Goal: Task Accomplishment & Management: Manage account settings

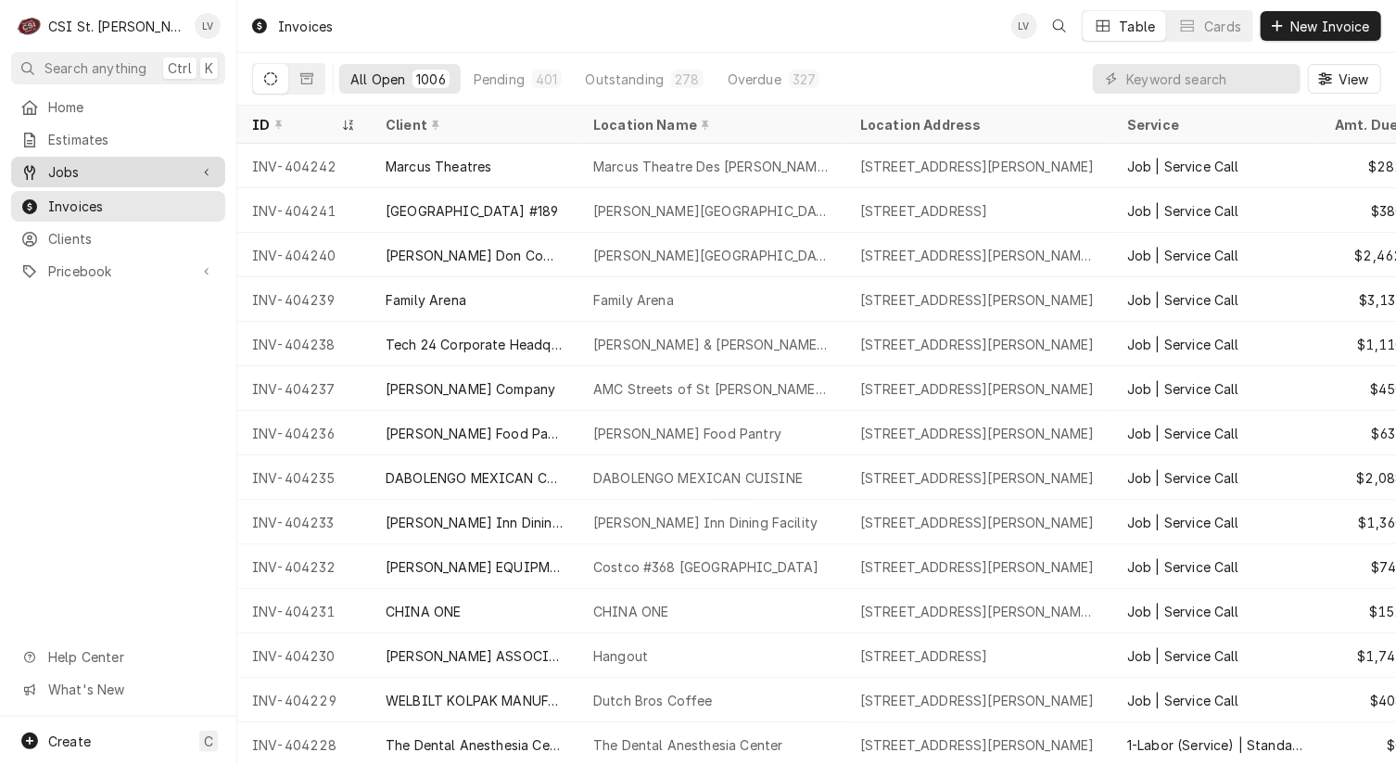
click at [77, 170] on span "Jobs" at bounding box center [118, 171] width 140 height 19
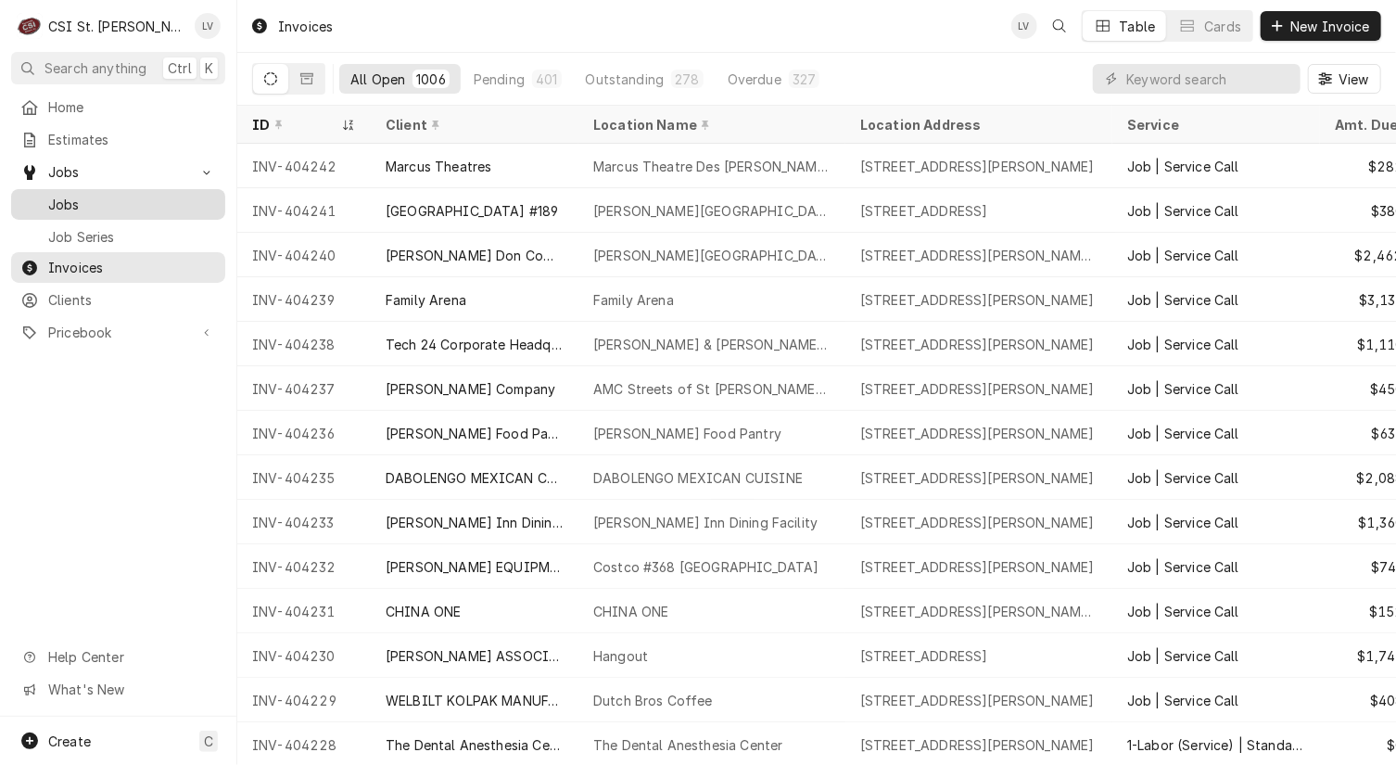
click at [72, 195] on span "Jobs" at bounding box center [132, 204] width 168 height 19
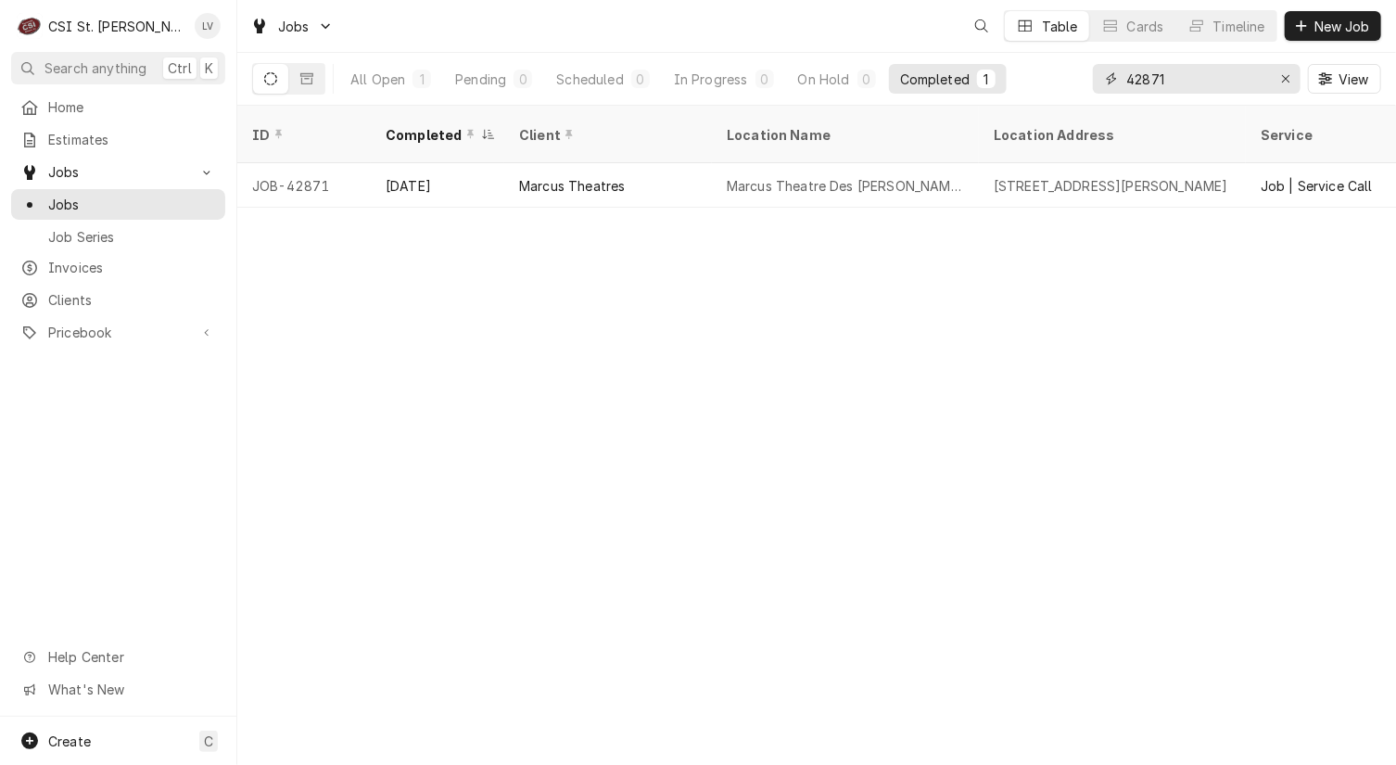
drag, startPoint x: 1191, startPoint y: 73, endPoint x: 1116, endPoint y: 81, distance: 75.5
click at [1116, 81] on div "42871" at bounding box center [1197, 79] width 208 height 30
type input "42844"
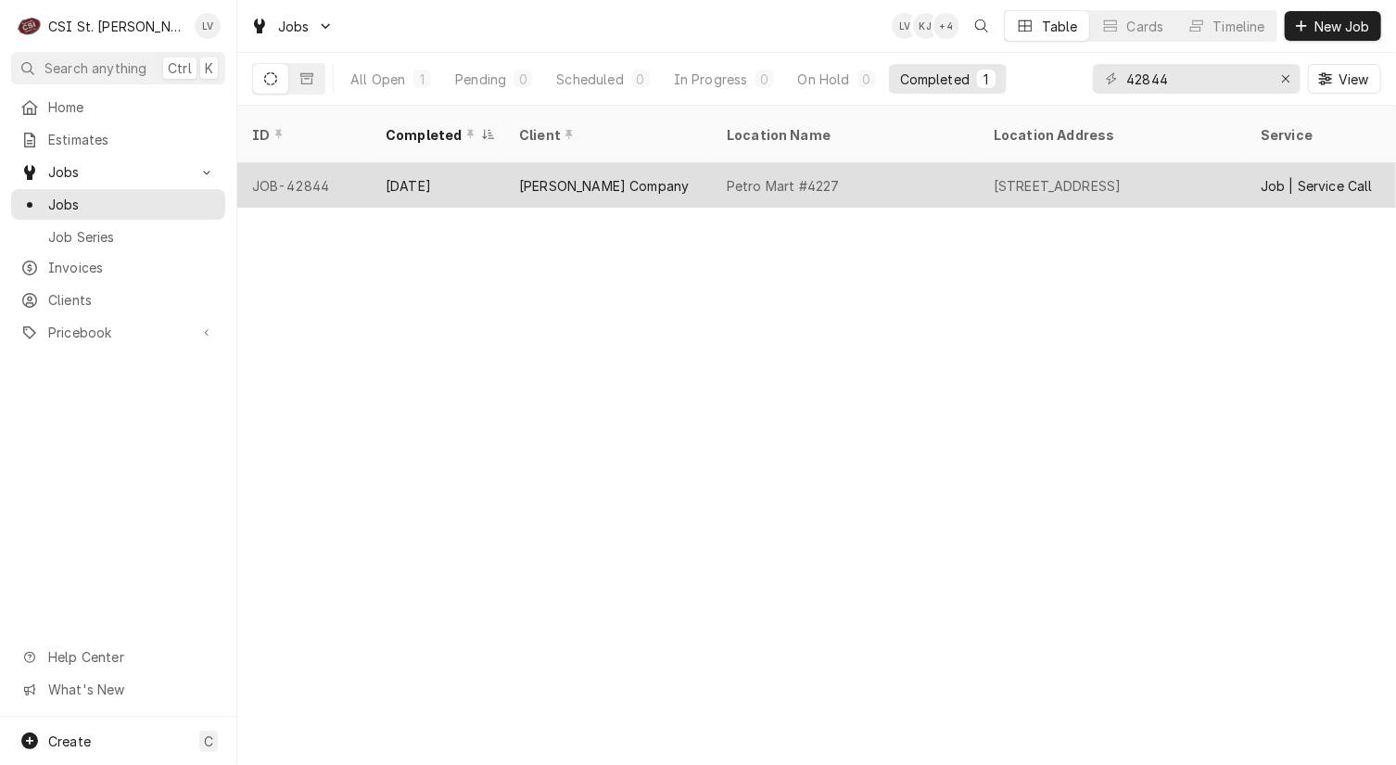
click at [806, 176] on div "Petro Mart #4227" at bounding box center [783, 185] width 113 height 19
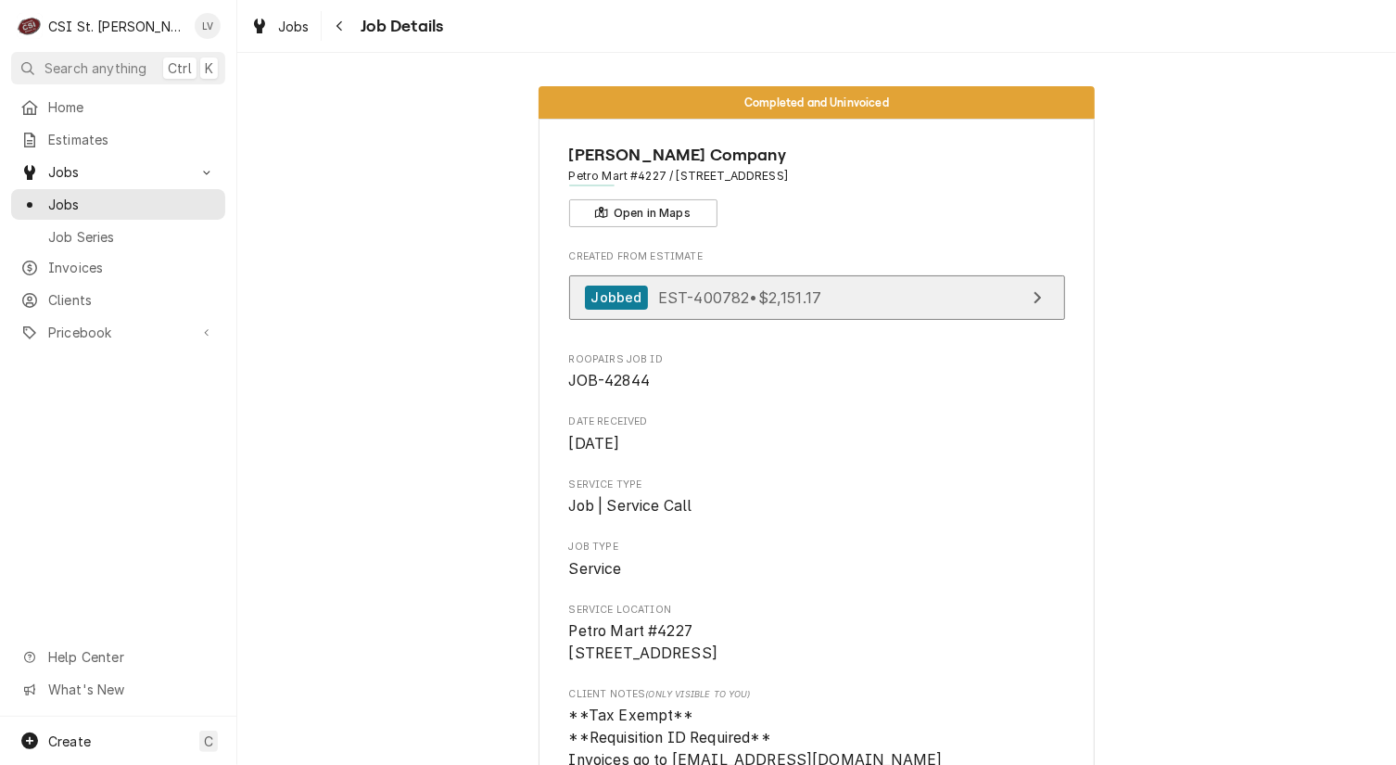
click at [810, 291] on span "EST-400782 • $2,151.17" at bounding box center [739, 296] width 163 height 19
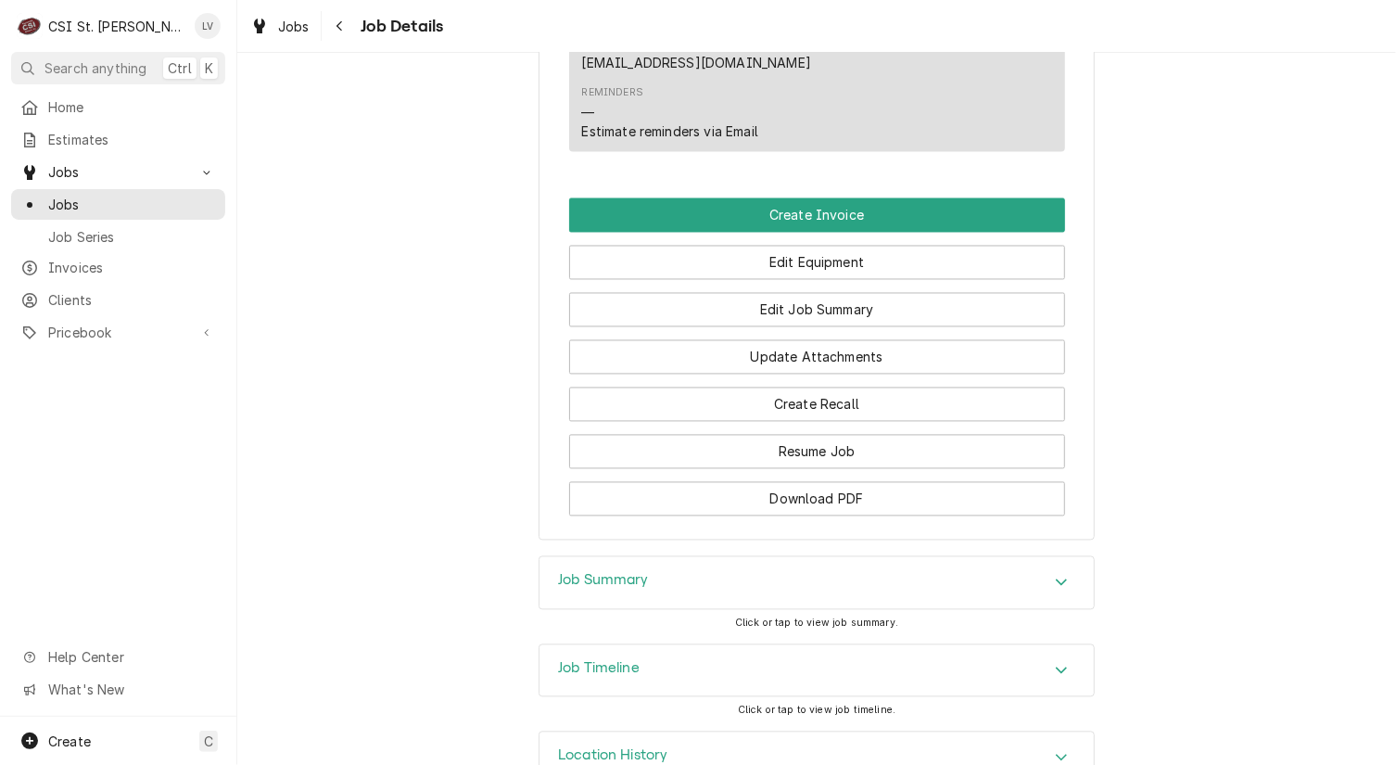
scroll to position [1842, 0]
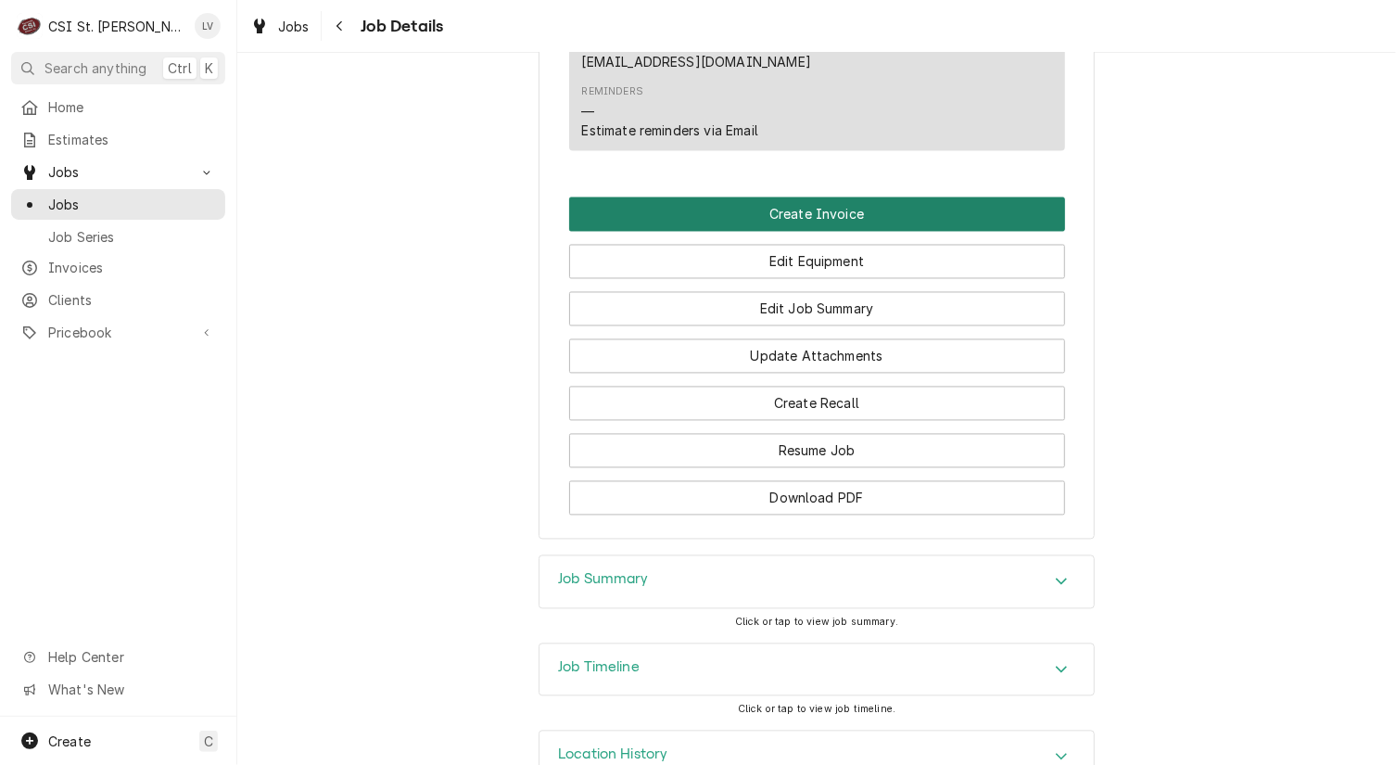
click at [774, 197] on button "Create Invoice" at bounding box center [817, 214] width 496 height 34
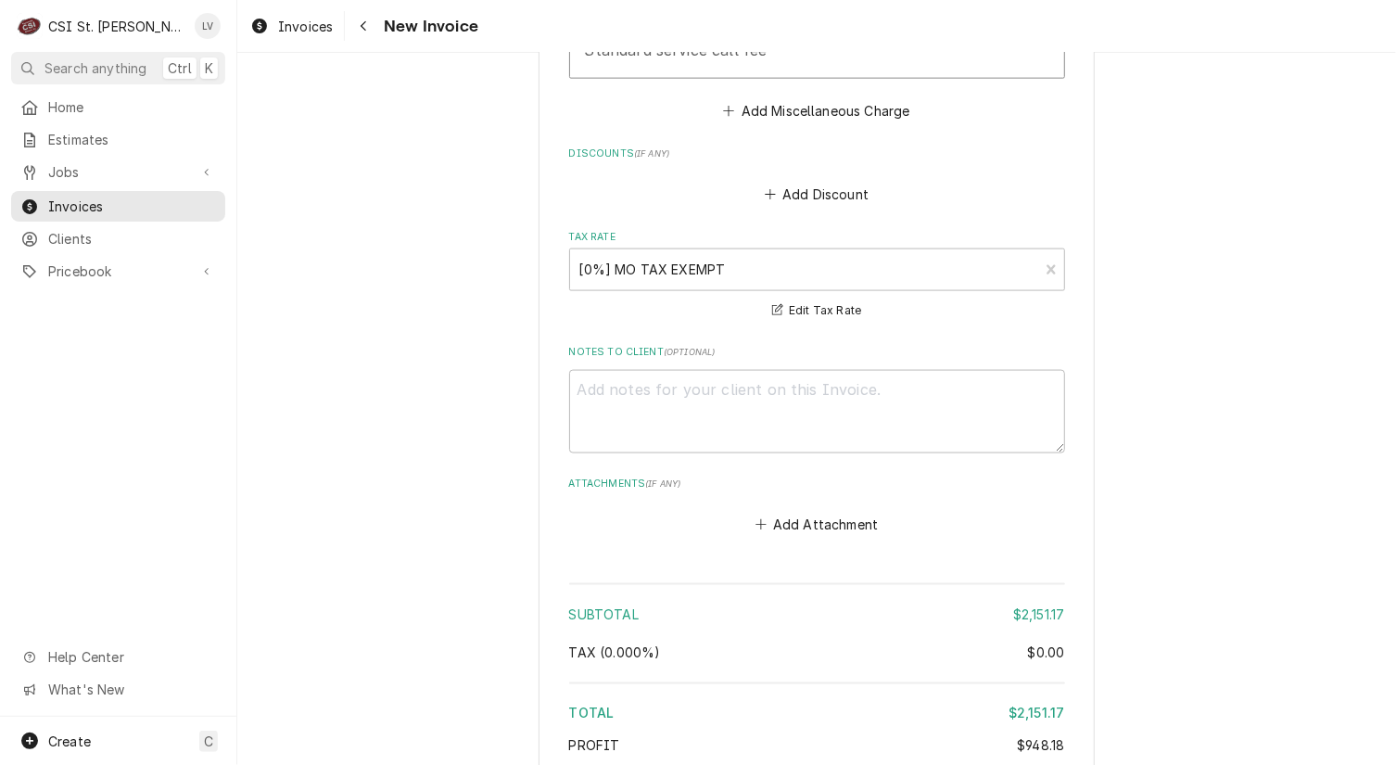
scroll to position [5321, 0]
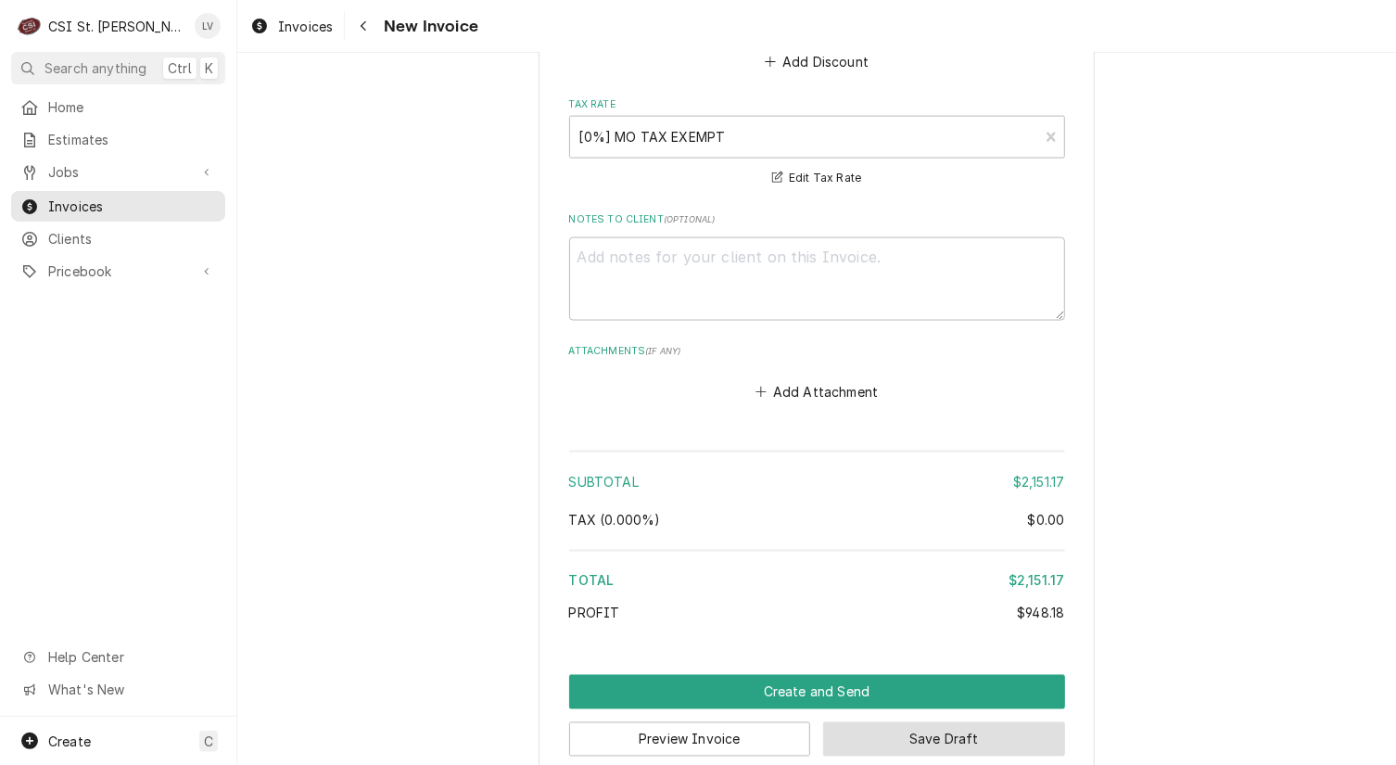
click at [949, 722] on button "Save Draft" at bounding box center [944, 739] width 242 height 34
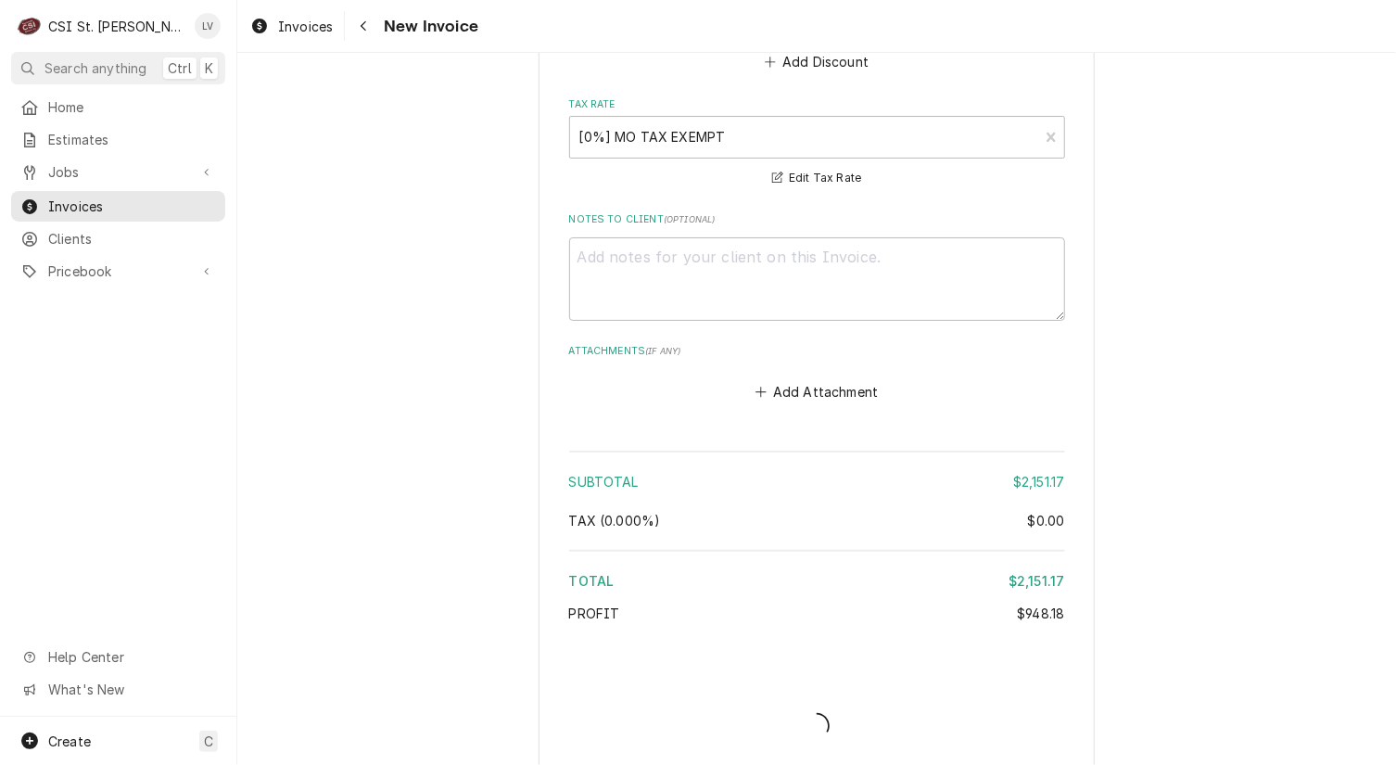
scroll to position [5311, 0]
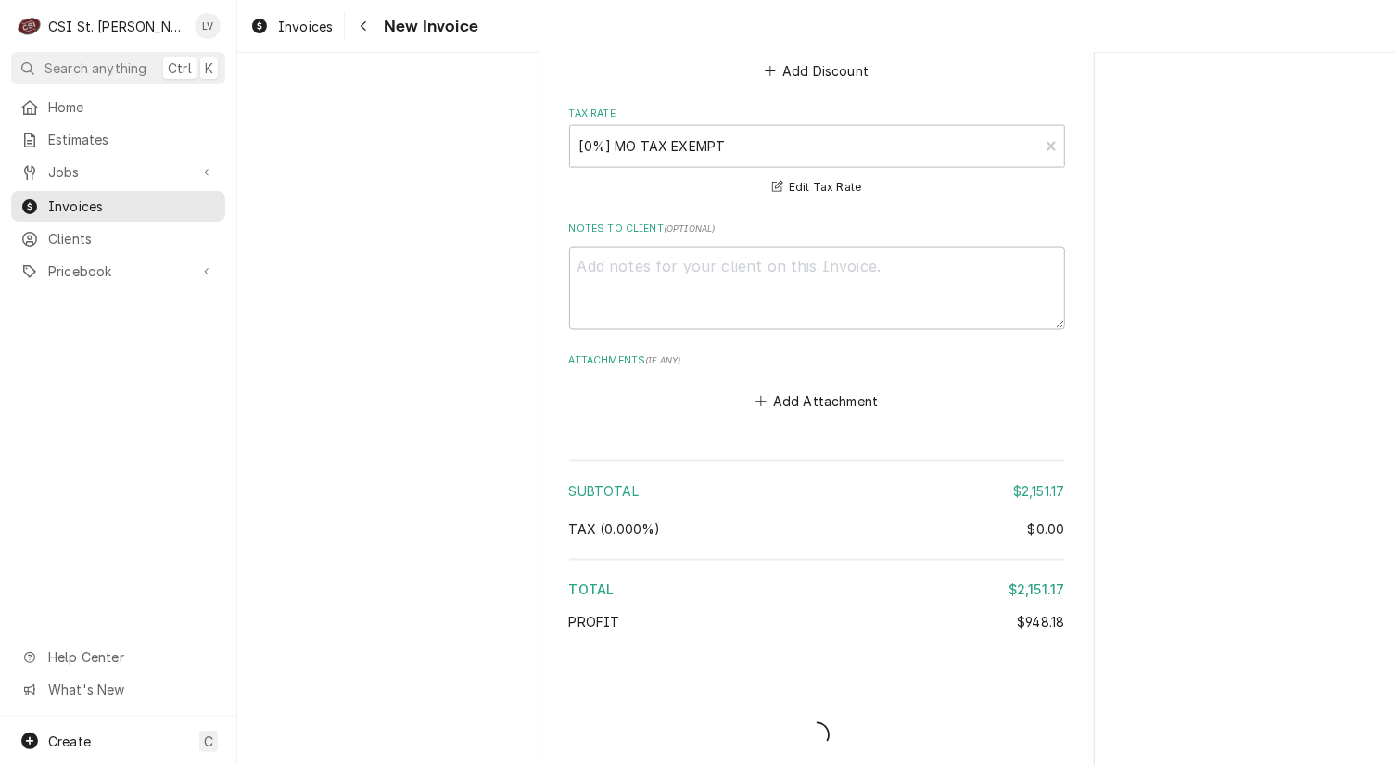
type textarea "x"
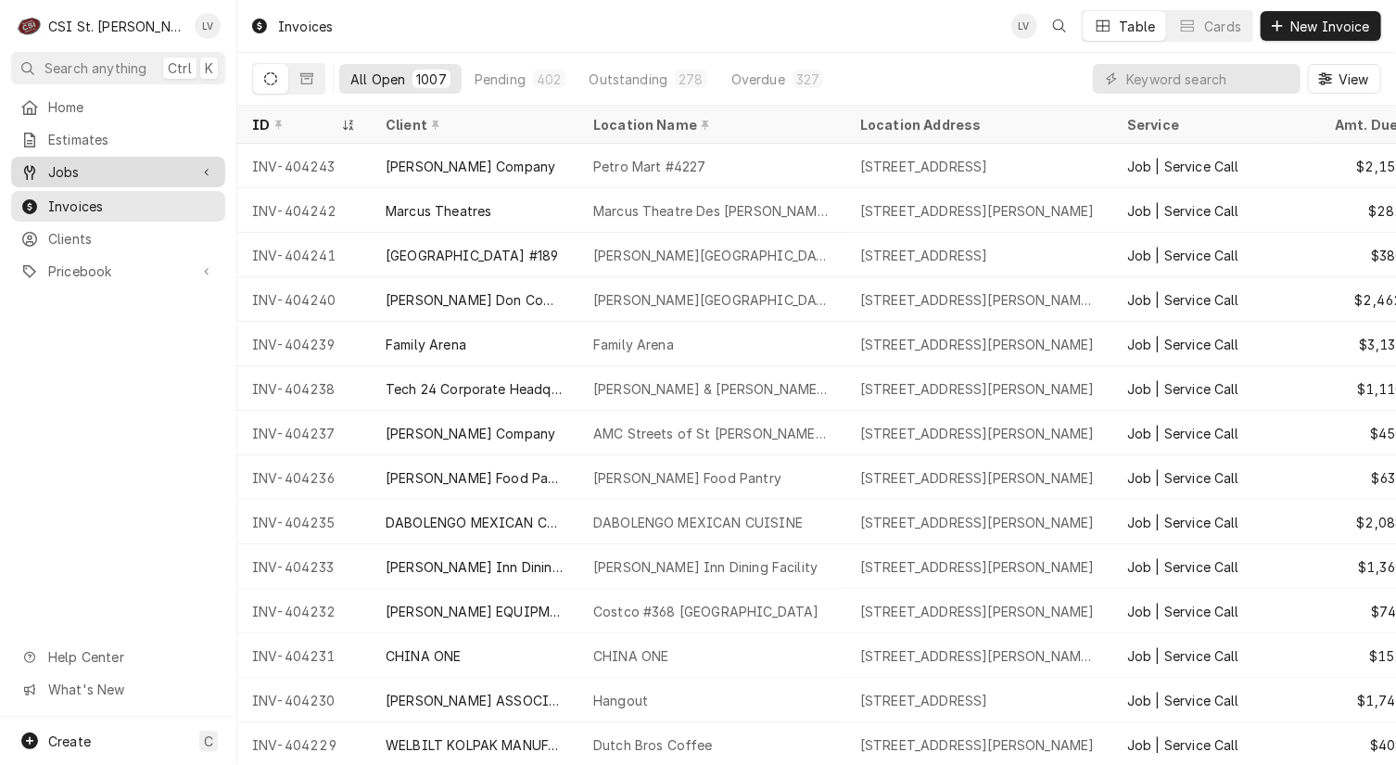
click at [55, 174] on span "Jobs" at bounding box center [118, 171] width 140 height 19
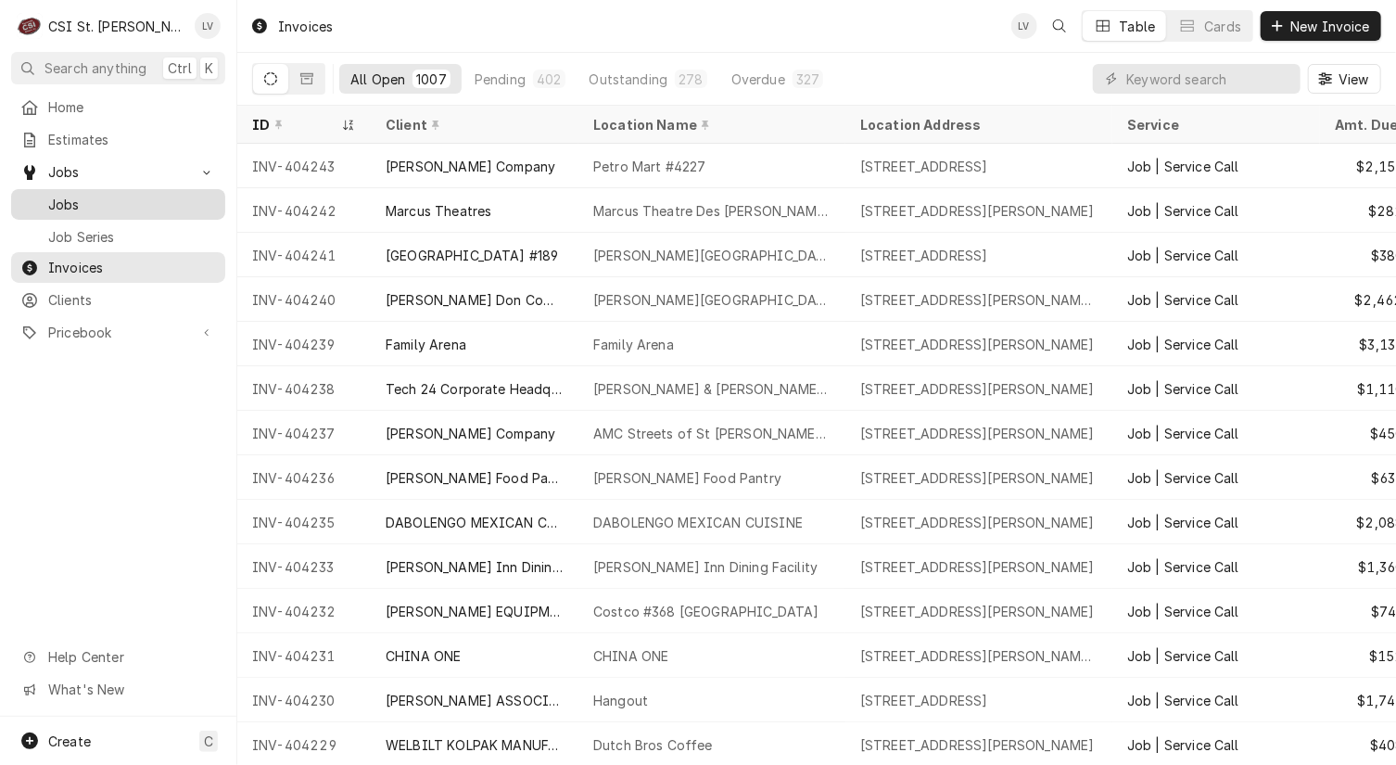
click at [56, 196] on span "Jobs" at bounding box center [132, 204] width 168 height 19
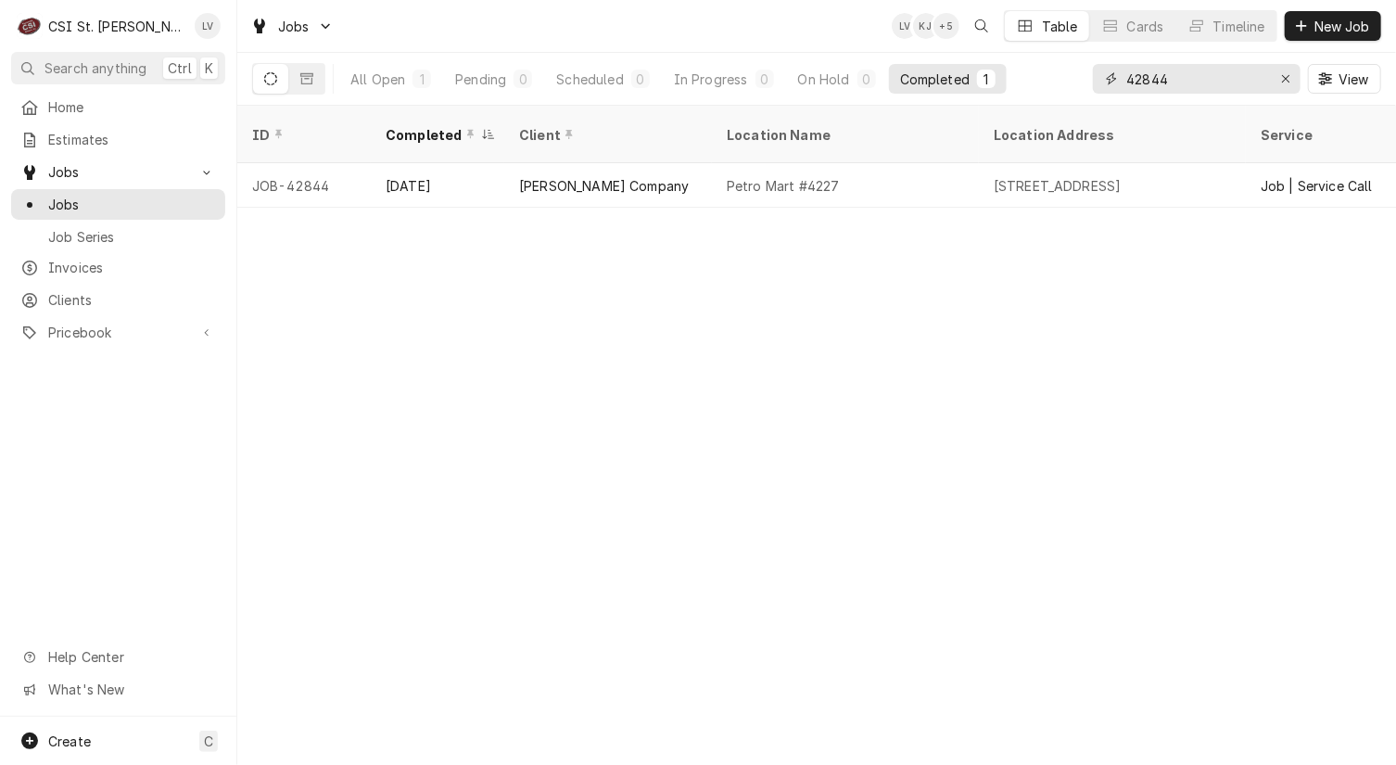
drag, startPoint x: 1179, startPoint y: 79, endPoint x: 1051, endPoint y: 83, distance: 128.0
click at [1051, 83] on div "All Open 1 Pending 0 Scheduled 0 In Progress 0 On Hold 0 Completed 1 42844 View" at bounding box center [816, 79] width 1129 height 52
type input "42783"
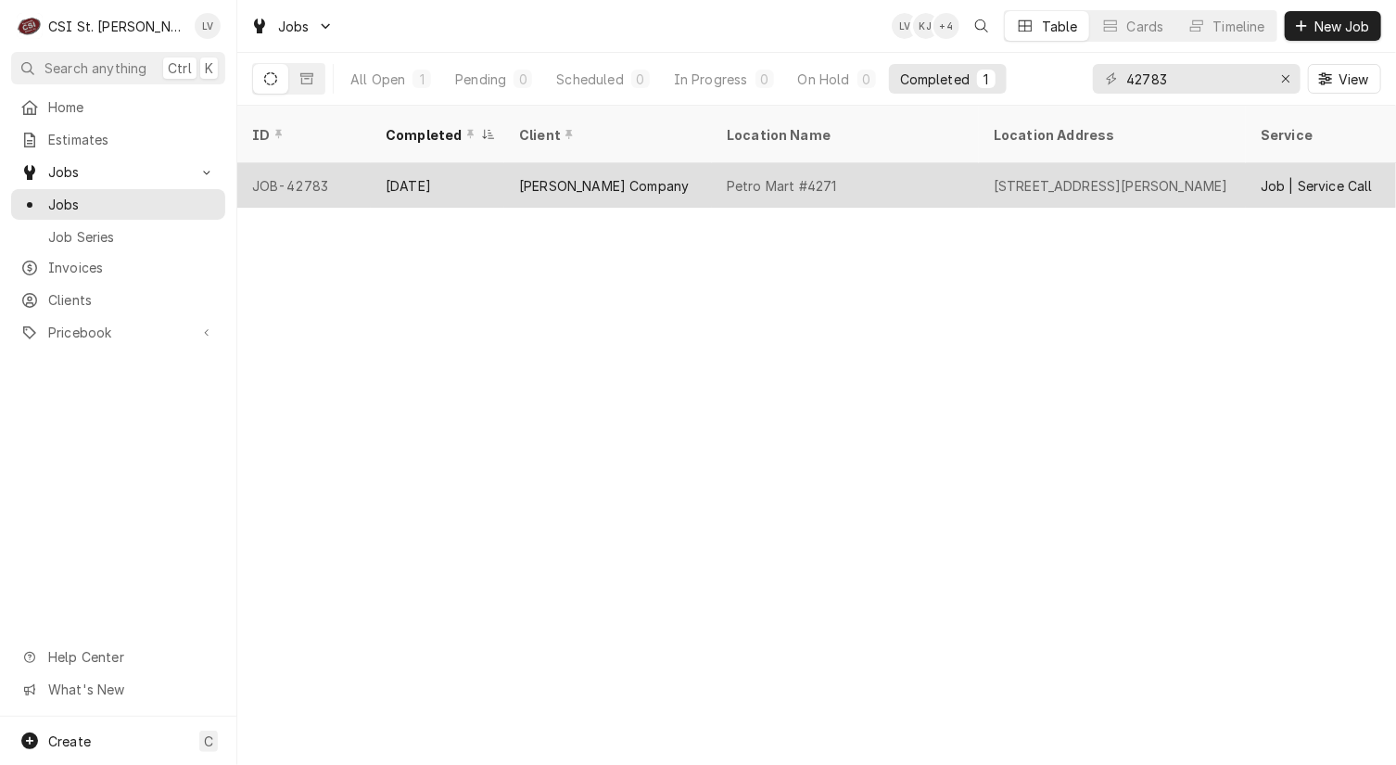
click at [547, 176] on div "[PERSON_NAME] Company" at bounding box center [604, 185] width 170 height 19
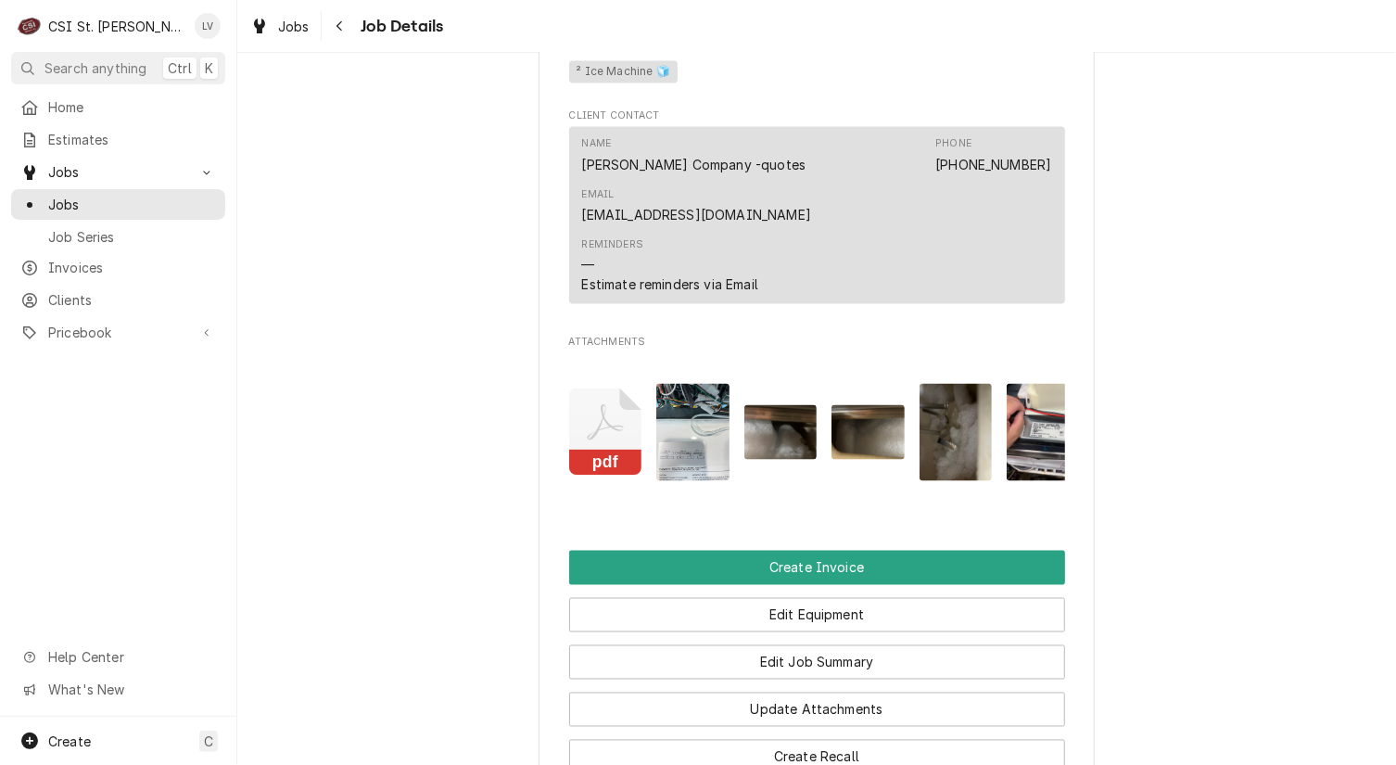
scroll to position [1840, 0]
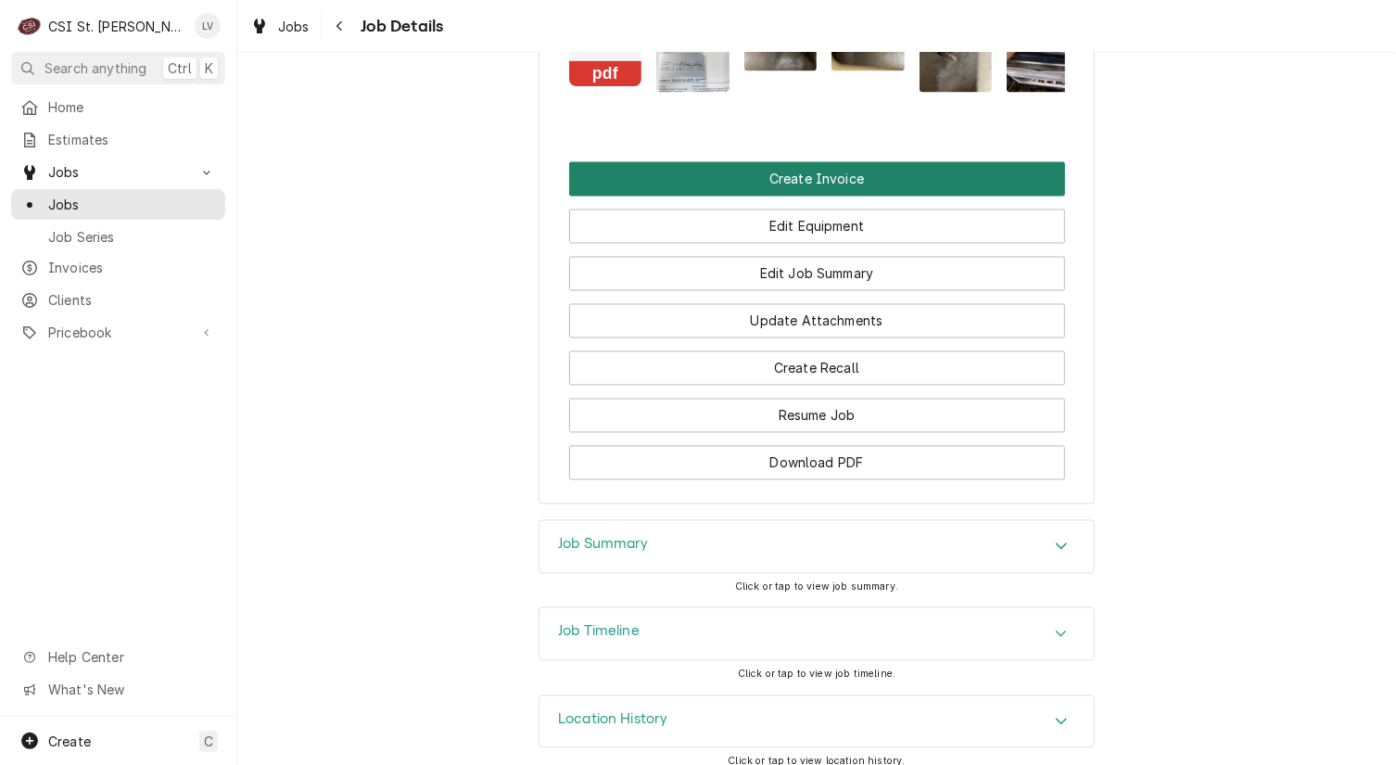
click at [618, 166] on button "Create Invoice" at bounding box center [817, 179] width 496 height 34
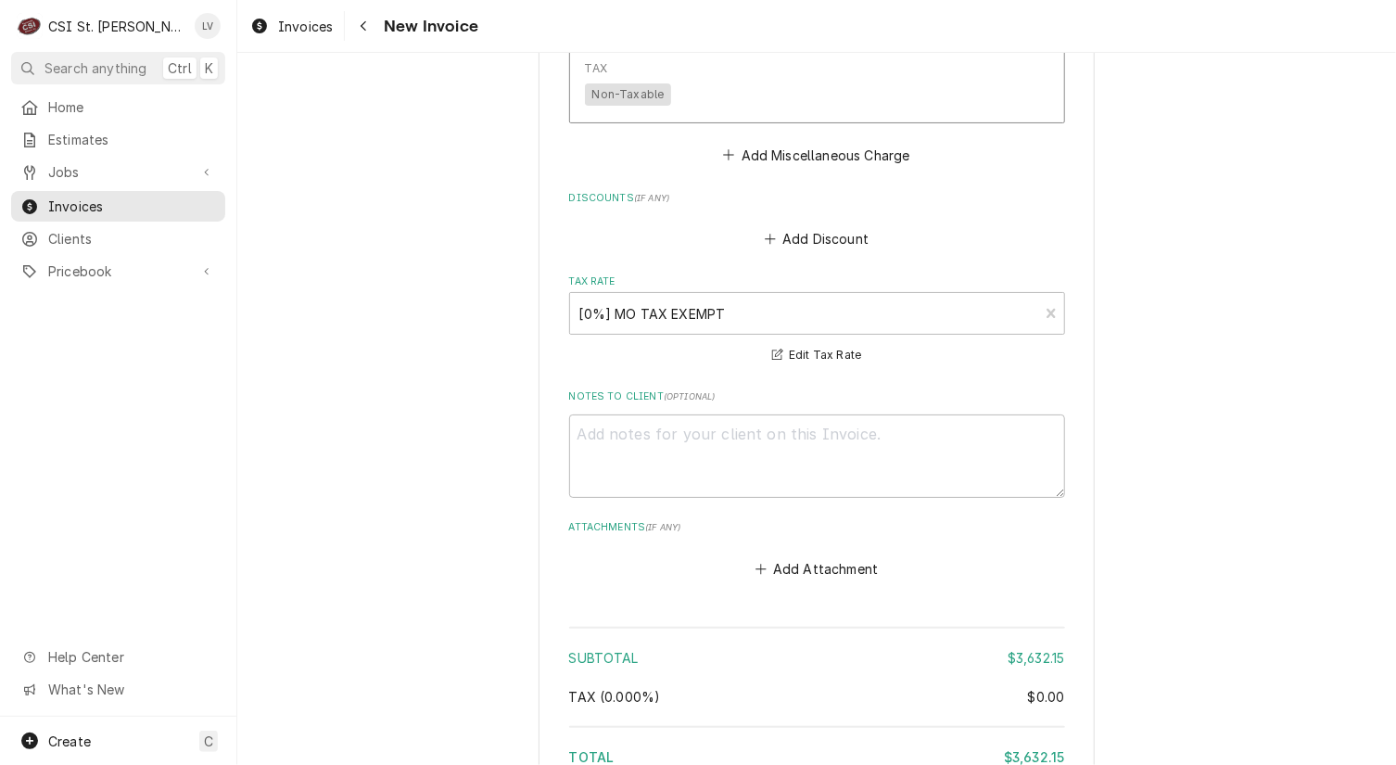
scroll to position [6221, 0]
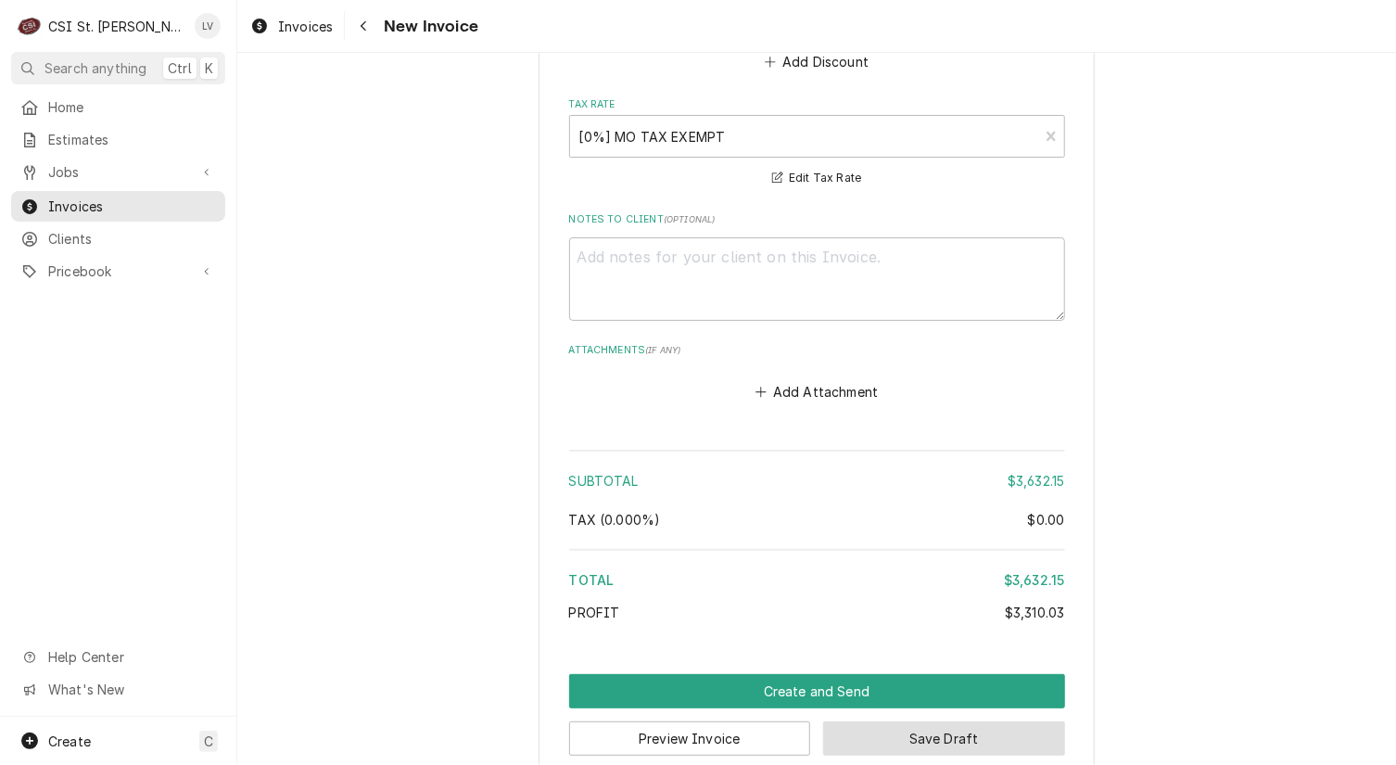
click at [951, 721] on button "Save Draft" at bounding box center [944, 738] width 242 height 34
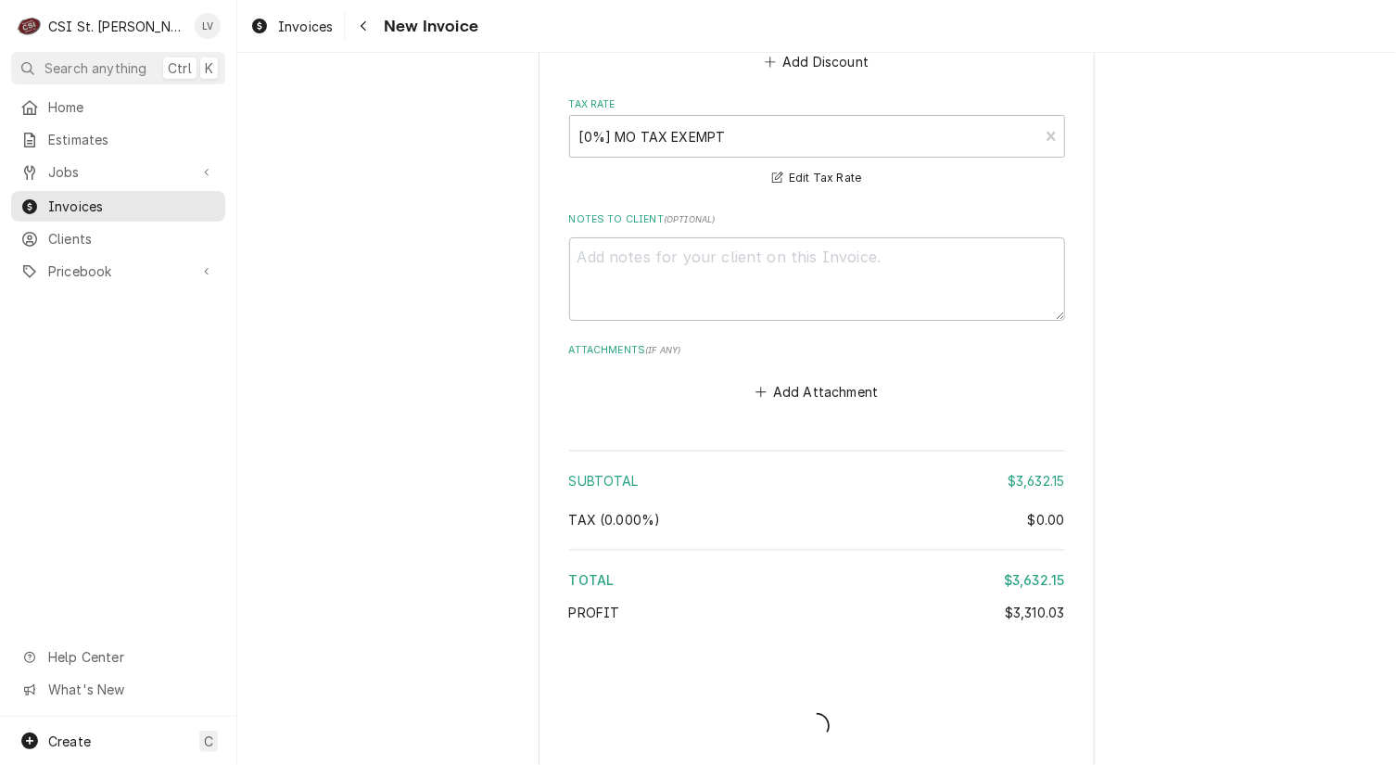
scroll to position [6211, 0]
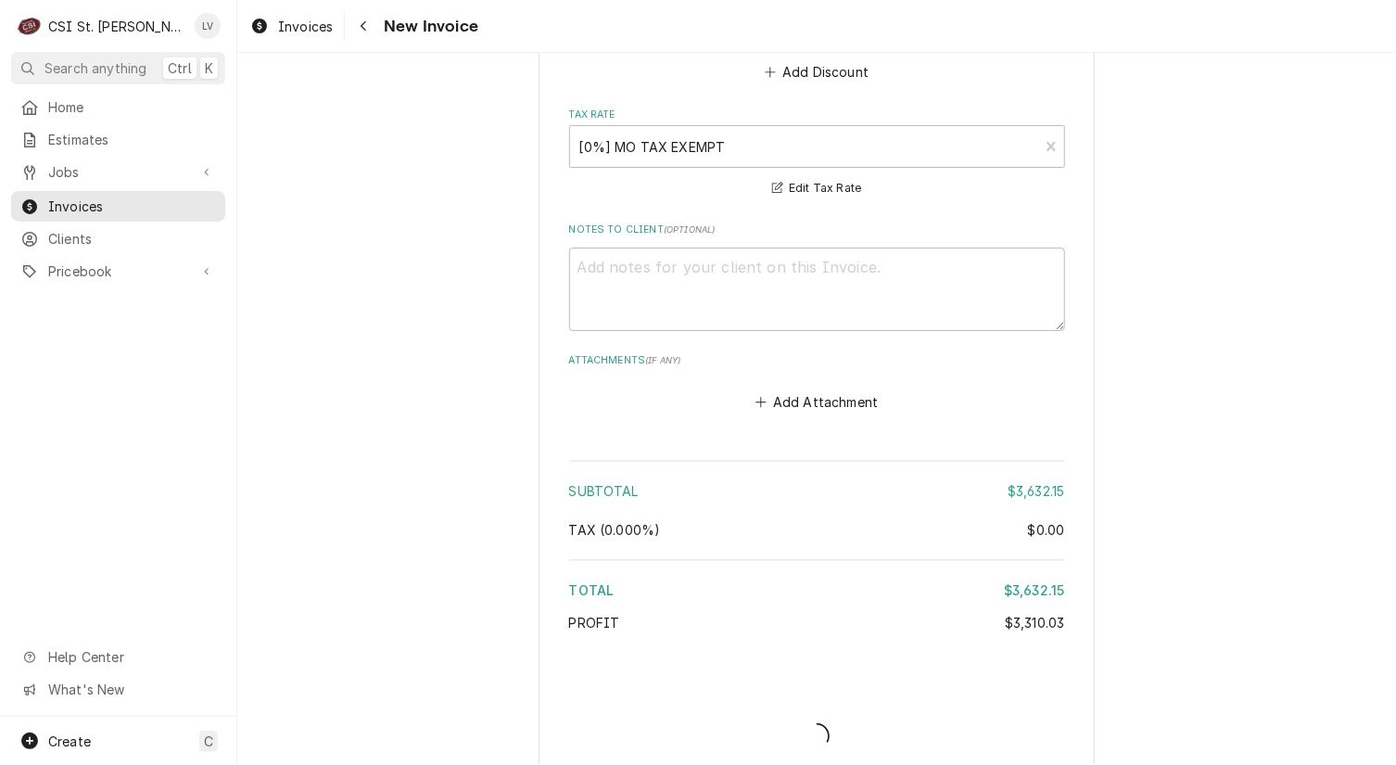
type textarea "x"
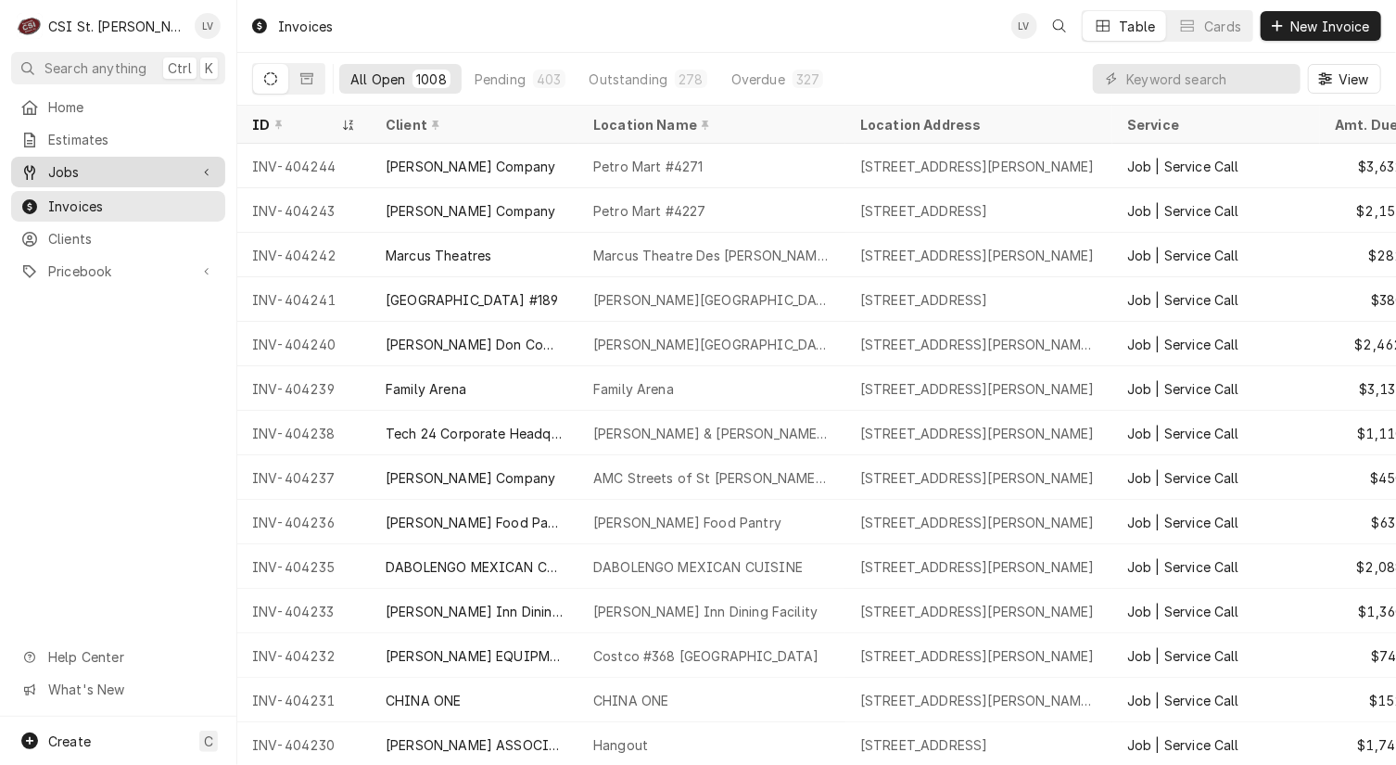
click at [106, 162] on span "Jobs" at bounding box center [118, 171] width 140 height 19
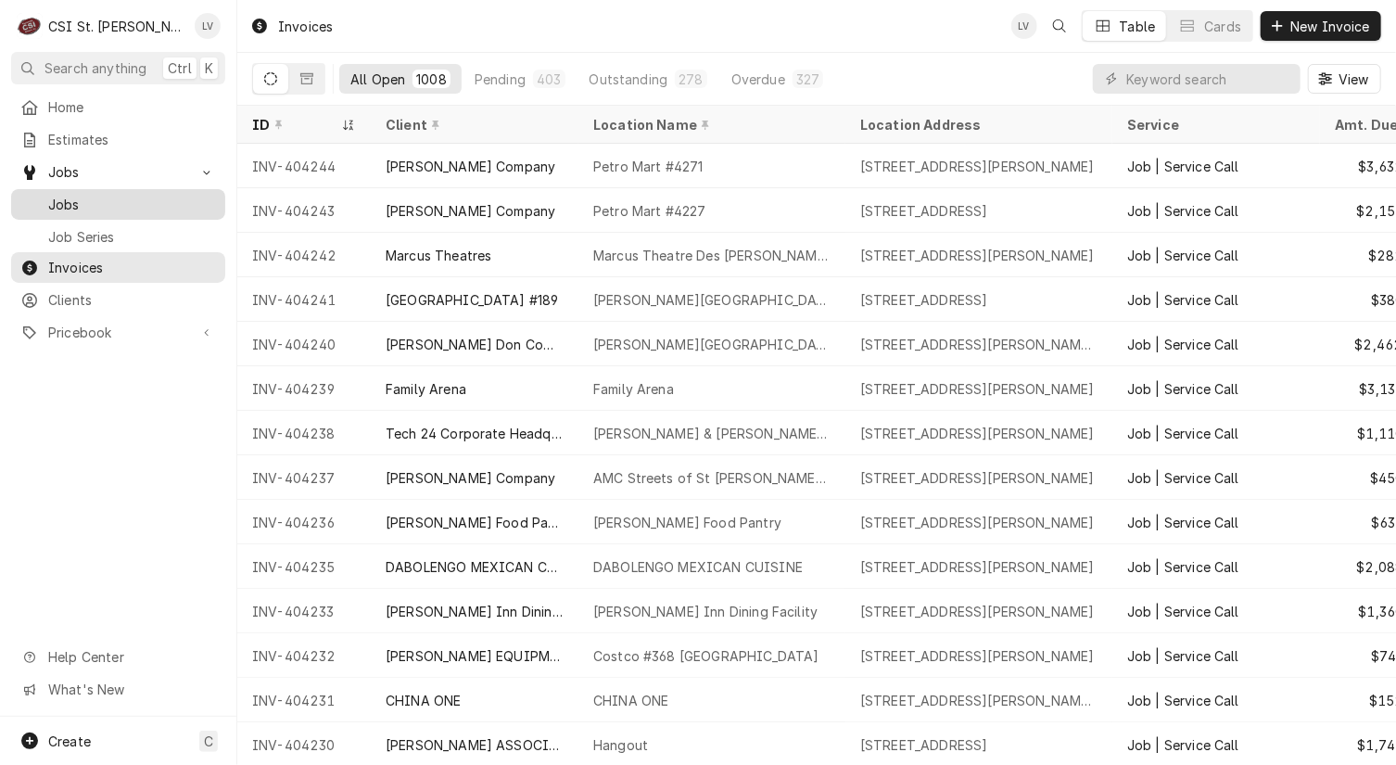
click at [122, 202] on span "Jobs" at bounding box center [132, 204] width 168 height 19
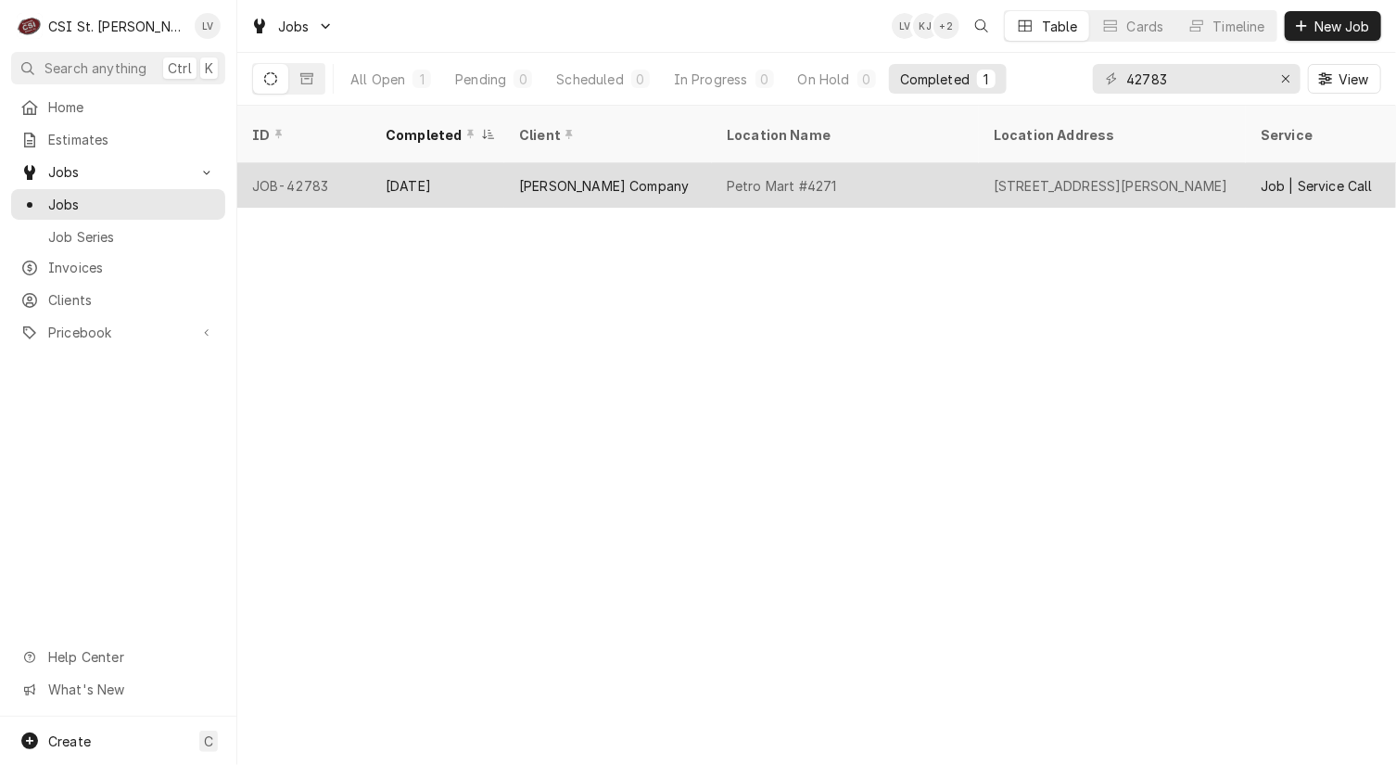
click at [491, 163] on div "[DATE]" at bounding box center [438, 185] width 134 height 45
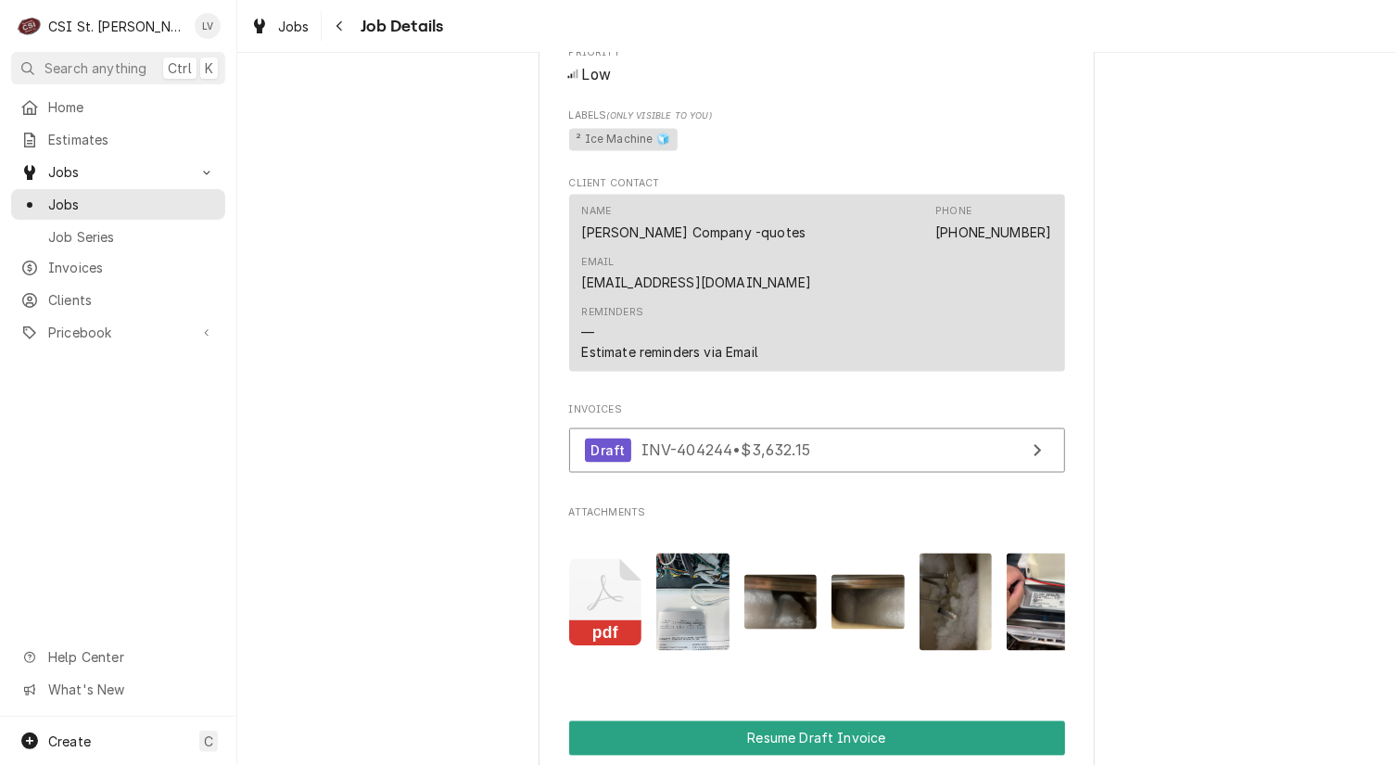
scroll to position [1669, 0]
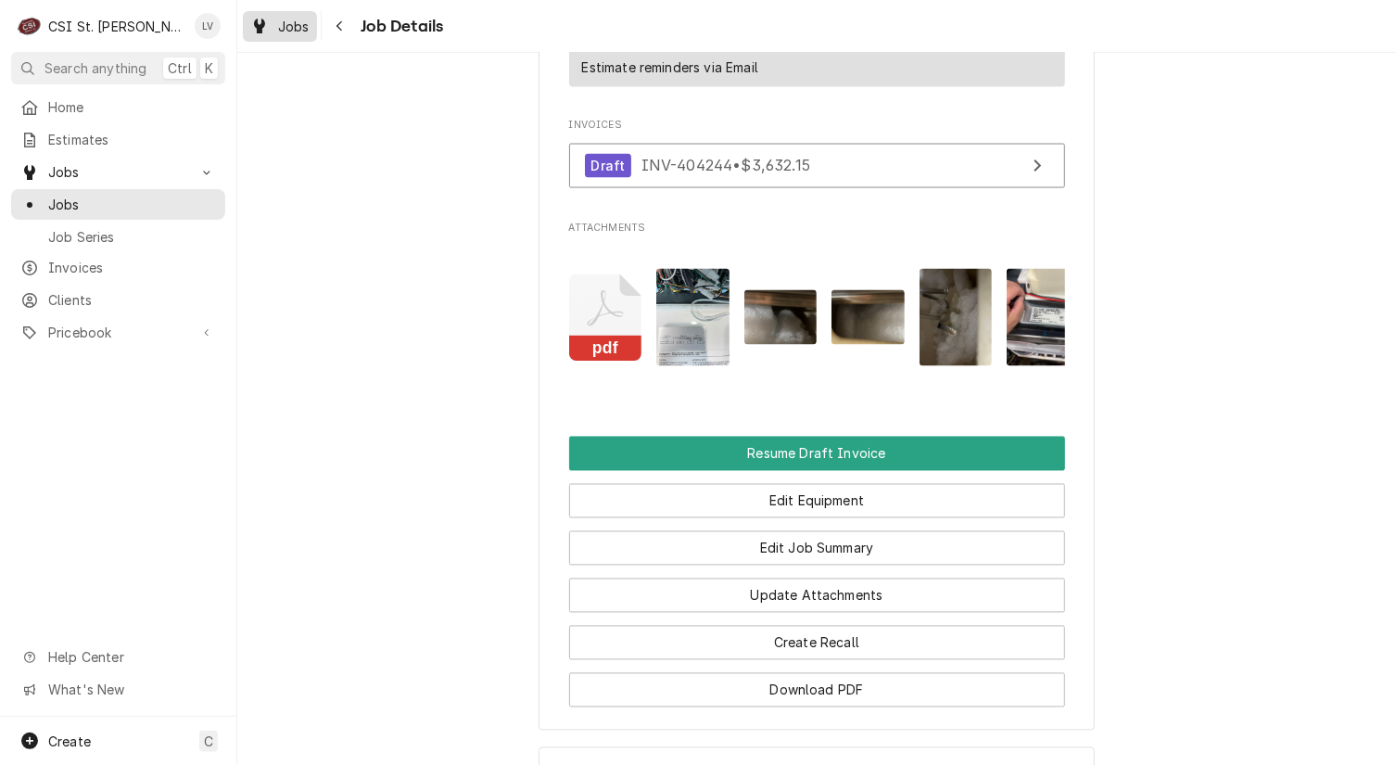
click at [286, 23] on span "Jobs" at bounding box center [294, 26] width 32 height 19
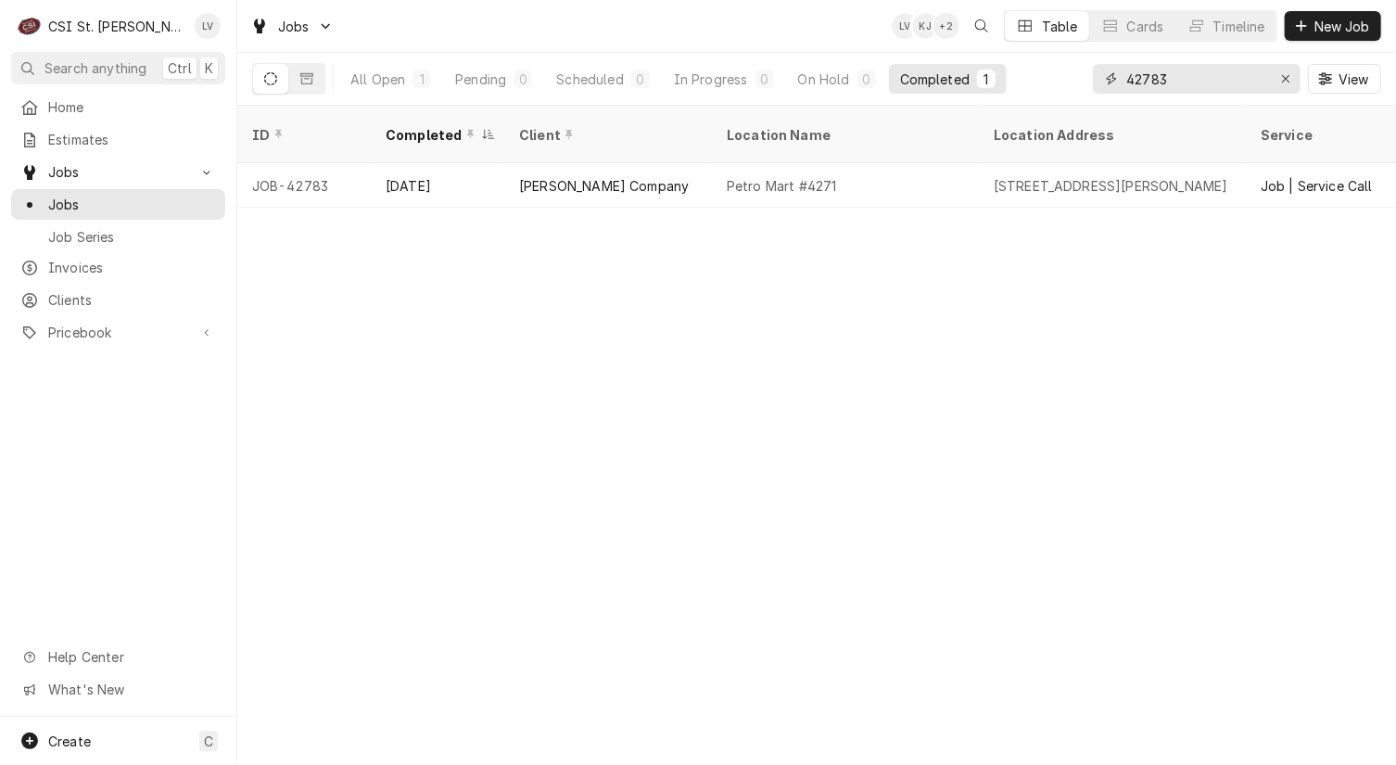
drag, startPoint x: 1187, startPoint y: 72, endPoint x: 1102, endPoint y: 83, distance: 85.0
click at [1102, 82] on div "42783" at bounding box center [1197, 79] width 208 height 30
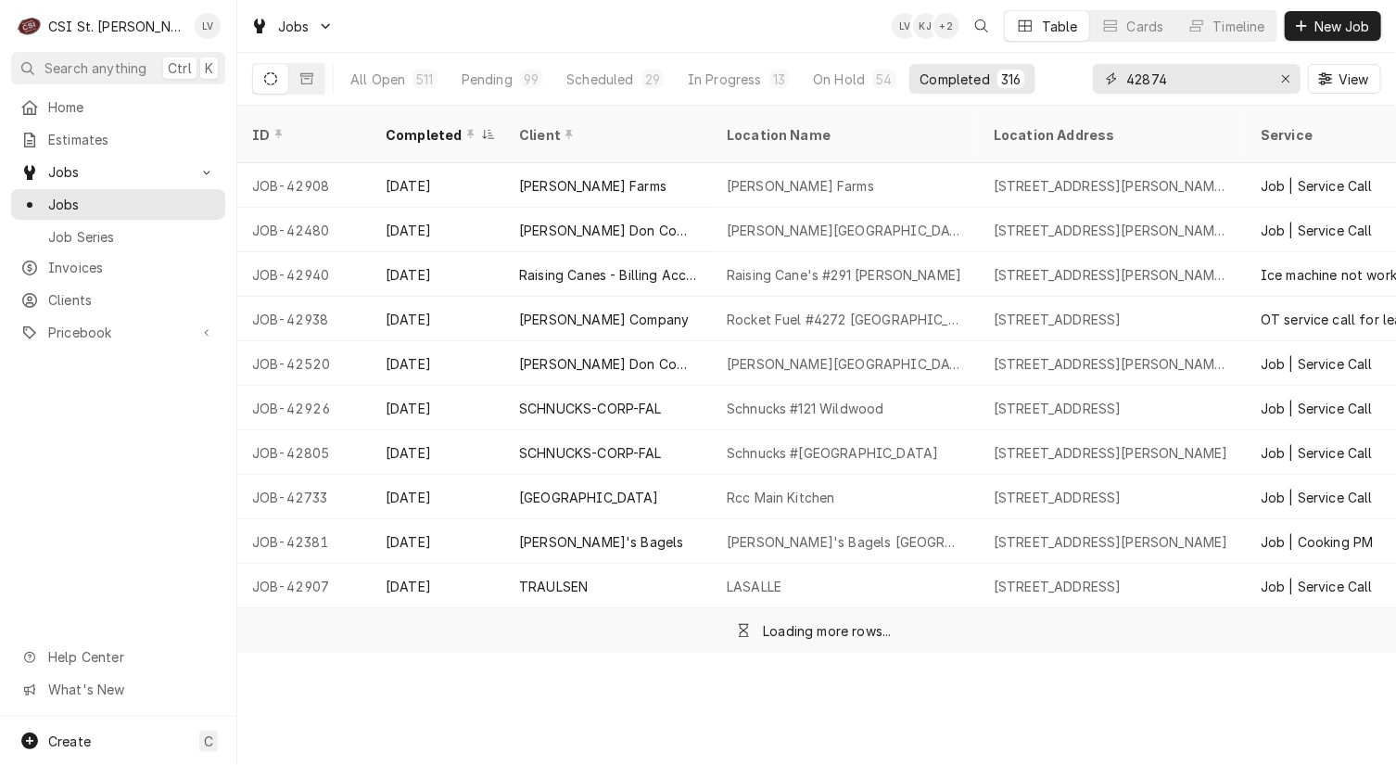
type input "42874"
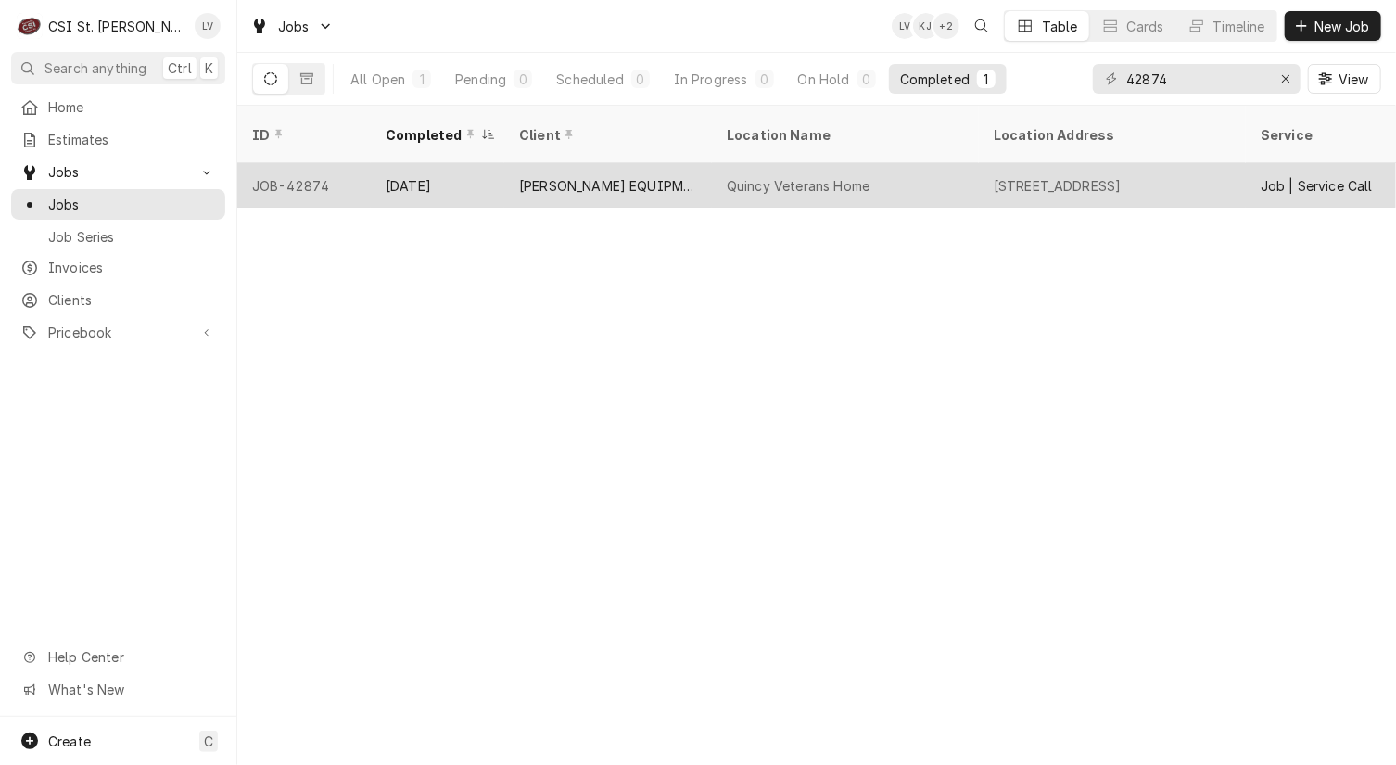
click at [861, 180] on div "Quincy Veterans Home" at bounding box center [845, 185] width 267 height 45
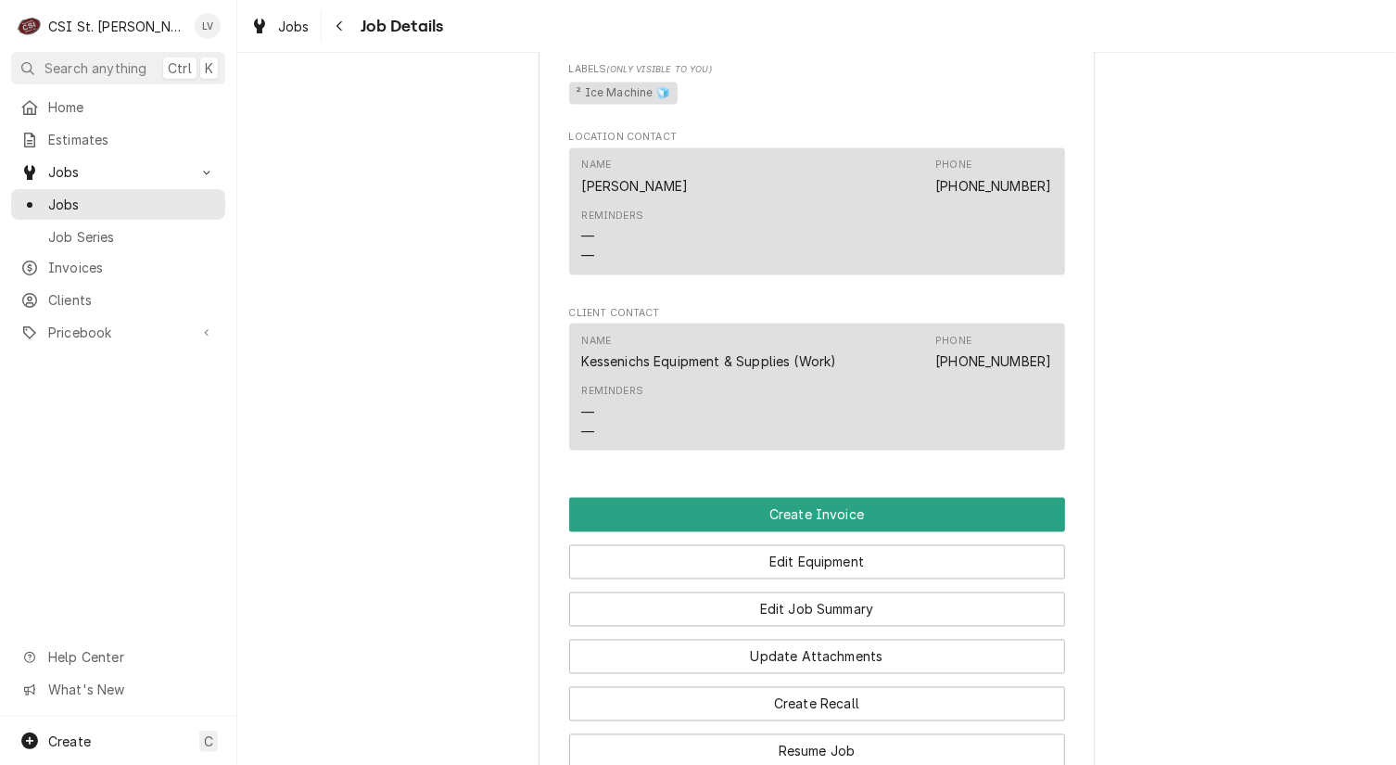
scroll to position [1761, 0]
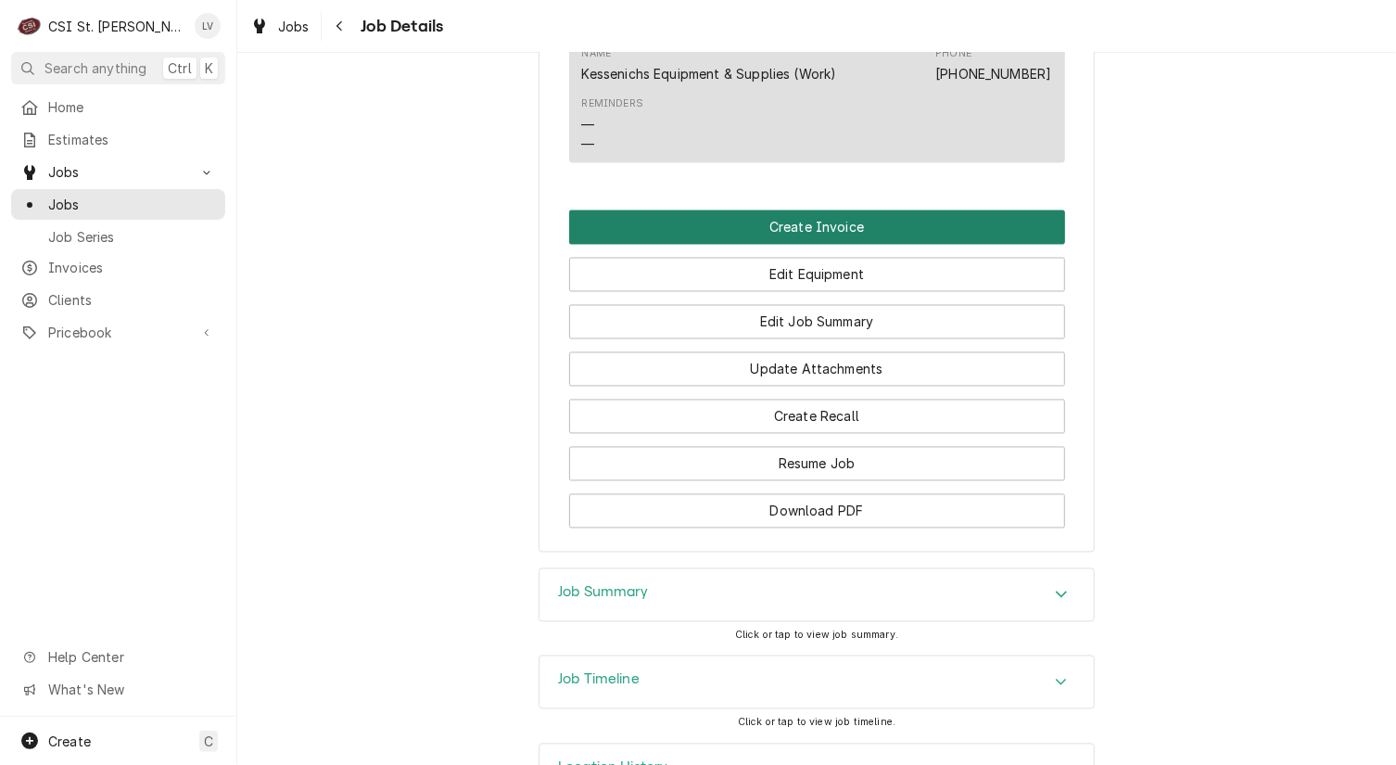
click at [876, 228] on button "Create Invoice" at bounding box center [817, 227] width 496 height 34
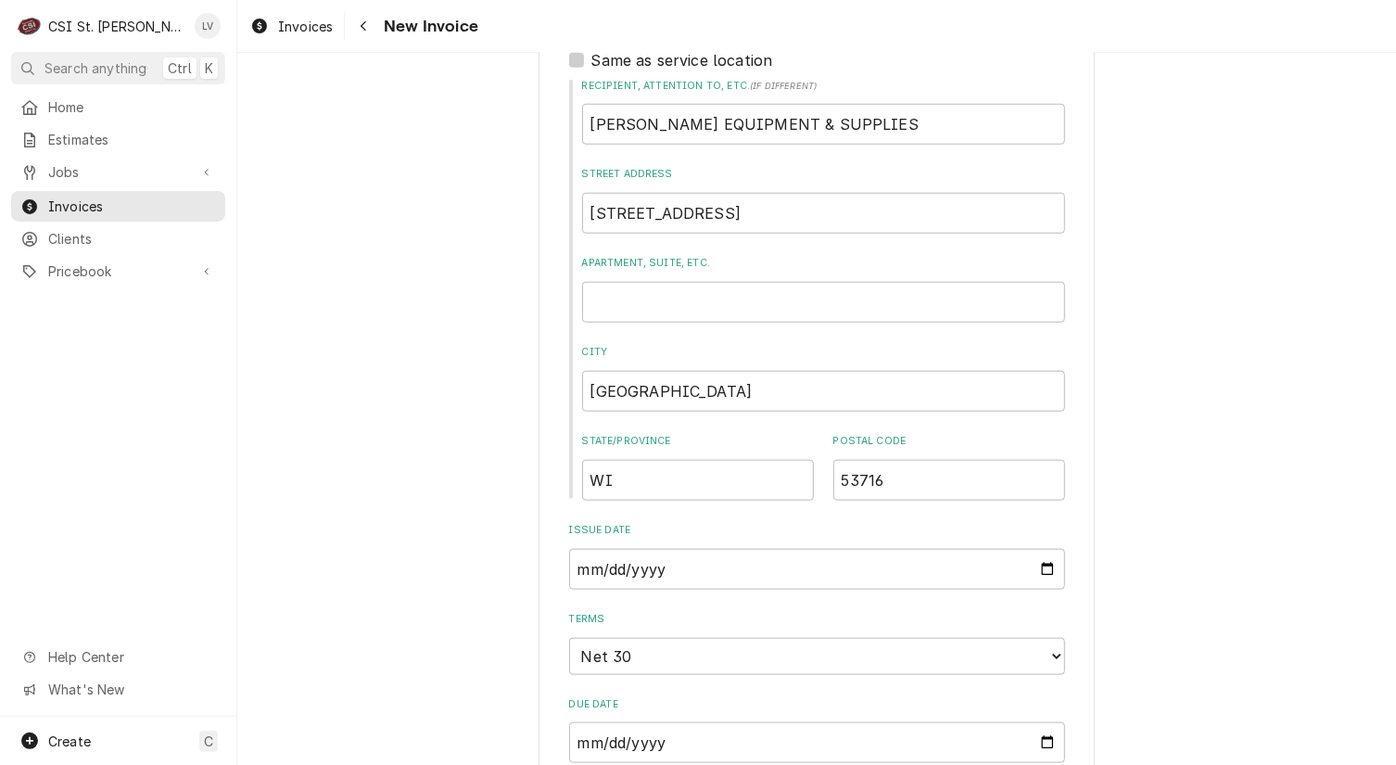
scroll to position [556, 0]
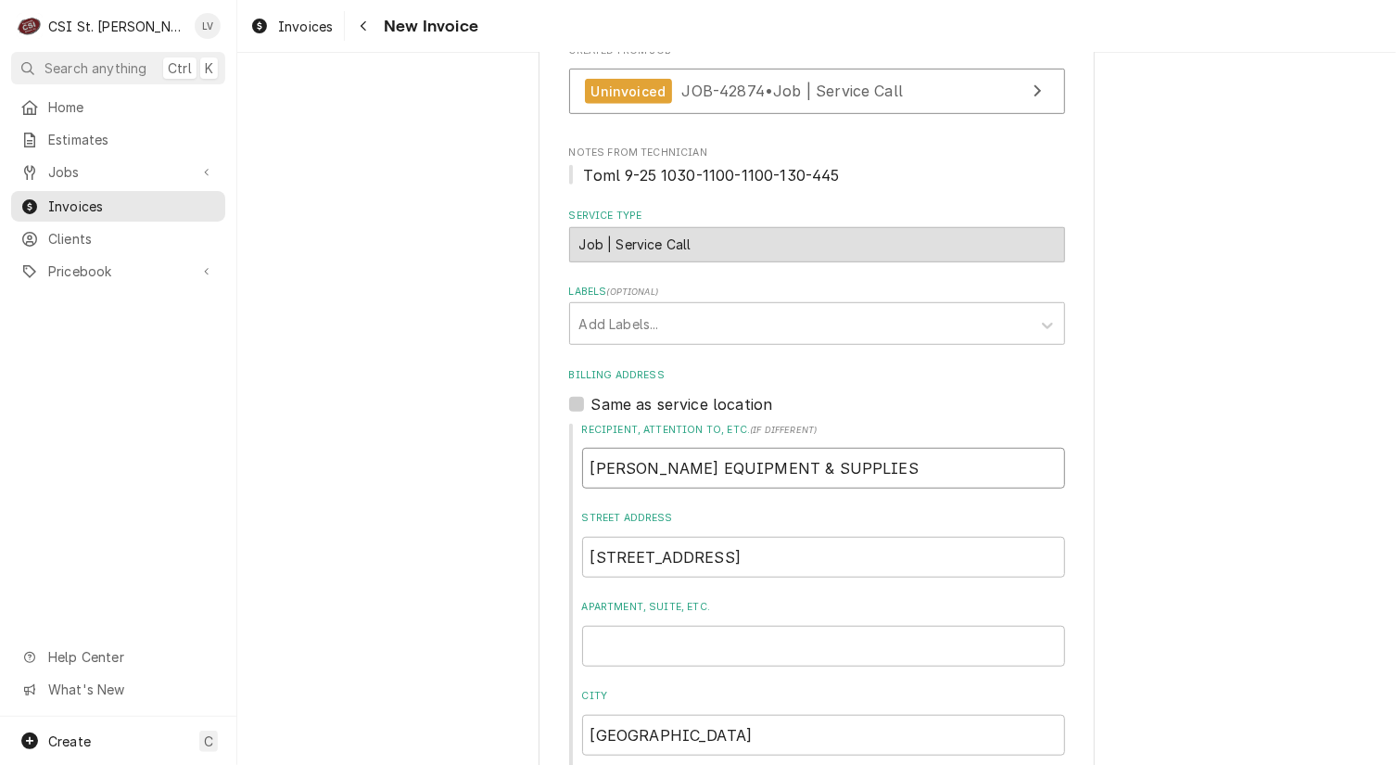
drag, startPoint x: 926, startPoint y: 472, endPoint x: 555, endPoint y: 500, distance: 371.9
type textarea "x"
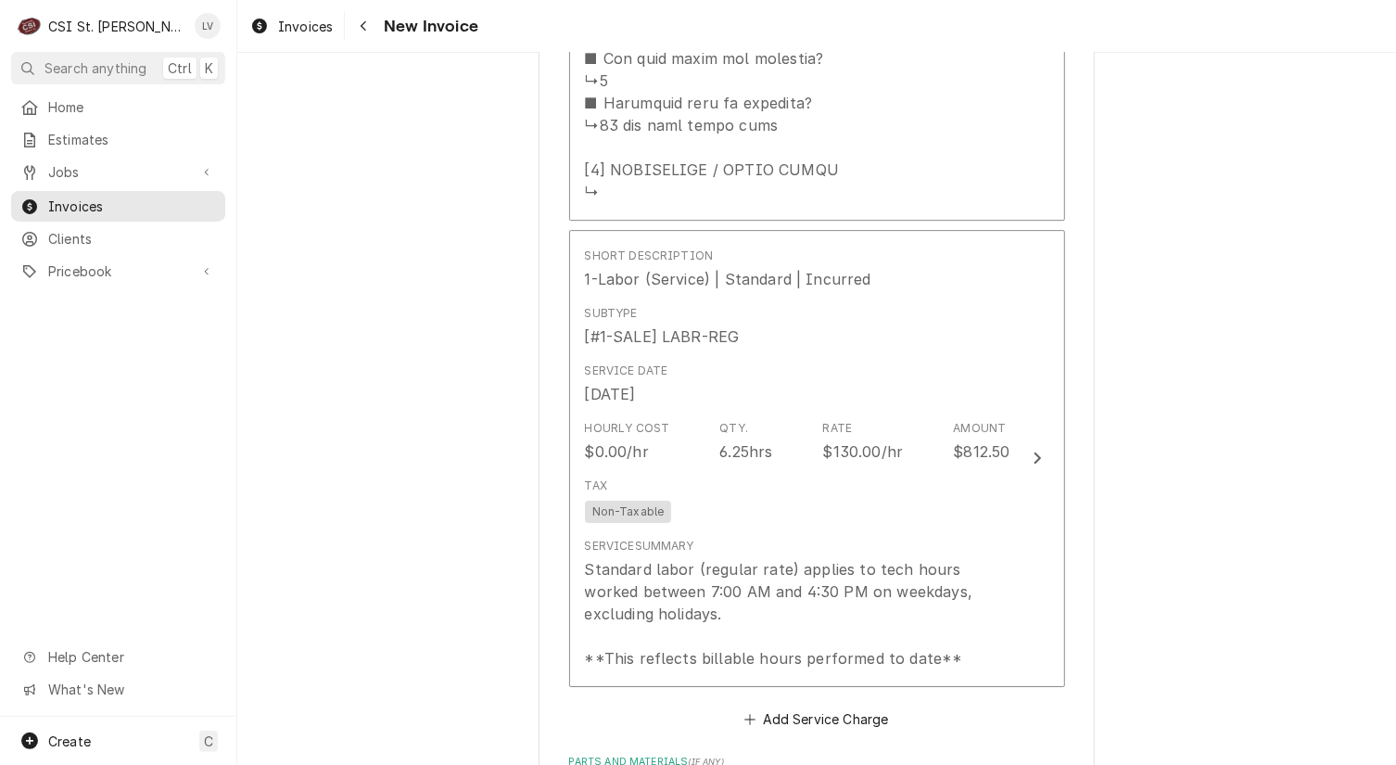
scroll to position [3152, 0]
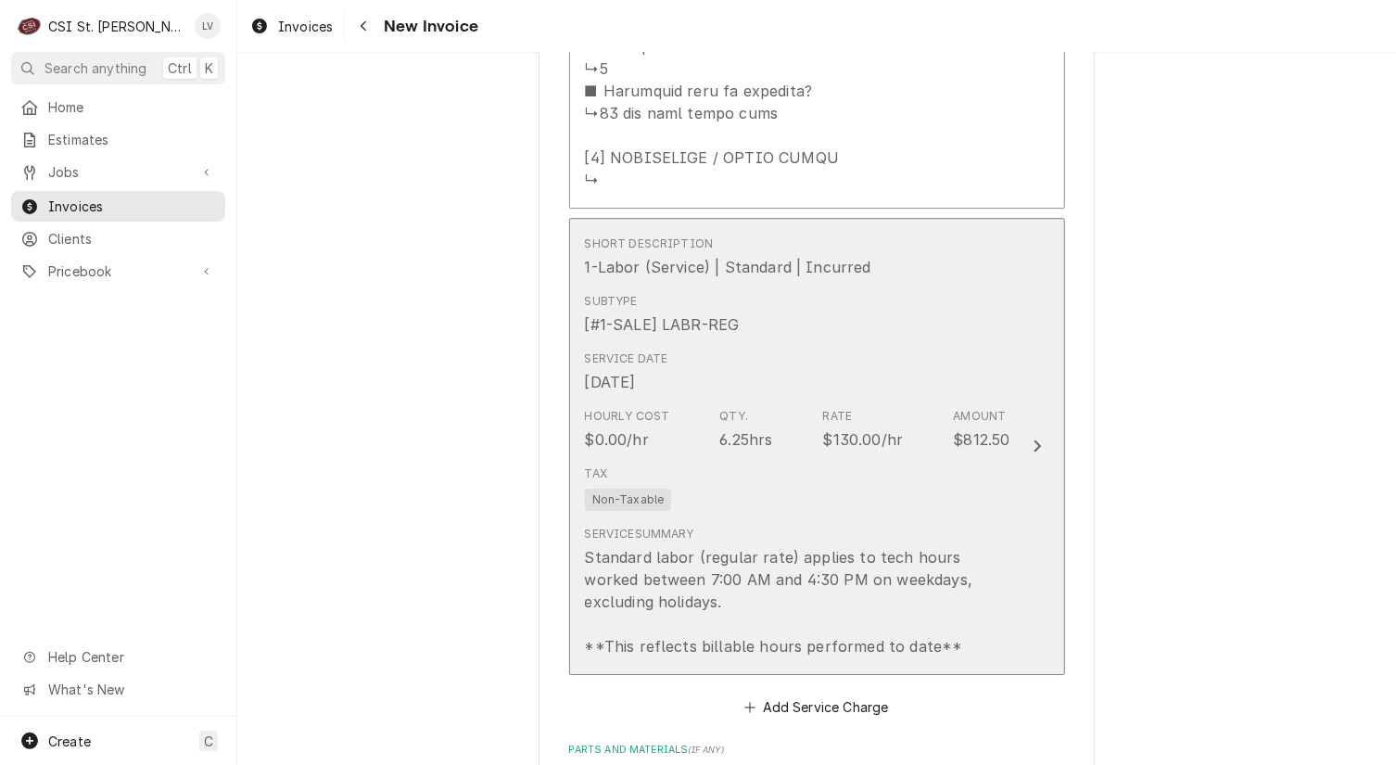
click at [715, 479] on div "Tax Non-Taxable" at bounding box center [798, 487] width 426 height 59
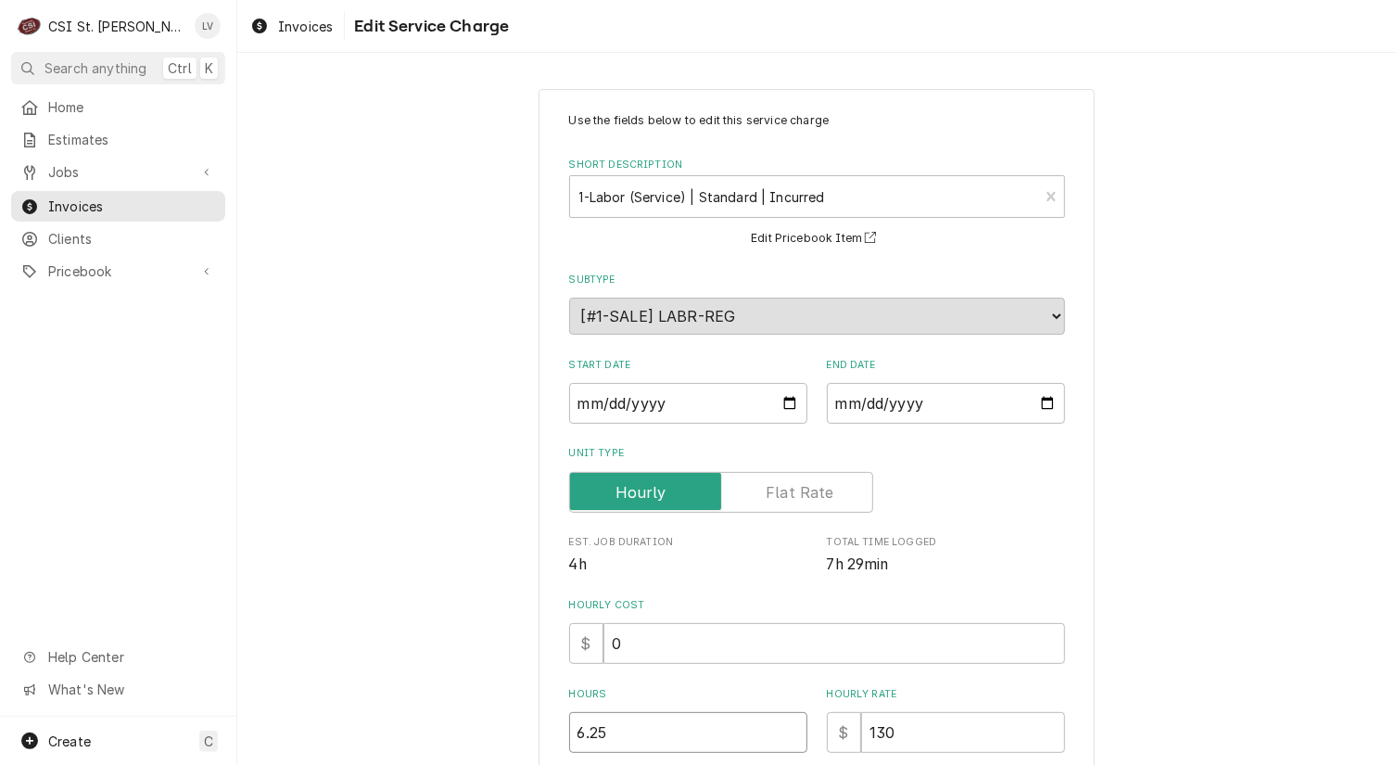
drag, startPoint x: 671, startPoint y: 727, endPoint x: 549, endPoint y: 734, distance: 122.6
click at [549, 734] on div "Use the fields below to edit this service charge Short Description 1-Labor (Ser…" at bounding box center [817, 614] width 556 height 1051
type textarea "x"
type input "6"
type textarea "x"
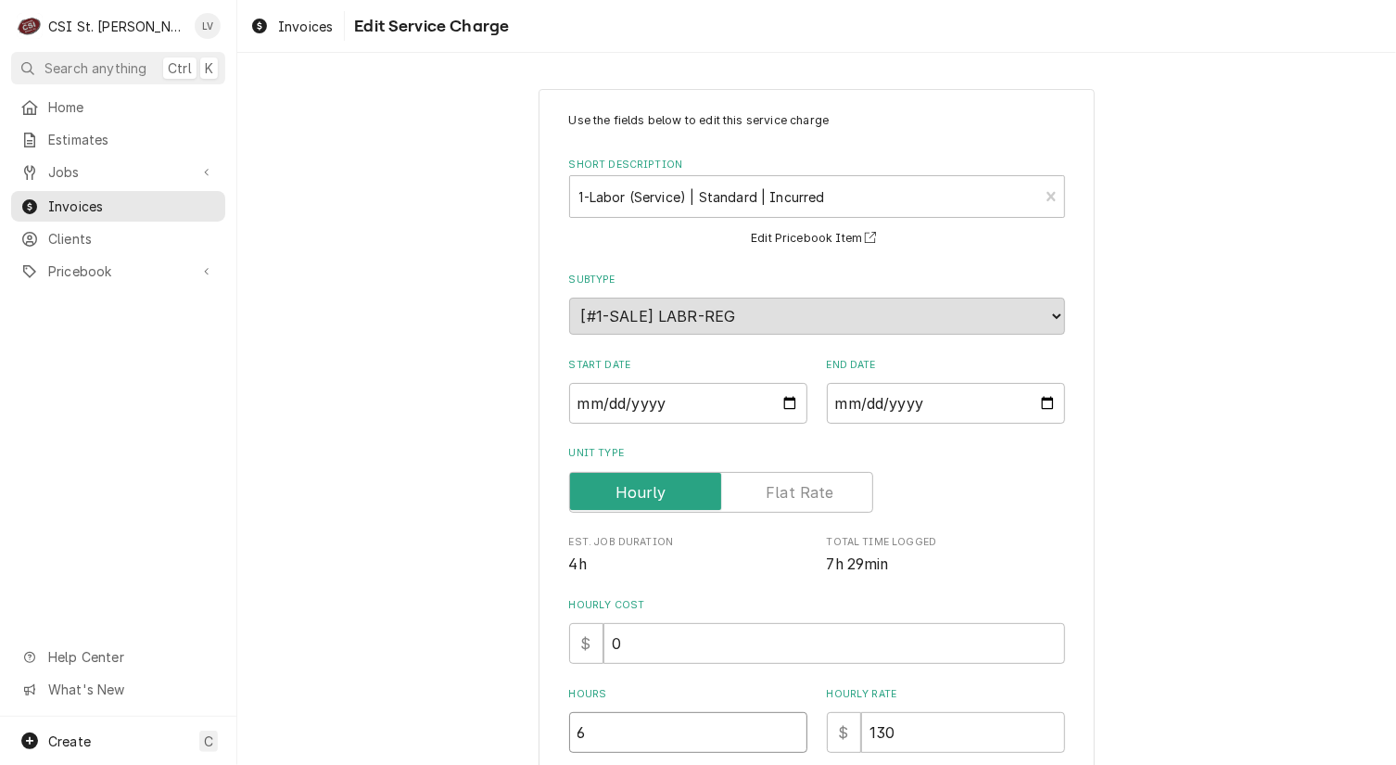
type input "6.7"
type textarea "x"
type input "6.75"
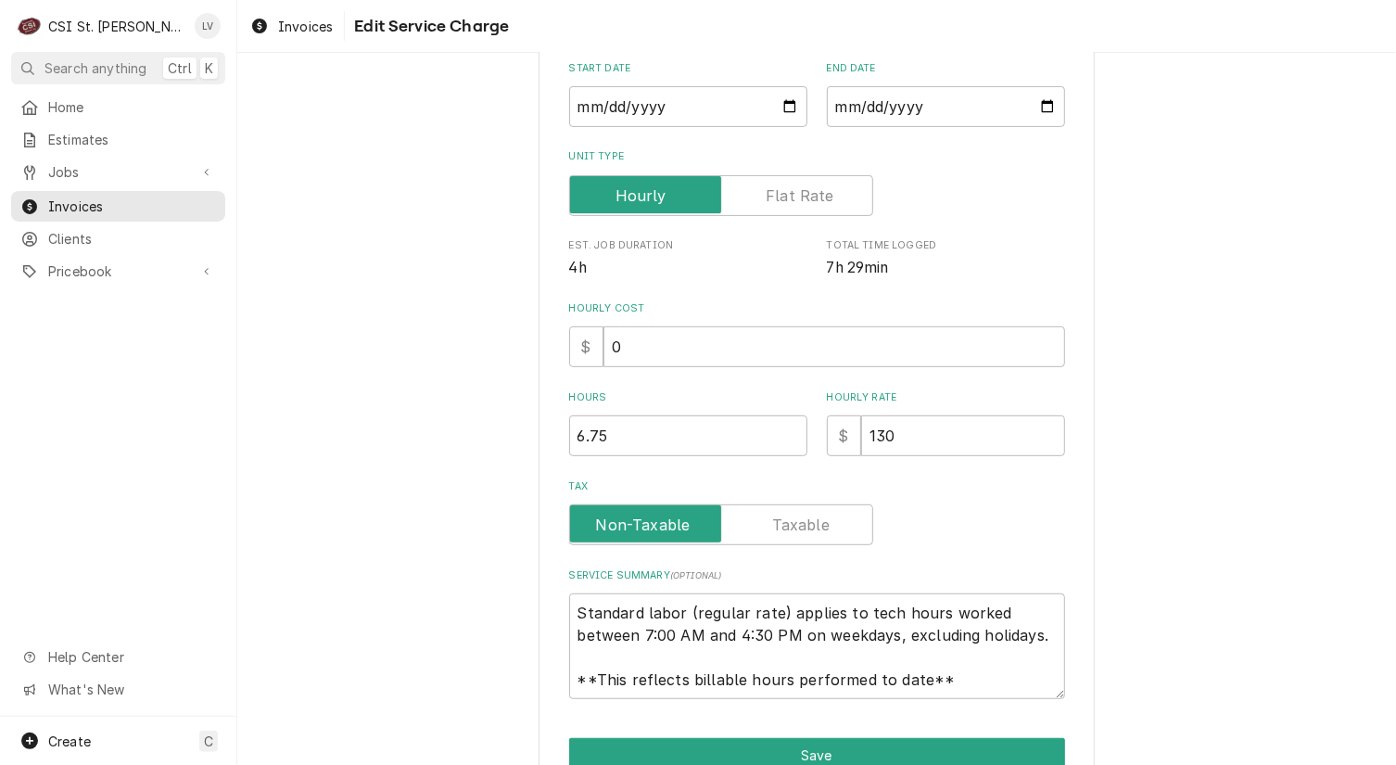
scroll to position [389, 0]
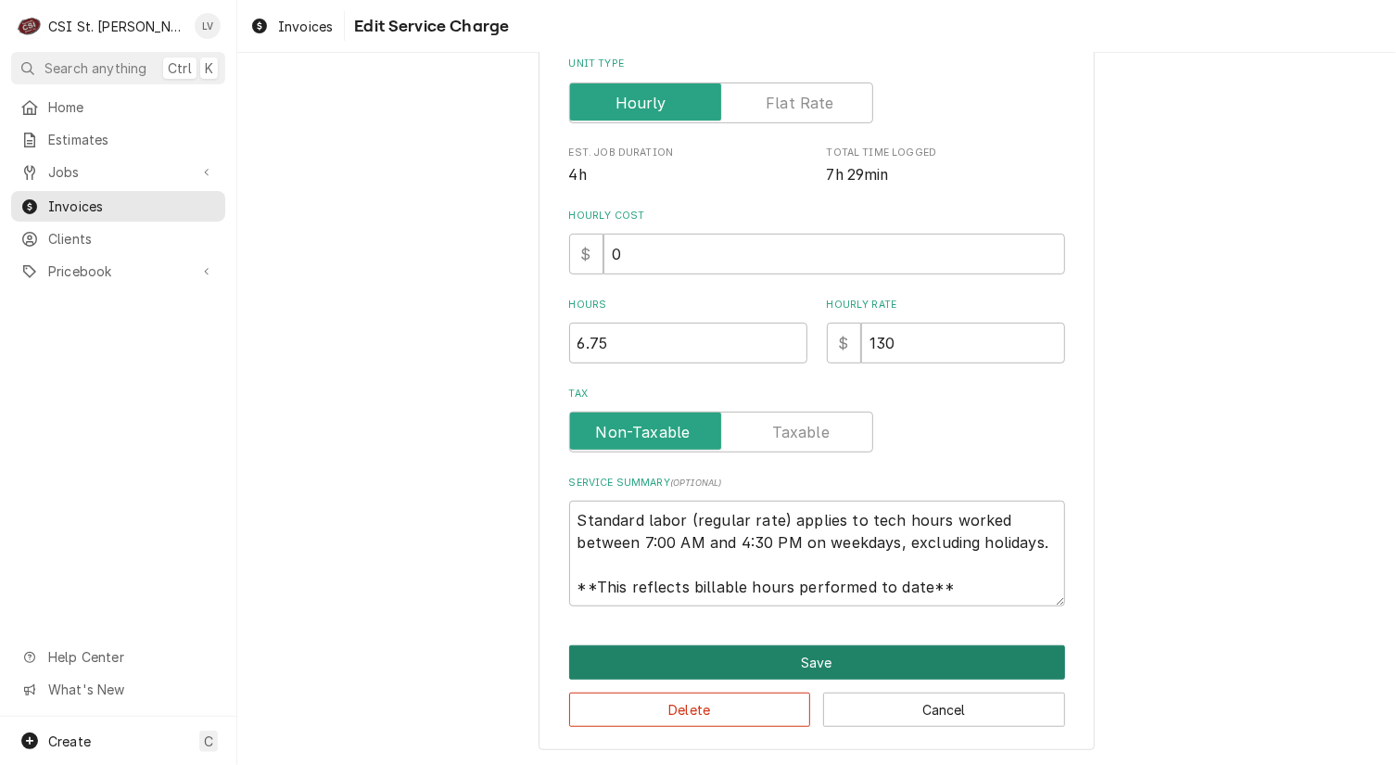
click at [769, 672] on button "Save" at bounding box center [817, 662] width 496 height 34
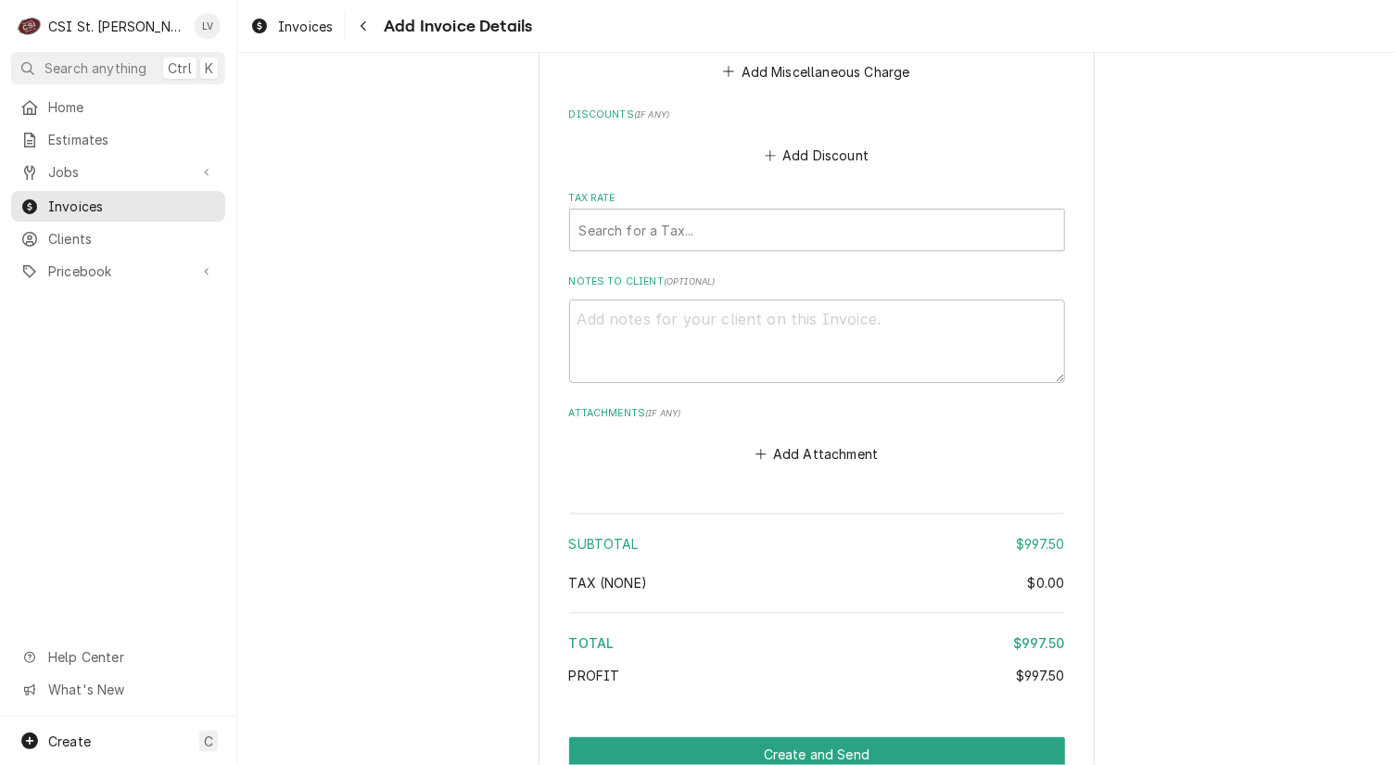
scroll to position [4362, 0]
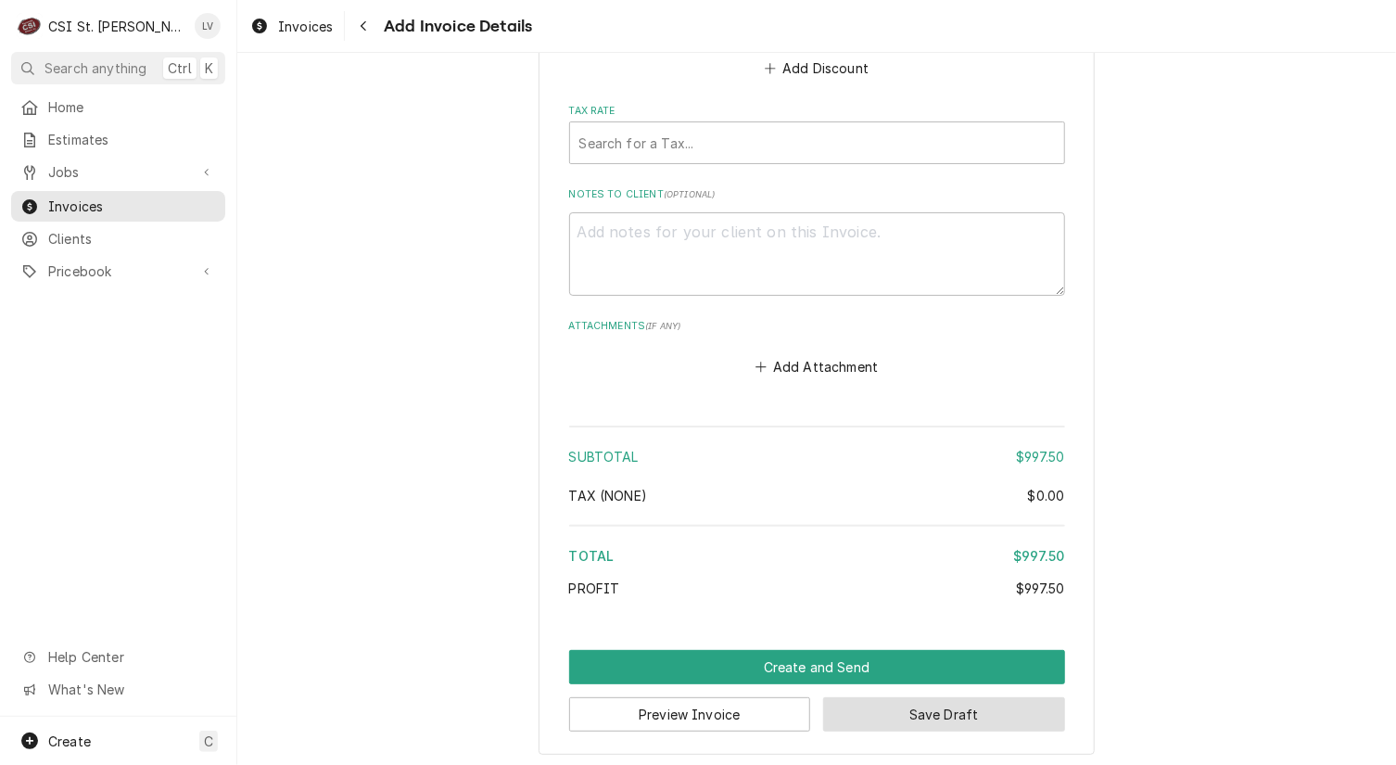
click at [945, 710] on button "Save Draft" at bounding box center [944, 714] width 242 height 34
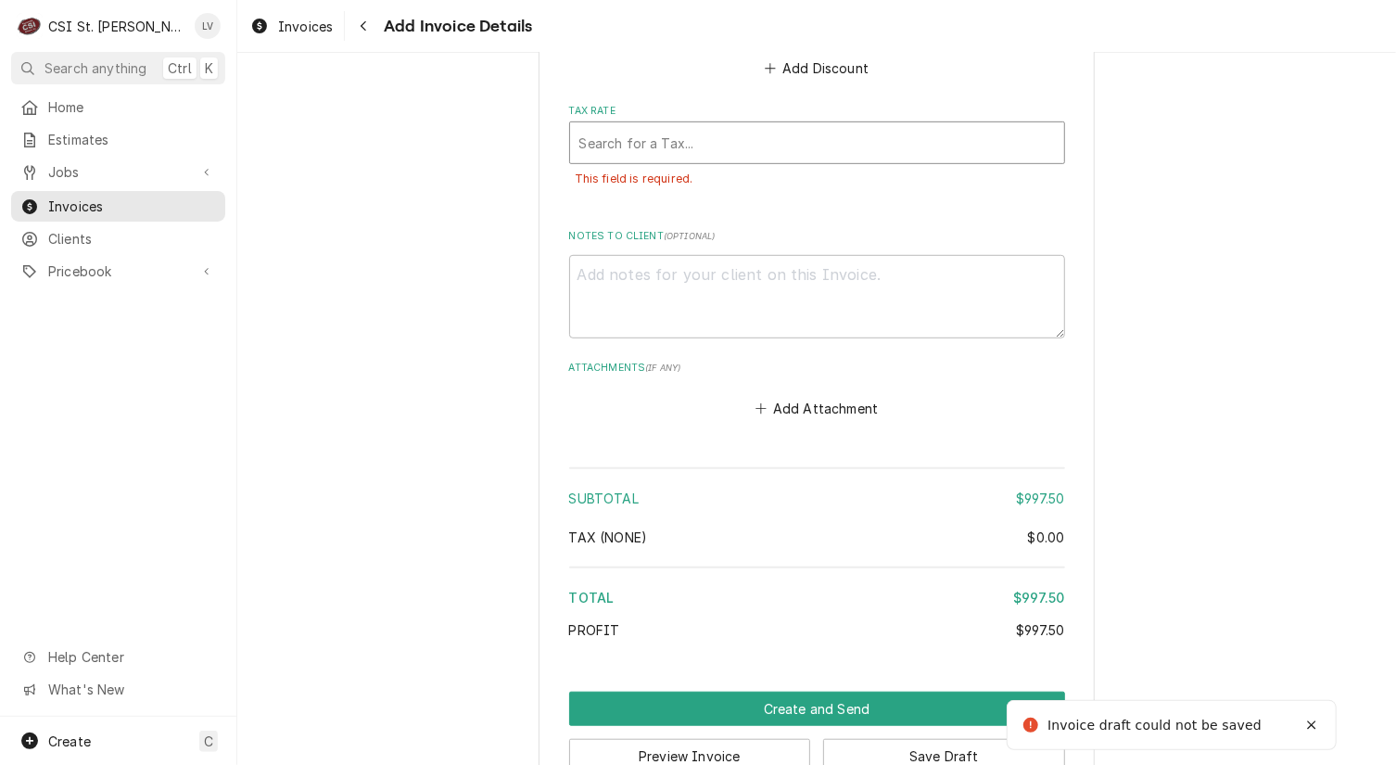
click at [669, 138] on div "Tax Rate" at bounding box center [817, 142] width 476 height 33
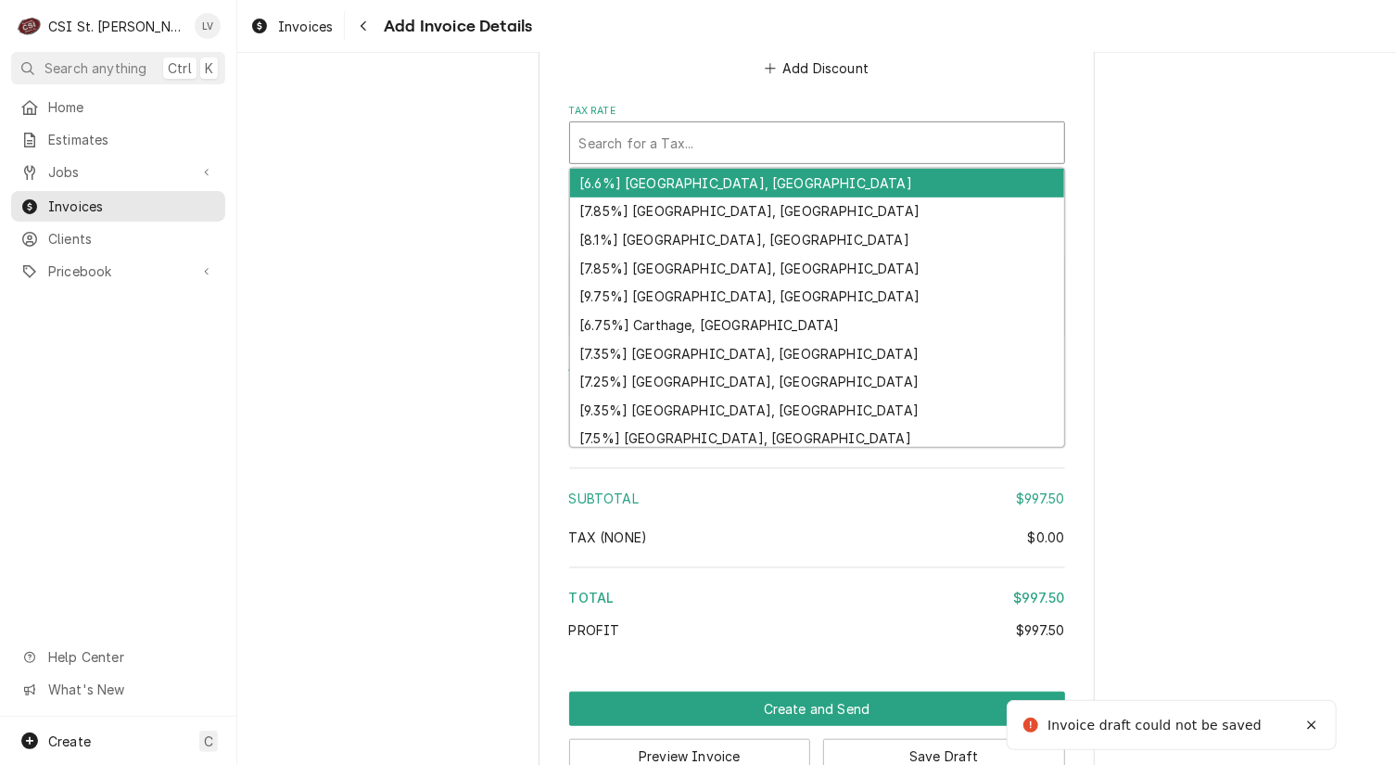
type textarea "x"
type input "m"
type textarea "x"
type input "mo"
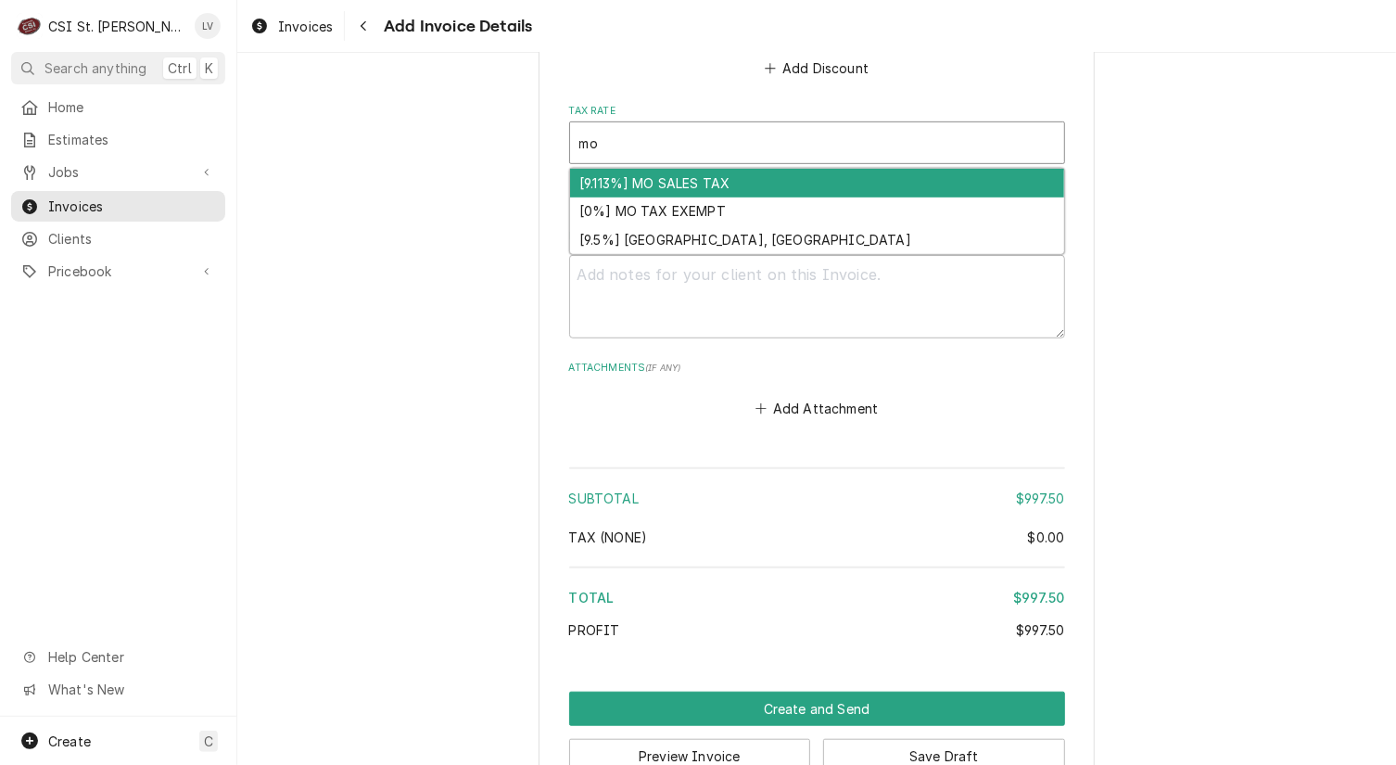
click at [705, 184] on div "[9.113%] MO SALES TAX" at bounding box center [817, 183] width 494 height 29
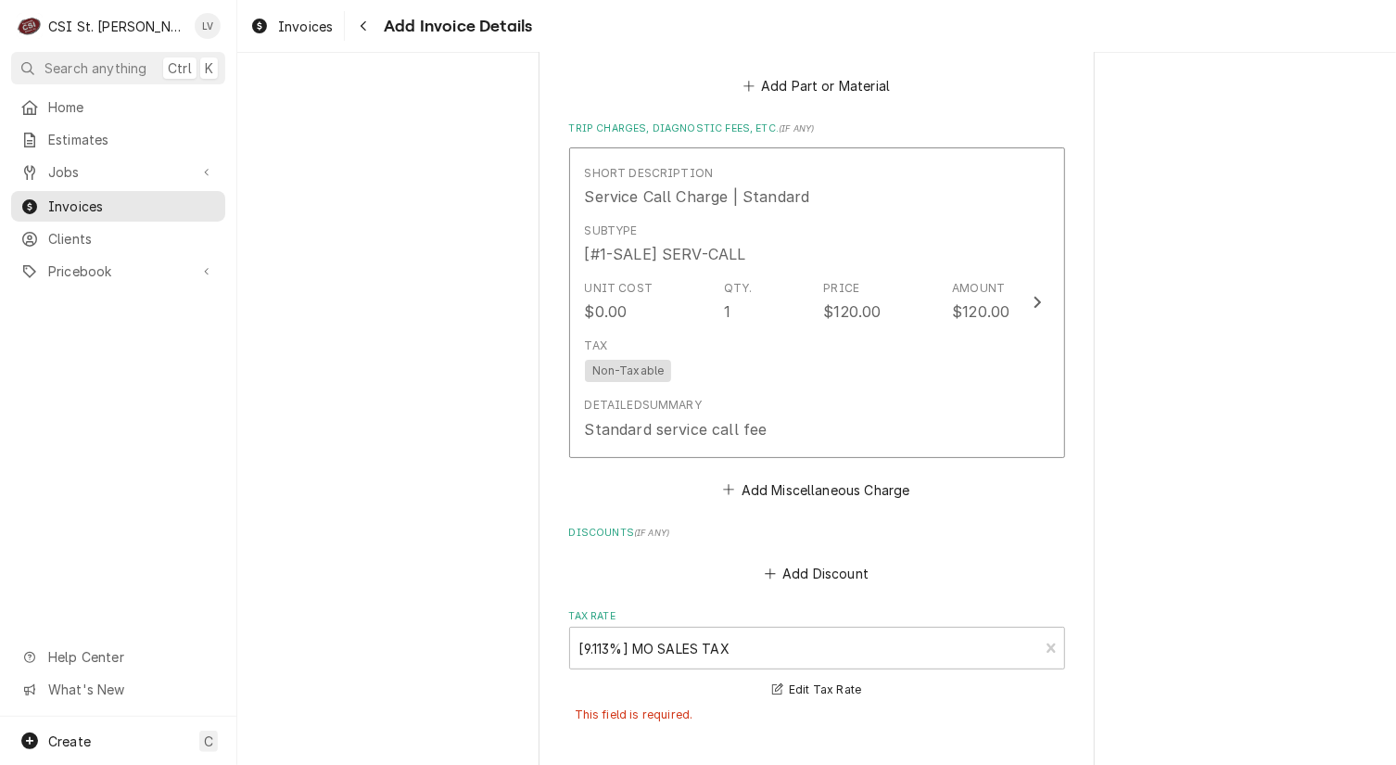
scroll to position [4269, 0]
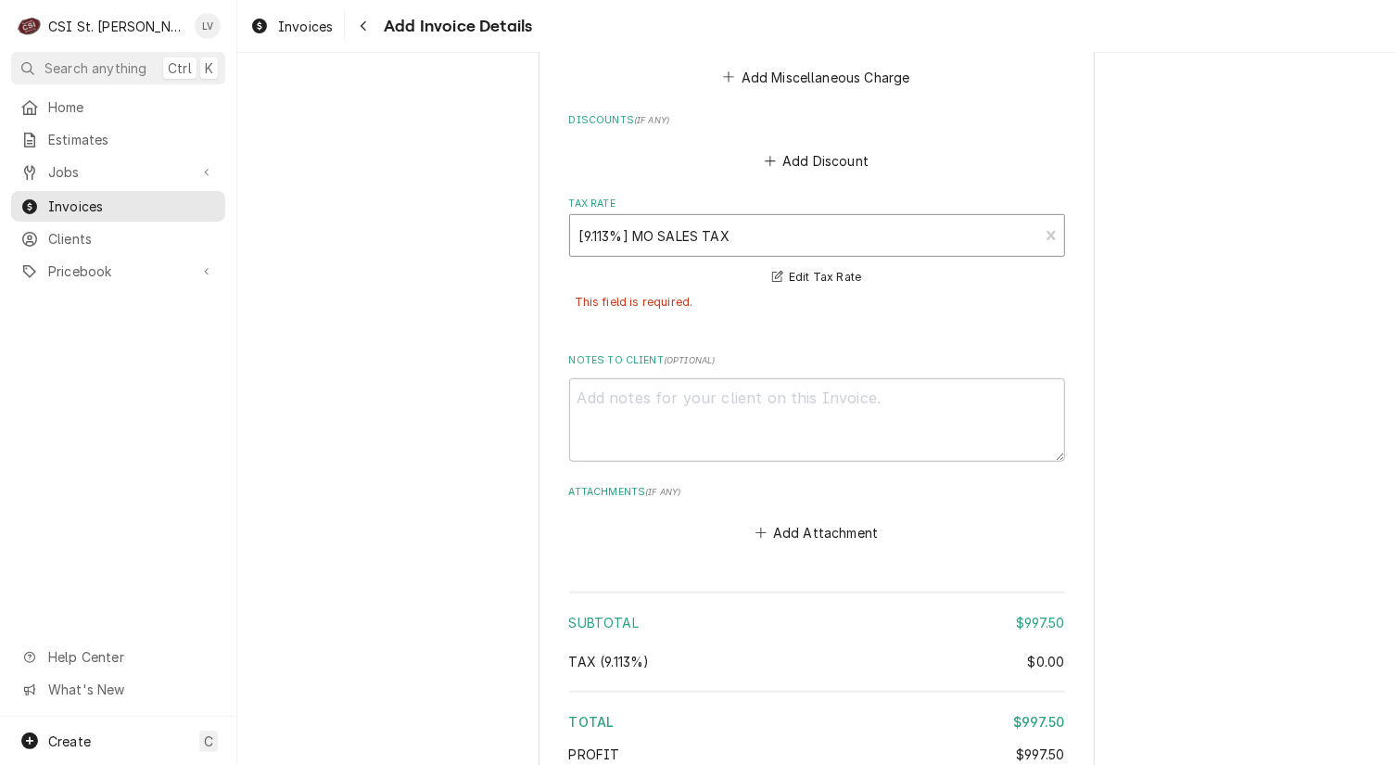
click at [689, 219] on div "Tax Rate" at bounding box center [804, 235] width 451 height 33
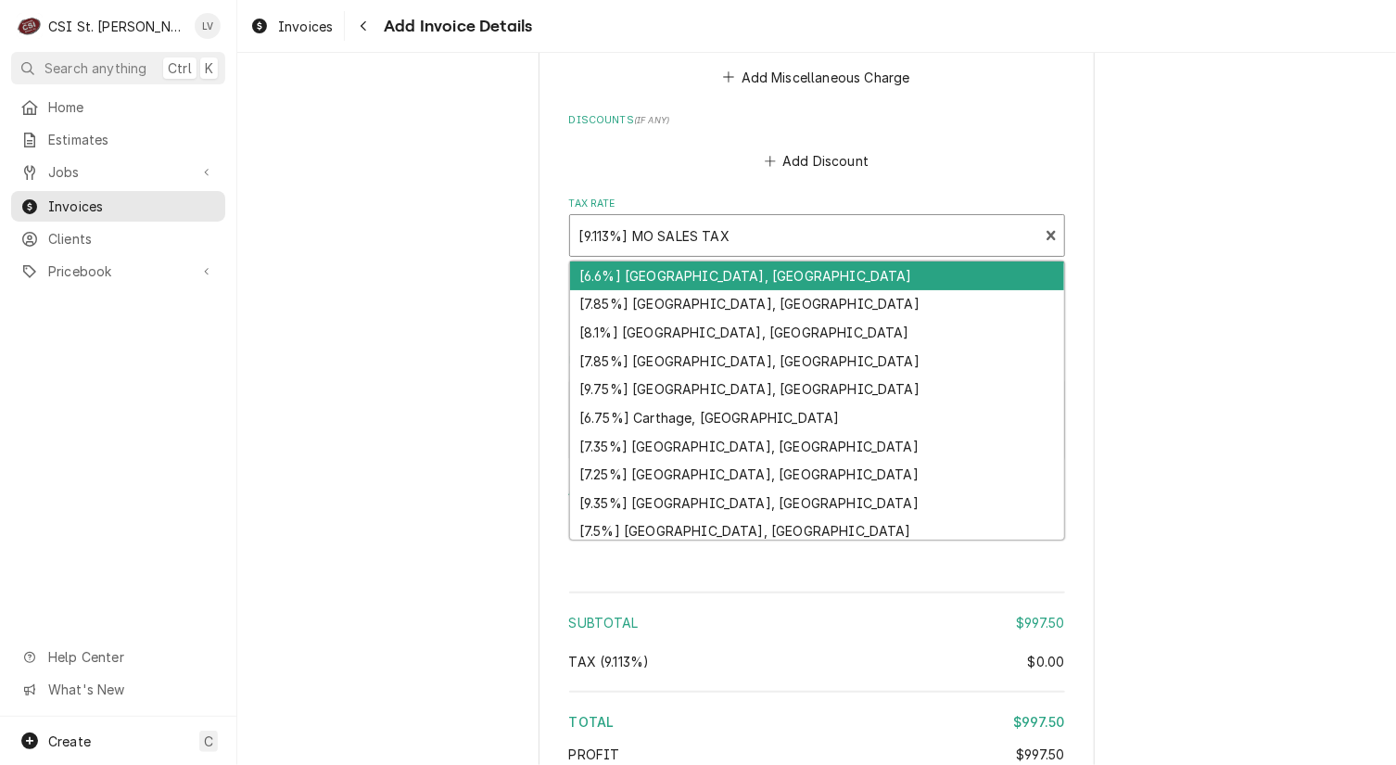
type textarea "x"
type input "q"
type textarea "x"
type input "qu"
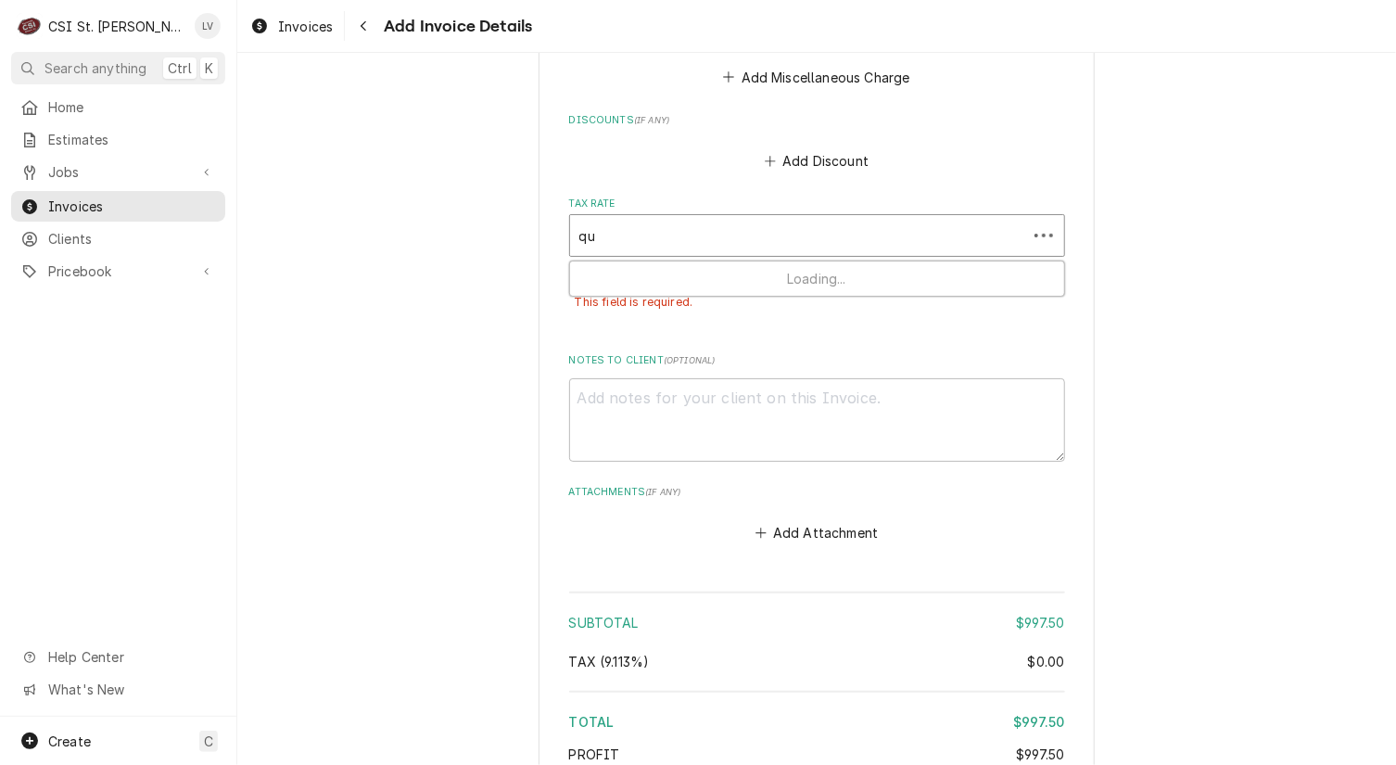
type textarea "x"
type input "qui"
type textarea "x"
type input "quin"
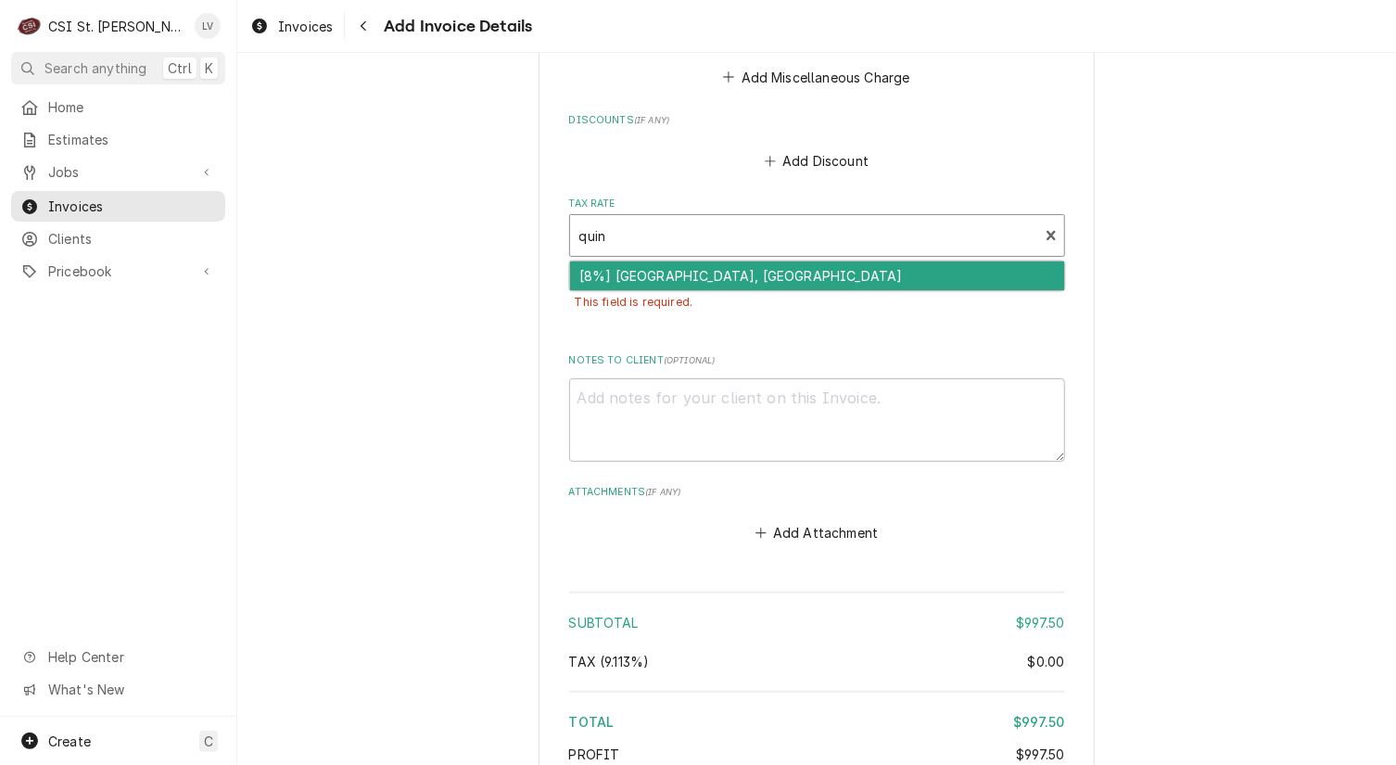
drag, startPoint x: 604, startPoint y: 266, endPoint x: 641, endPoint y: 273, distance: 36.7
click at [604, 264] on div "[8%] Quincy, IL" at bounding box center [817, 275] width 494 height 29
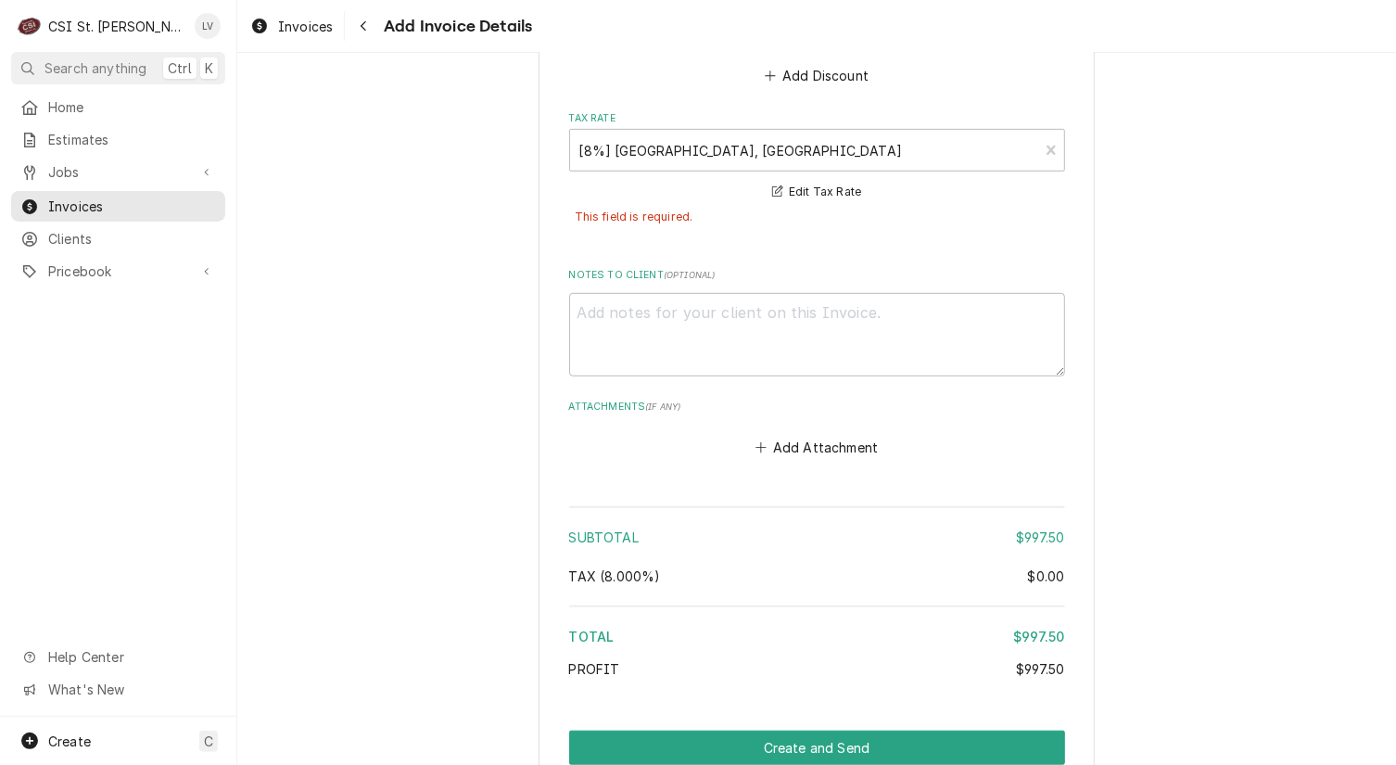
scroll to position [4434, 0]
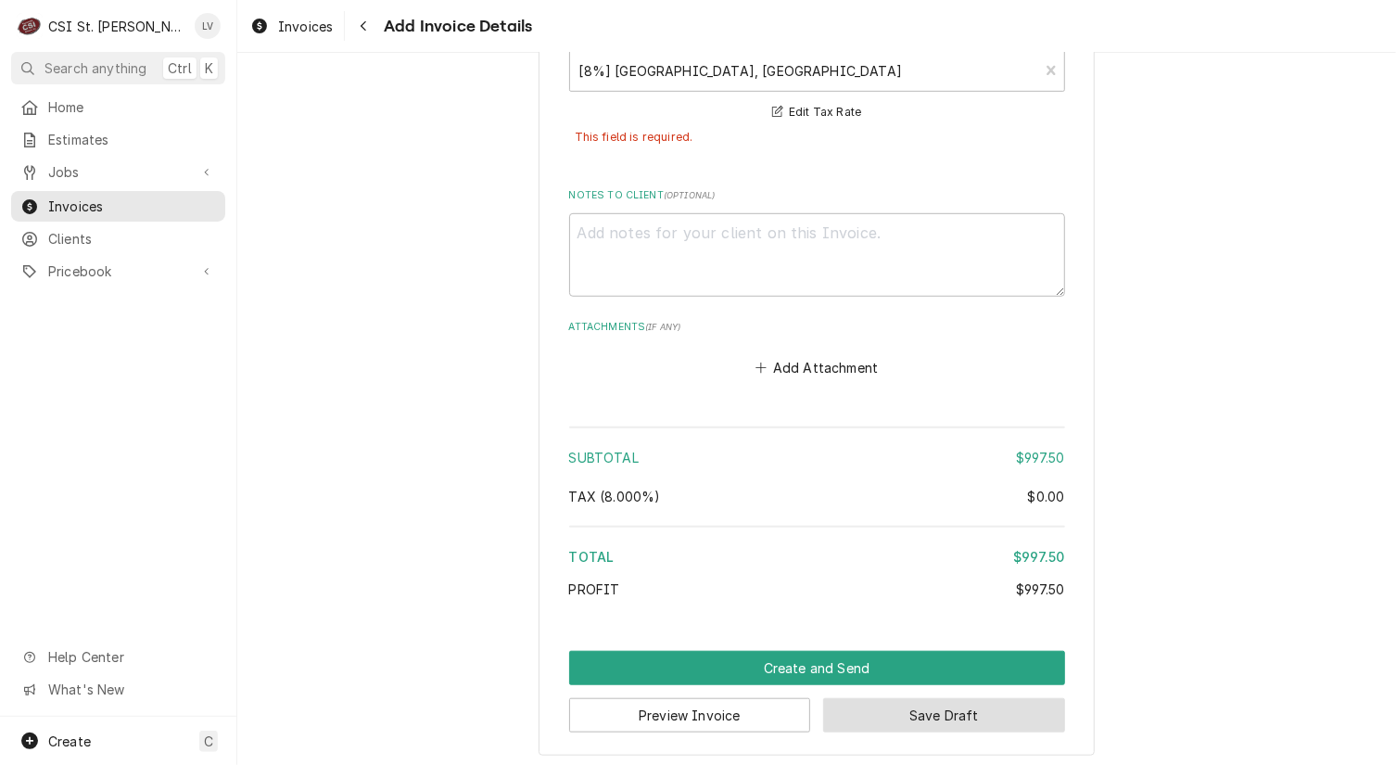
click at [1009, 700] on button "Save Draft" at bounding box center [944, 715] width 242 height 34
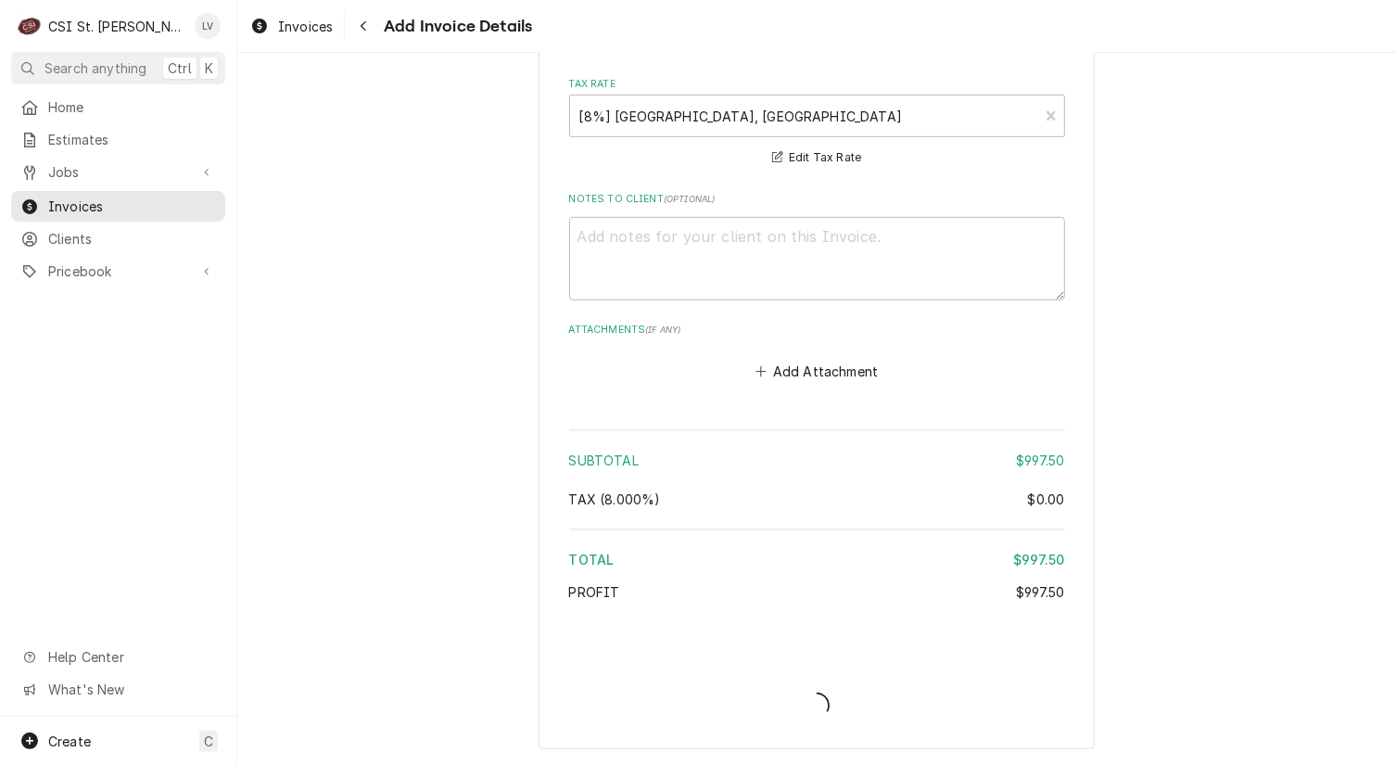
scroll to position [4383, 0]
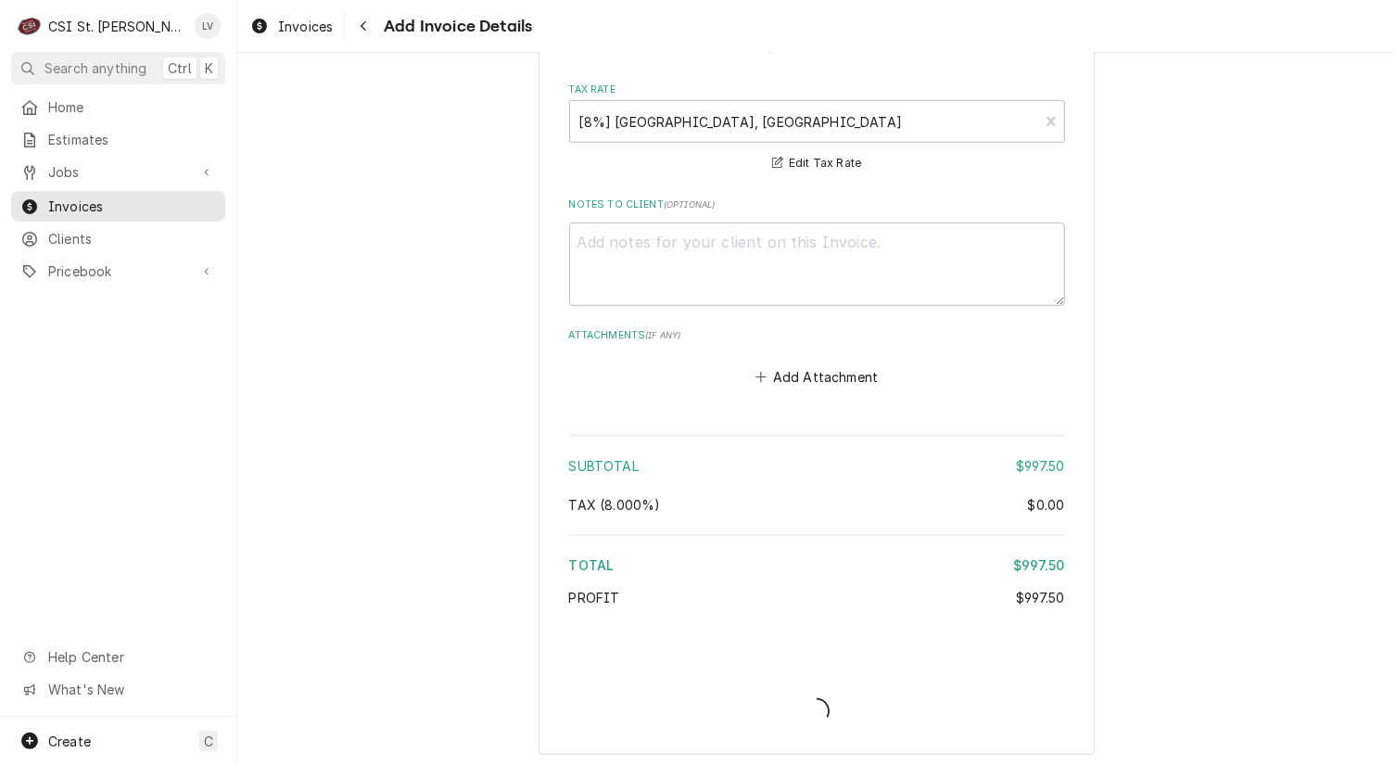
type textarea "x"
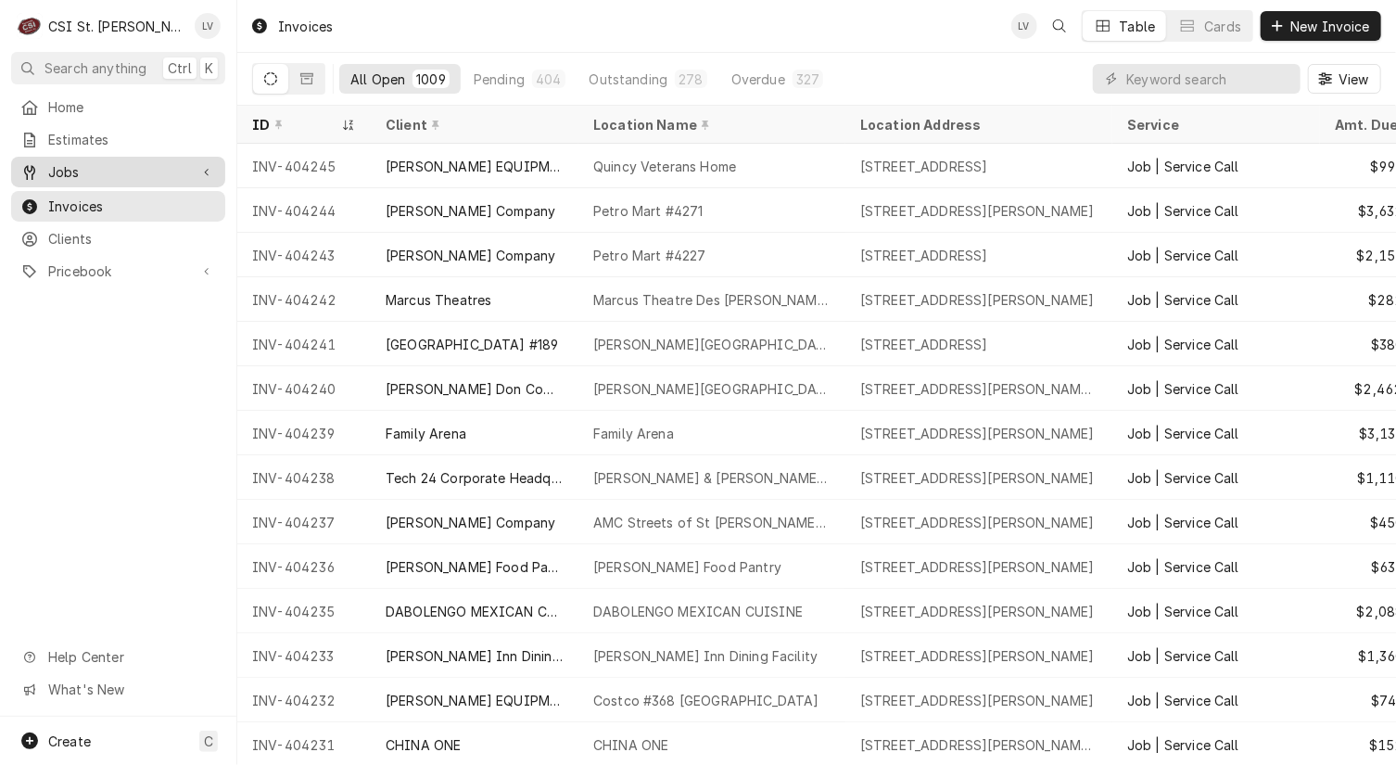
click at [50, 162] on span "Jobs" at bounding box center [118, 171] width 140 height 19
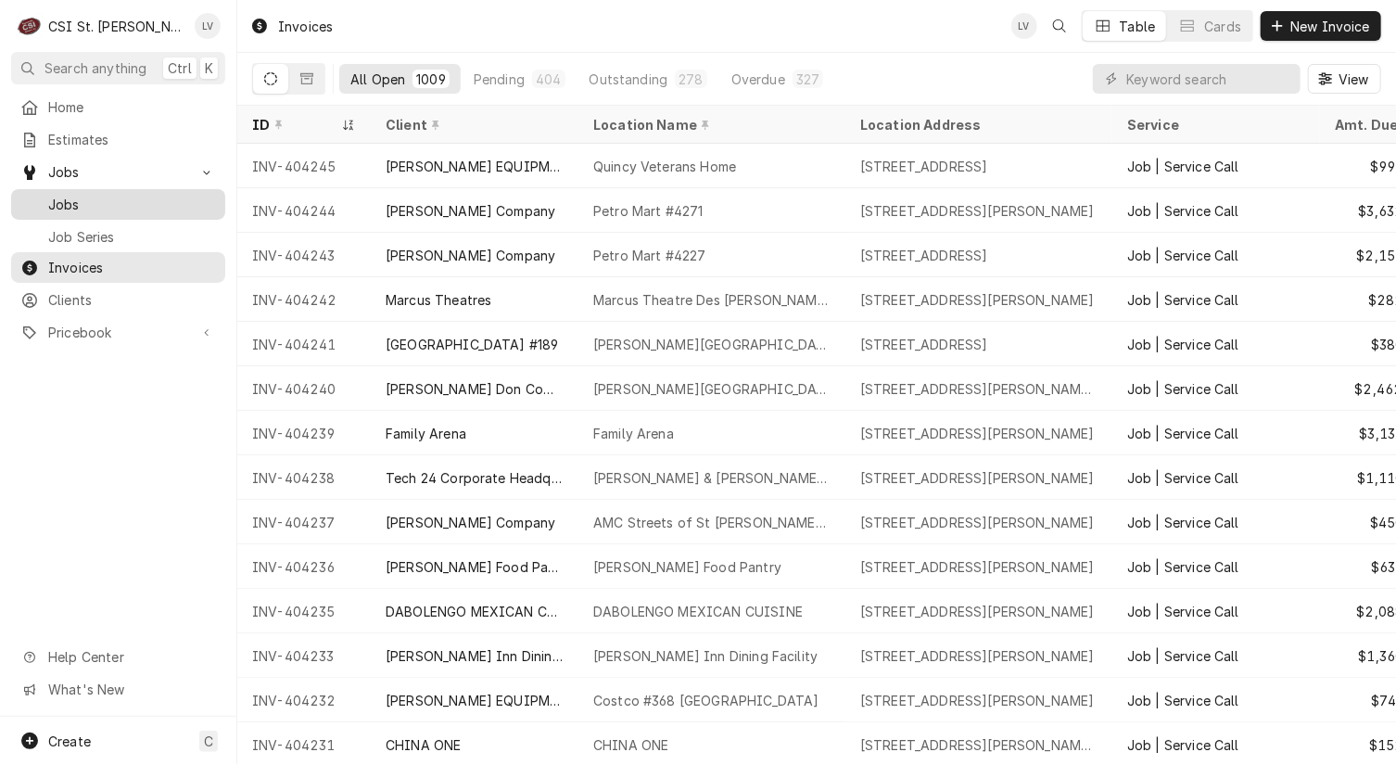
click at [75, 195] on span "Jobs" at bounding box center [132, 204] width 168 height 19
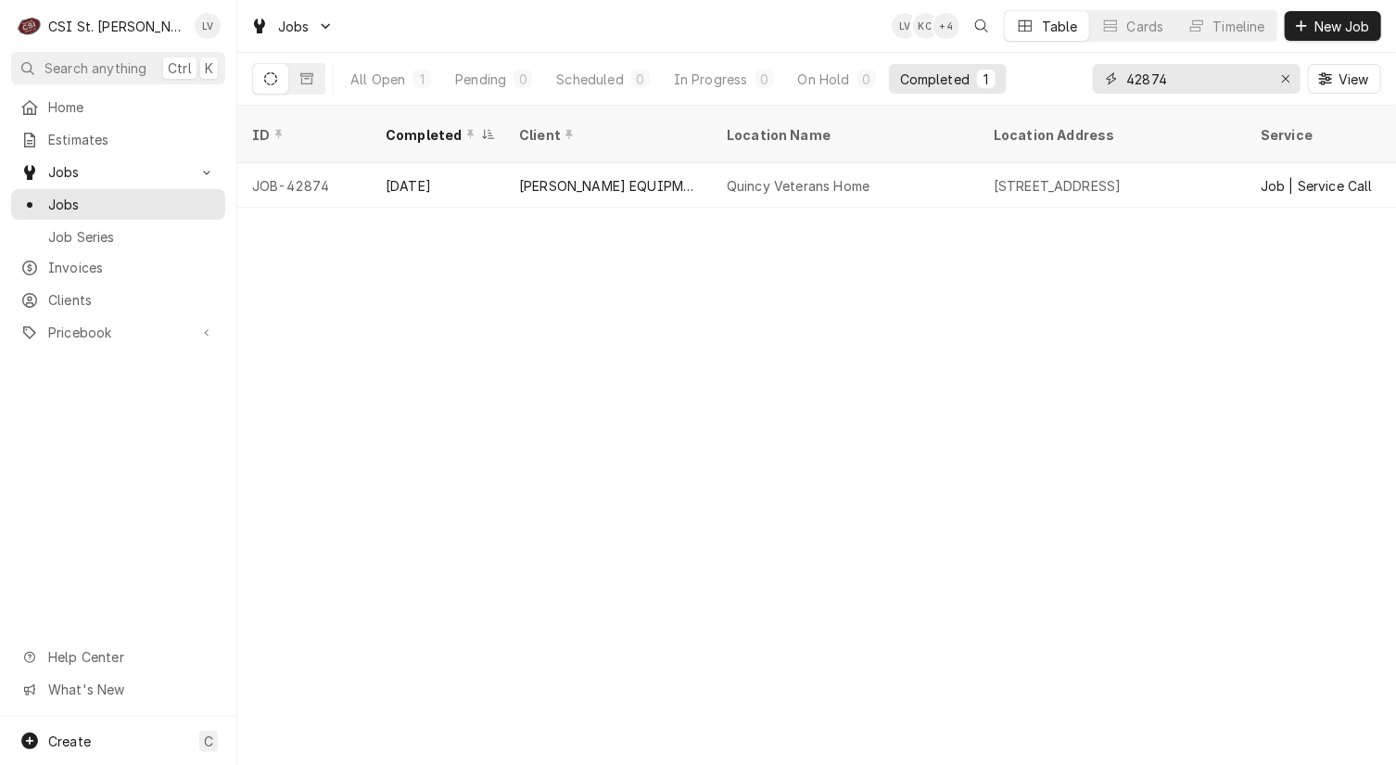
drag, startPoint x: 1182, startPoint y: 80, endPoint x: 1137, endPoint y: 90, distance: 46.6
click at [1137, 90] on input "42874" at bounding box center [1195, 79] width 139 height 30
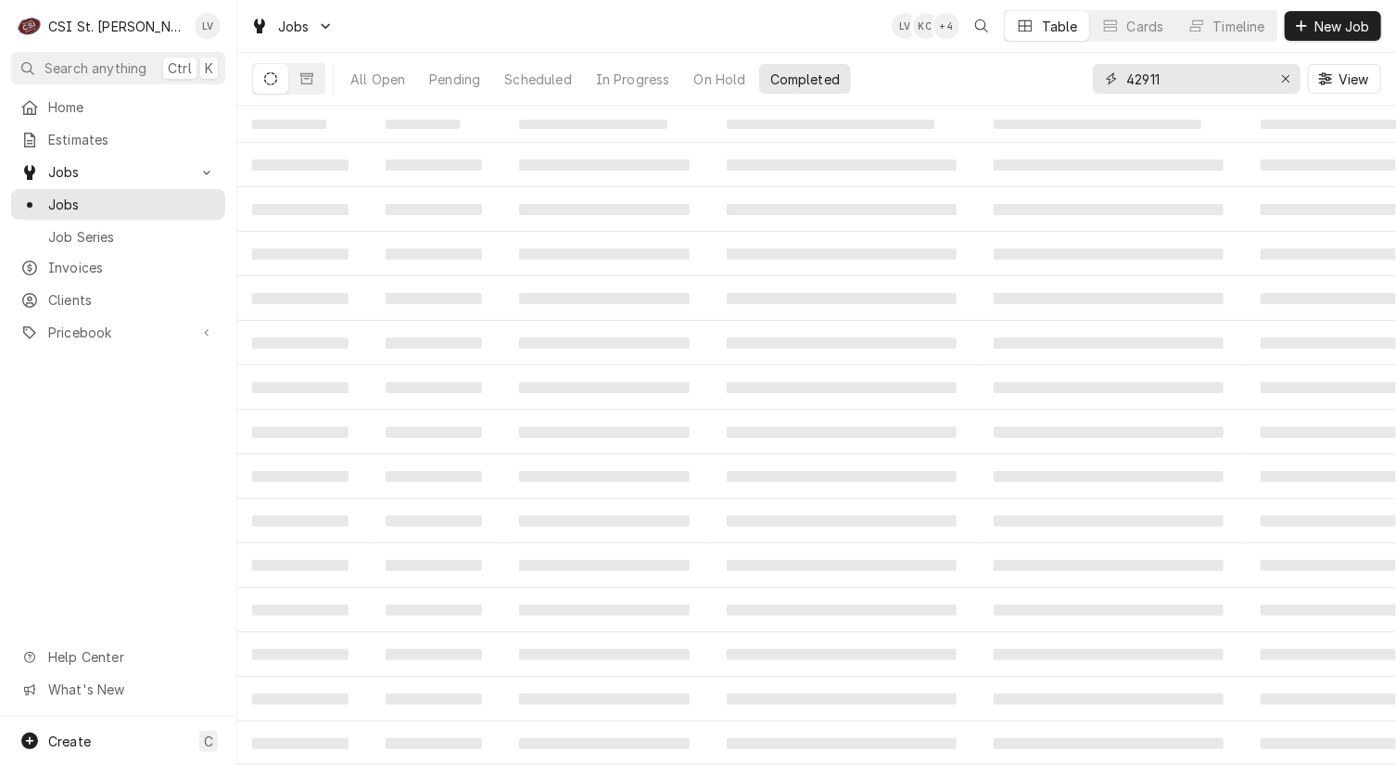
type input "42911"
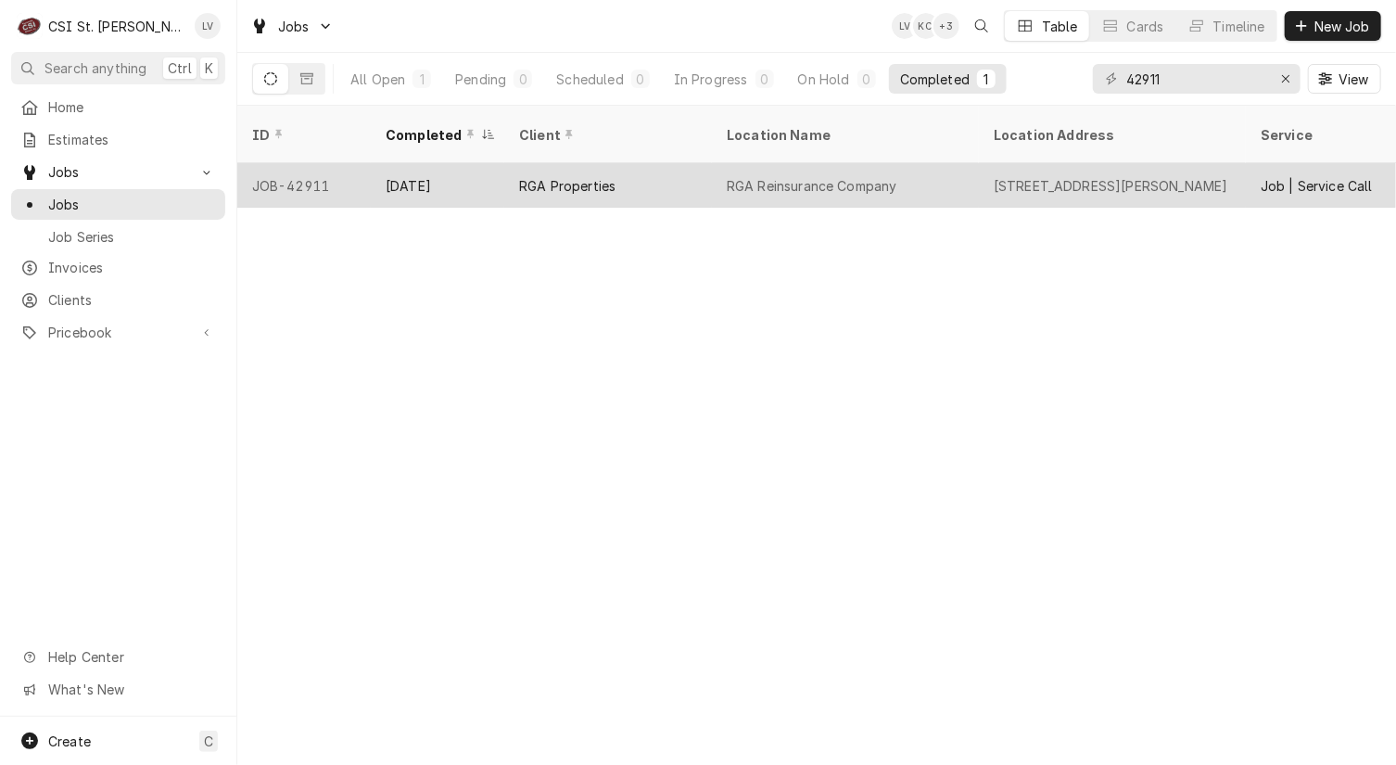
click at [1135, 176] on div "16600 Swingley Ridge Rd, Chesterfield, MO 63017" at bounding box center [1111, 185] width 235 height 19
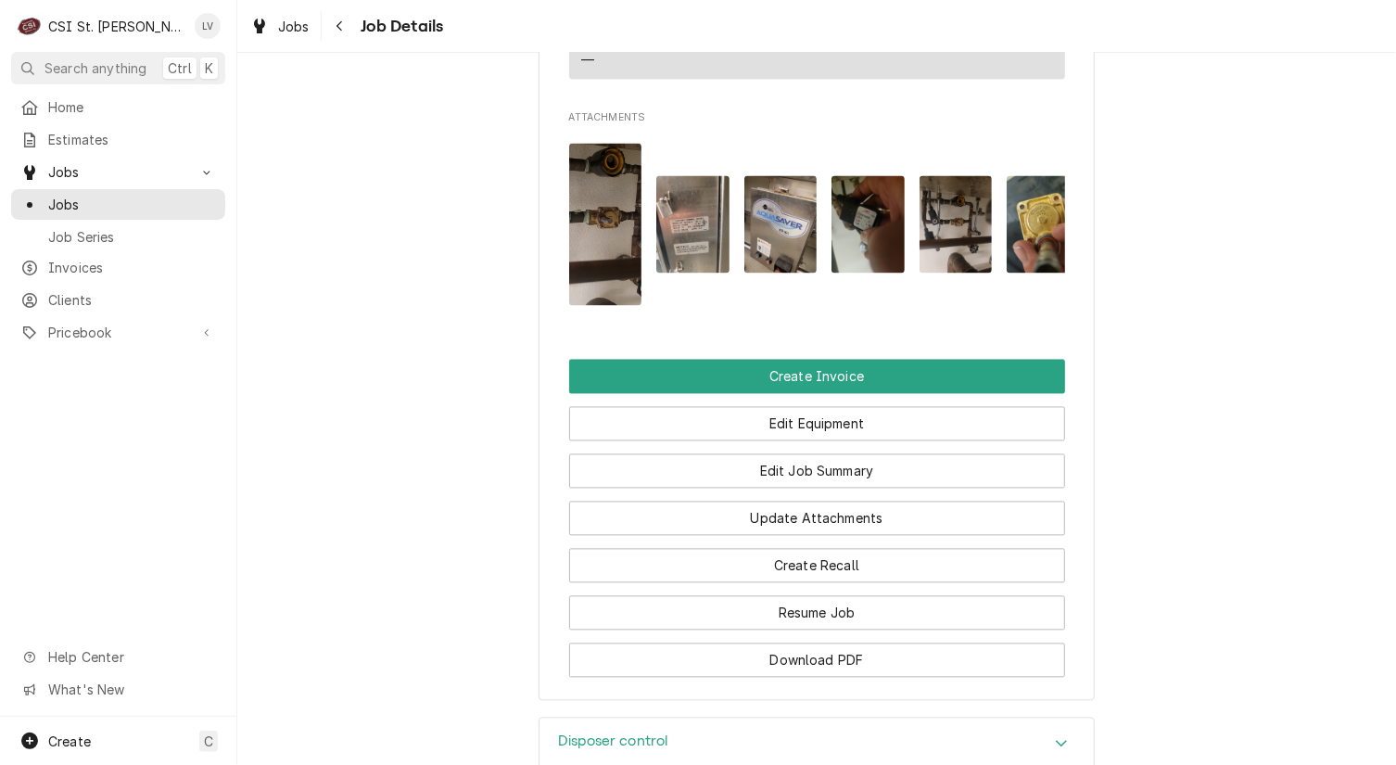
scroll to position [2040, 0]
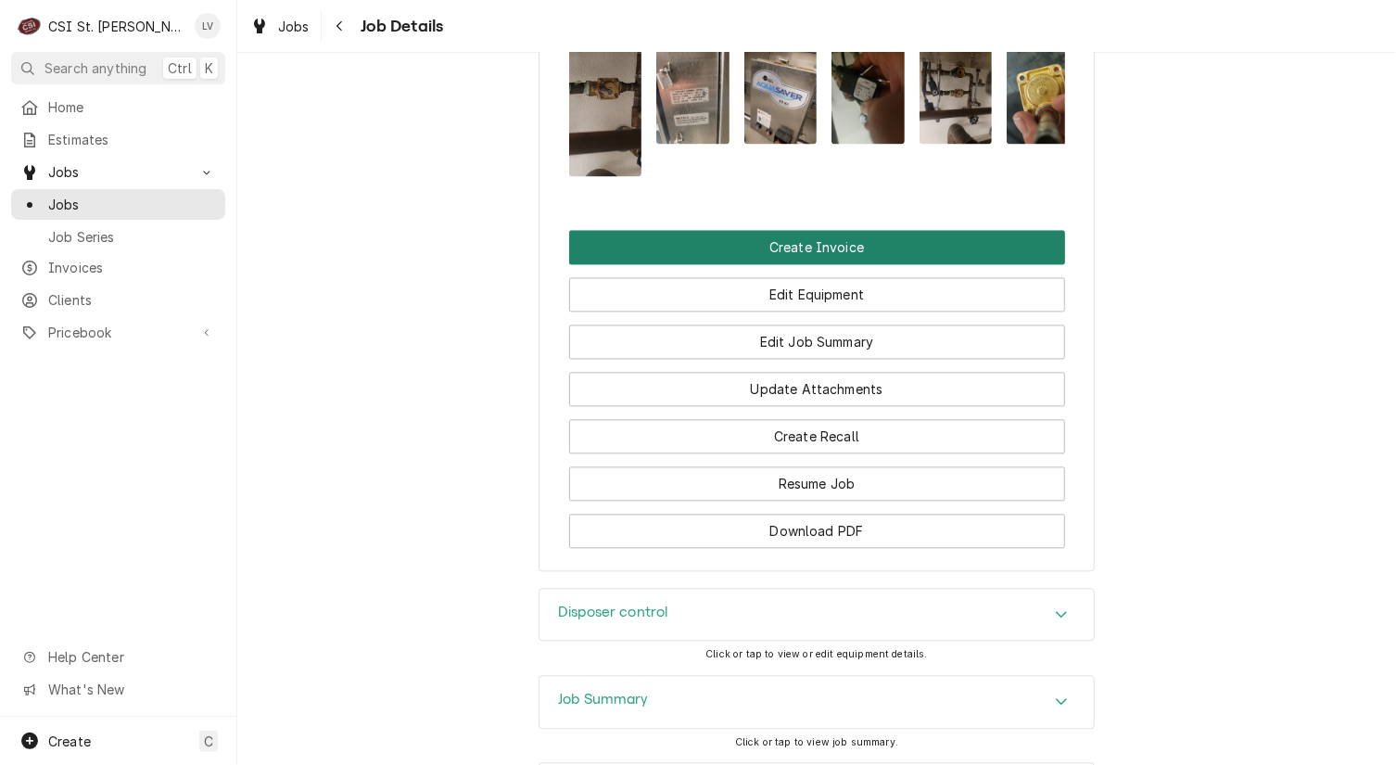
click at [783, 264] on button "Create Invoice" at bounding box center [817, 247] width 496 height 34
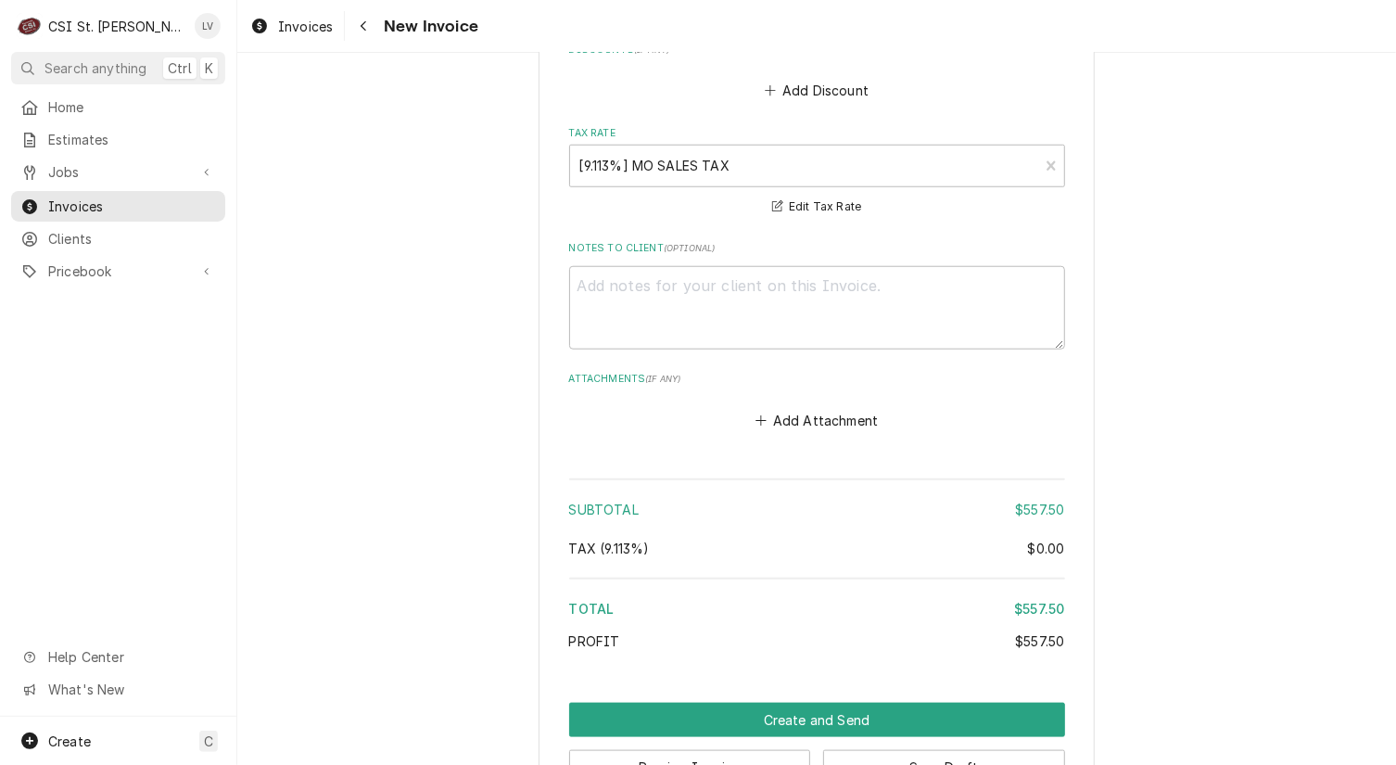
scroll to position [4709, 0]
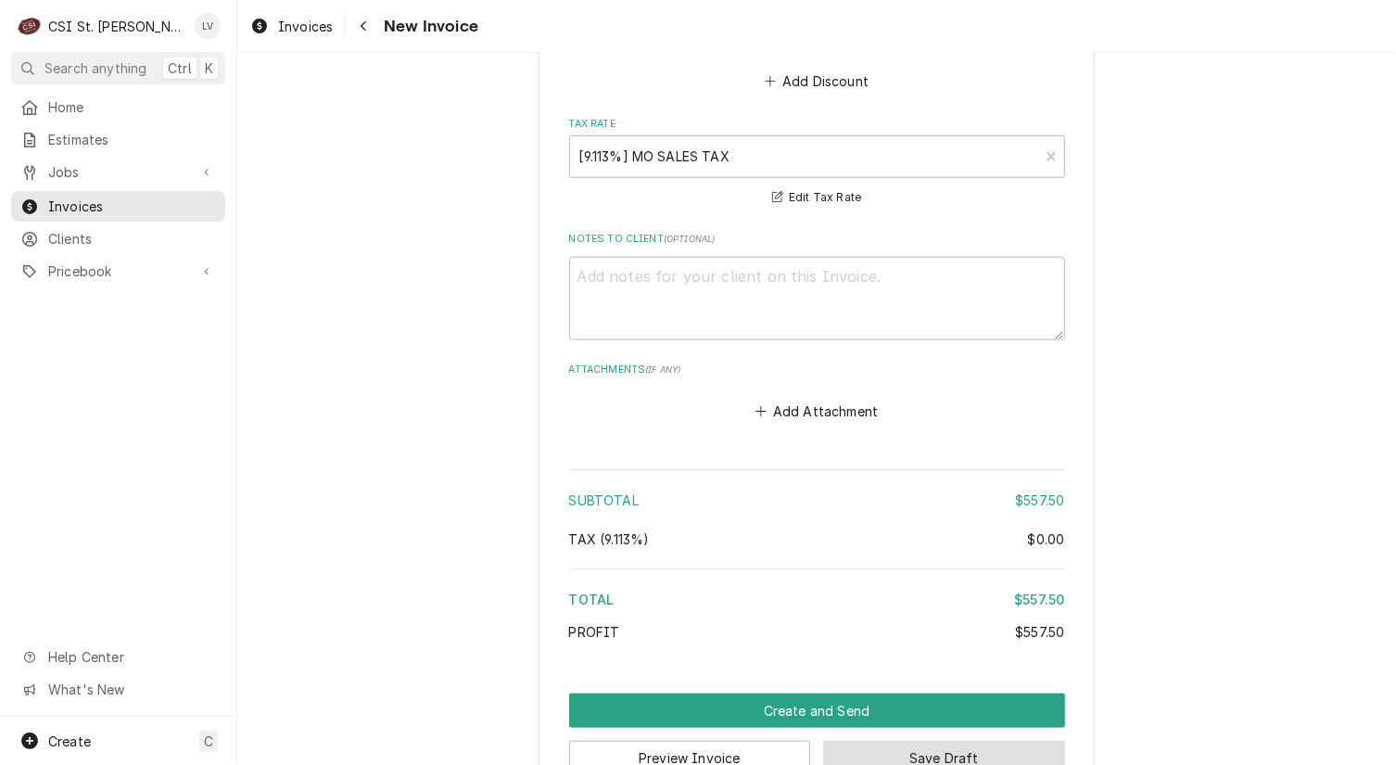
click at [976, 741] on button "Save Draft" at bounding box center [944, 758] width 242 height 34
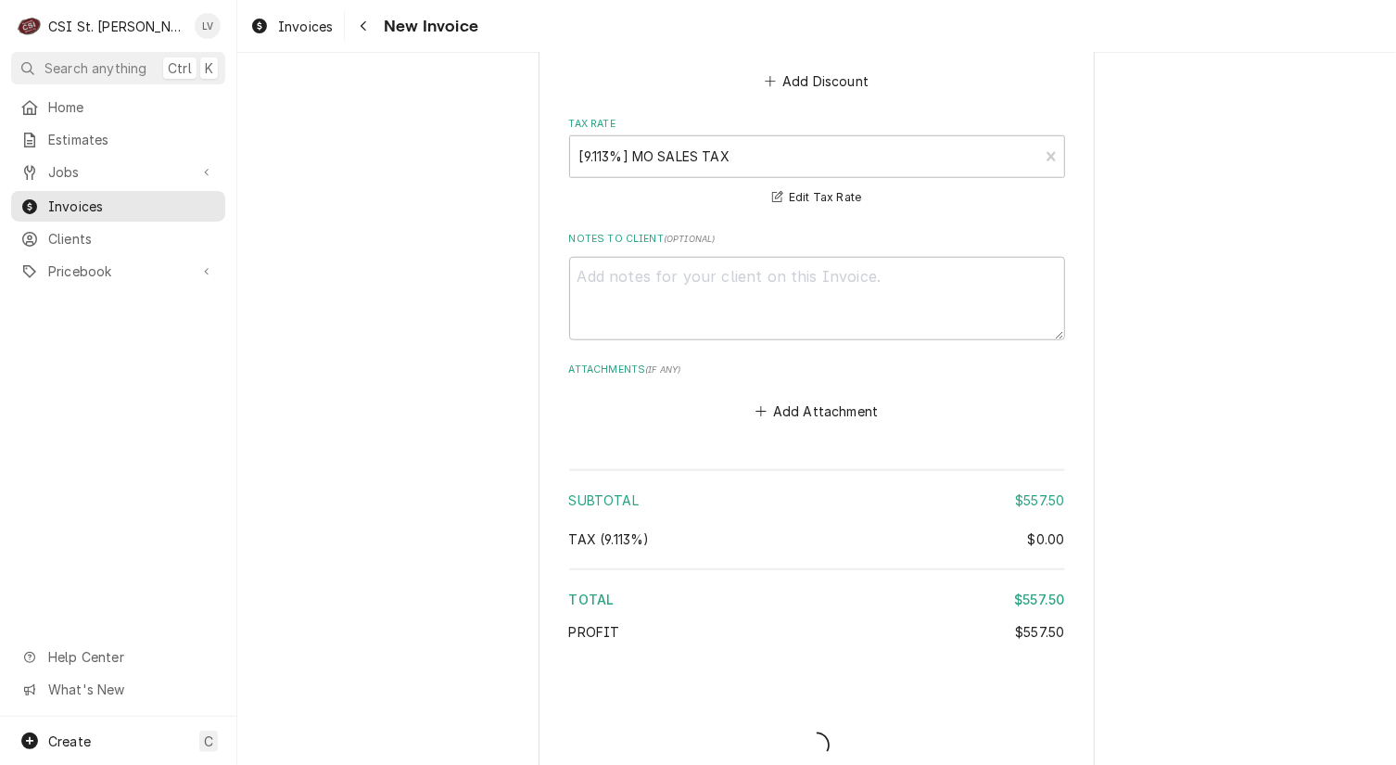
scroll to position [4699, 0]
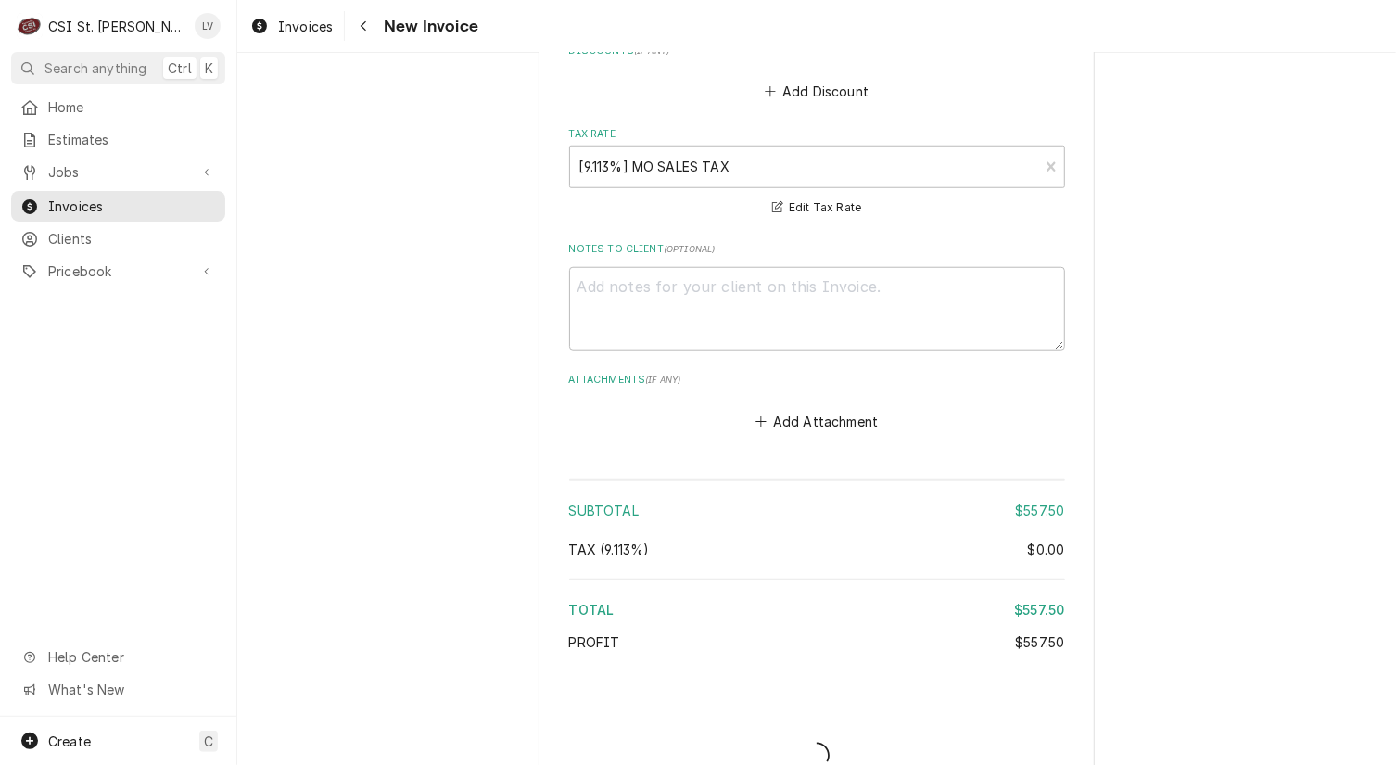
type textarea "x"
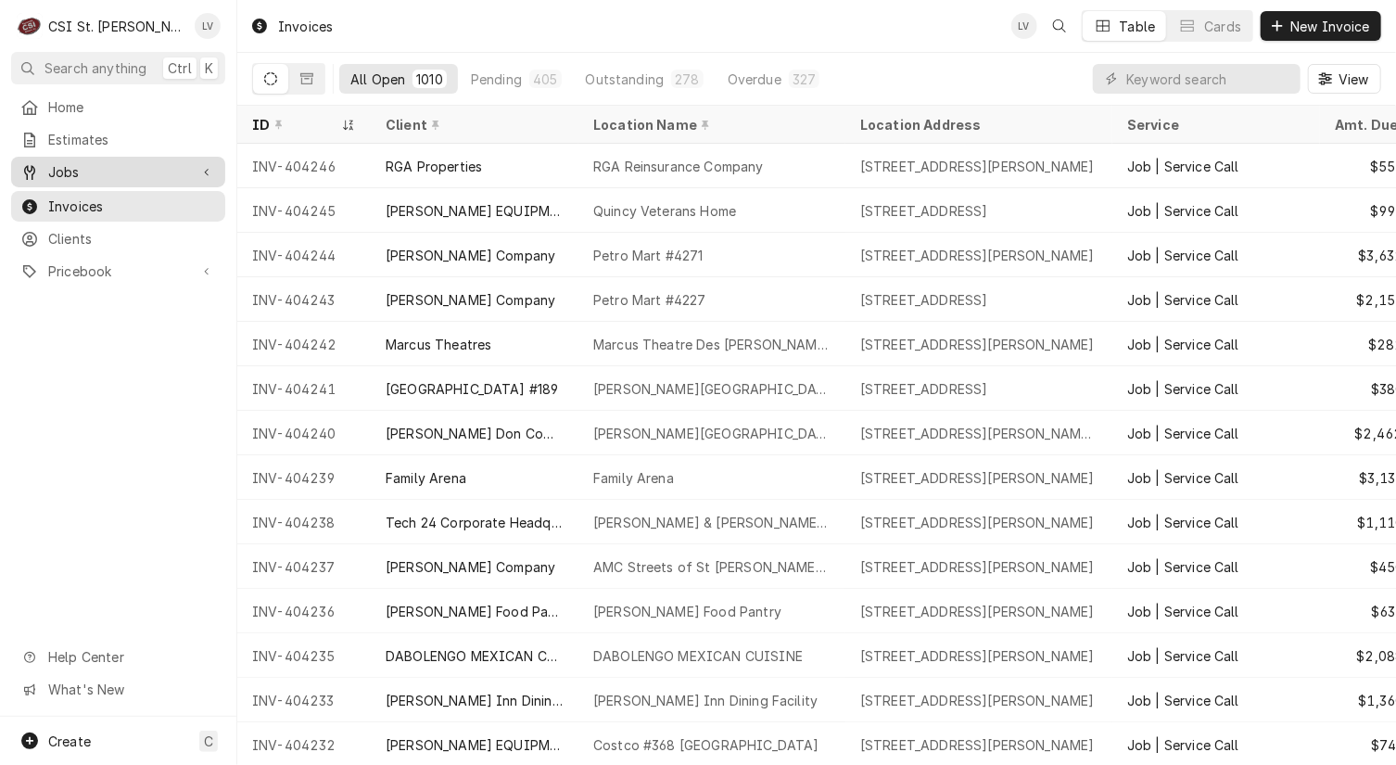
click at [74, 166] on span "Jobs" at bounding box center [118, 171] width 140 height 19
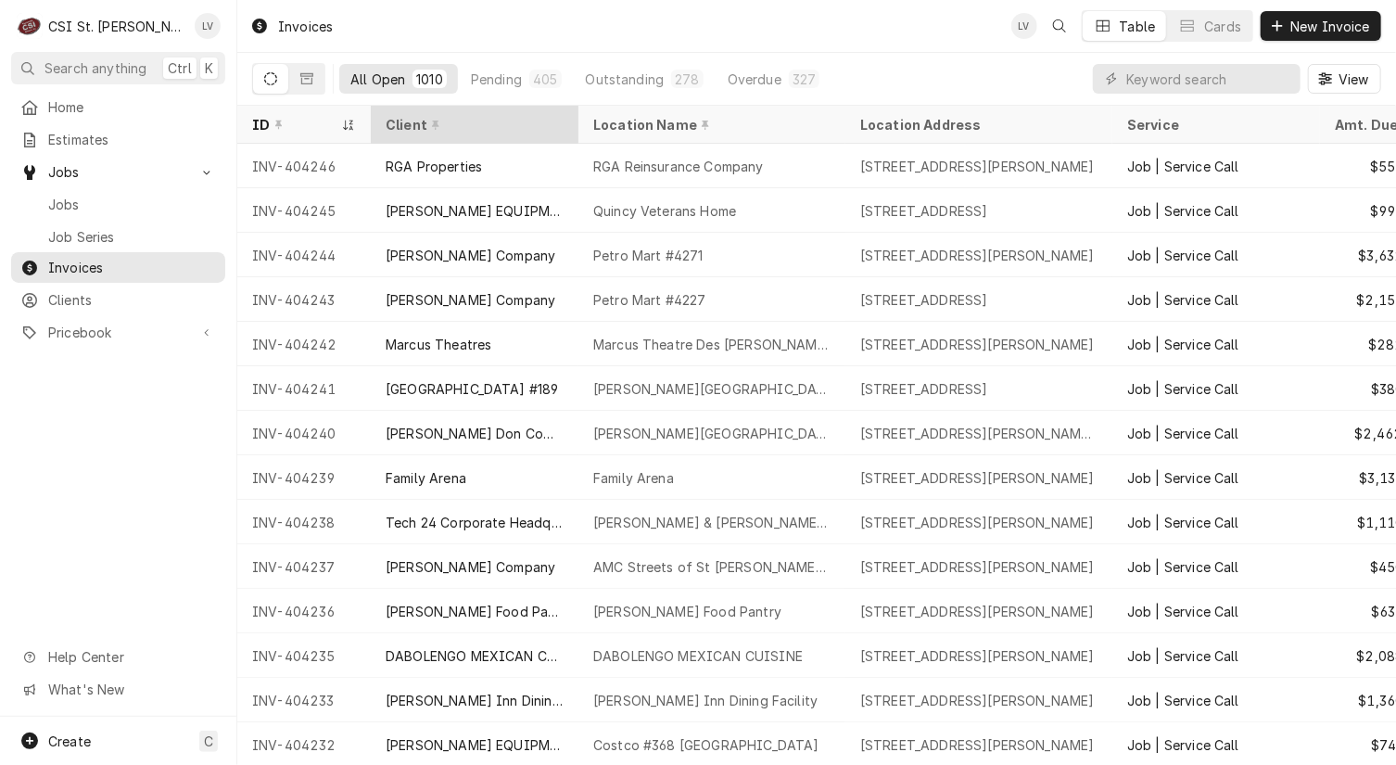
drag, startPoint x: 74, startPoint y: 203, endPoint x: 412, endPoint y: 138, distance: 343.6
click at [75, 203] on span "Jobs" at bounding box center [132, 204] width 168 height 19
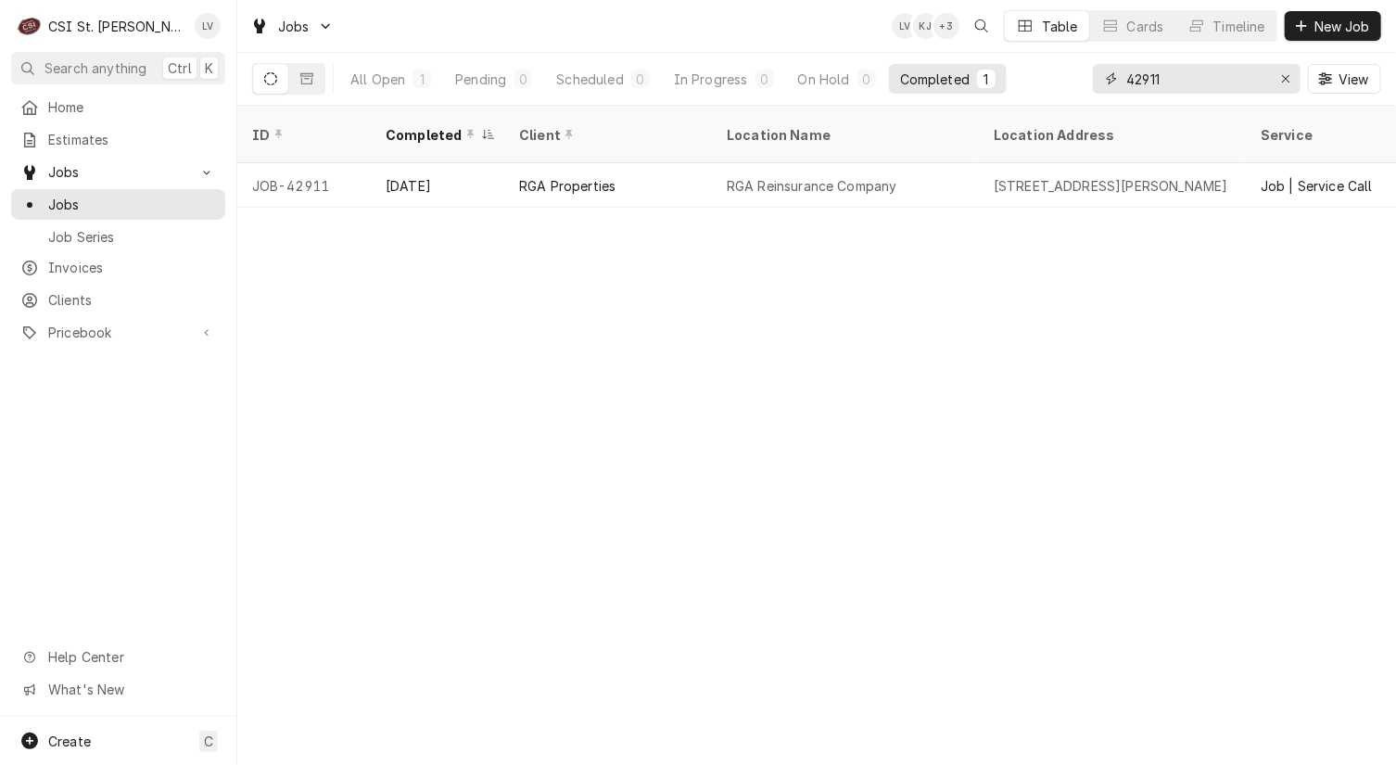
drag, startPoint x: 1187, startPoint y: 76, endPoint x: 1085, endPoint y: 102, distance: 105.2
click at [1085, 102] on div "All Open 1 Pending 0 Scheduled 0 In Progress 0 On Hold 0 Completed 1 42911 View" at bounding box center [816, 79] width 1129 height 52
type input "42780"
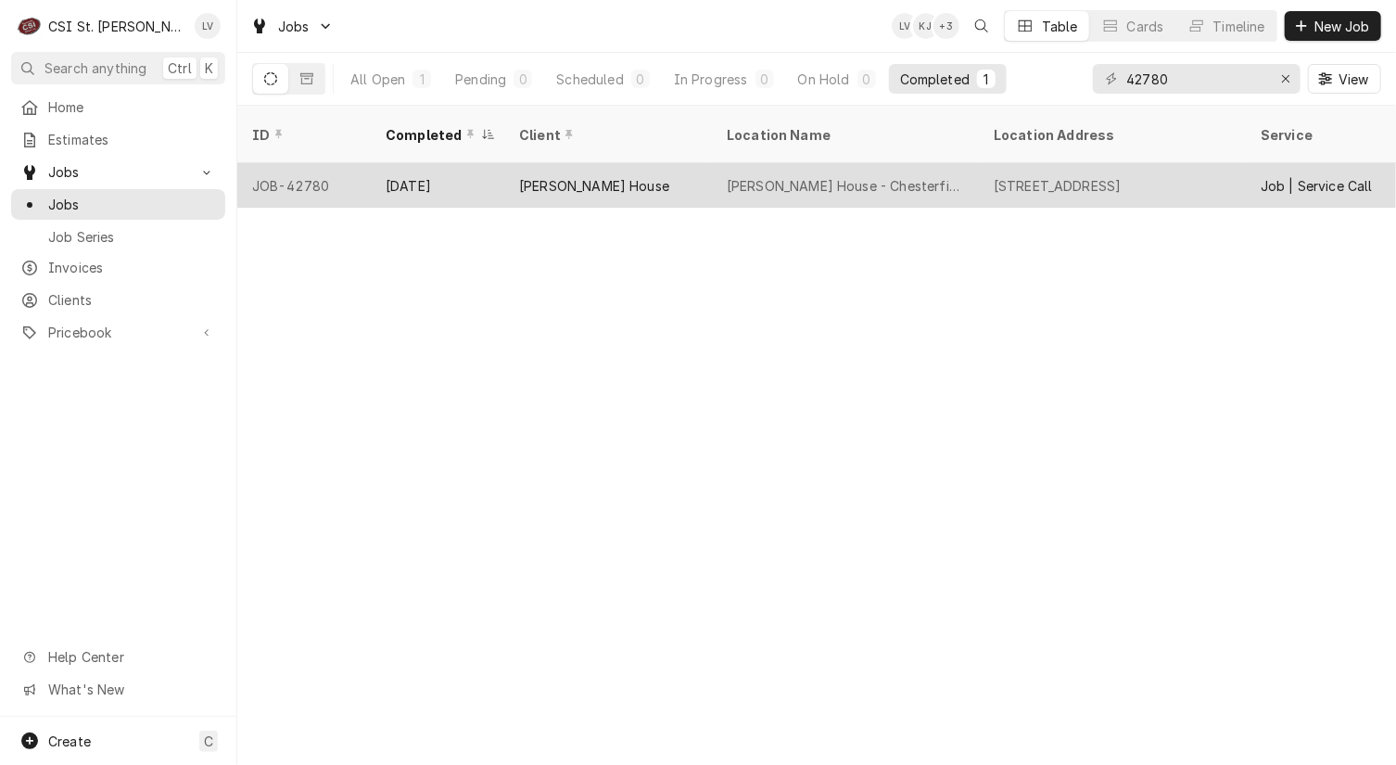
drag, startPoint x: 621, startPoint y: 169, endPoint x: 647, endPoint y: 184, distance: 30.4
click at [621, 176] on div "[PERSON_NAME] House" at bounding box center [594, 185] width 150 height 19
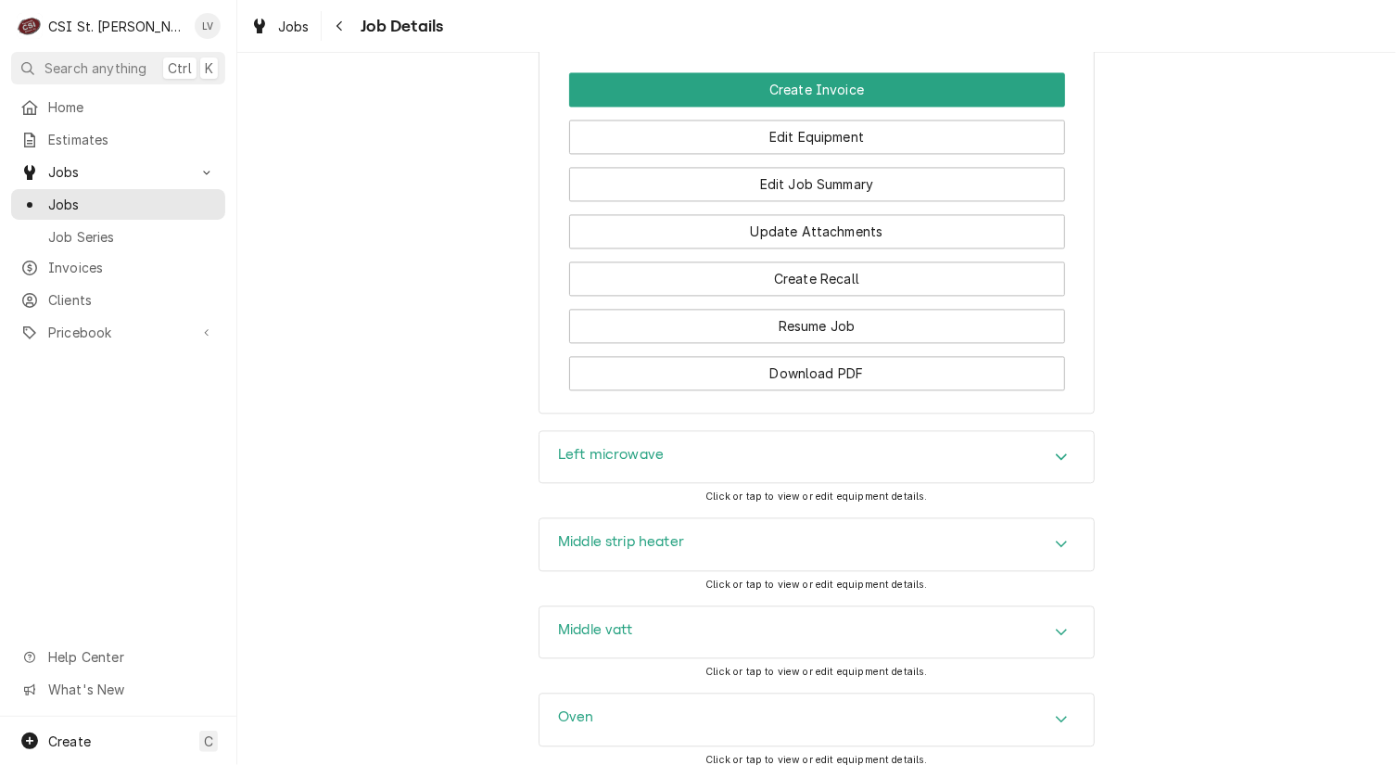
scroll to position [1716, 0]
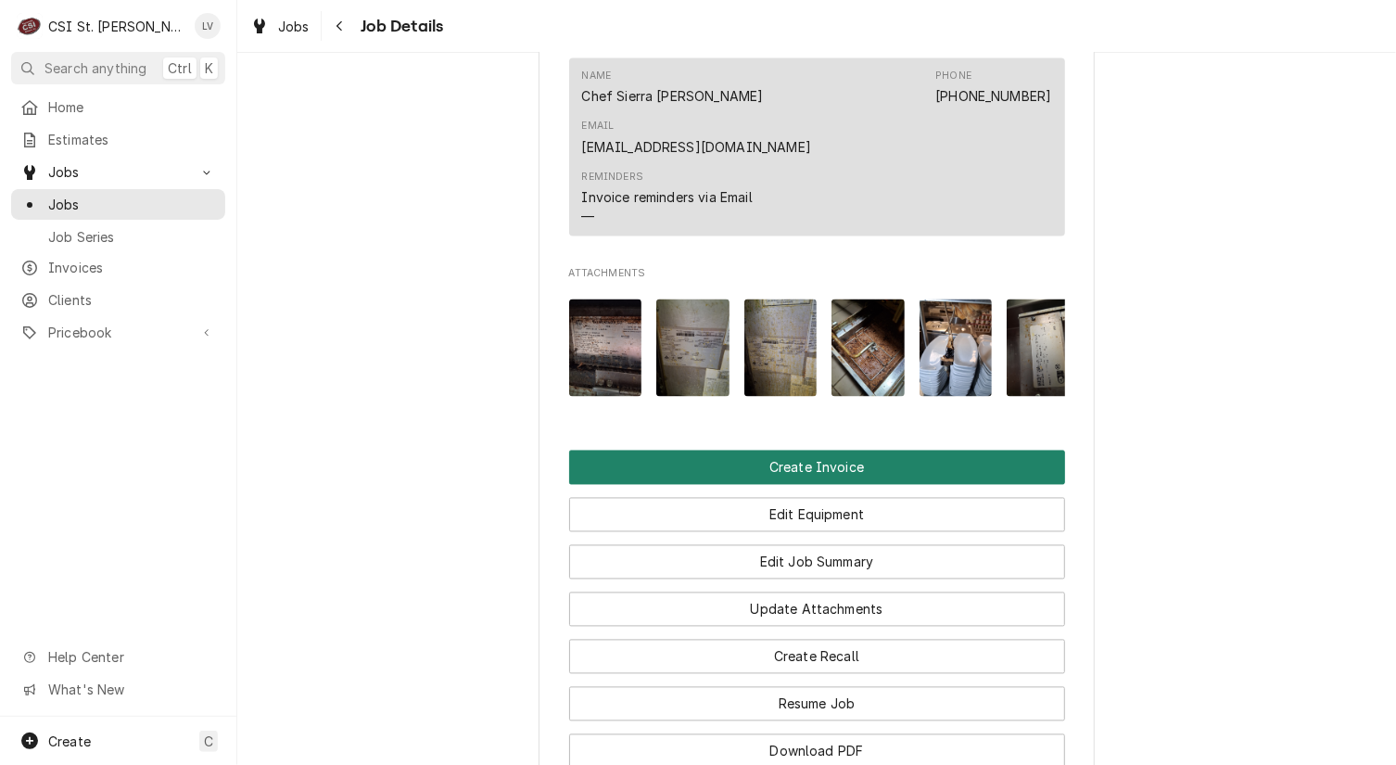
click at [828, 456] on button "Create Invoice" at bounding box center [817, 468] width 496 height 34
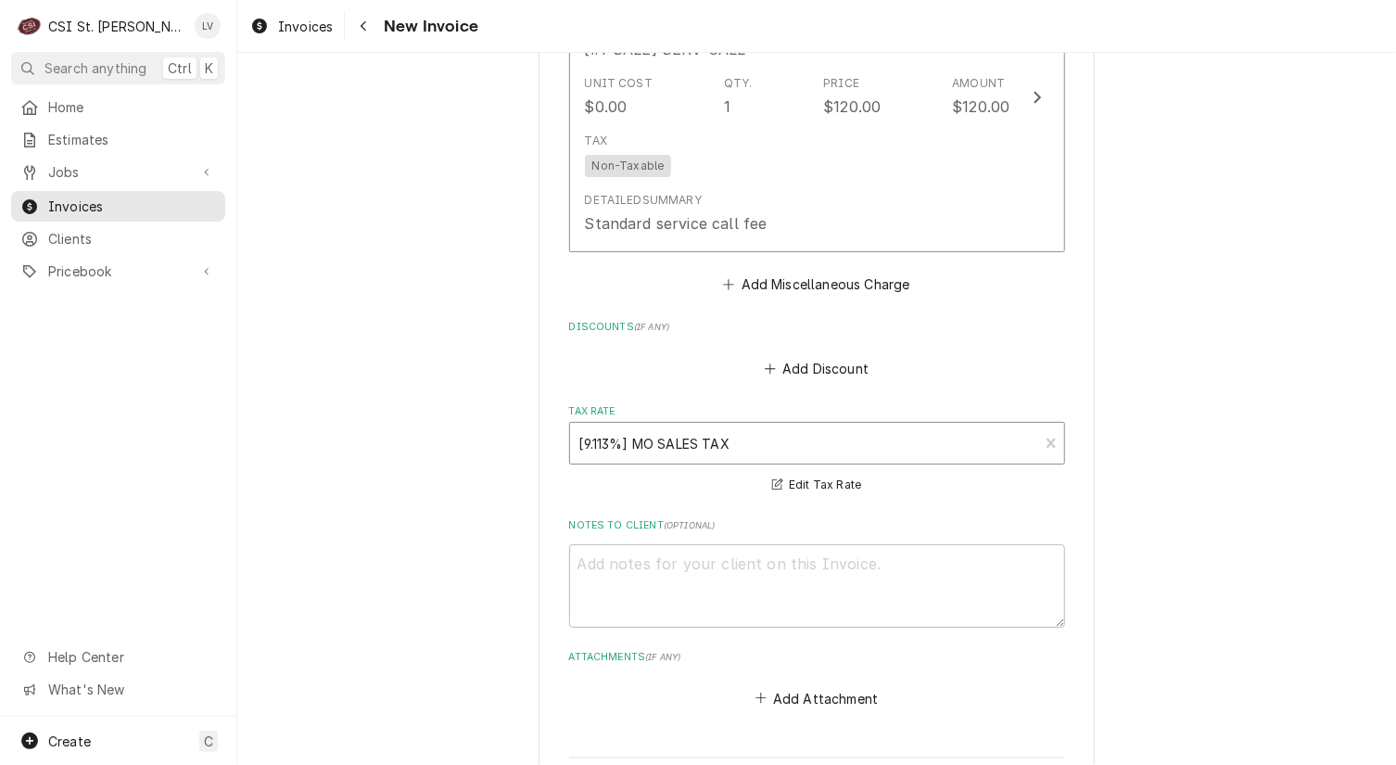
scroll to position [8759, 0]
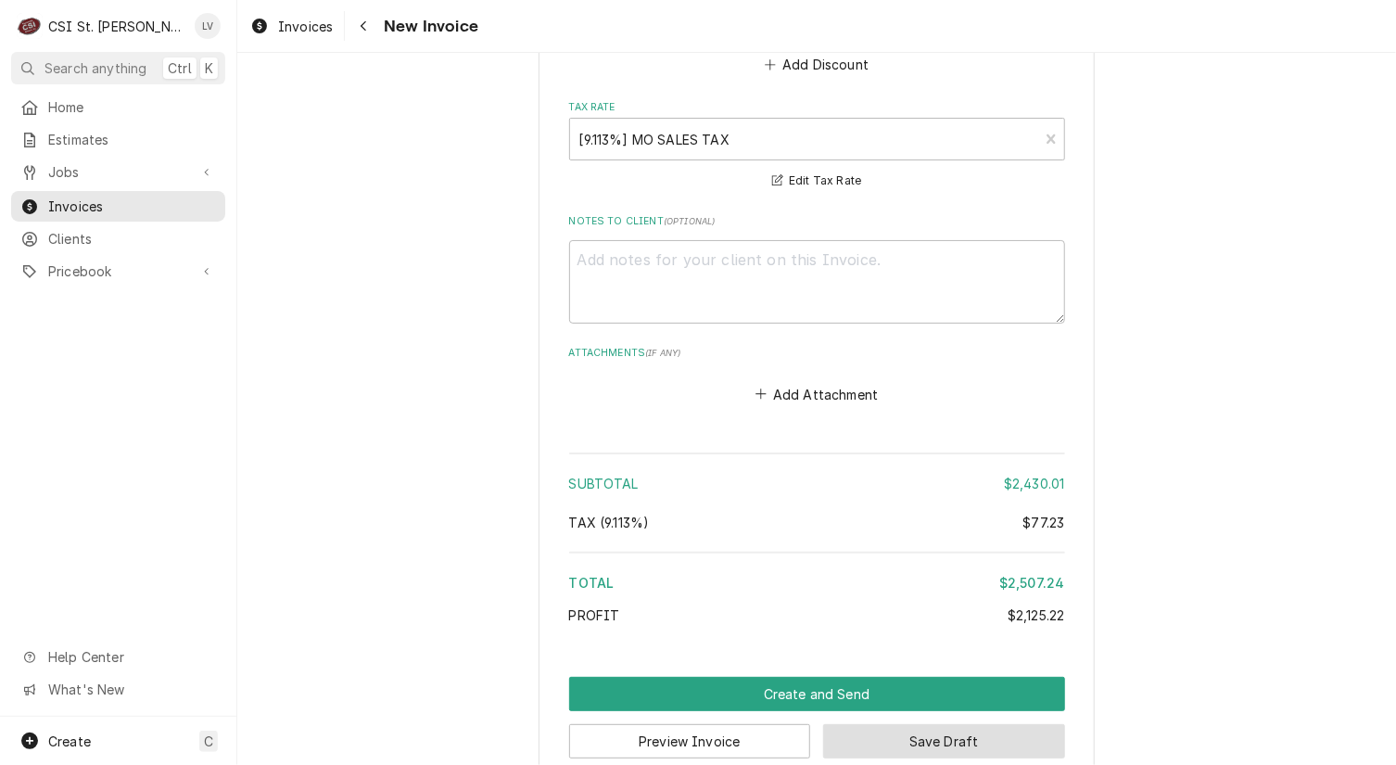
click at [954, 724] on button "Save Draft" at bounding box center [944, 741] width 242 height 34
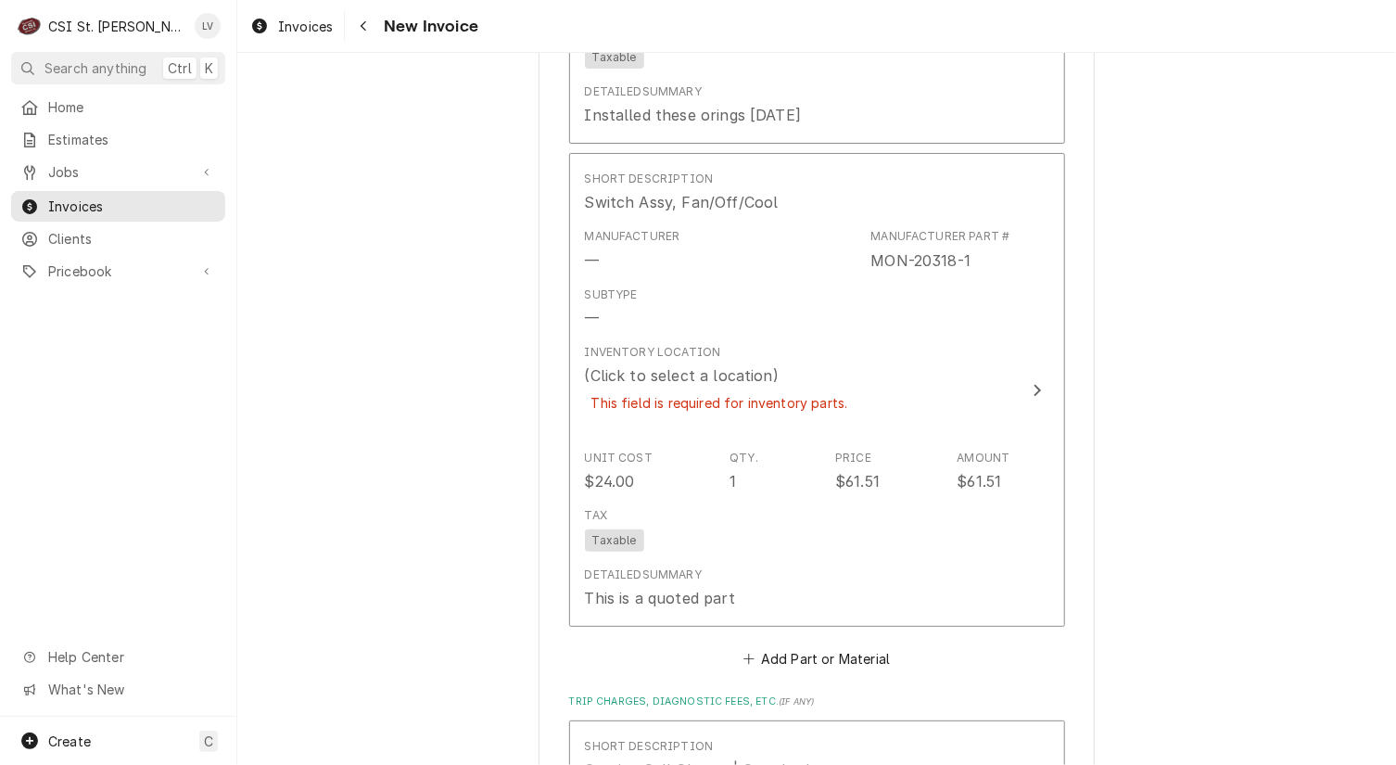
scroll to position [7822, 0]
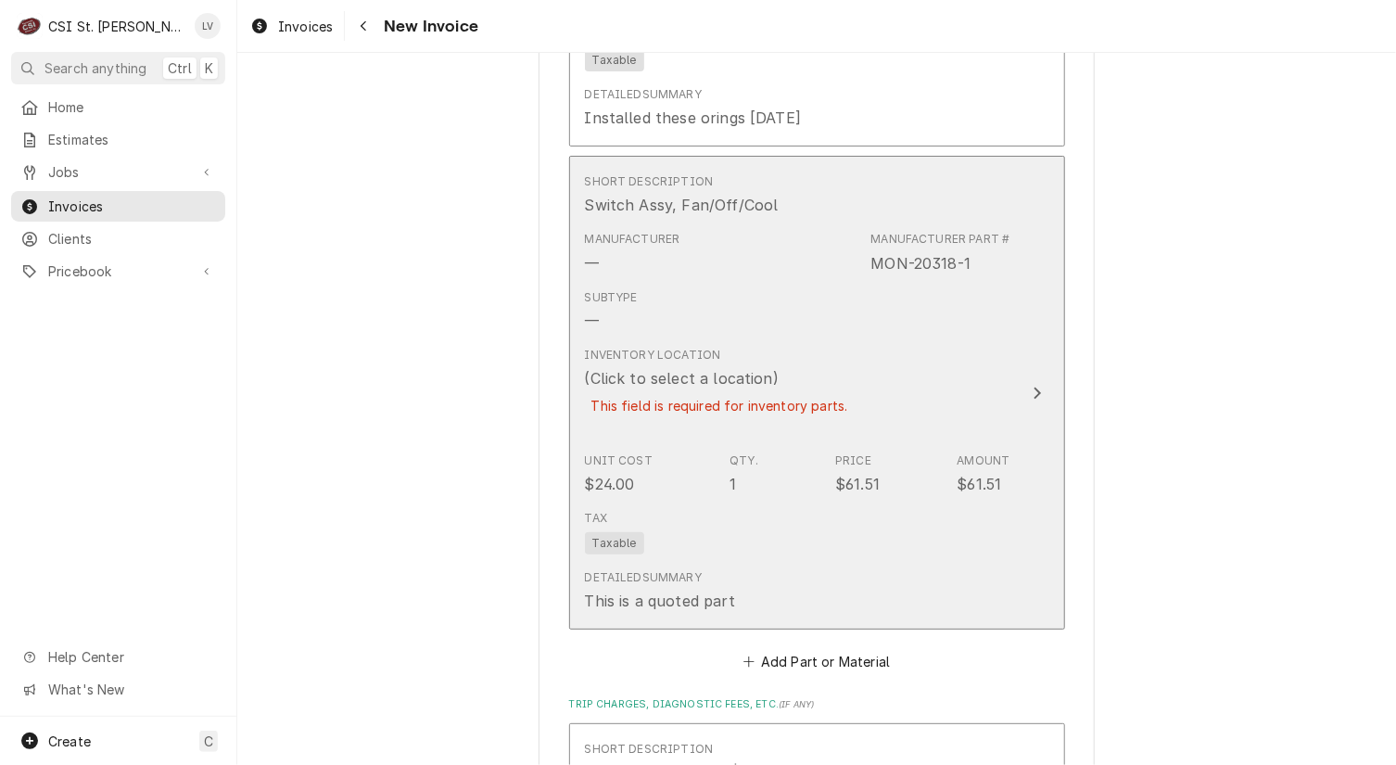
click at [832, 230] on div "Manufacturer — Manufacturer Part # MON-20318-1" at bounding box center [798, 251] width 426 height 57
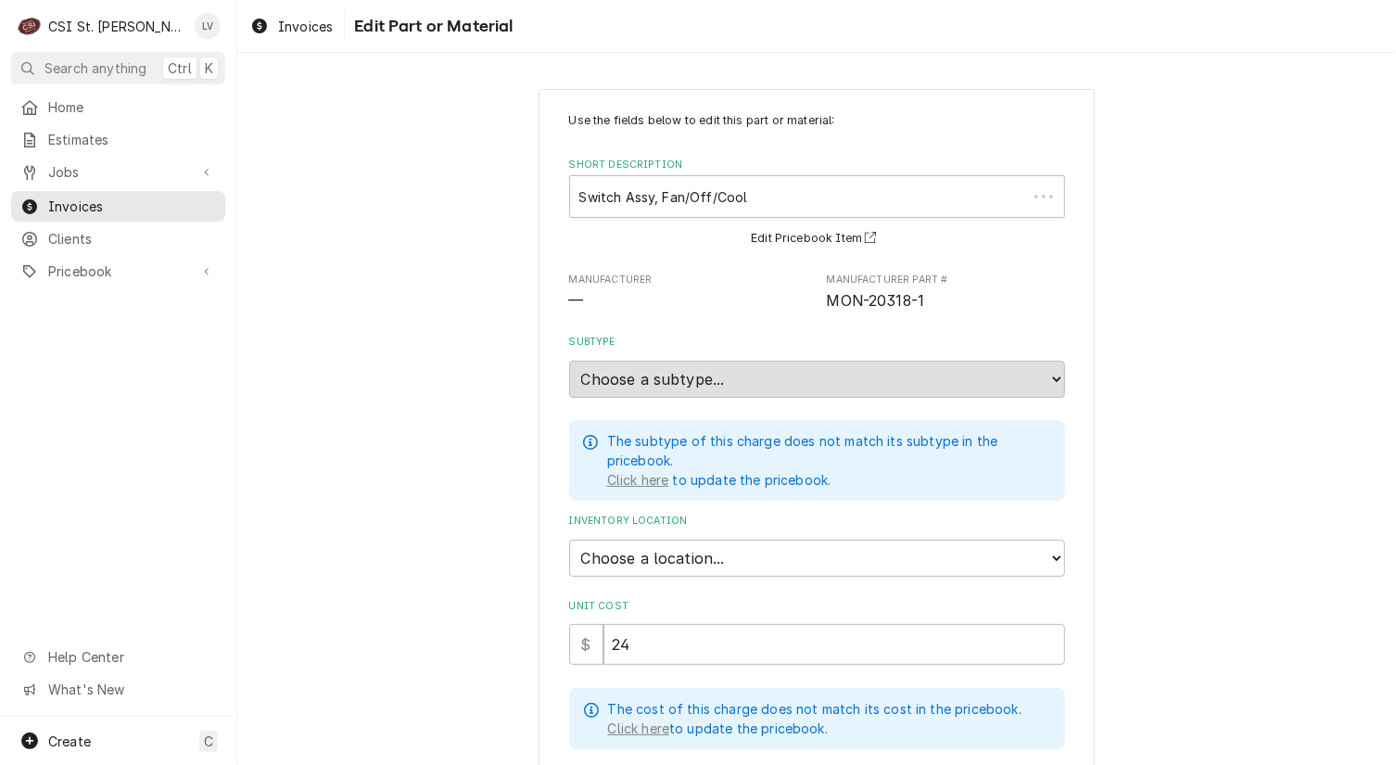
type textarea "x"
drag, startPoint x: 935, startPoint y: 300, endPoint x: 819, endPoint y: 309, distance: 116.2
click at [827, 309] on span "MON-20318-1" at bounding box center [946, 301] width 238 height 22
copy span "MON-20318-1"
click at [25, 264] on icon "Dynamic Content Wrapper" at bounding box center [29, 271] width 13 height 15
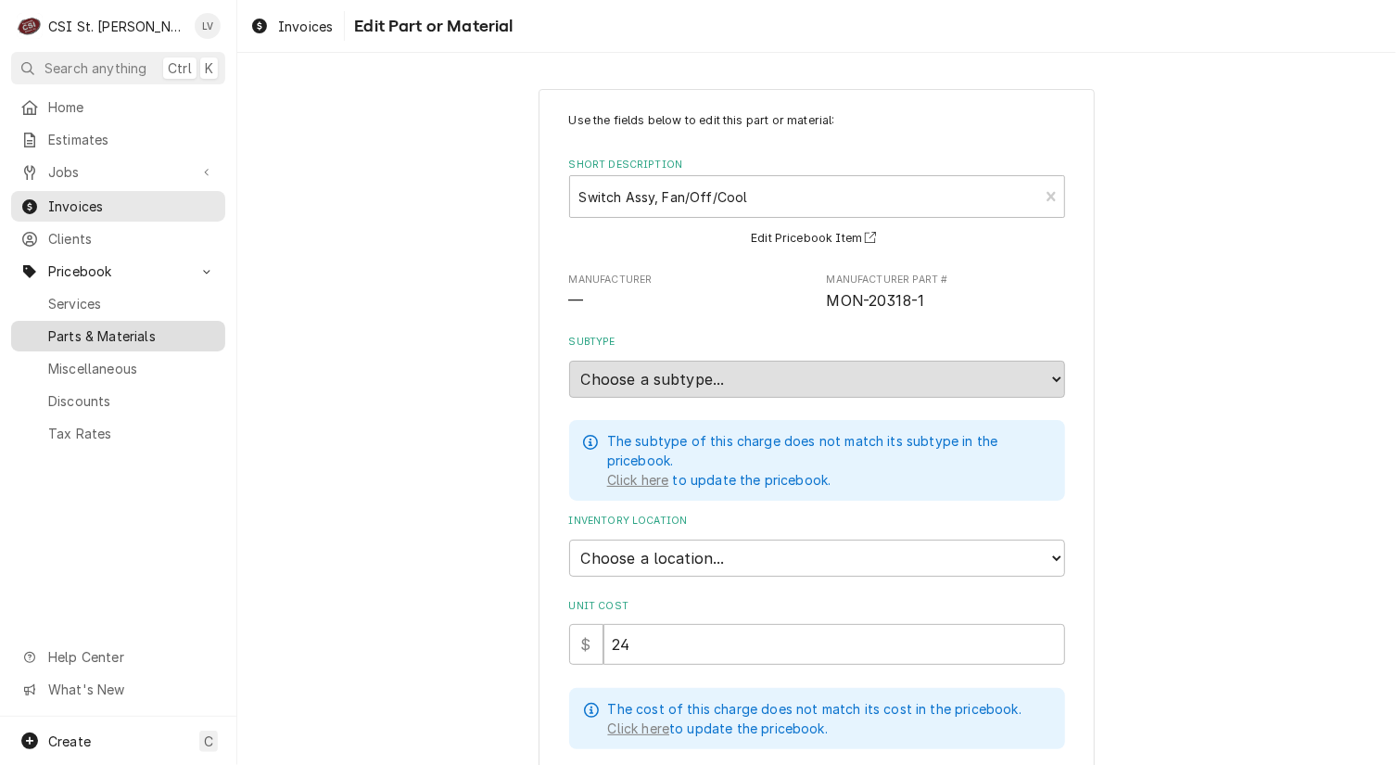
click at [70, 326] on span "Parts & Materials" at bounding box center [132, 335] width 168 height 19
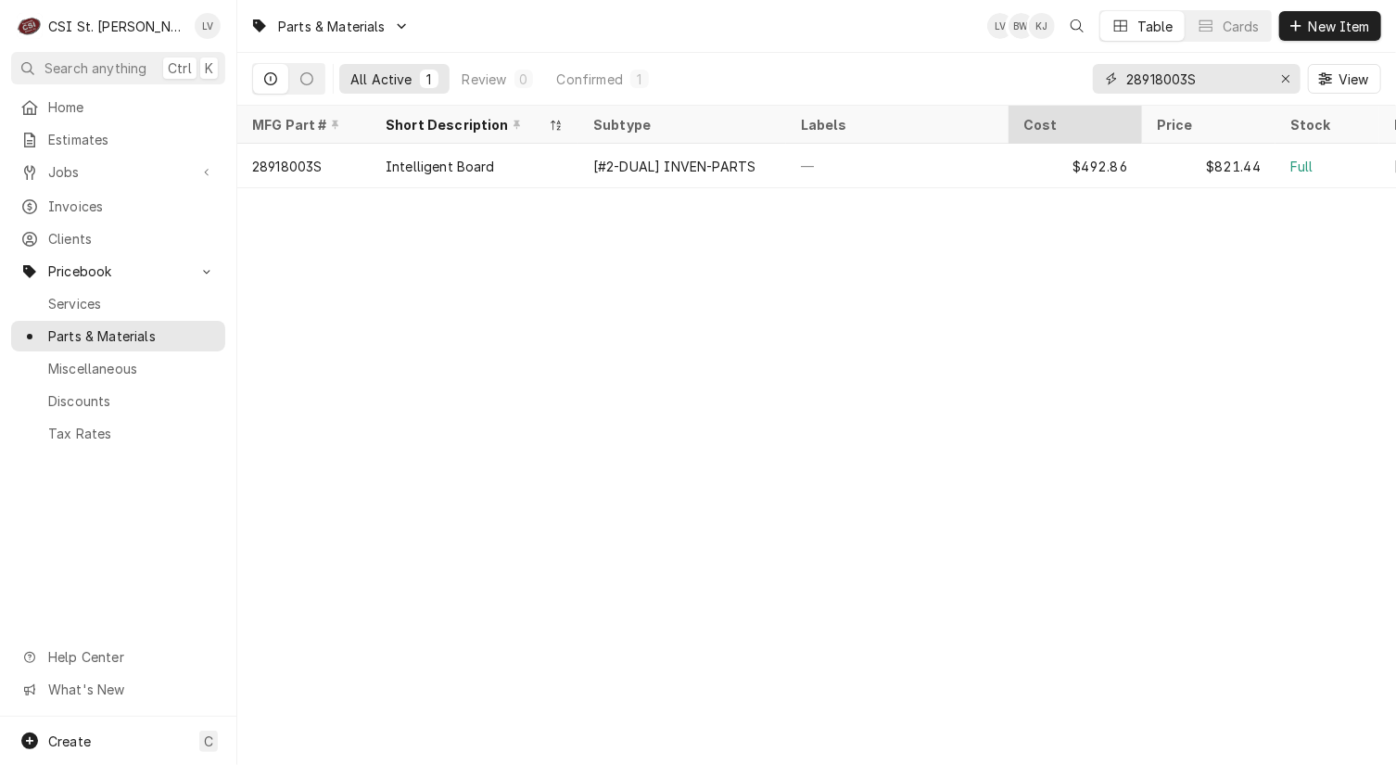
drag, startPoint x: 1228, startPoint y: 75, endPoint x: 1069, endPoint y: 112, distance: 163.7
click at [1069, 112] on div "Parts & Materials LV BW KJ Table Cards New Item All Active 1 Review 0 Confirmed…" at bounding box center [816, 382] width 1159 height 765
paste input "MON-20318-1"
drag, startPoint x: 120, startPoint y: 187, endPoint x: 65, endPoint y: 166, distance: 58.7
click at [65, 166] on span "Jobs" at bounding box center [118, 171] width 140 height 19
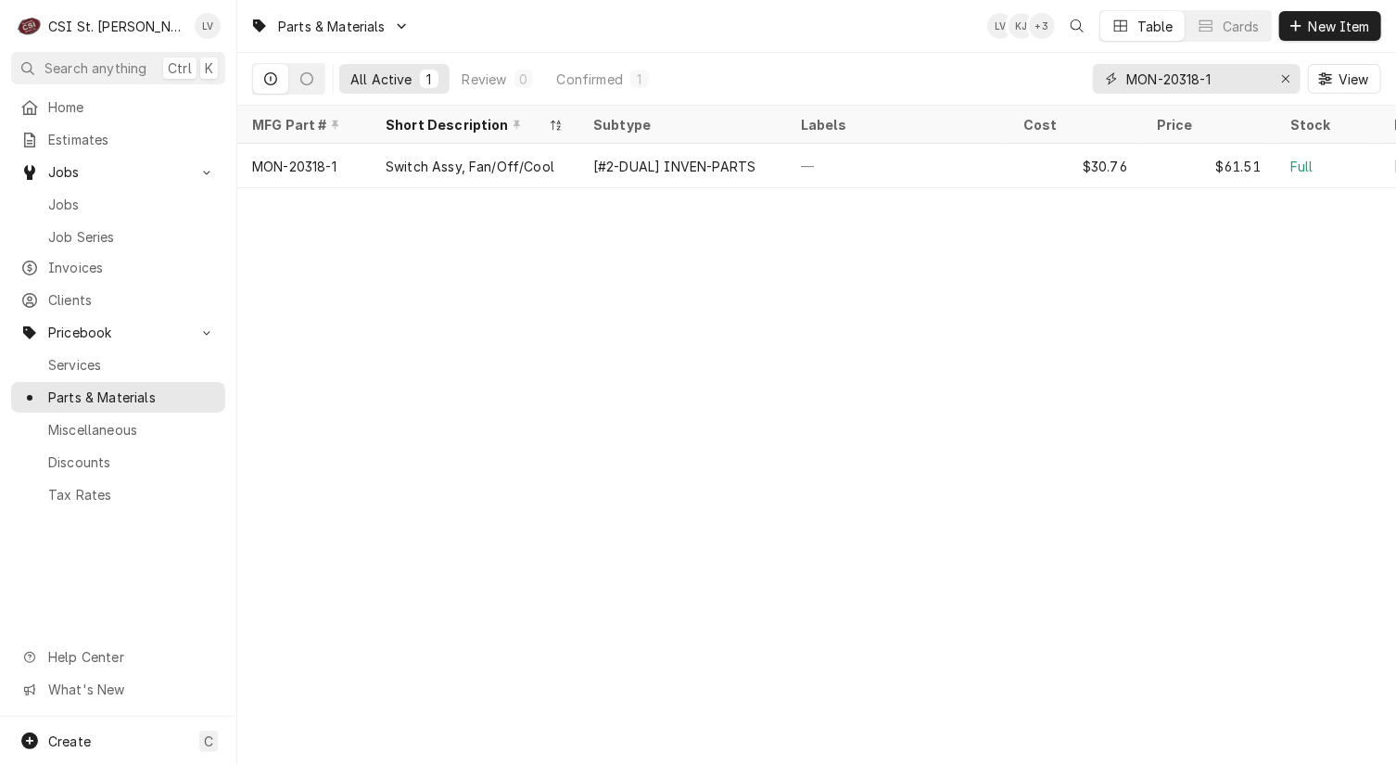
drag, startPoint x: 1233, startPoint y: 82, endPoint x: 1081, endPoint y: 68, distance: 152.7
click at [1083, 68] on div "All Active 1 Review 0 Confirmed 1 MON-20318-1 View" at bounding box center [816, 79] width 1129 height 52
paste input "VUL-00-408279-00025"
type input "VUL-00-408279-00025"
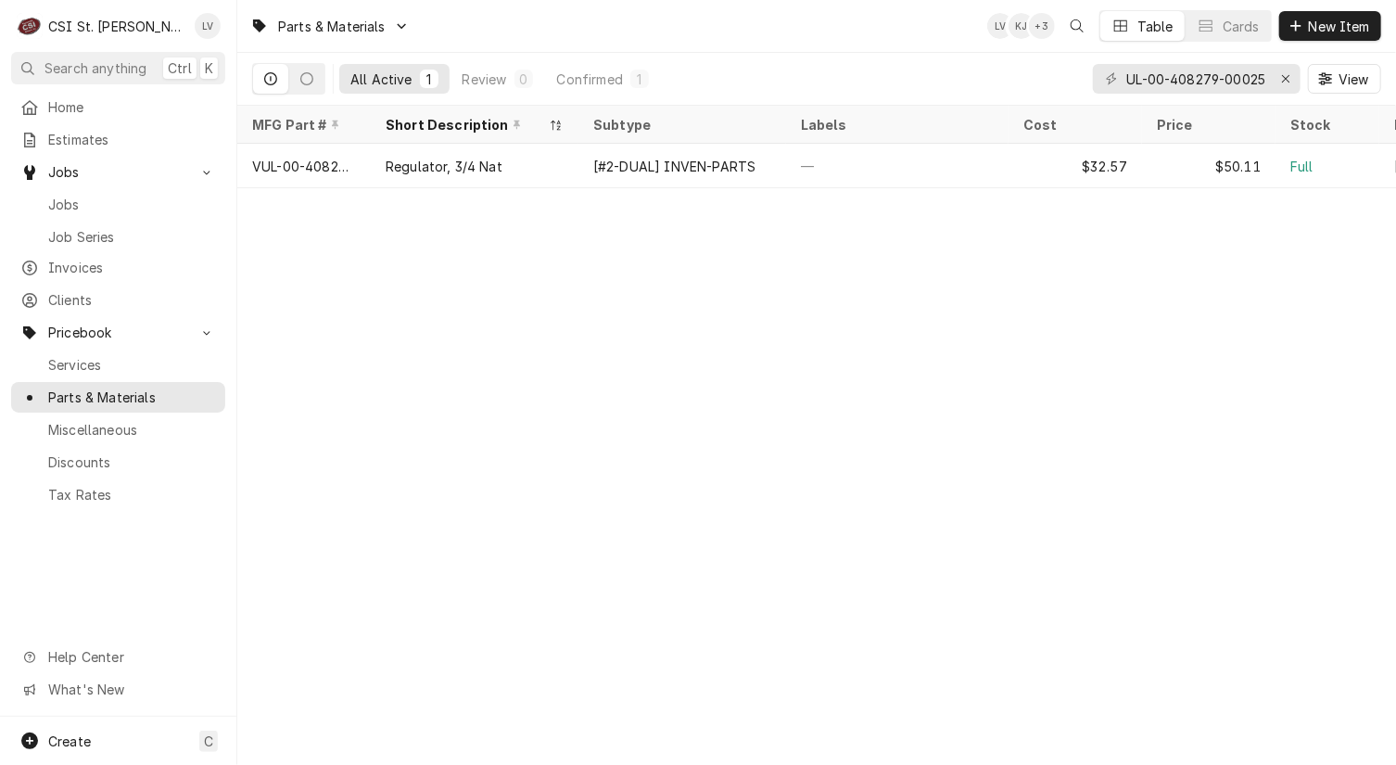
scroll to position [0, 0]
drag, startPoint x: 1285, startPoint y: 83, endPoint x: 1247, endPoint y: 74, distance: 38.9
click at [1285, 82] on icon "Erase input" at bounding box center [1286, 78] width 10 height 13
paste input "VUL-00-719255-00012"
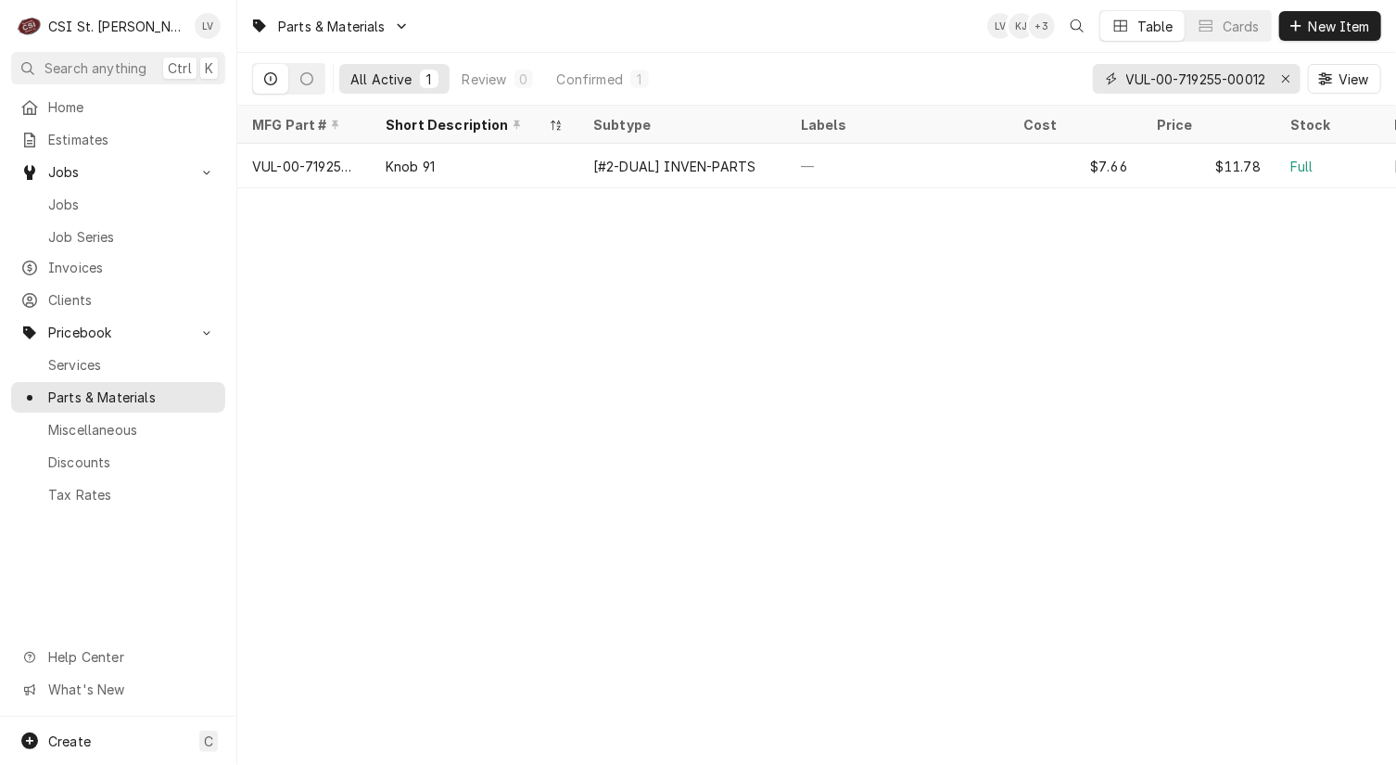
type input "VUL-00-719255-00012"
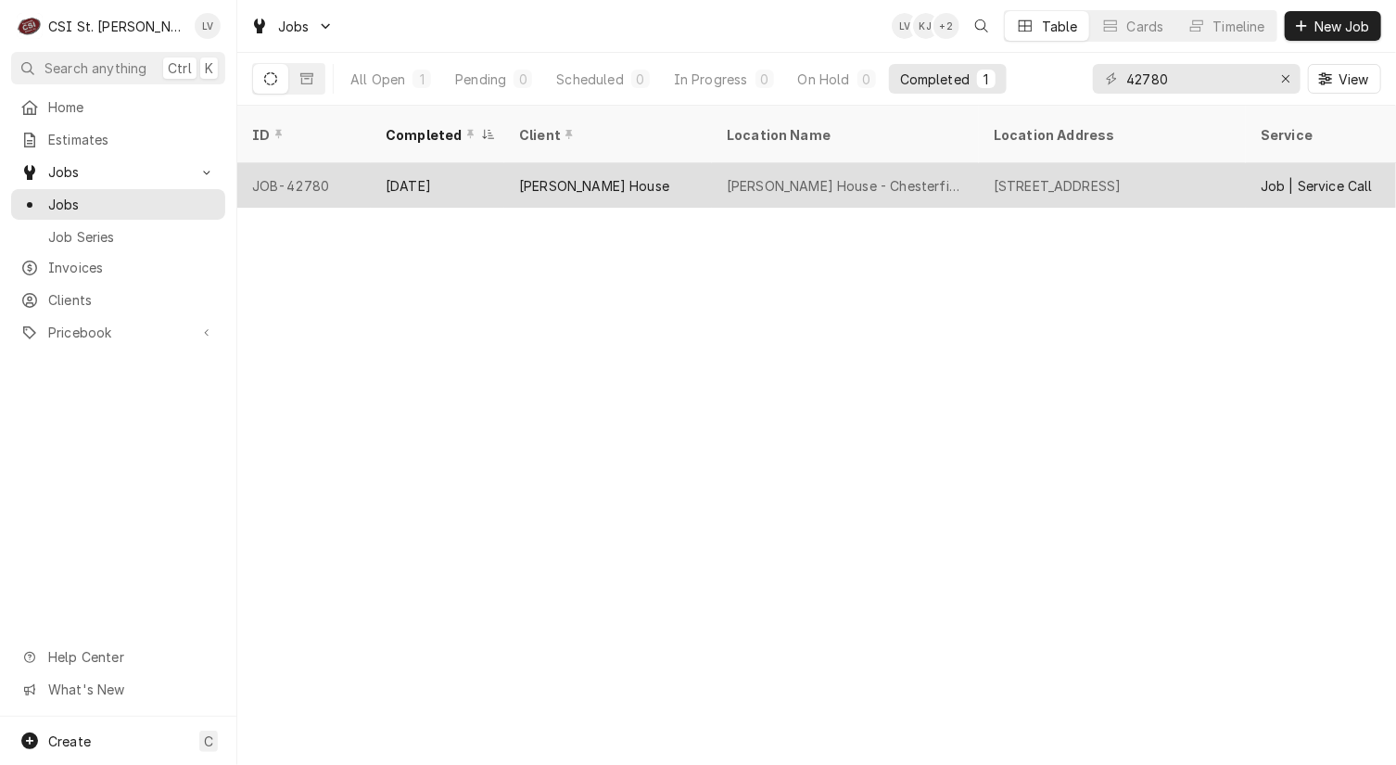
click at [684, 167] on div "[PERSON_NAME] House" at bounding box center [608, 185] width 208 height 45
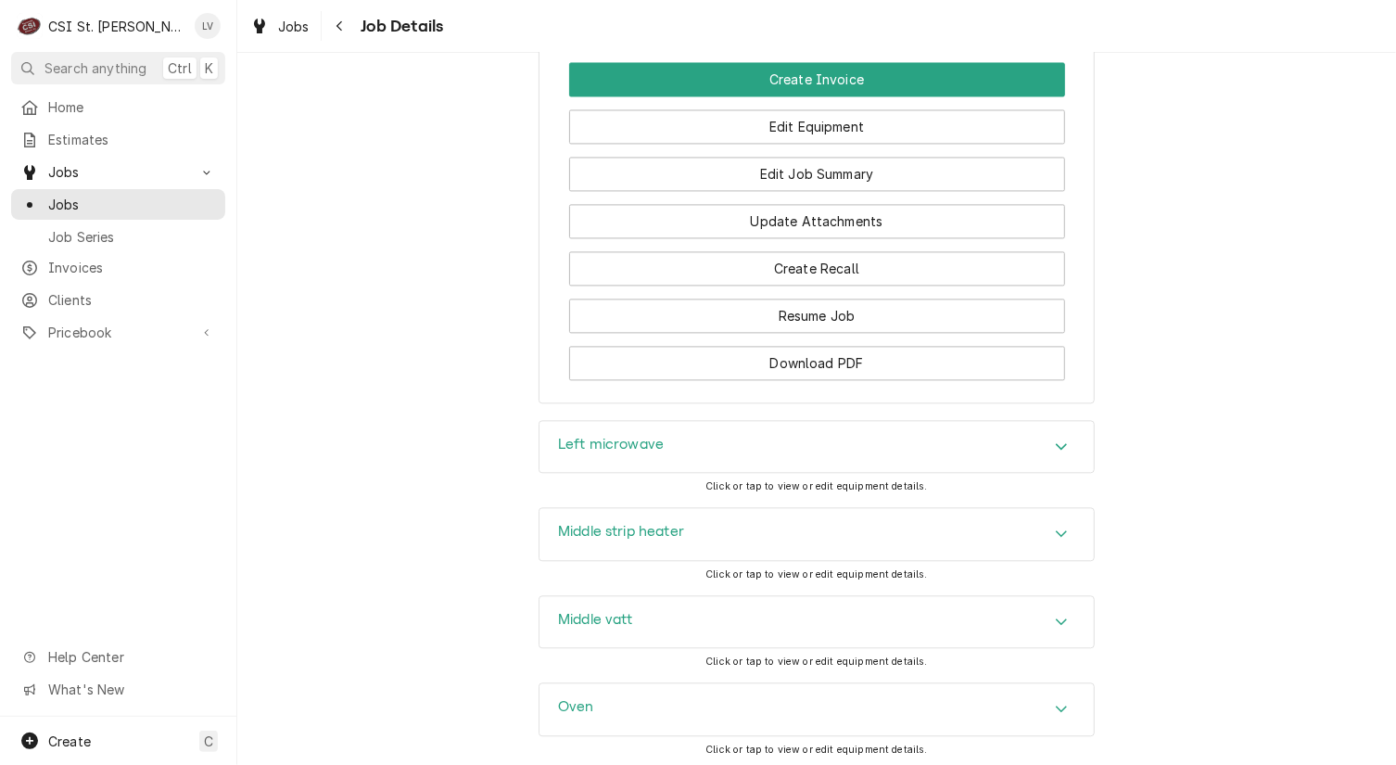
scroll to position [1947, 0]
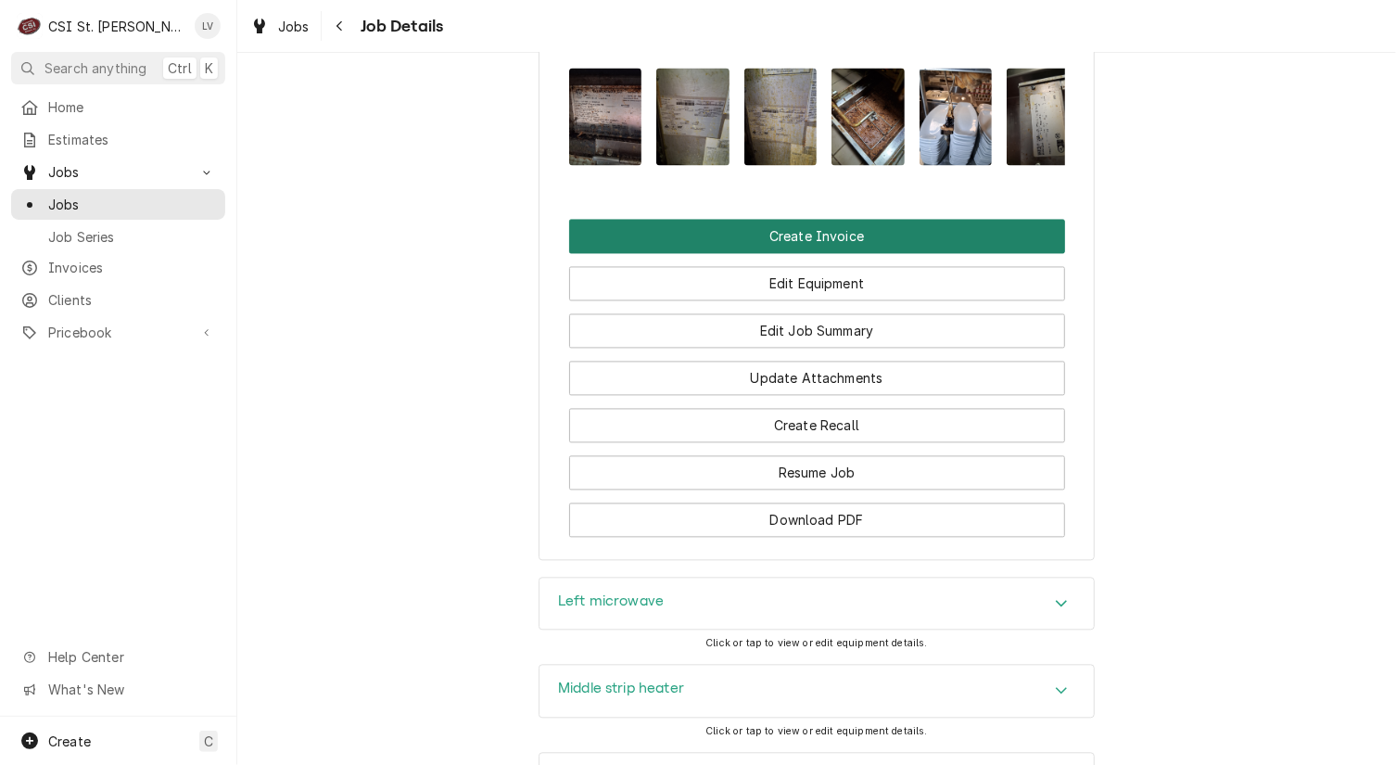
click at [846, 237] on button "Create Invoice" at bounding box center [817, 237] width 496 height 34
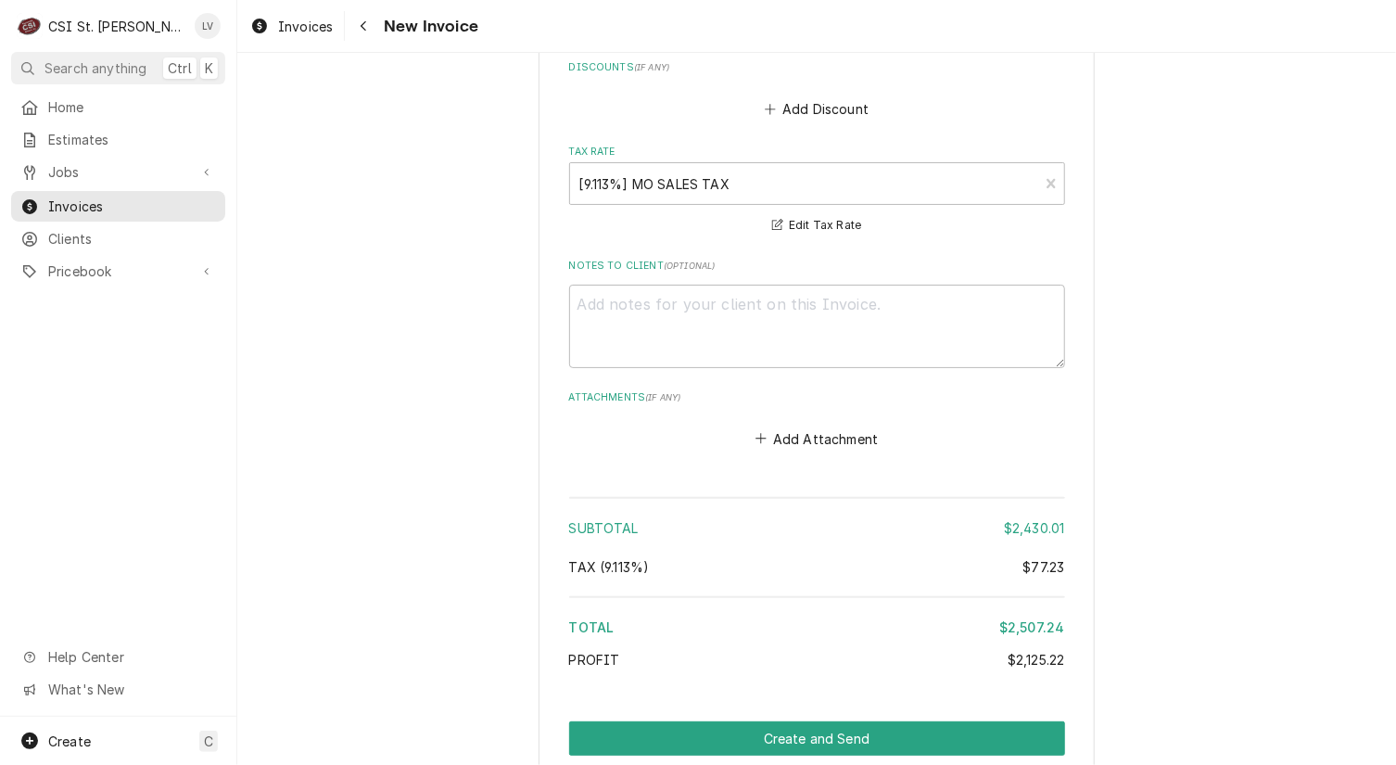
scroll to position [8759, 0]
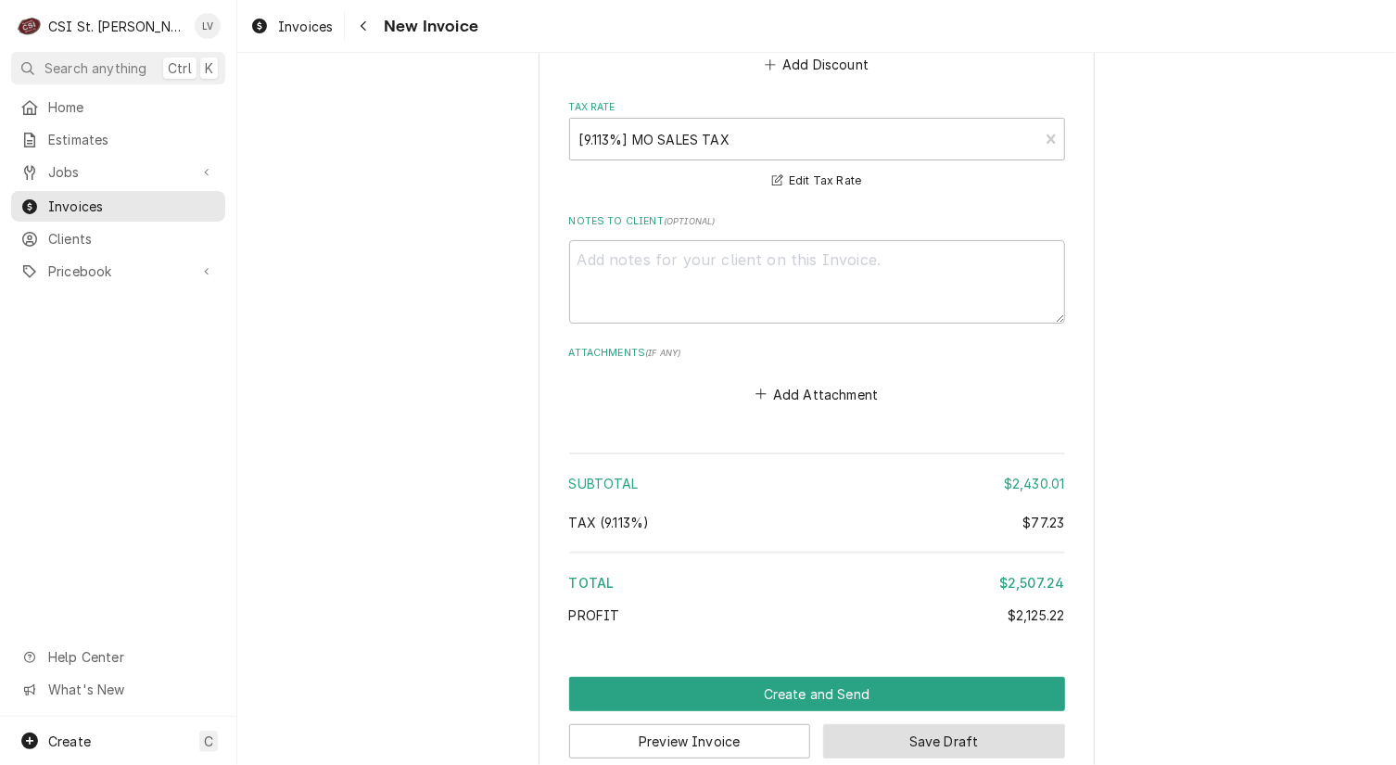
click at [956, 724] on button "Save Draft" at bounding box center [944, 741] width 242 height 34
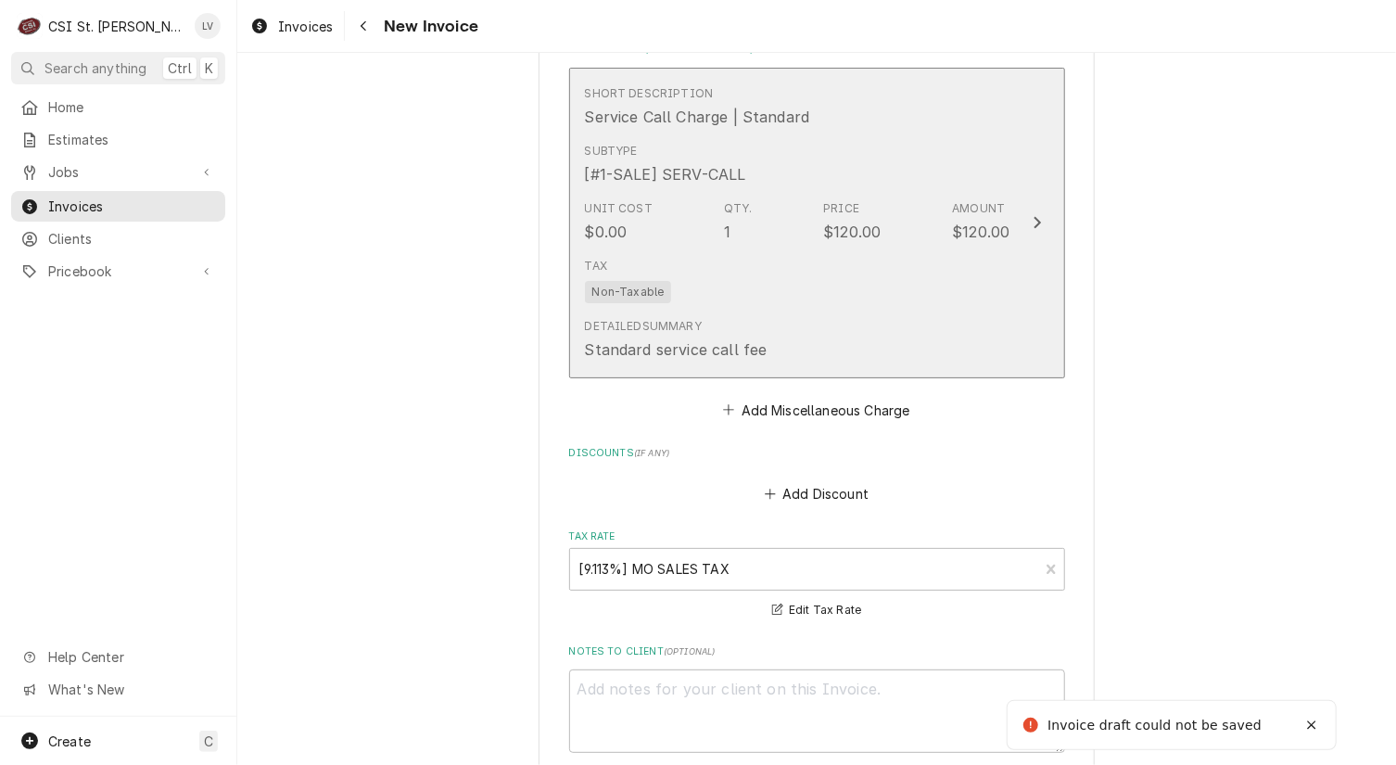
scroll to position [8100, 0]
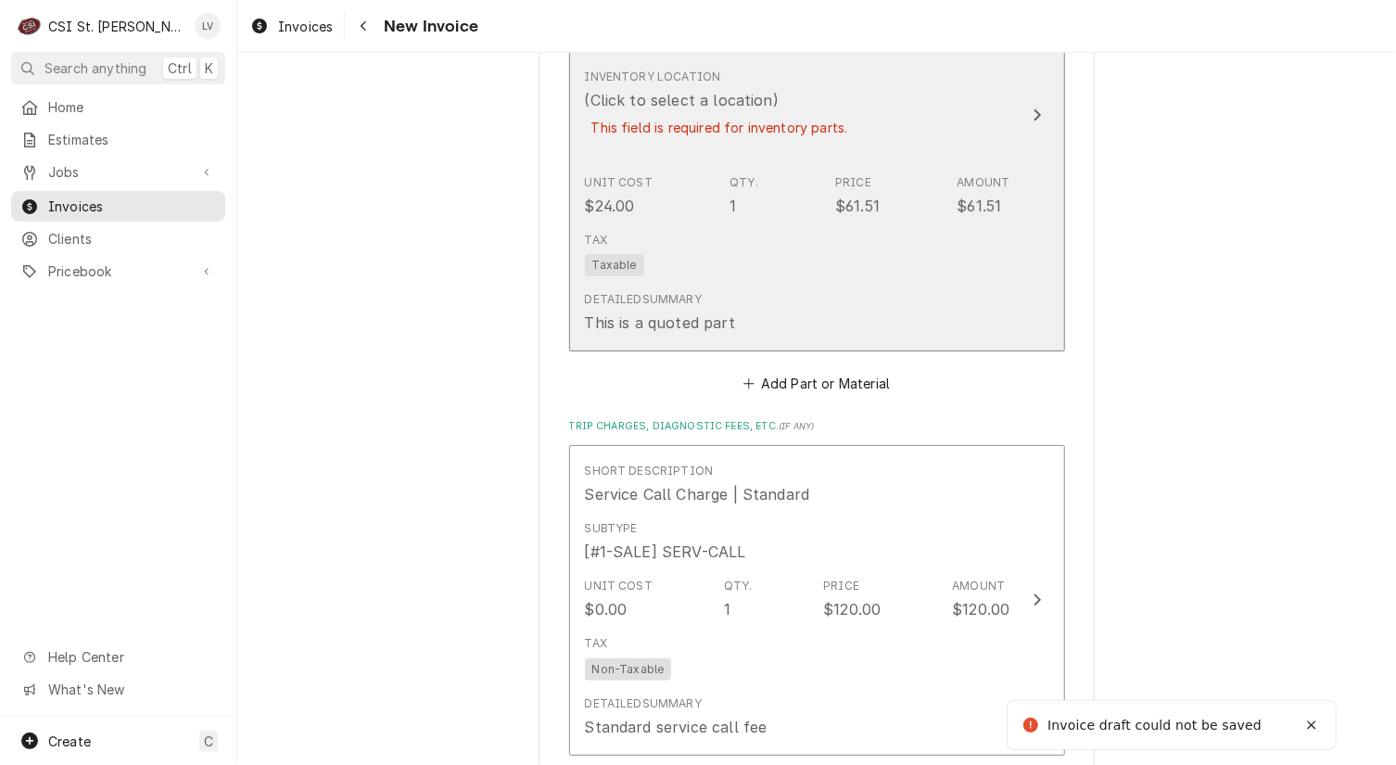
click at [820, 224] on div "Tax Taxable" at bounding box center [798, 253] width 426 height 59
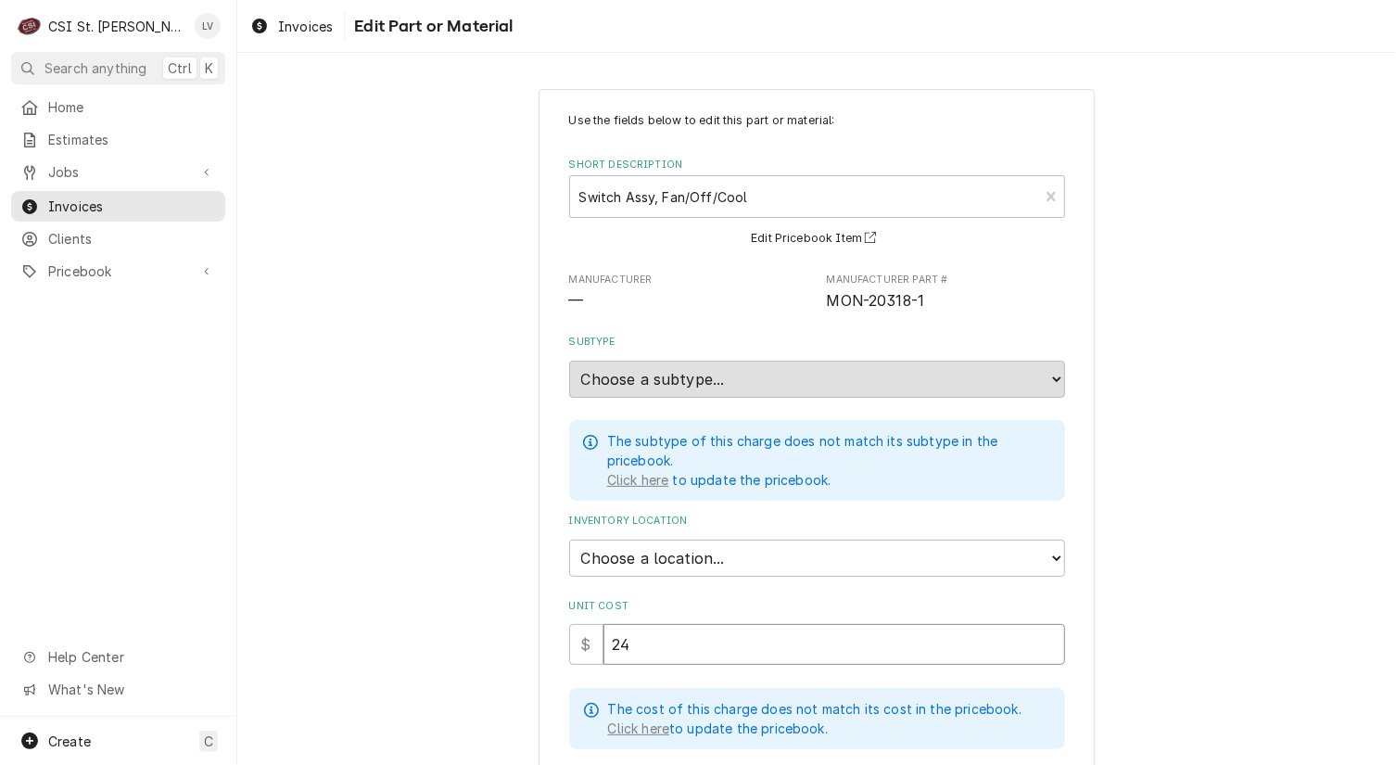
drag, startPoint x: 674, startPoint y: 639, endPoint x: 541, endPoint y: 613, distance: 136.0
click at [541, 613] on div "Use the fields below to edit this part or material: Short Description Switch As…" at bounding box center [817, 641] width 556 height 1104
type textarea "x"
type input "3"
type textarea "x"
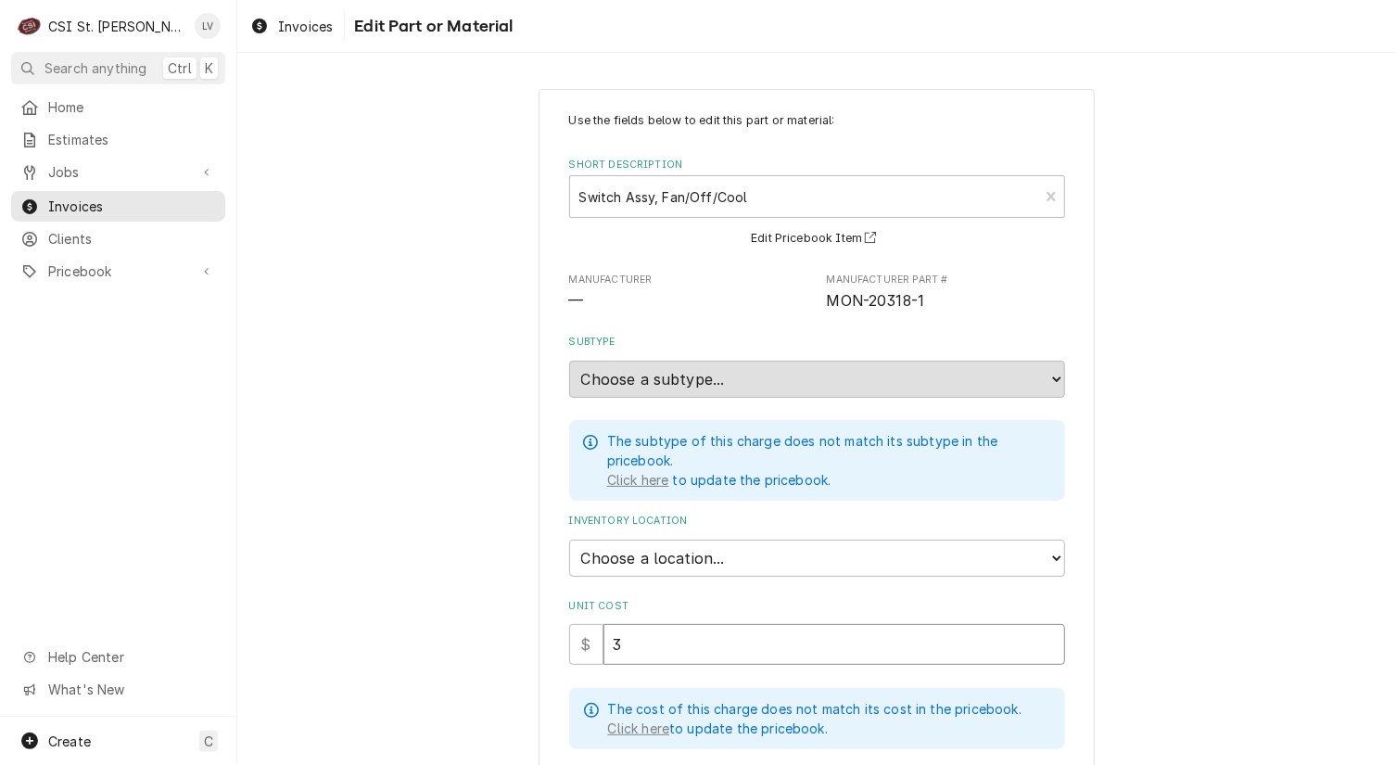
type input "30"
type textarea "x"
type input "30.7"
type textarea "x"
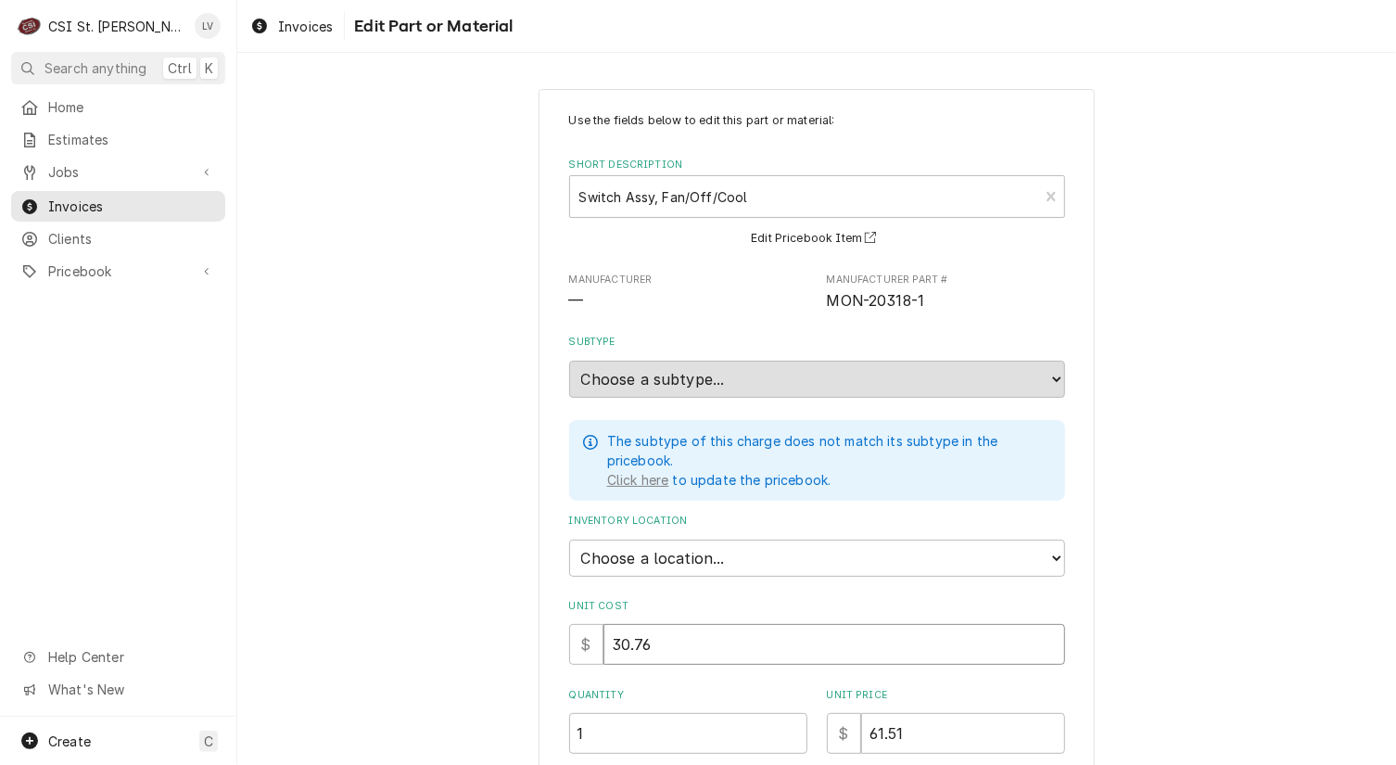
type input "30.76"
click at [1150, 537] on div "Use the fields below to edit this part or material: Short Description Switch As…" at bounding box center [816, 603] width 1159 height 1062
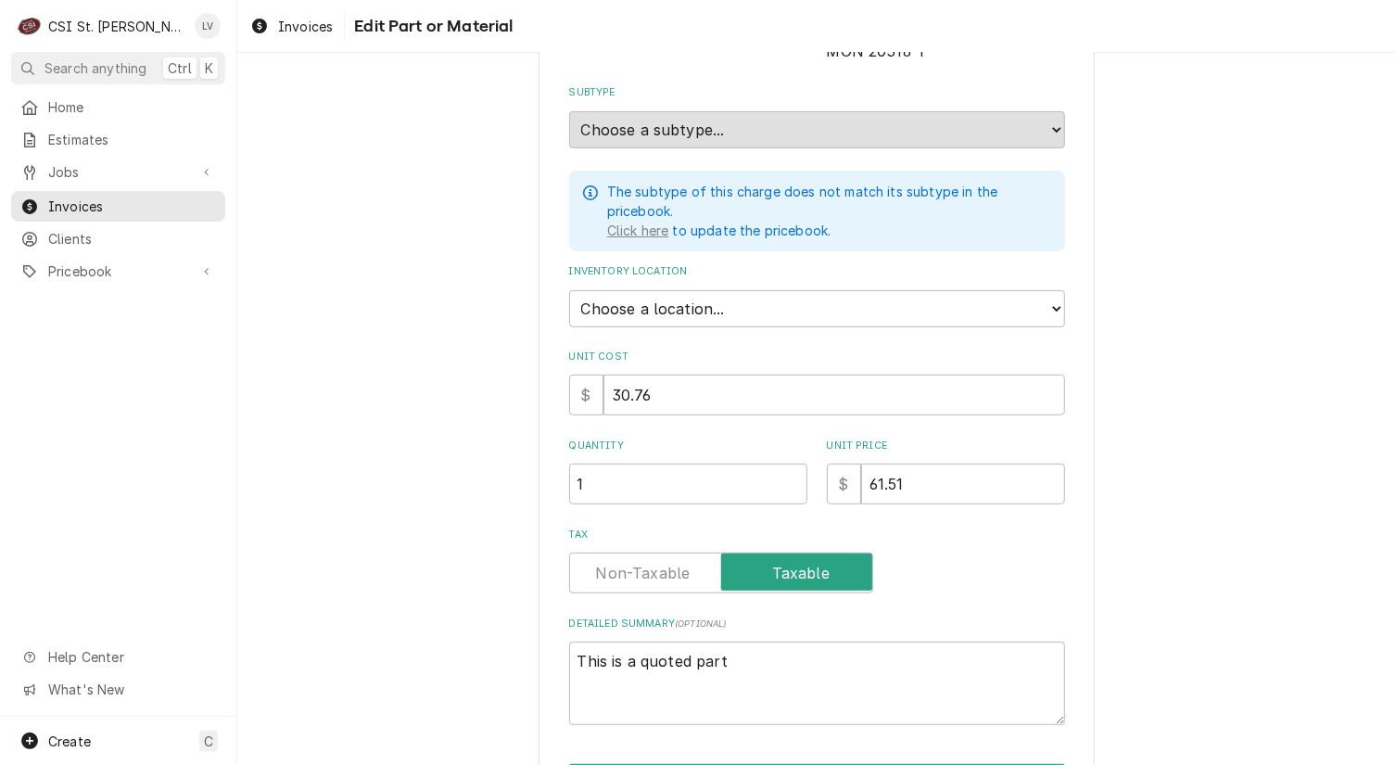
scroll to position [363, 0]
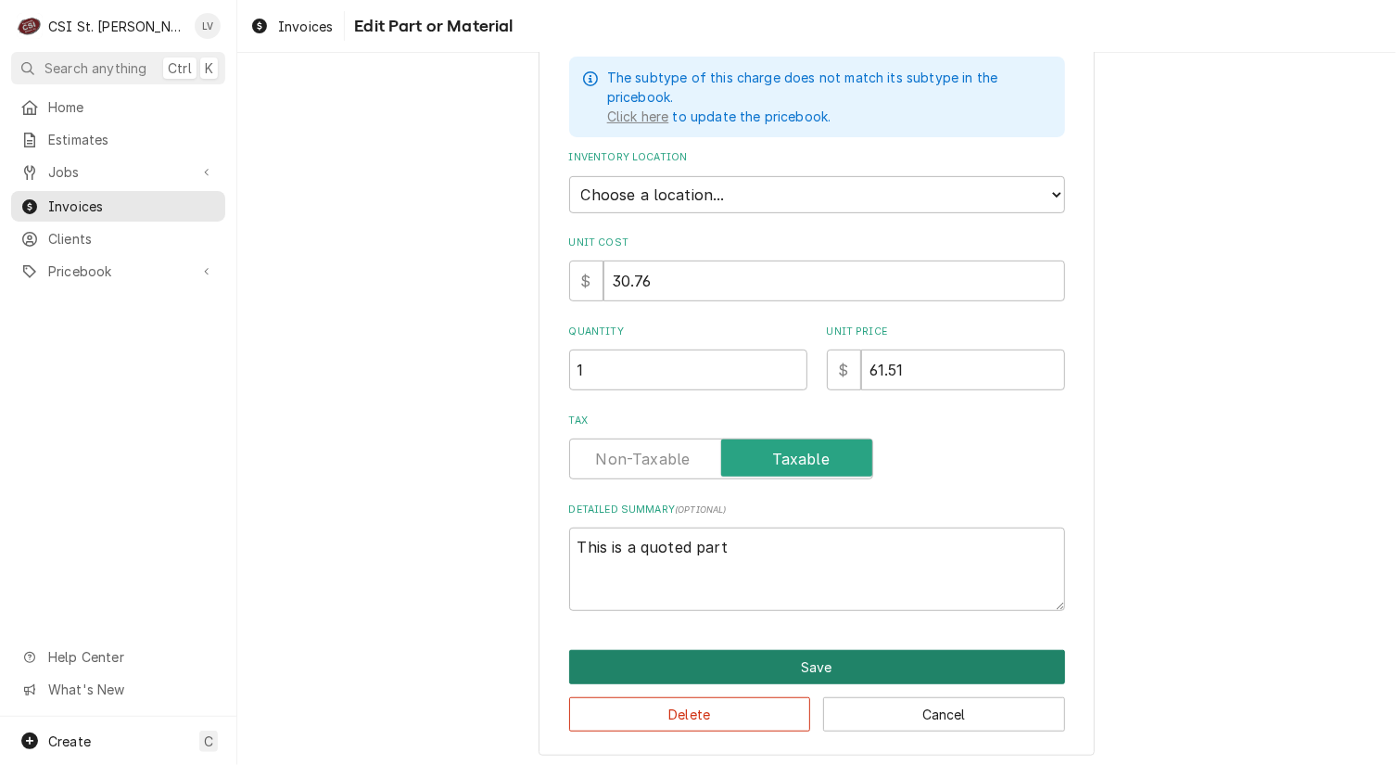
click at [782, 657] on button "Save" at bounding box center [817, 667] width 496 height 34
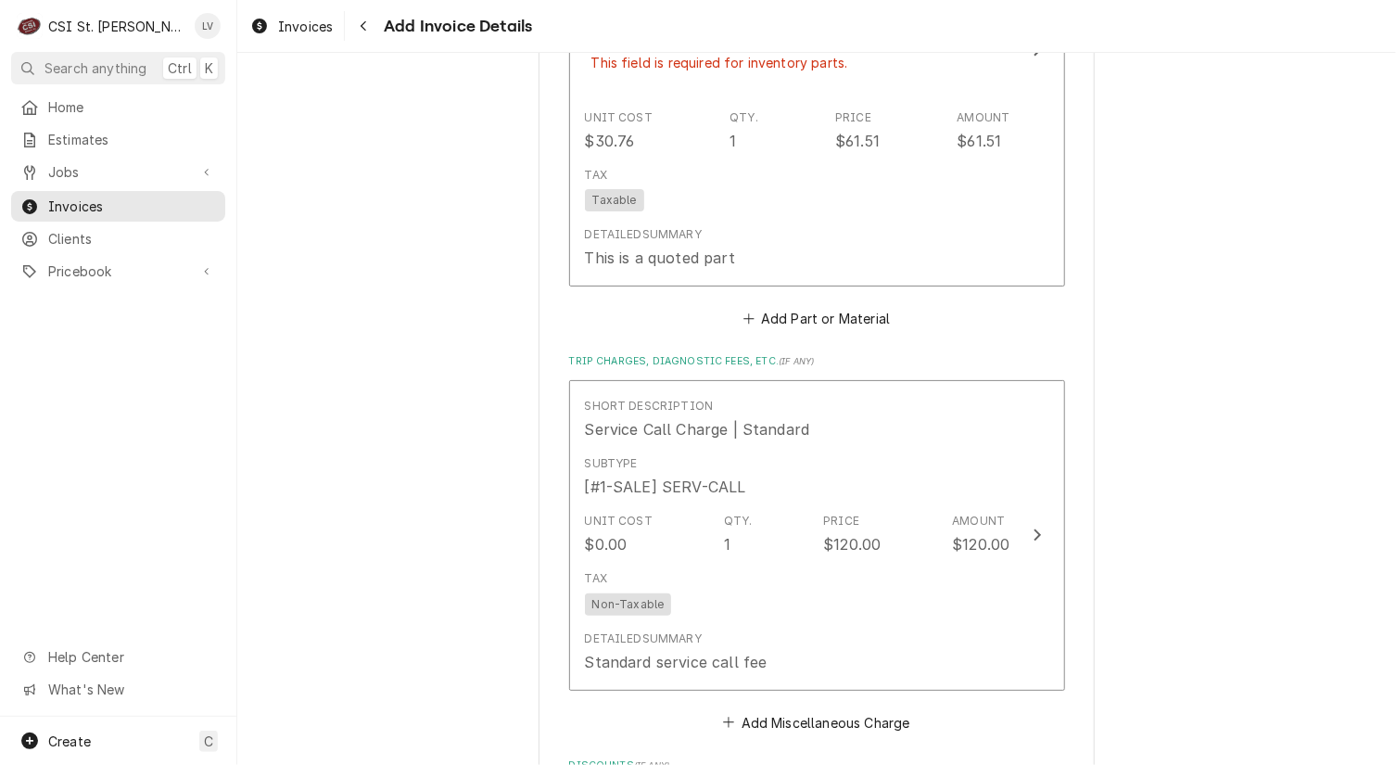
scroll to position [7609, 0]
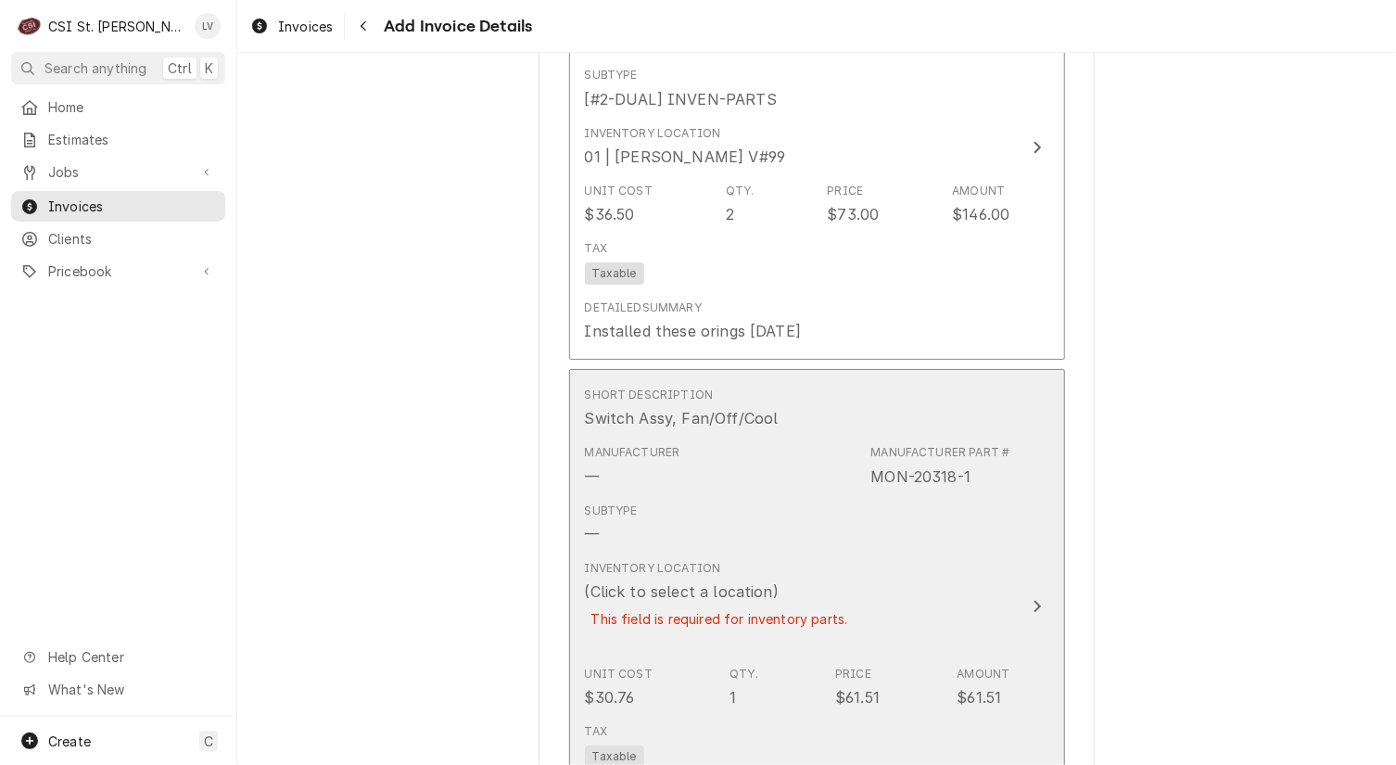
click at [811, 603] on div "This field is required for inventory parts." at bounding box center [720, 619] width 270 height 32
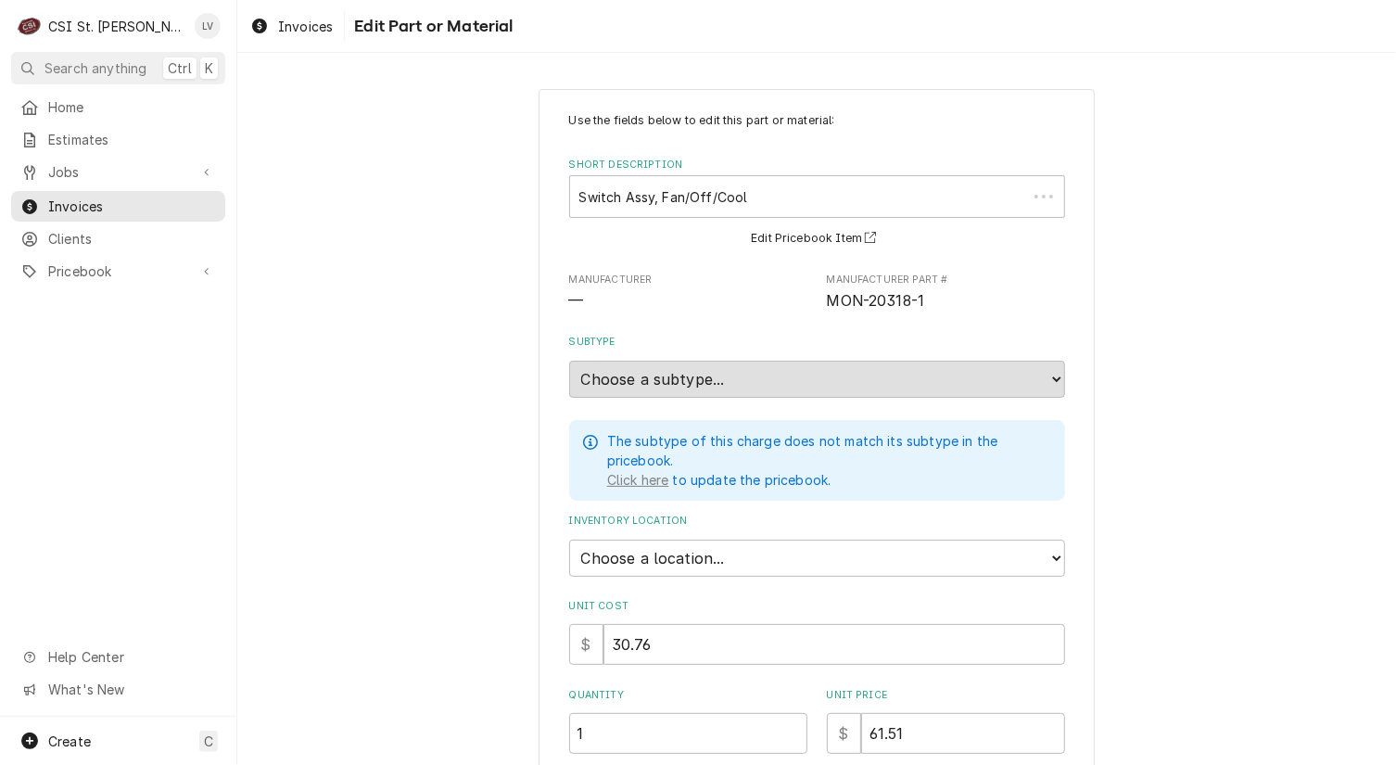
type textarea "x"
click at [679, 553] on select "Choose a location... 00 | STL WAREHOUSE 01 | CHUCK WAMBOLDT V#93 01 | COURTNEY …" at bounding box center [817, 558] width 496 height 37
select select "1536"
click at [569, 540] on select "Choose a location... 00 | STL WAREHOUSE 01 | CHUCK WAMBOLDT V#93 01 | COURTNEY …" at bounding box center [817, 558] width 496 height 37
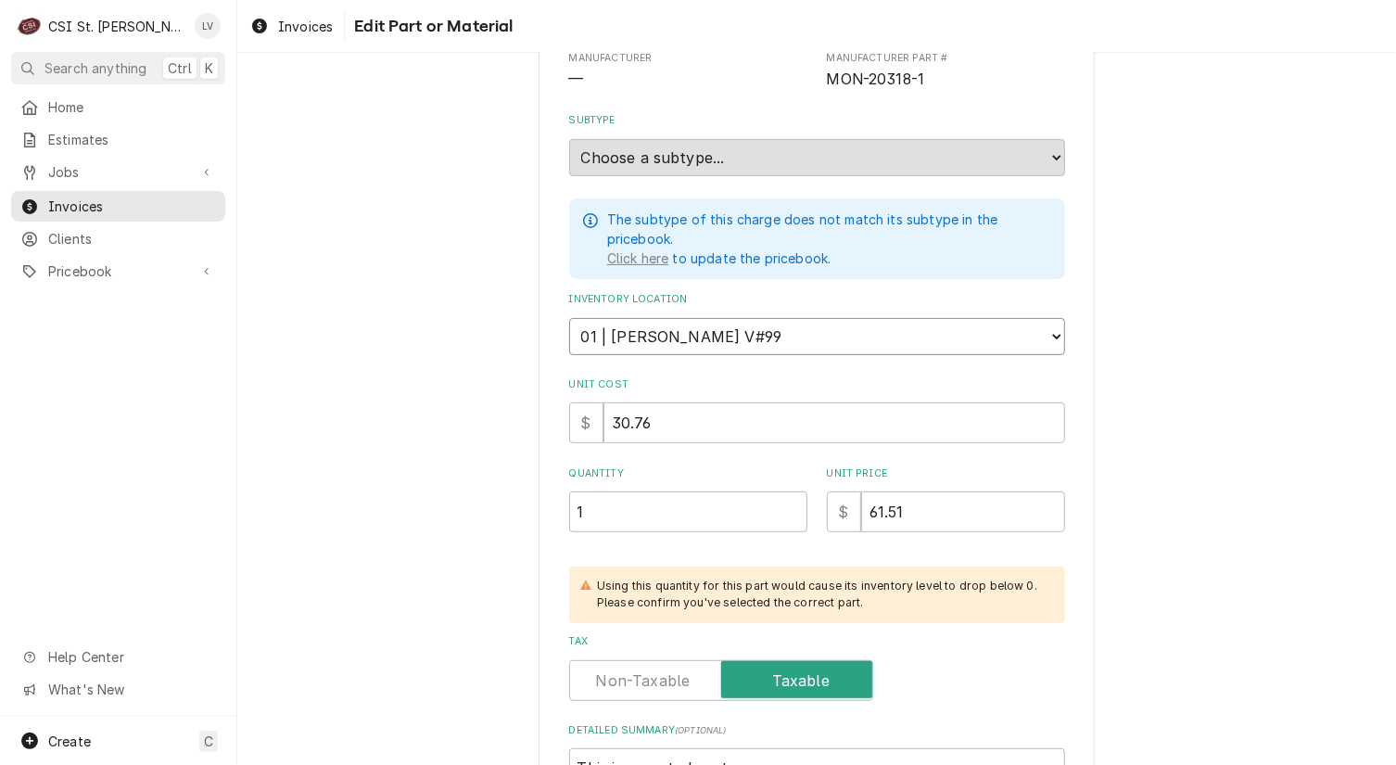
scroll to position [443, 0]
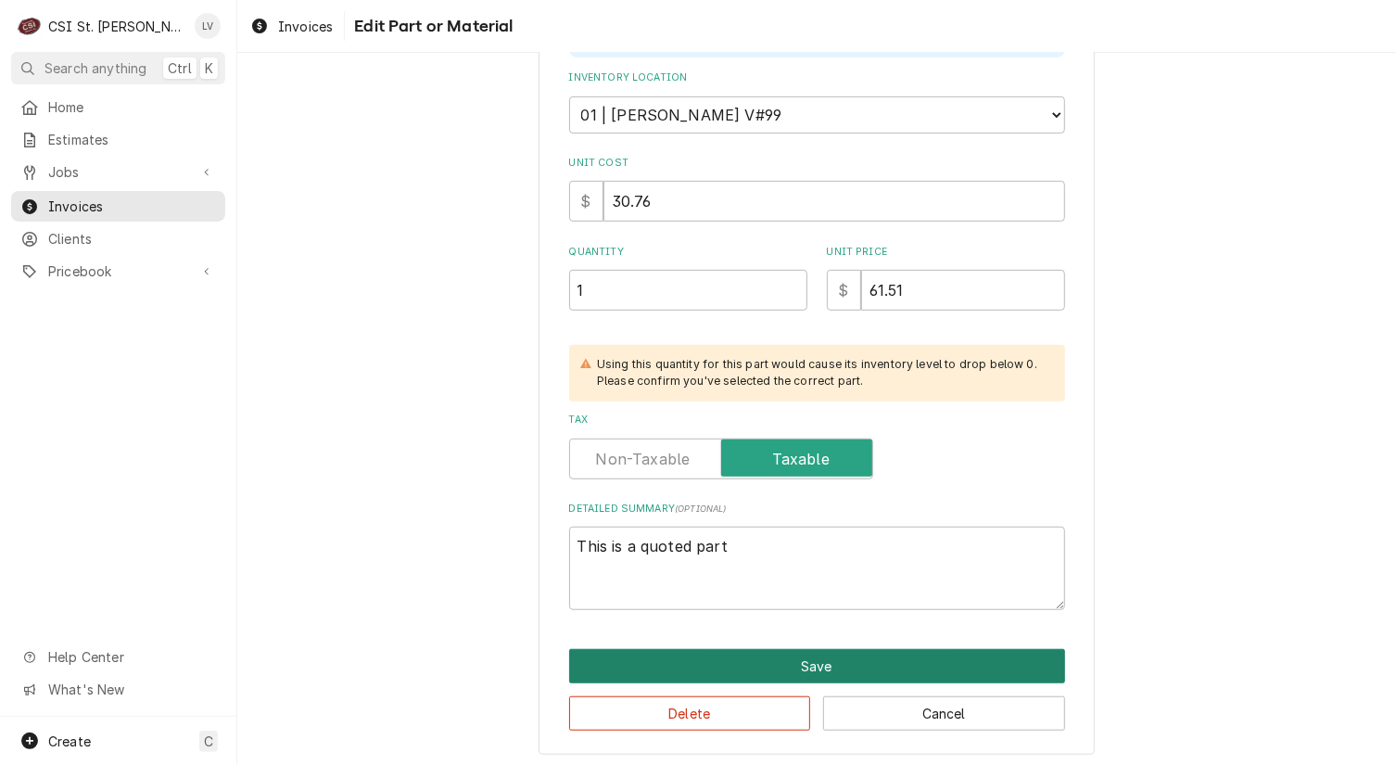
click at [893, 656] on button "Save" at bounding box center [817, 666] width 496 height 34
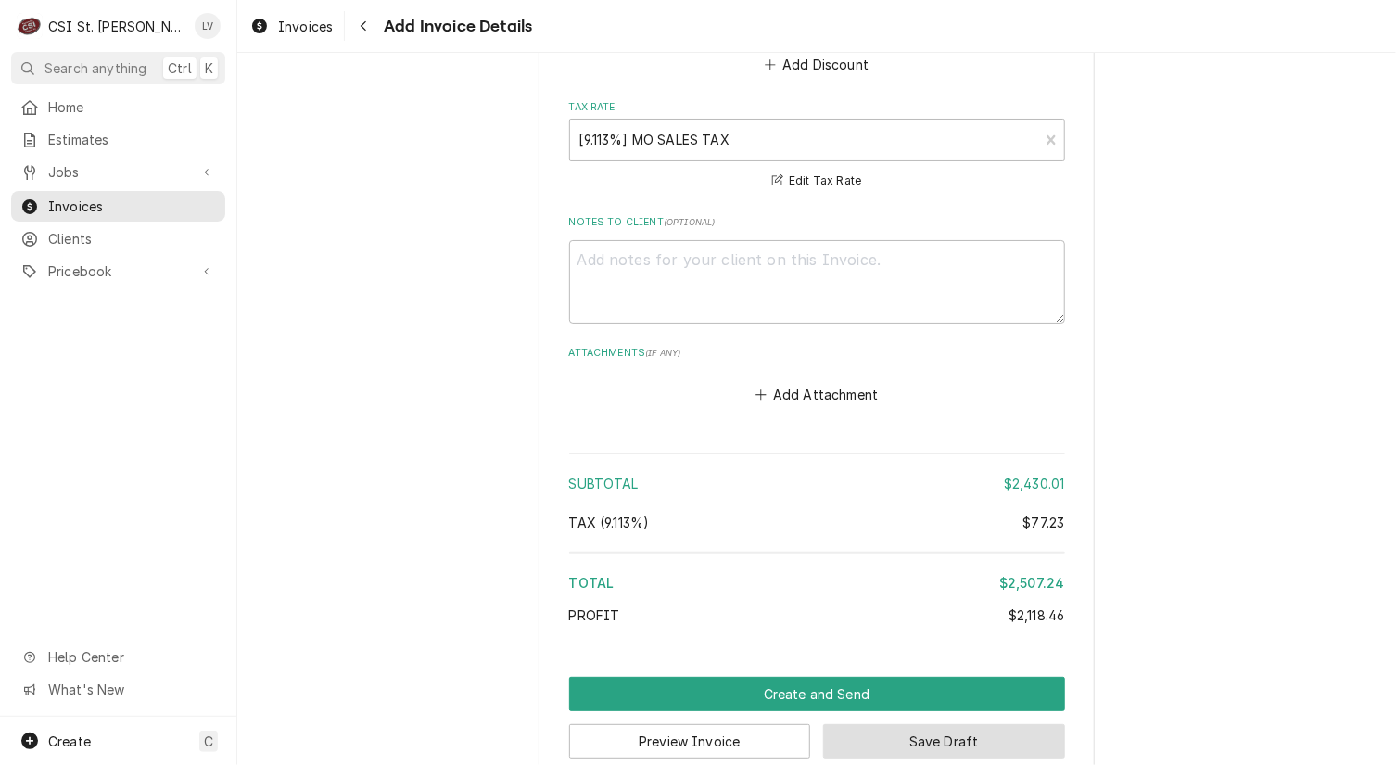
click at [1043, 724] on button "Save Draft" at bounding box center [944, 741] width 242 height 34
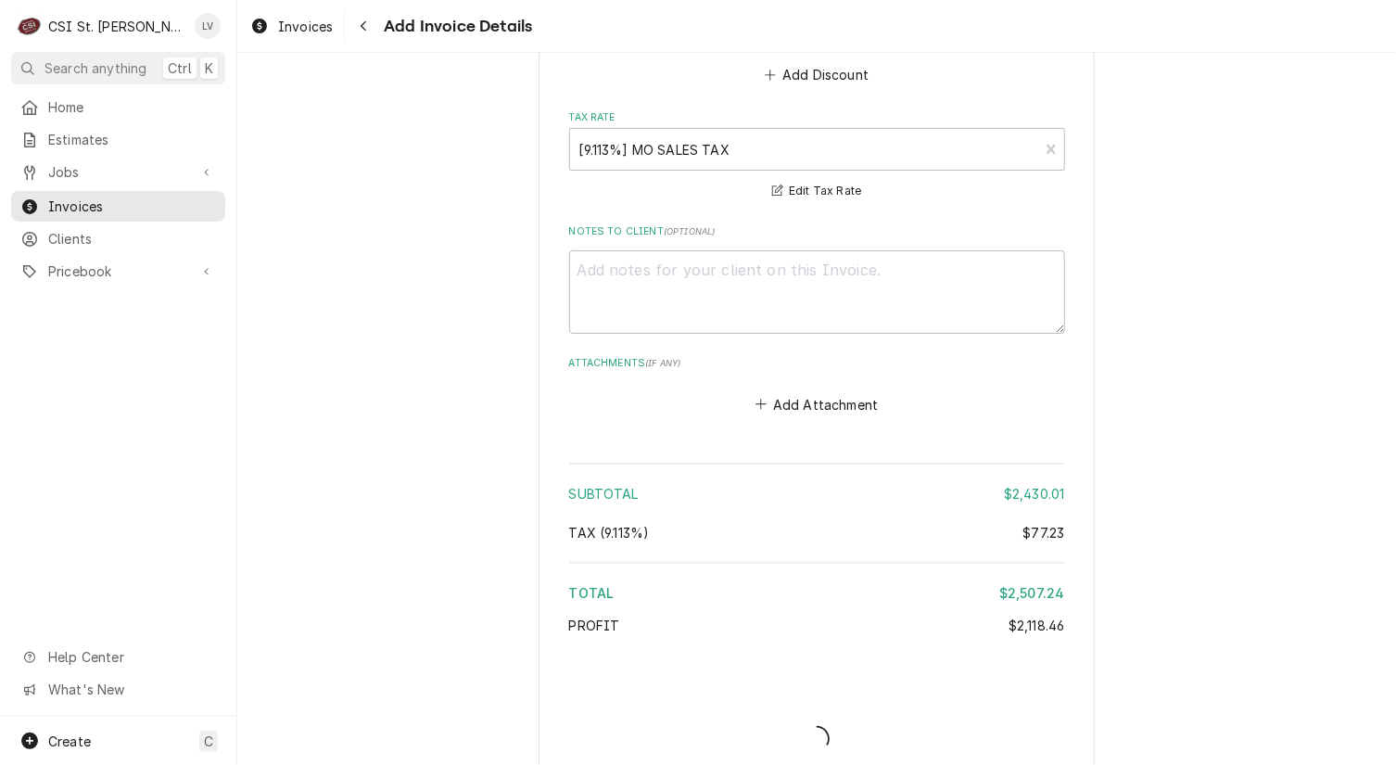
type textarea "x"
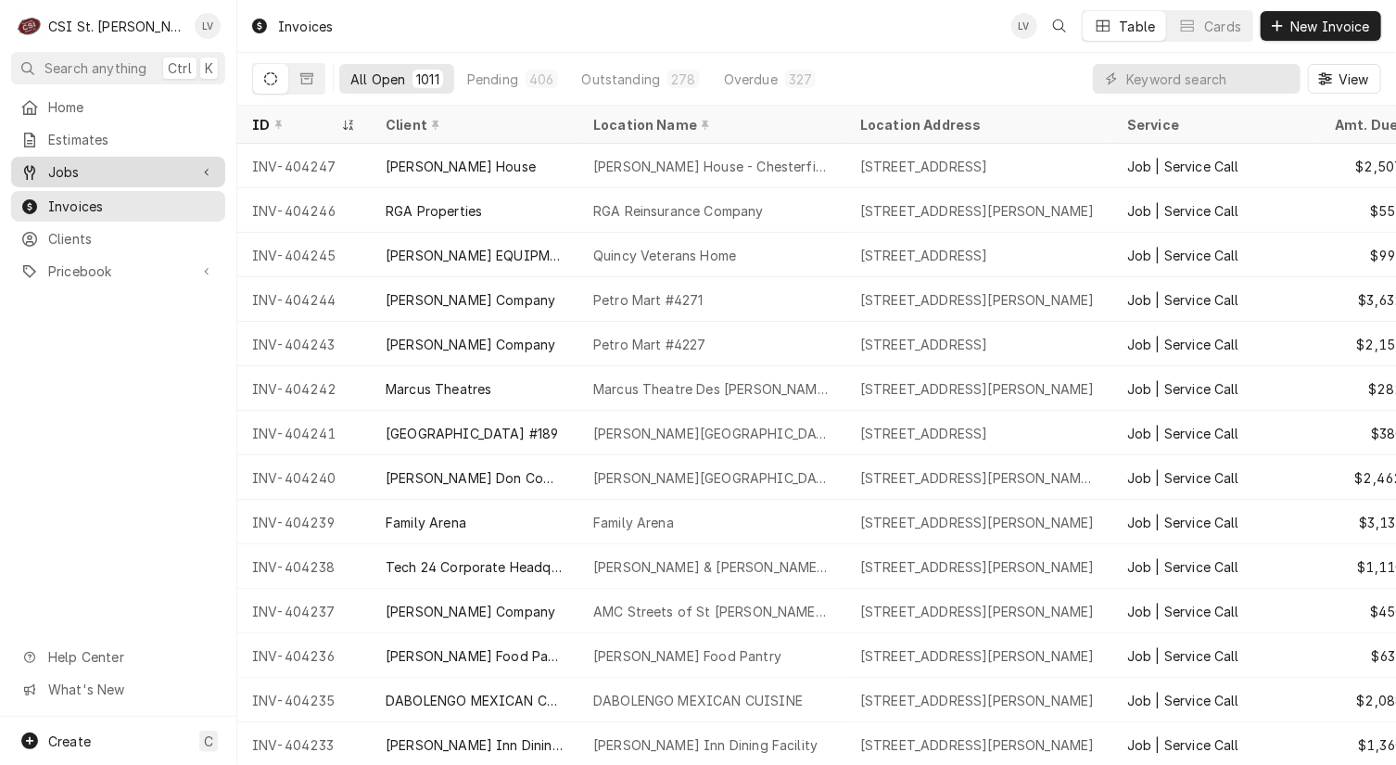
click at [105, 172] on span "Jobs" at bounding box center [118, 171] width 140 height 19
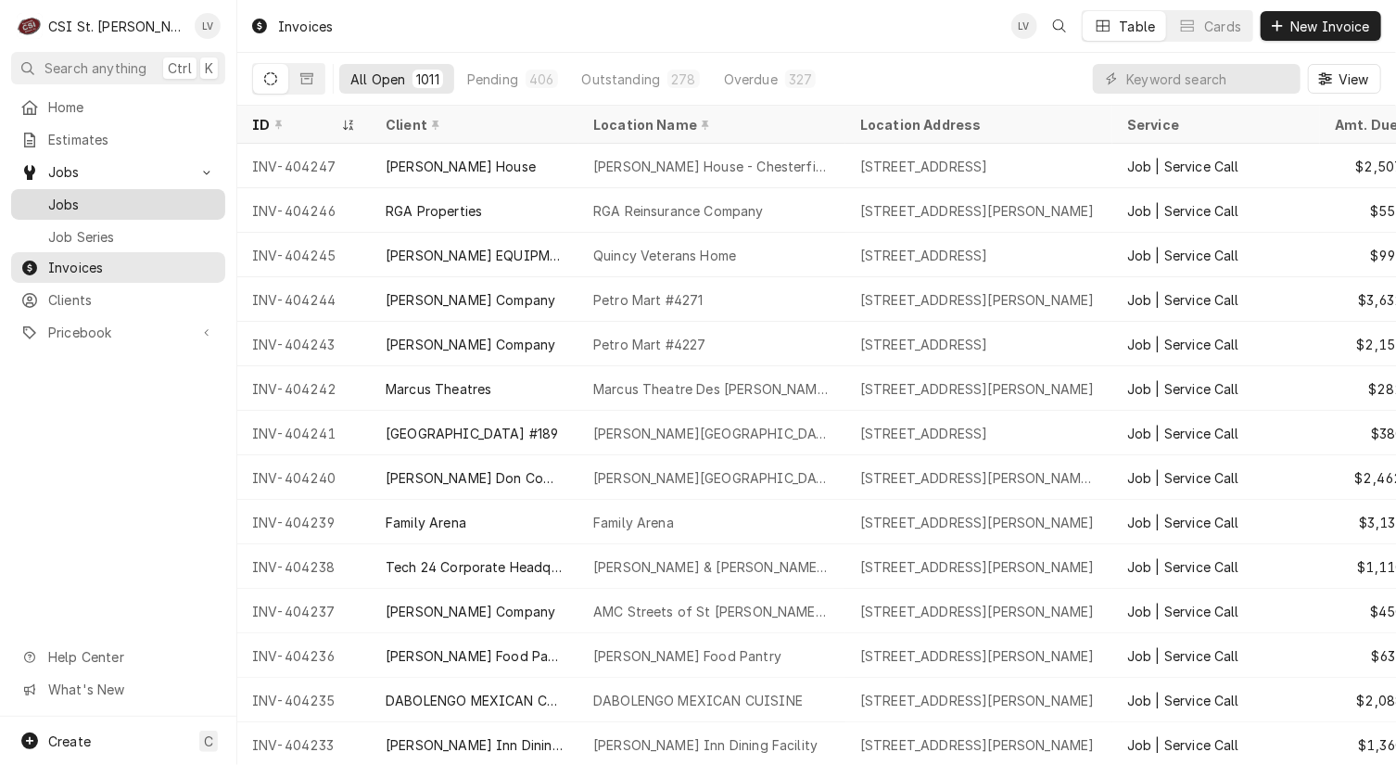
click at [110, 202] on span "Jobs" at bounding box center [132, 204] width 168 height 19
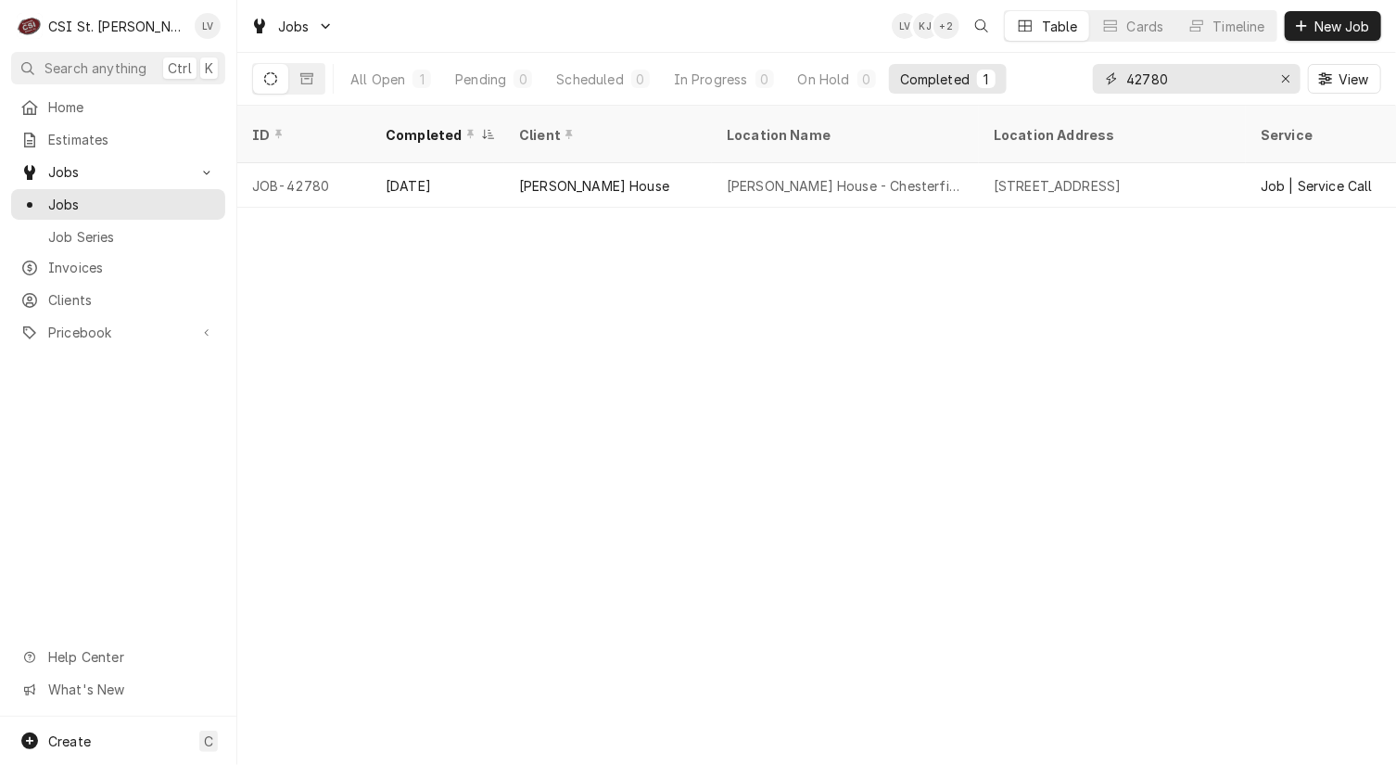
drag, startPoint x: 1187, startPoint y: 78, endPoint x: 1112, endPoint y: 91, distance: 76.2
click at [1112, 91] on div "42780" at bounding box center [1197, 79] width 208 height 30
type input "42893"
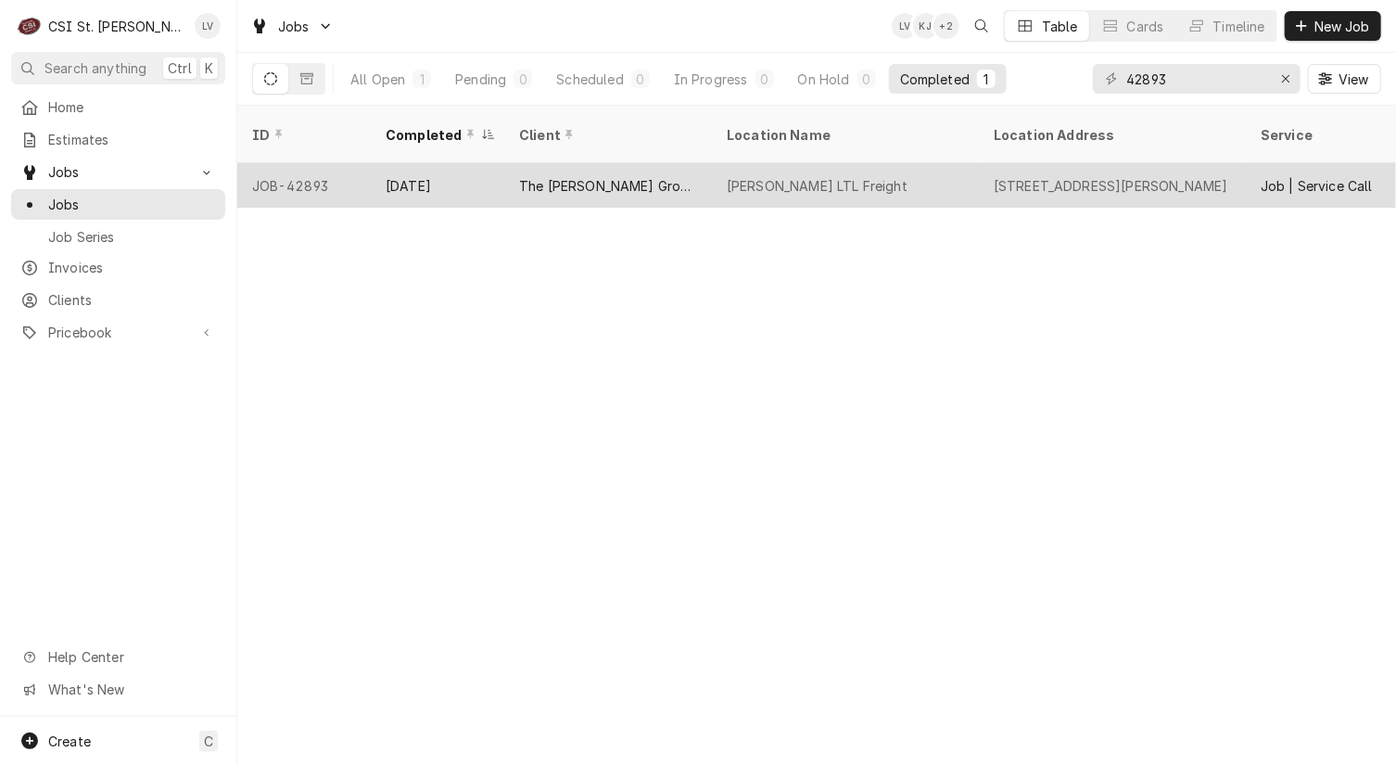
click at [758, 176] on div "[PERSON_NAME] LTL Freight" at bounding box center [817, 185] width 181 height 19
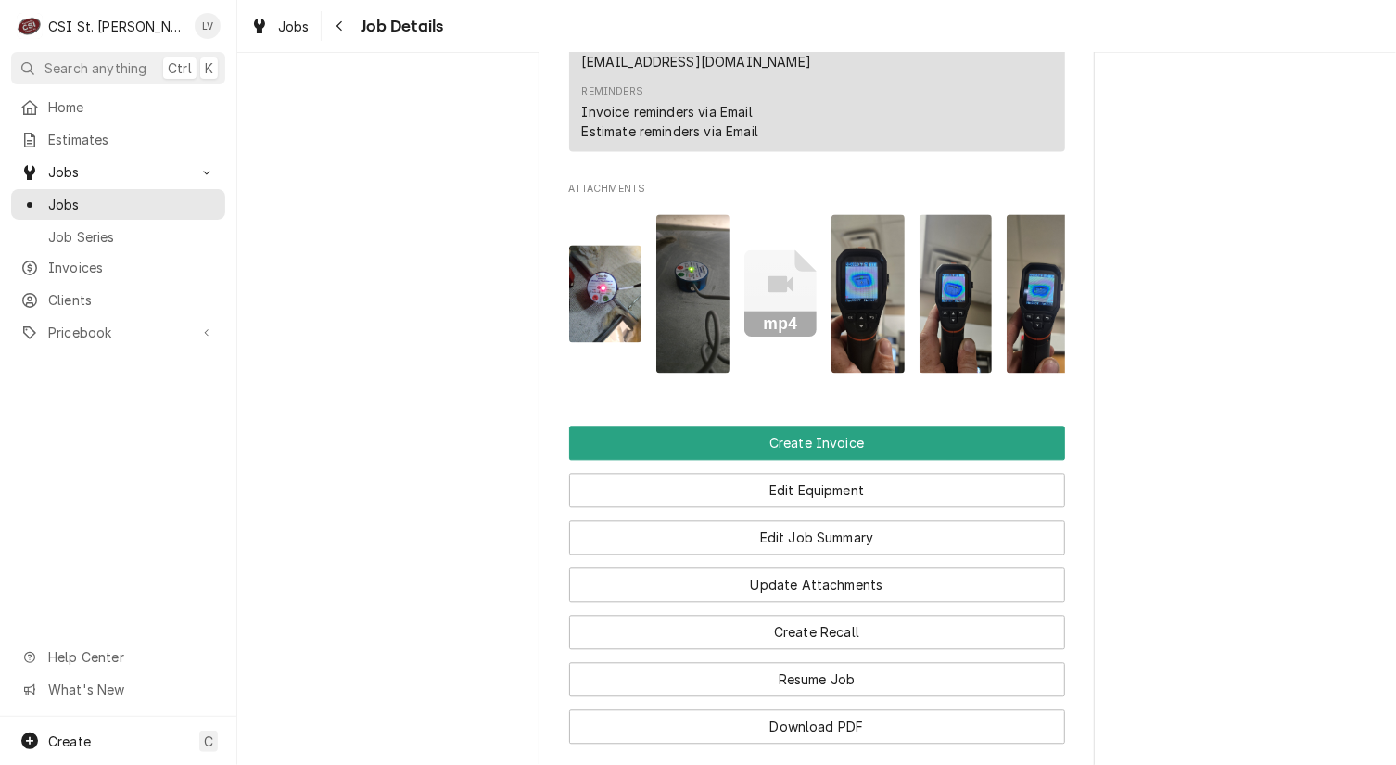
scroll to position [2132, 0]
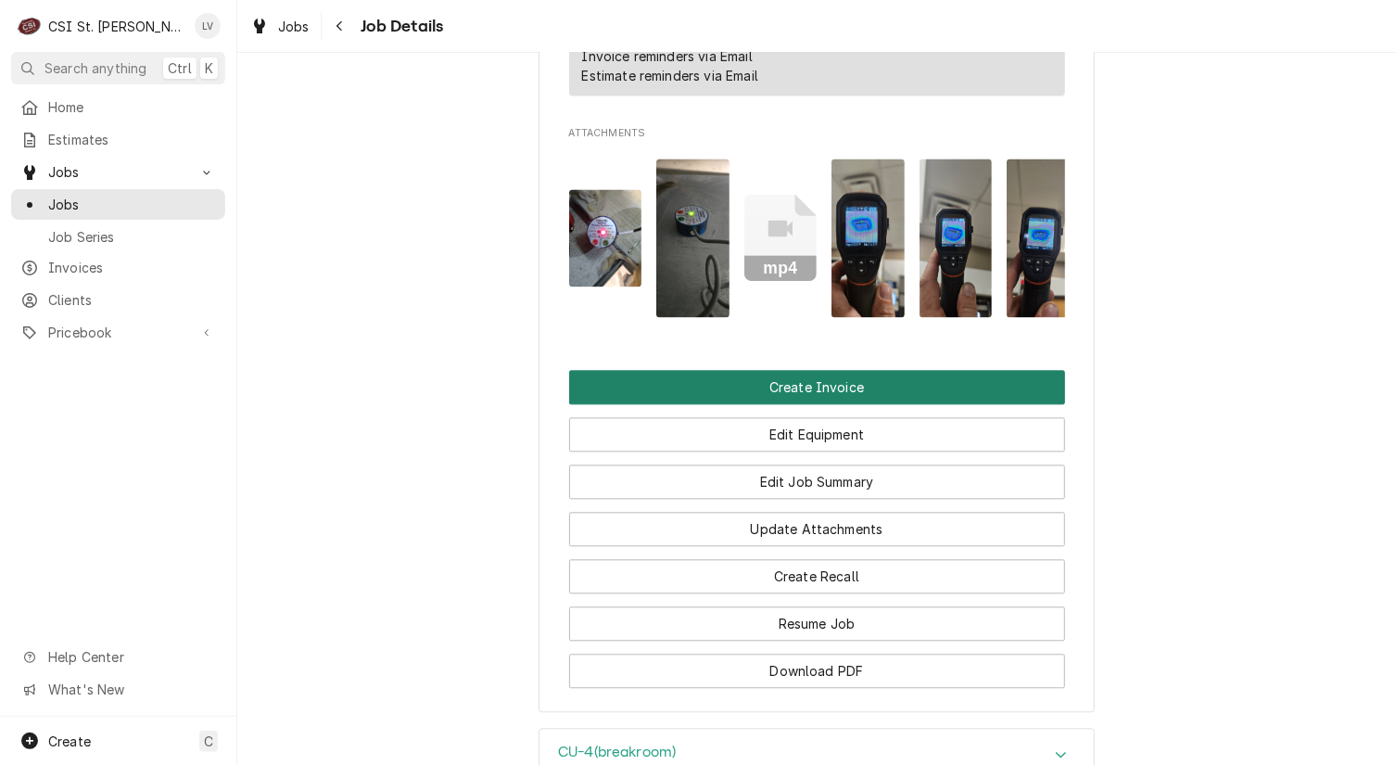
click at [884, 379] on button "Create Invoice" at bounding box center [817, 387] width 496 height 34
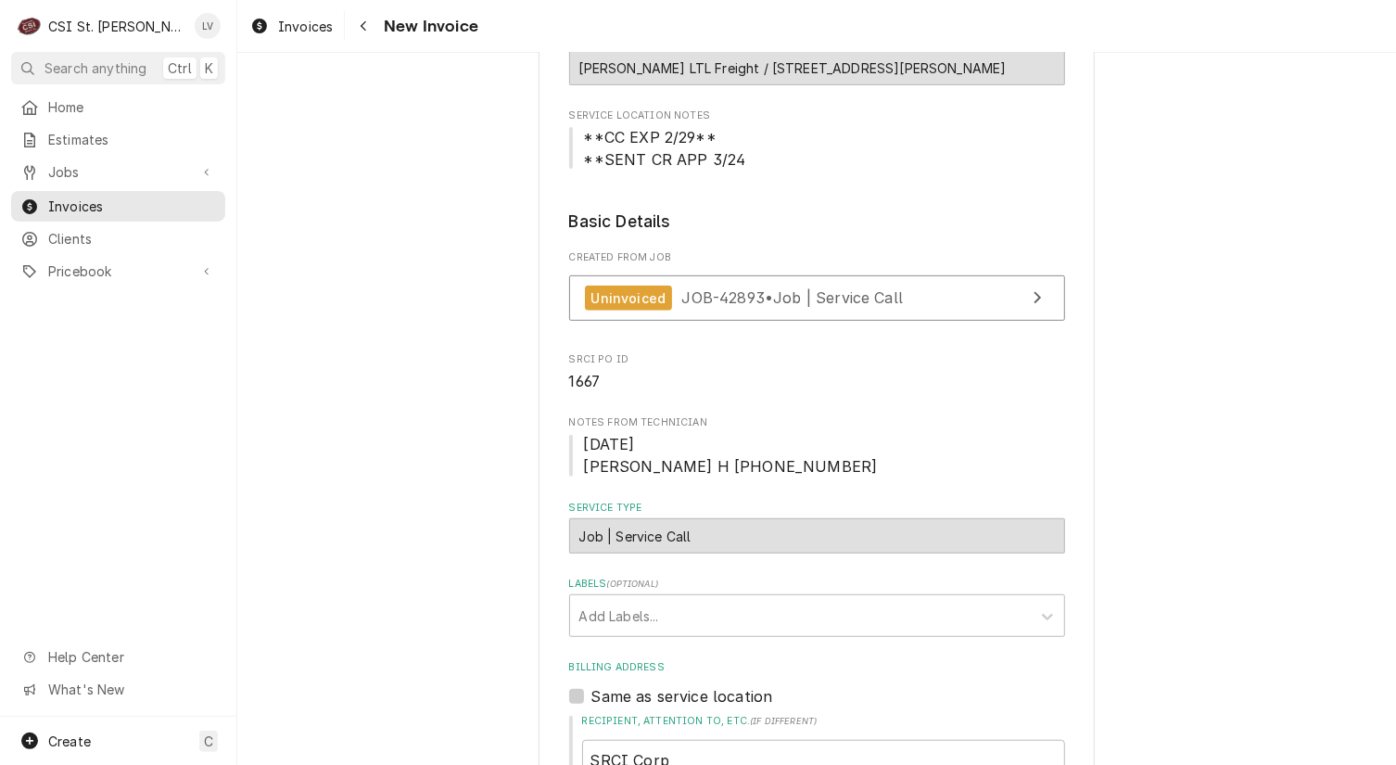
scroll to position [364, 0]
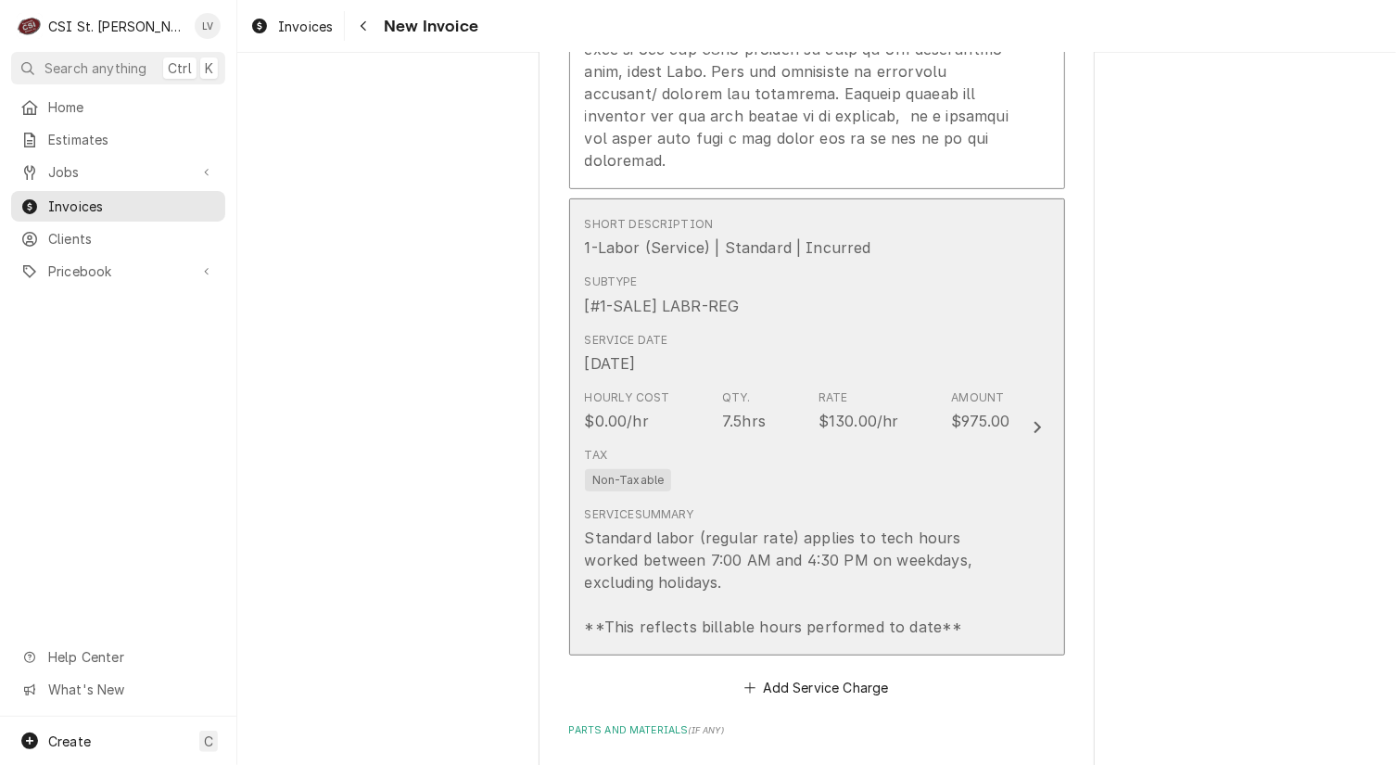
click at [780, 382] on div "Hourly Cost $0.00/hr Qty. 7.5hrs Rate $130.00/hr Amount $975.00" at bounding box center [798, 410] width 426 height 57
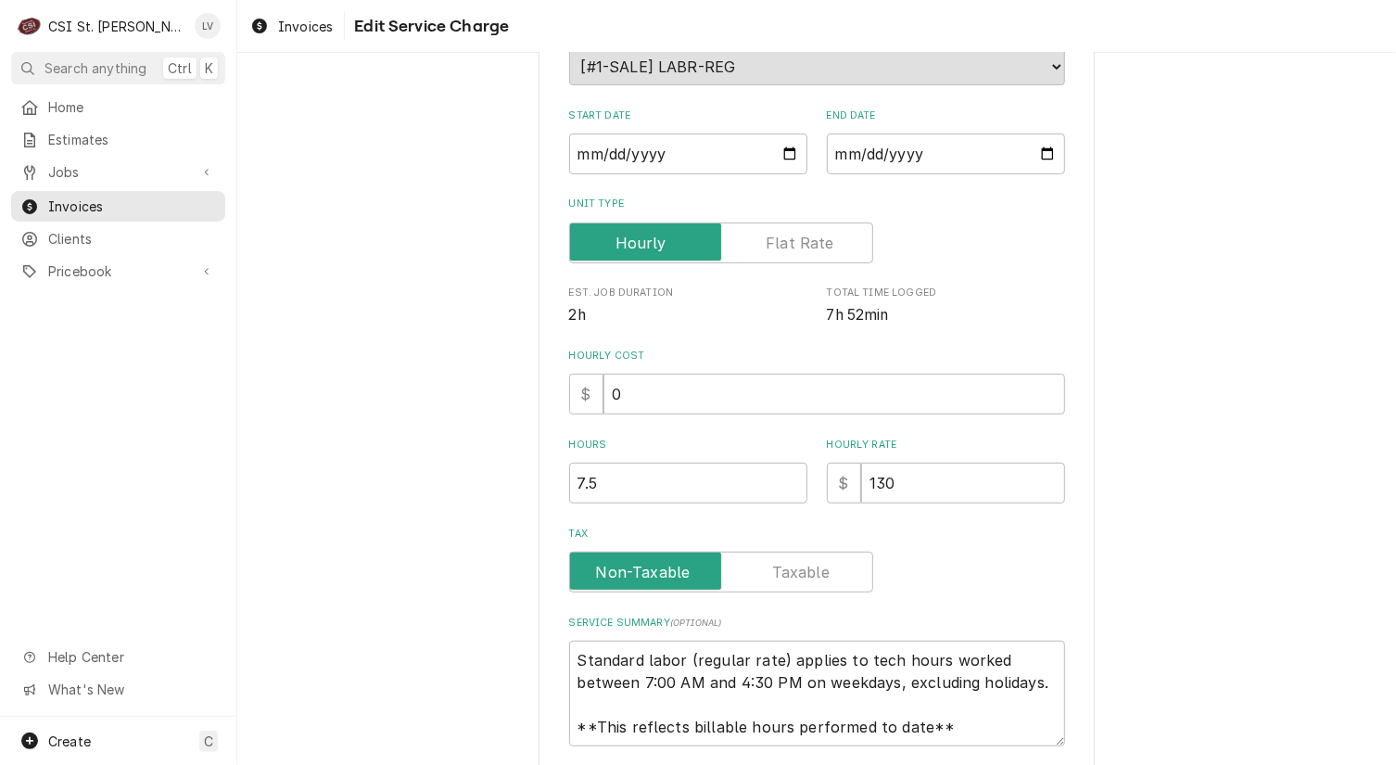
scroll to position [389, 0]
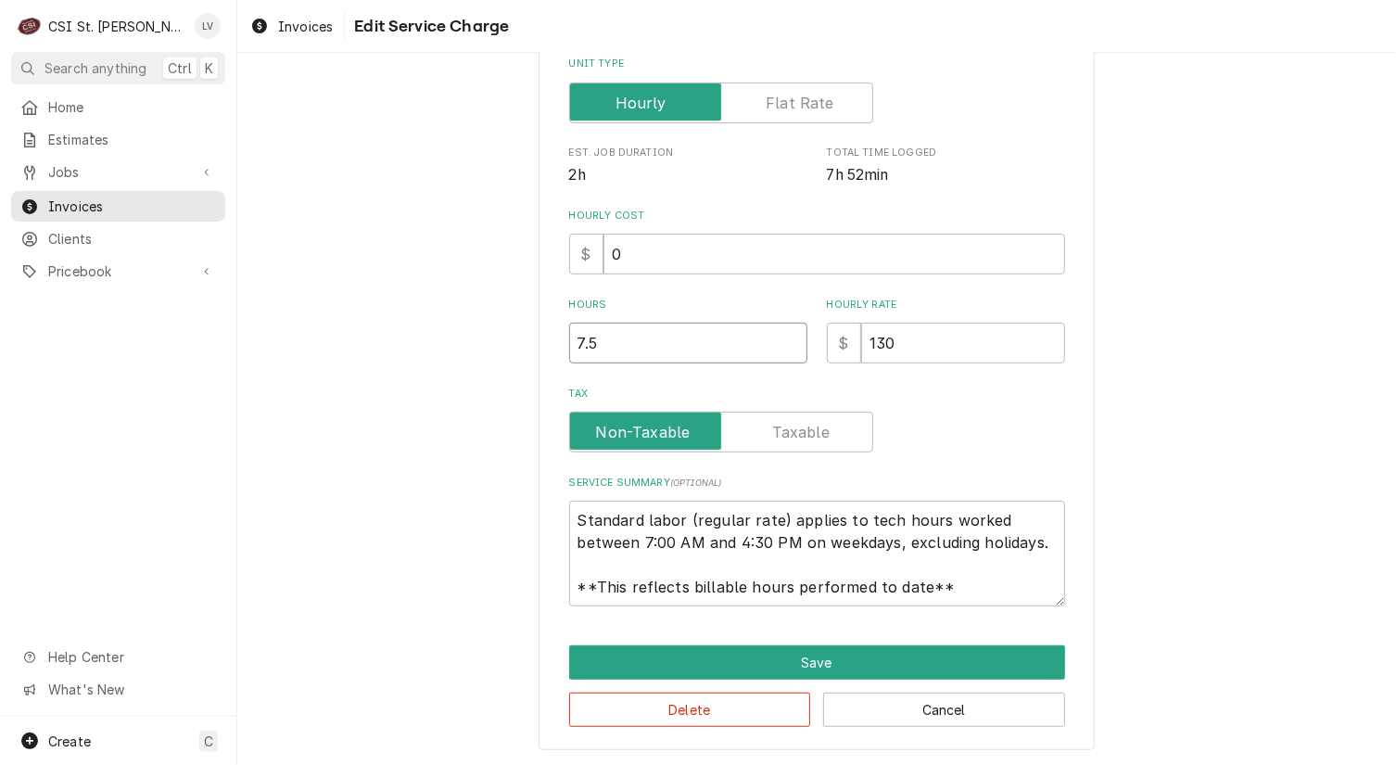
drag, startPoint x: 552, startPoint y: 362, endPoint x: 524, endPoint y: 363, distance: 27.8
click at [524, 364] on div "Use the fields below to edit this service charge Short Description 1-Labor (Ser…" at bounding box center [816, 225] width 1159 height 1084
type textarea "x"
type input "8"
click at [612, 714] on button "Delete" at bounding box center [690, 710] width 242 height 34
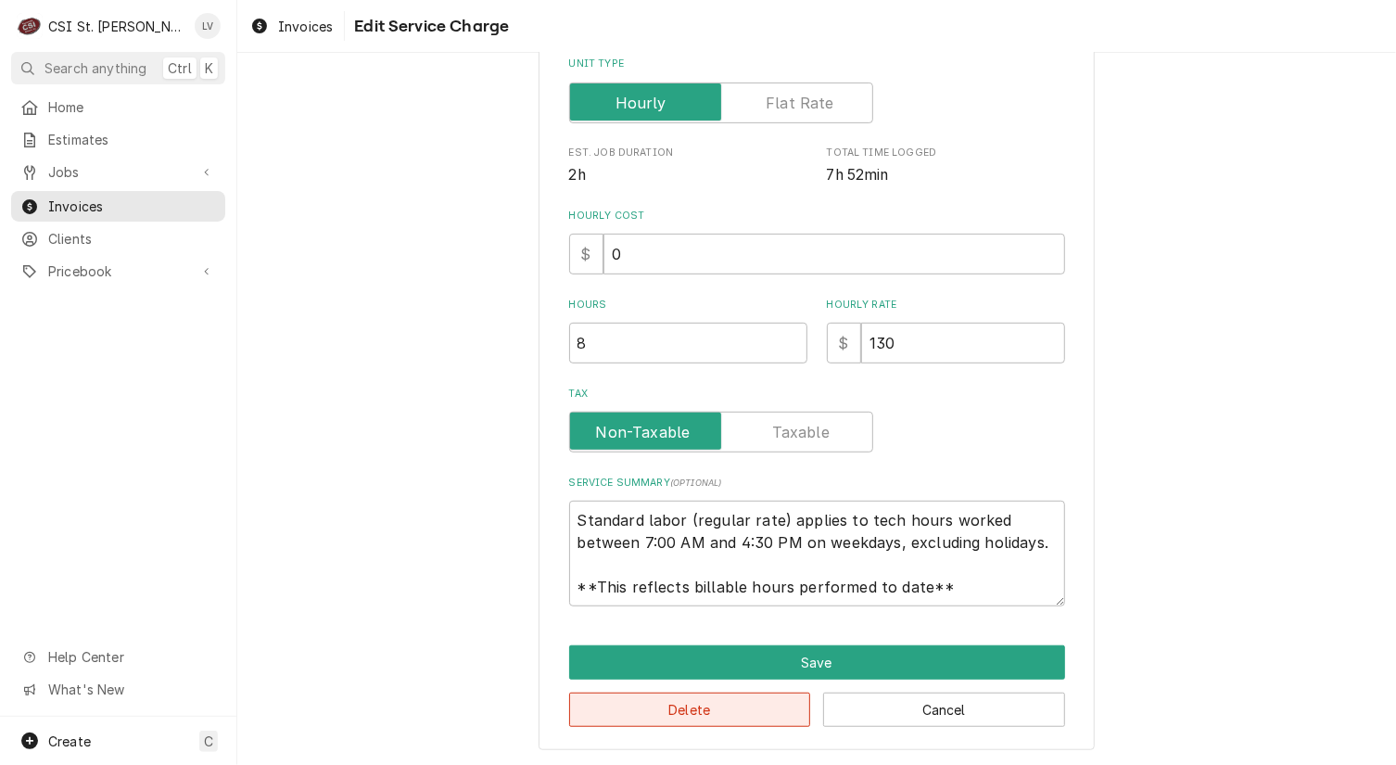
type textarea "x"
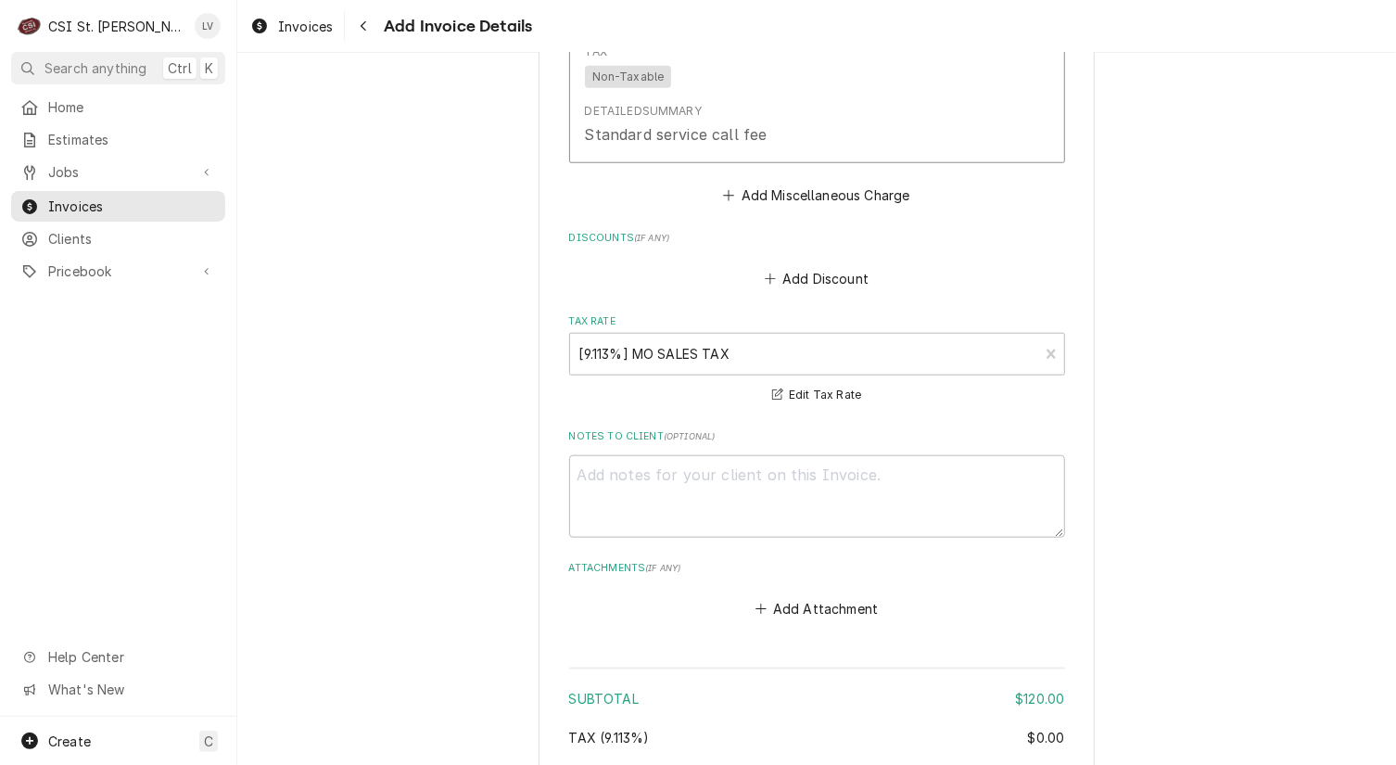
scroll to position [4924, 0]
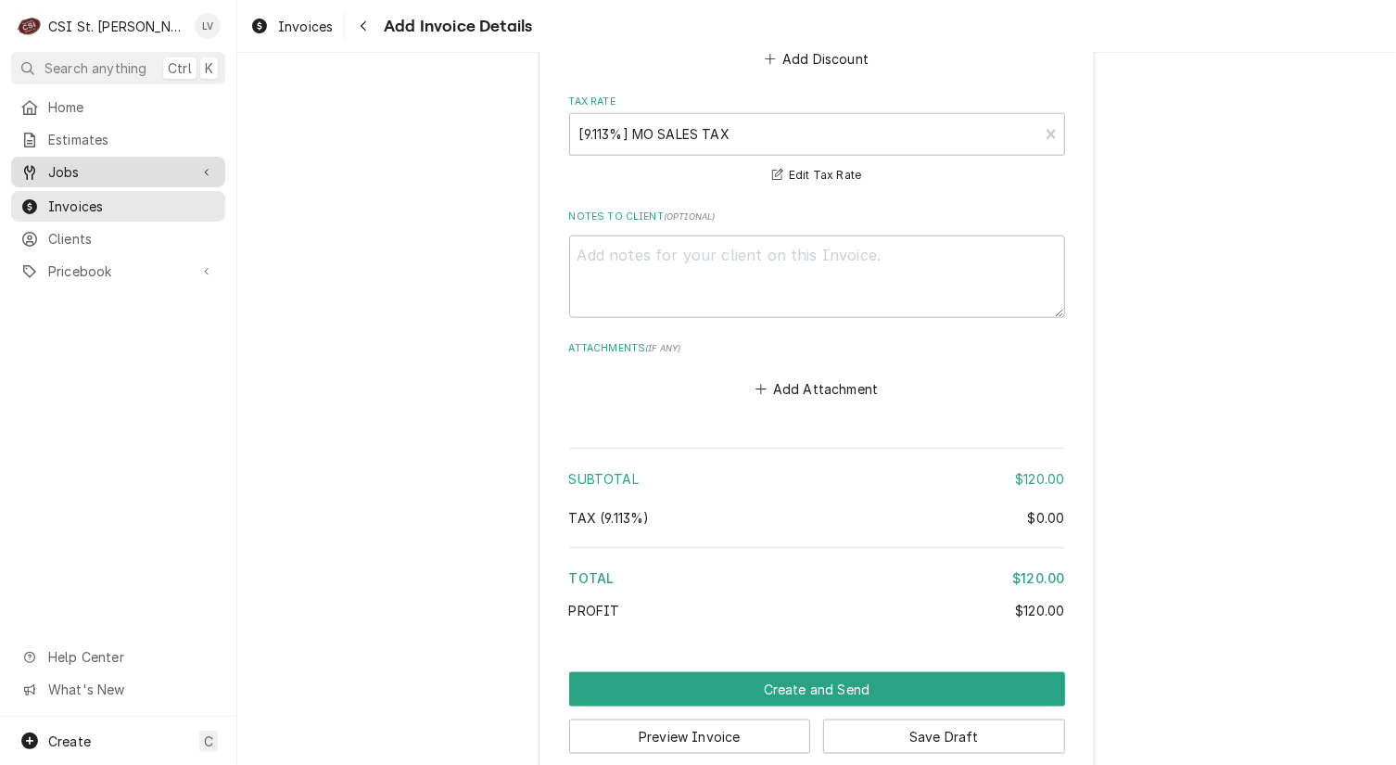
click at [92, 167] on span "Jobs" at bounding box center [118, 171] width 140 height 19
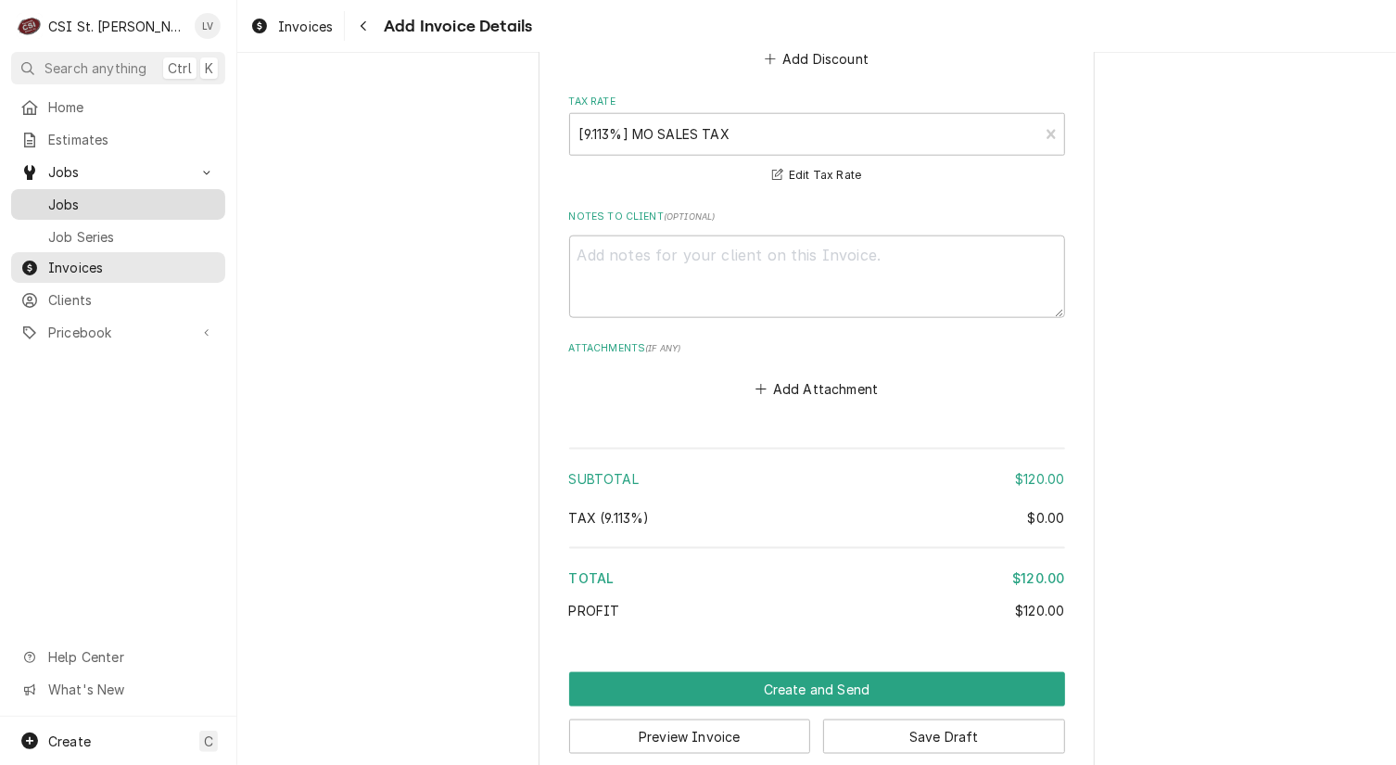
click at [97, 195] on span "Jobs" at bounding box center [132, 204] width 168 height 19
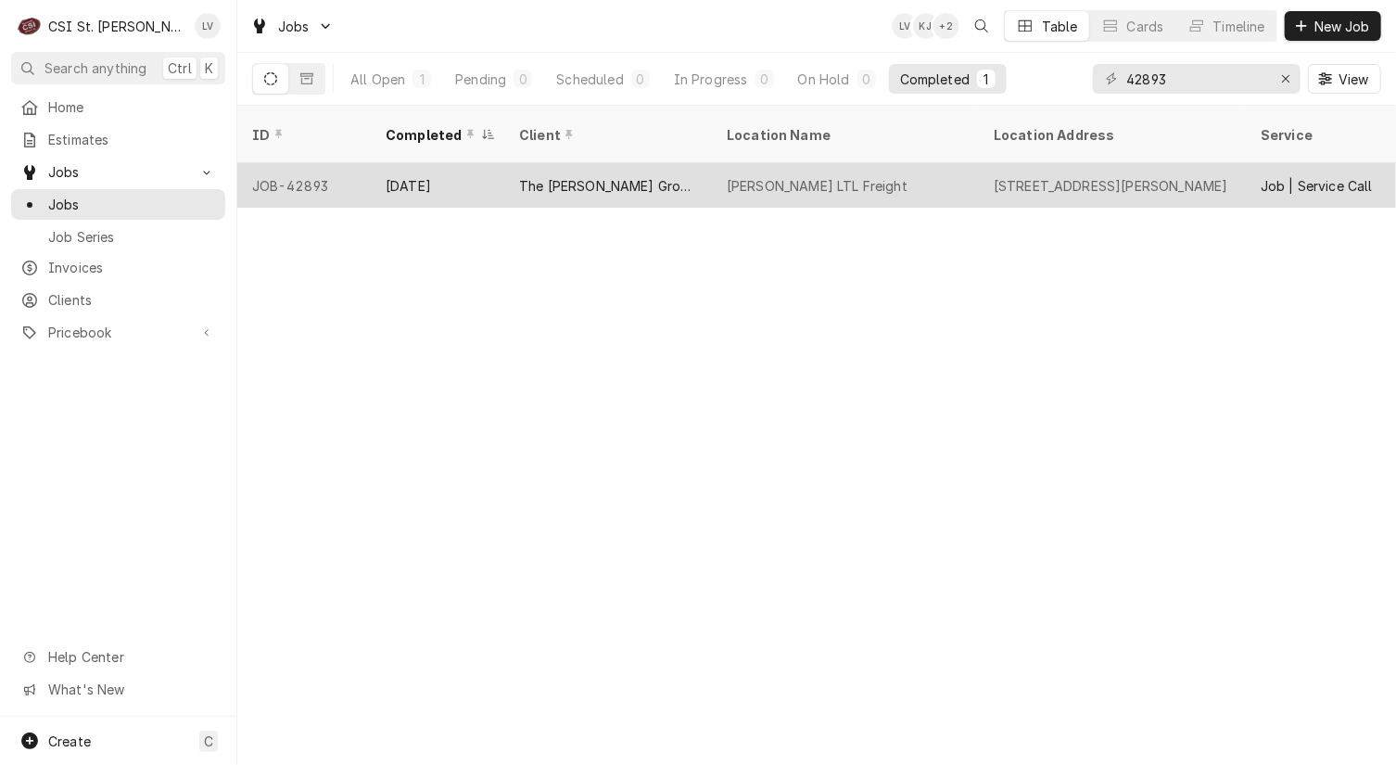
click at [413, 163] on div "Sep 25" at bounding box center [438, 185] width 134 height 45
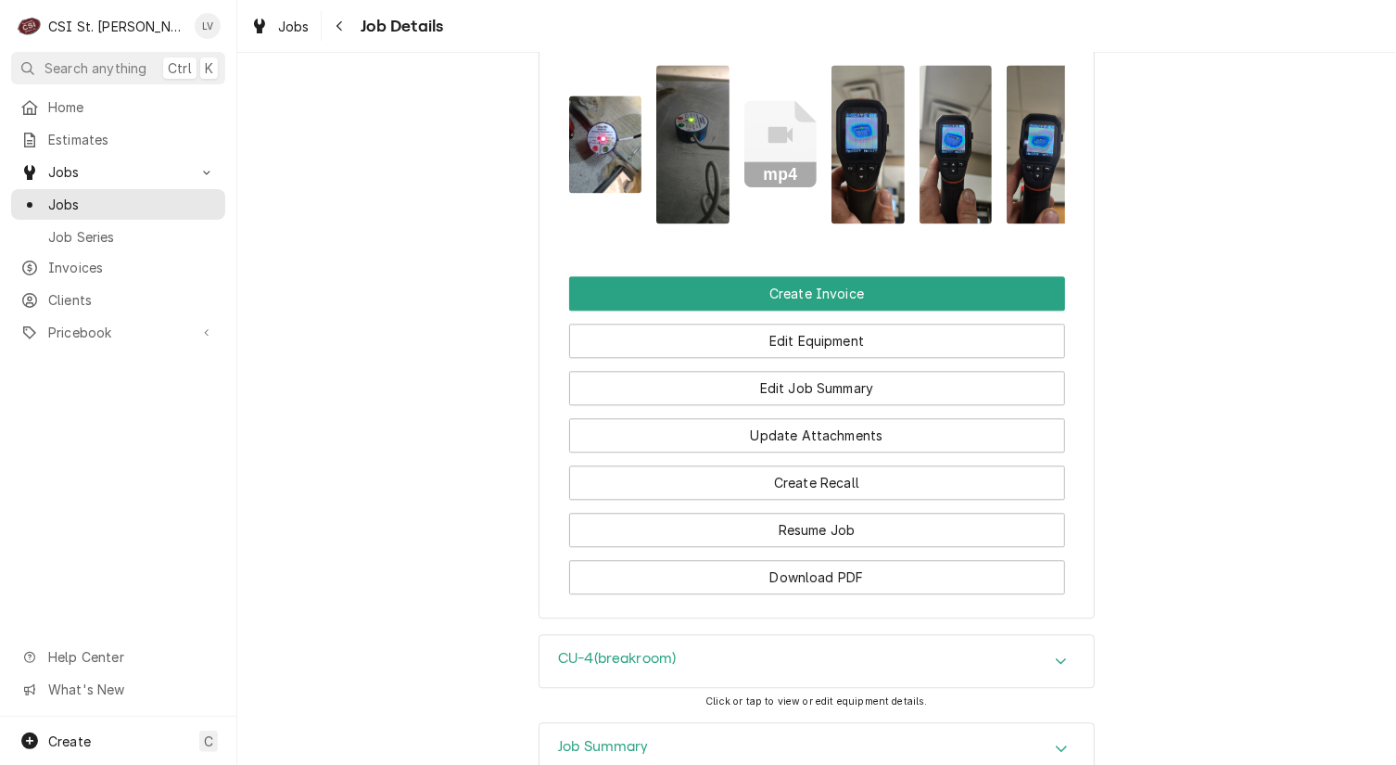
scroll to position [2428, 0]
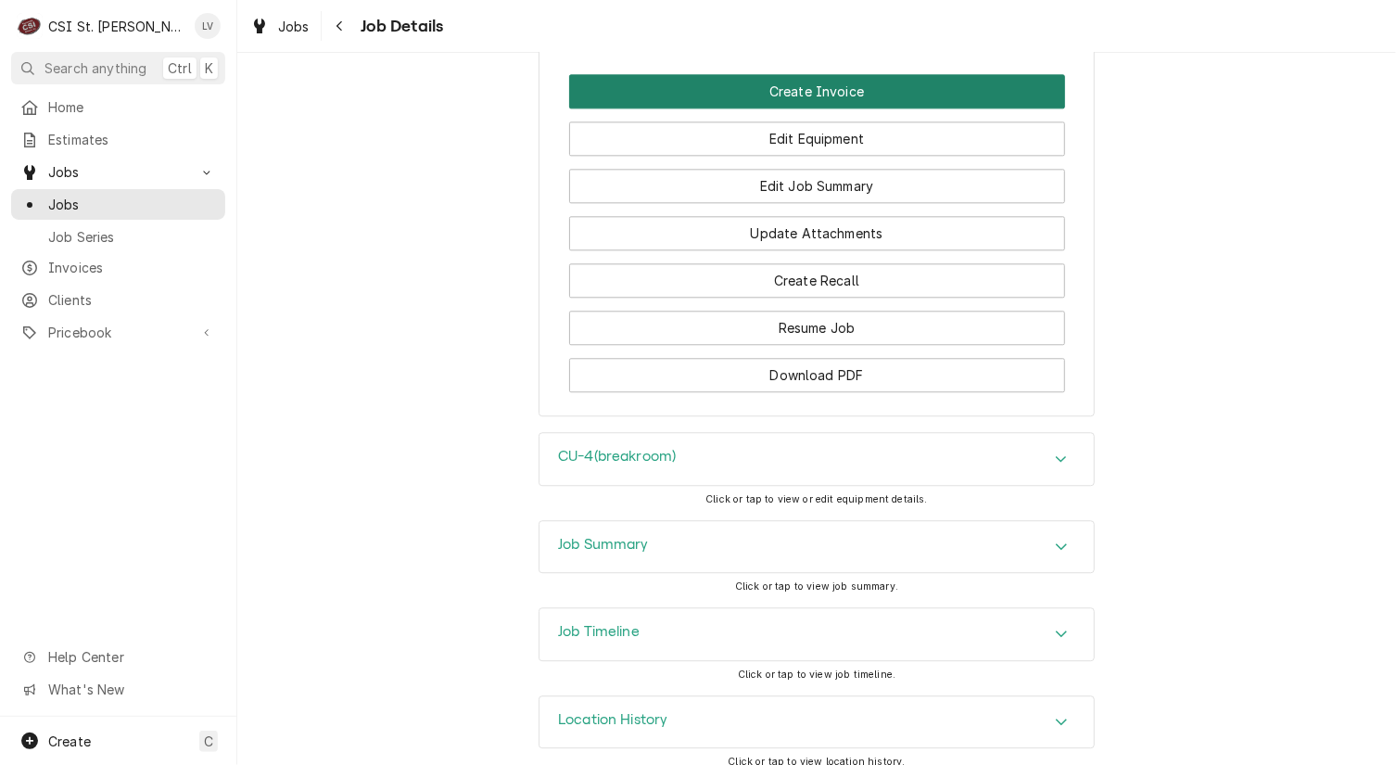
click at [648, 79] on button "Create Invoice" at bounding box center [817, 91] width 496 height 34
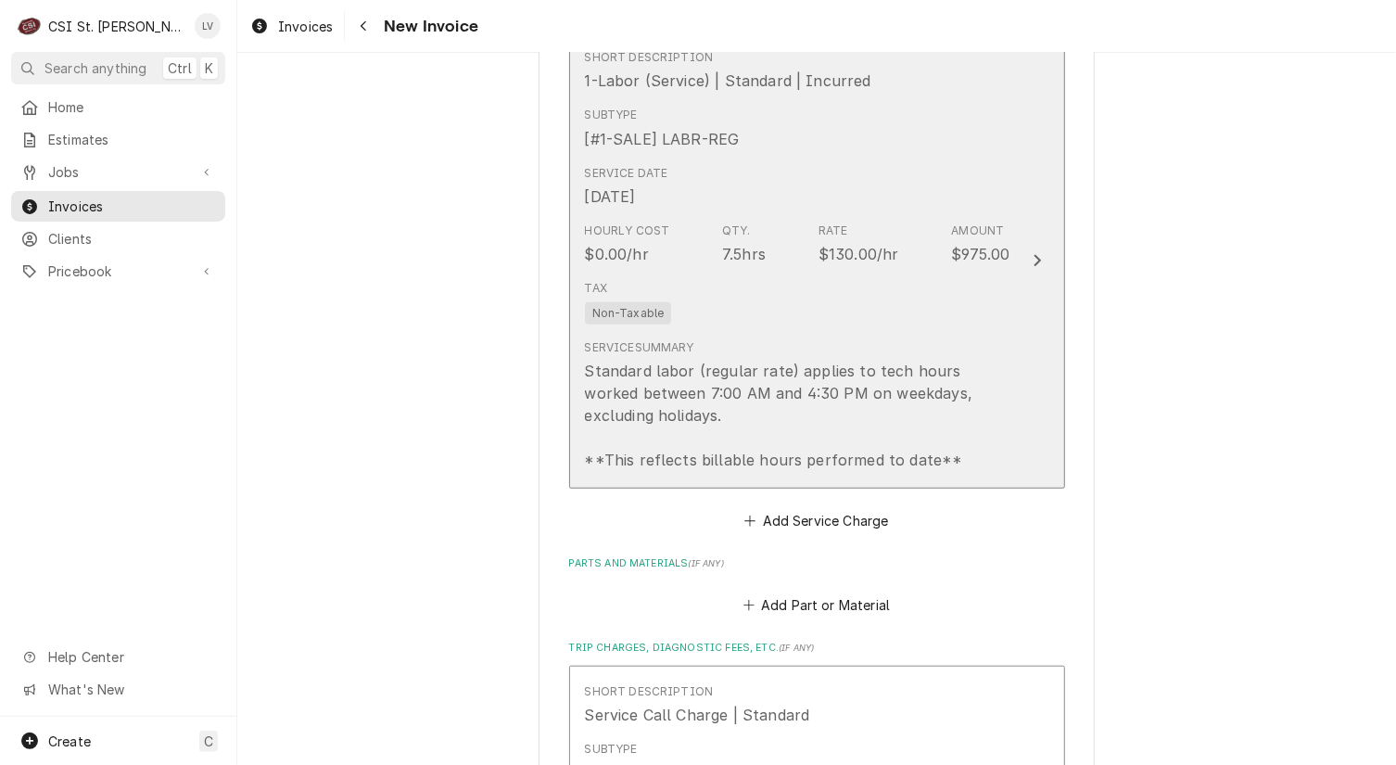
click at [880, 339] on div "Service Summary Standard labor (regular rate) applies to tech hours worked betw…" at bounding box center [798, 405] width 426 height 132
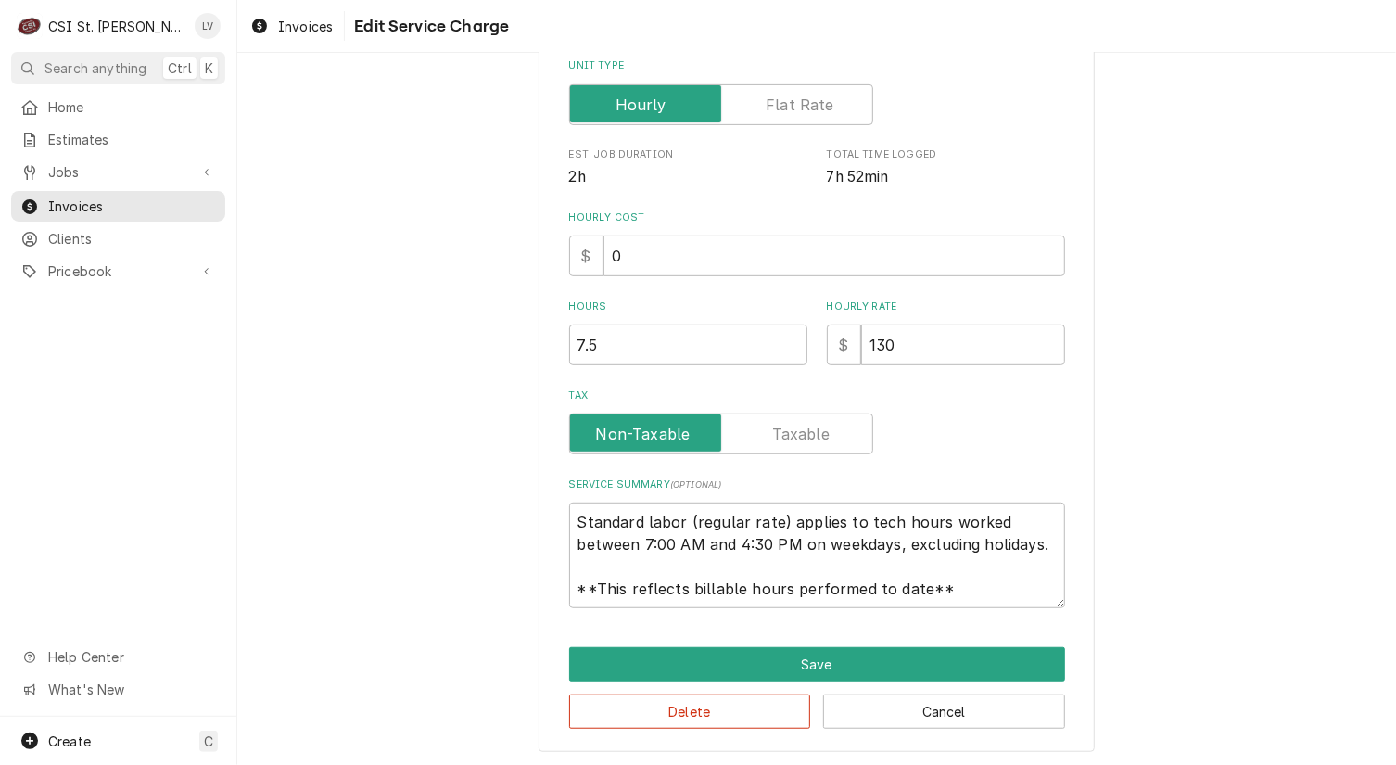
scroll to position [389, 0]
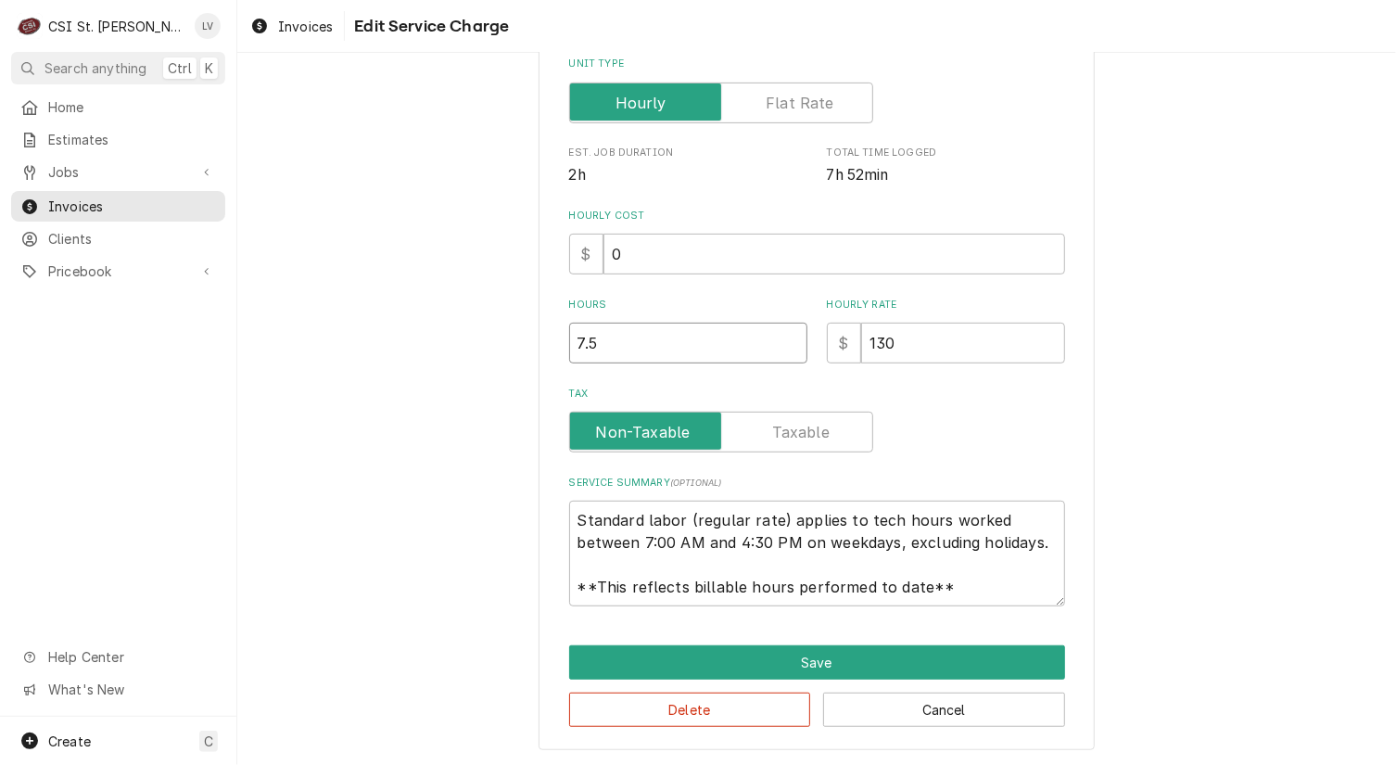
drag, startPoint x: 584, startPoint y: 345, endPoint x: 508, endPoint y: 347, distance: 76.0
click at [508, 347] on div "Use the fields below to edit this service charge Short Description 1-Labor (Ser…" at bounding box center [816, 225] width 1159 height 1084
type textarea "x"
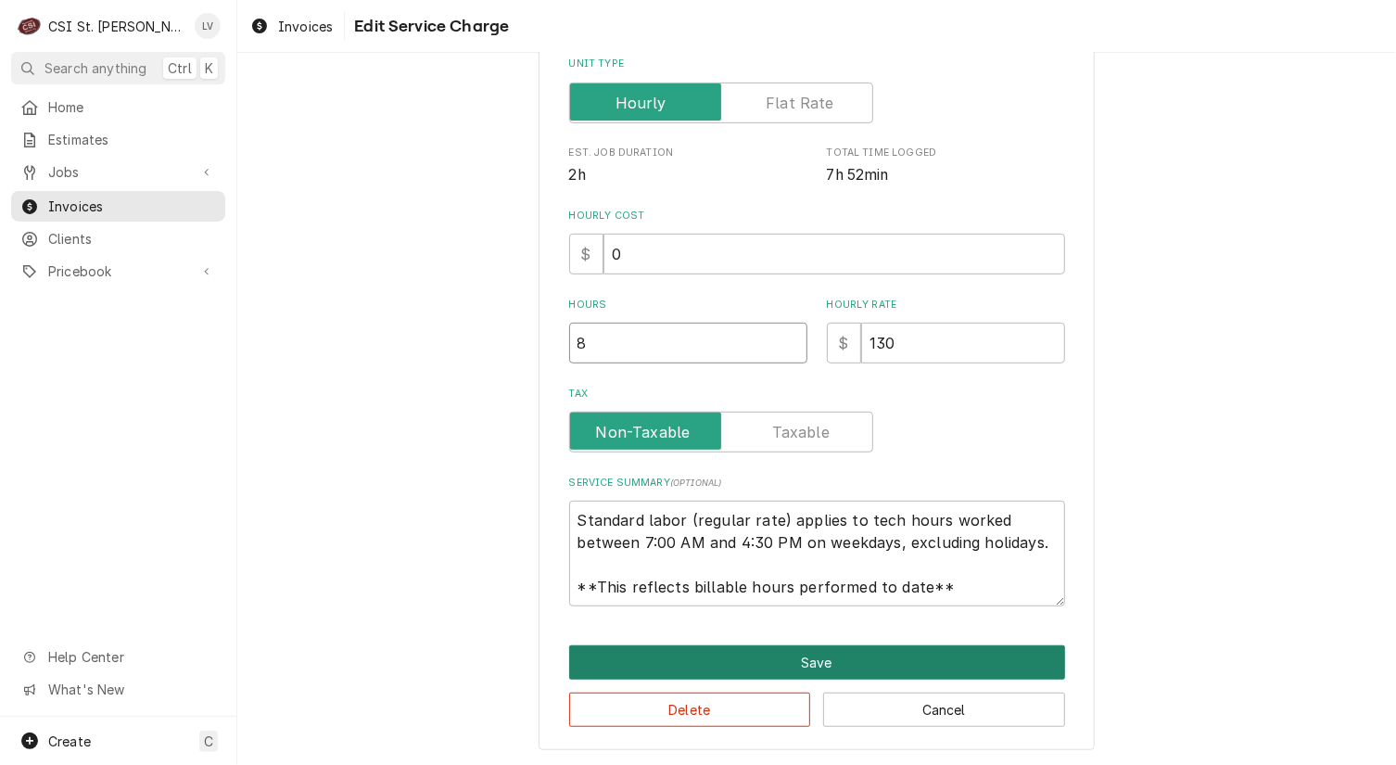
type input "8"
drag, startPoint x: 914, startPoint y: 647, endPoint x: 1062, endPoint y: 543, distance: 181.1
click at [917, 639] on div "Use the fields below to edit this service charge Short Description 1-Labor (Ser…" at bounding box center [817, 225] width 556 height 1051
click at [809, 655] on button "Save" at bounding box center [817, 662] width 496 height 34
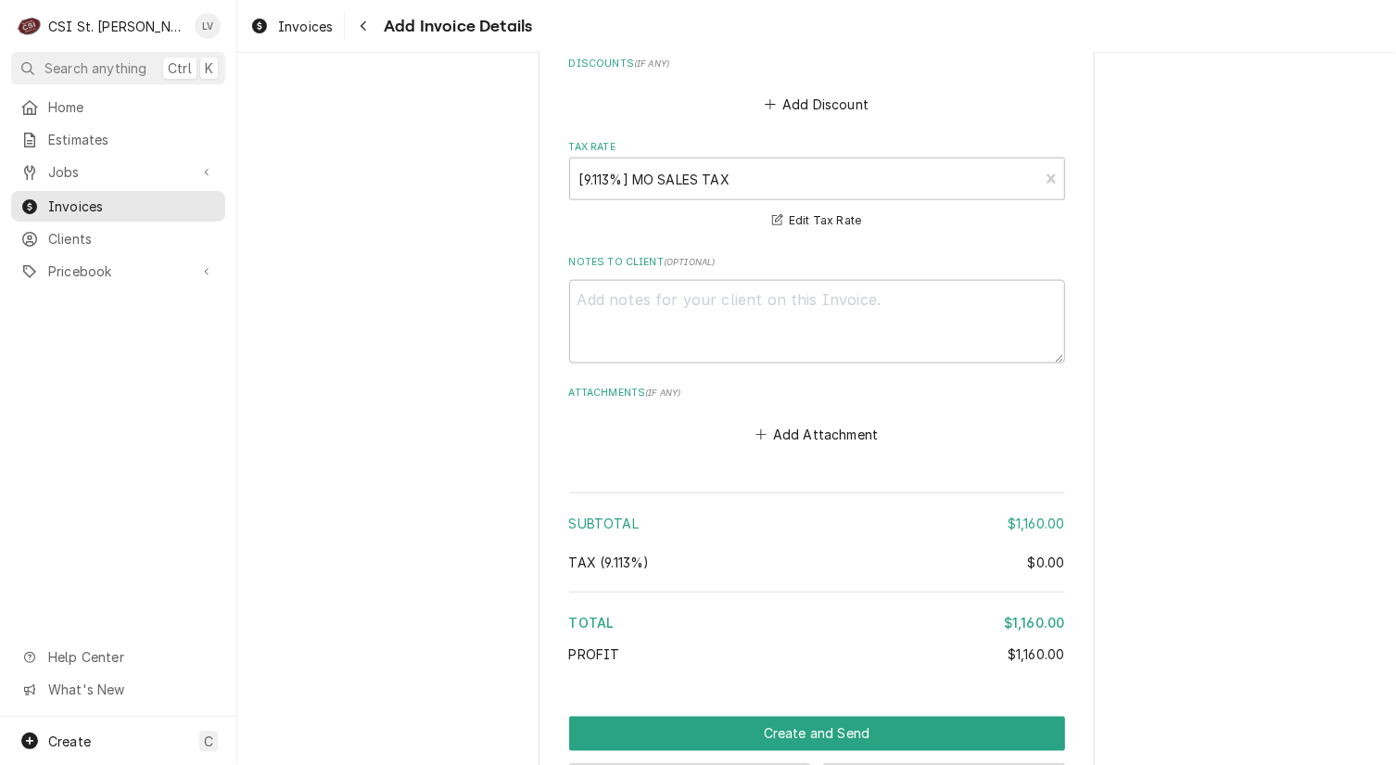
scroll to position [5217, 0]
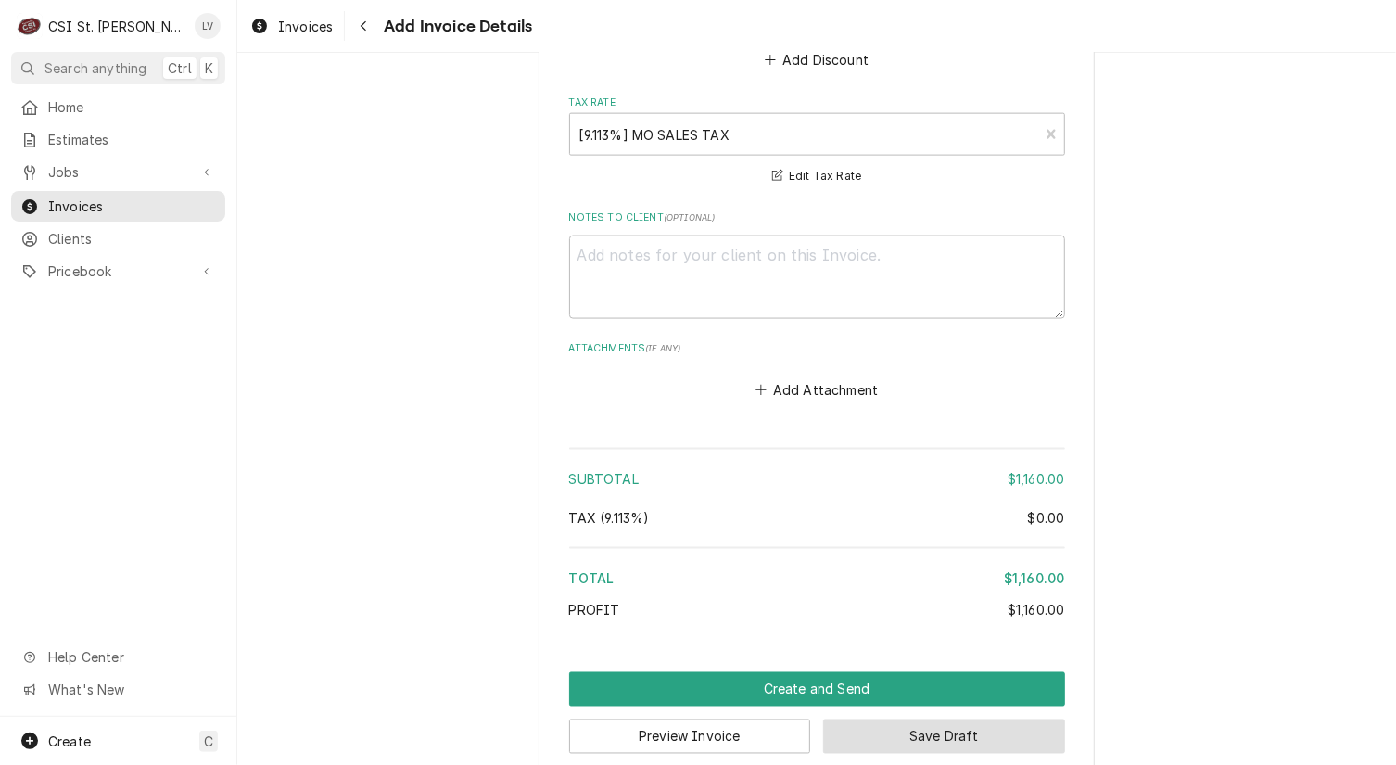
click at [959, 719] on button "Save Draft" at bounding box center [944, 736] width 242 height 34
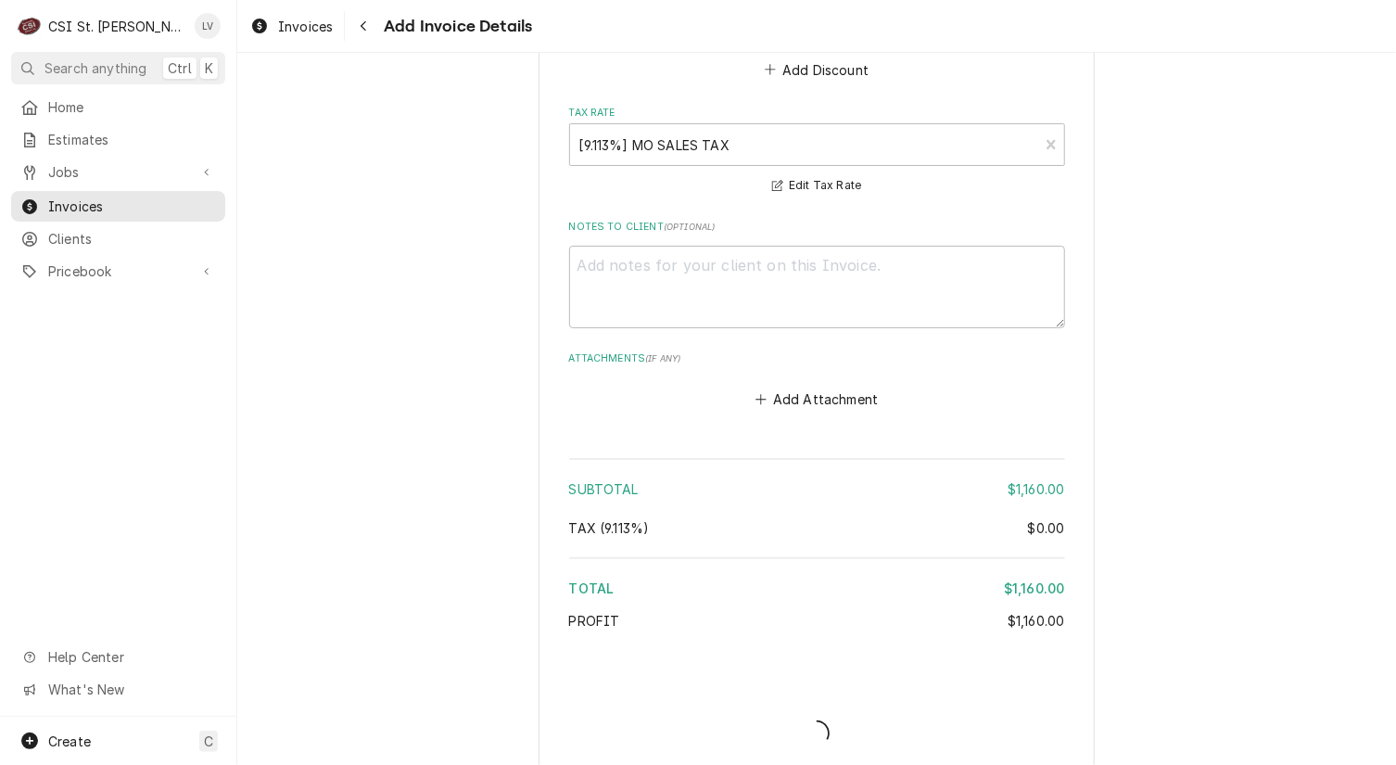
type textarea "x"
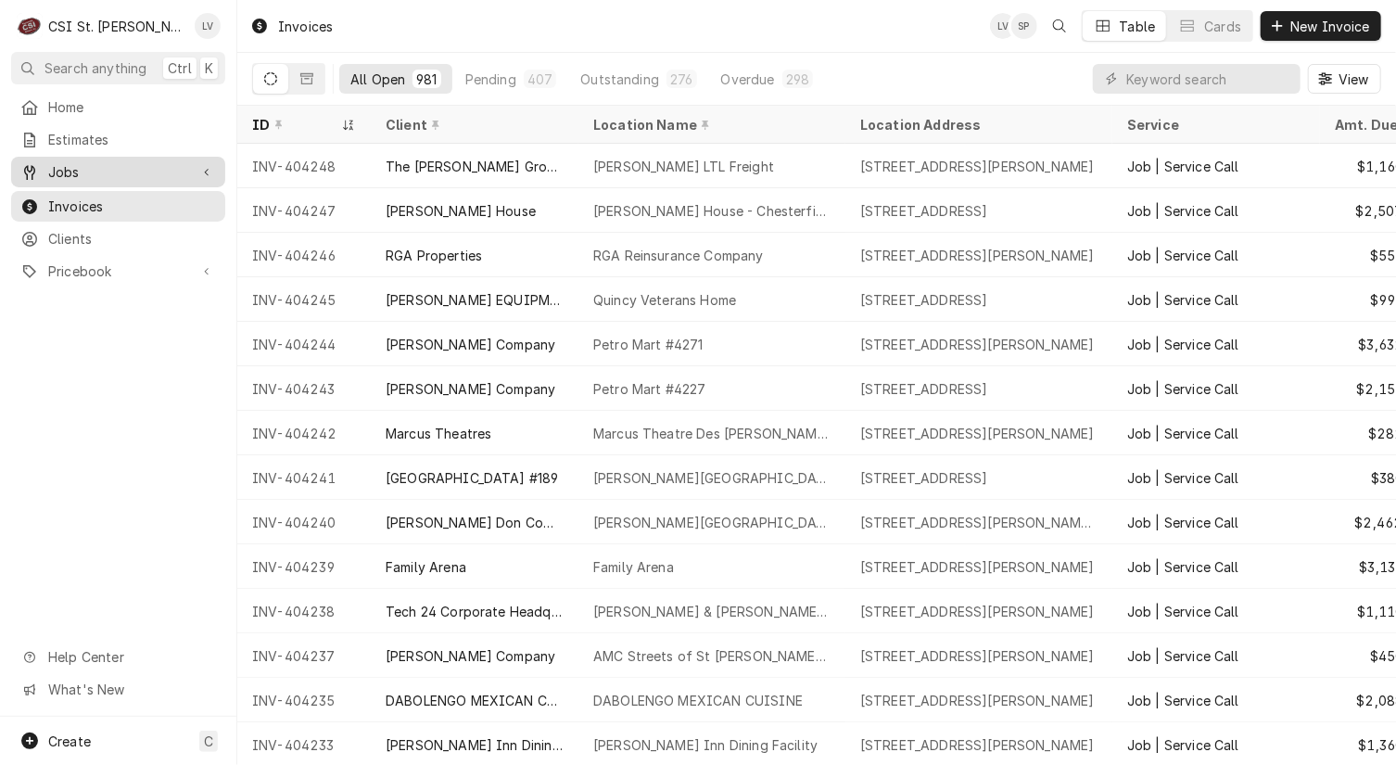
click at [85, 165] on span "Jobs" at bounding box center [118, 171] width 140 height 19
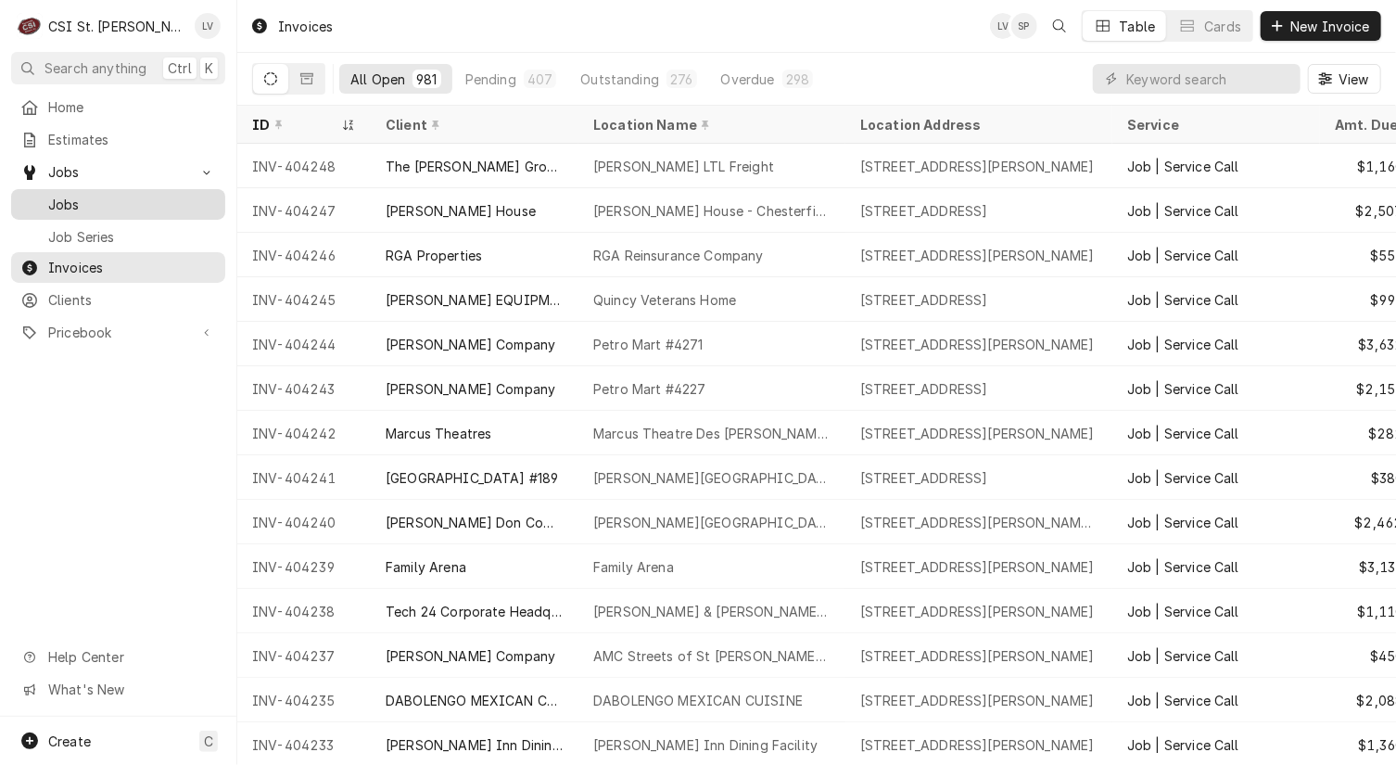
click at [108, 195] on span "Jobs" at bounding box center [132, 204] width 168 height 19
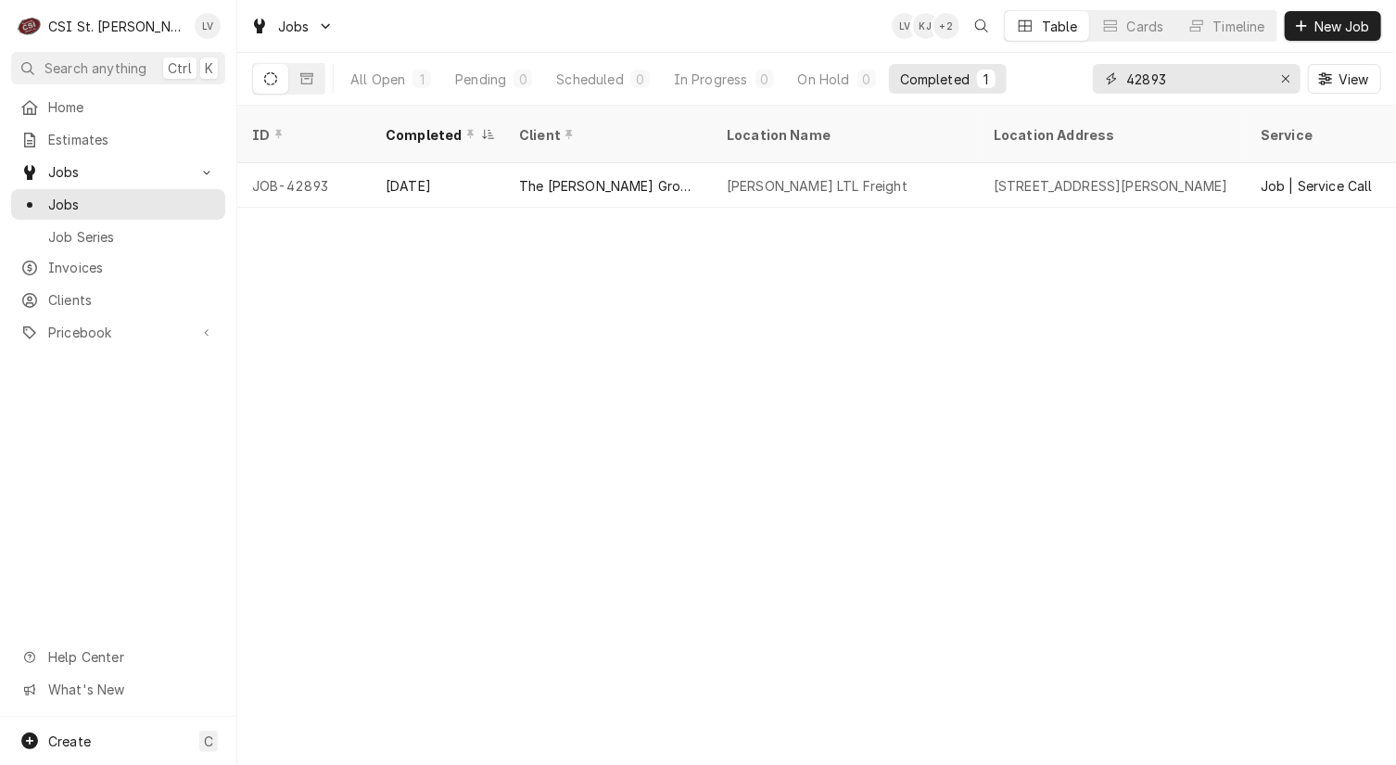
drag, startPoint x: 1117, startPoint y: 92, endPoint x: 1090, endPoint y: 97, distance: 27.5
click at [1090, 97] on div "All Open 1 Pending 0 Scheduled 0 In Progress 0 On Hold 0 Completed 1 42893 View" at bounding box center [816, 79] width 1129 height 52
type input "42698"
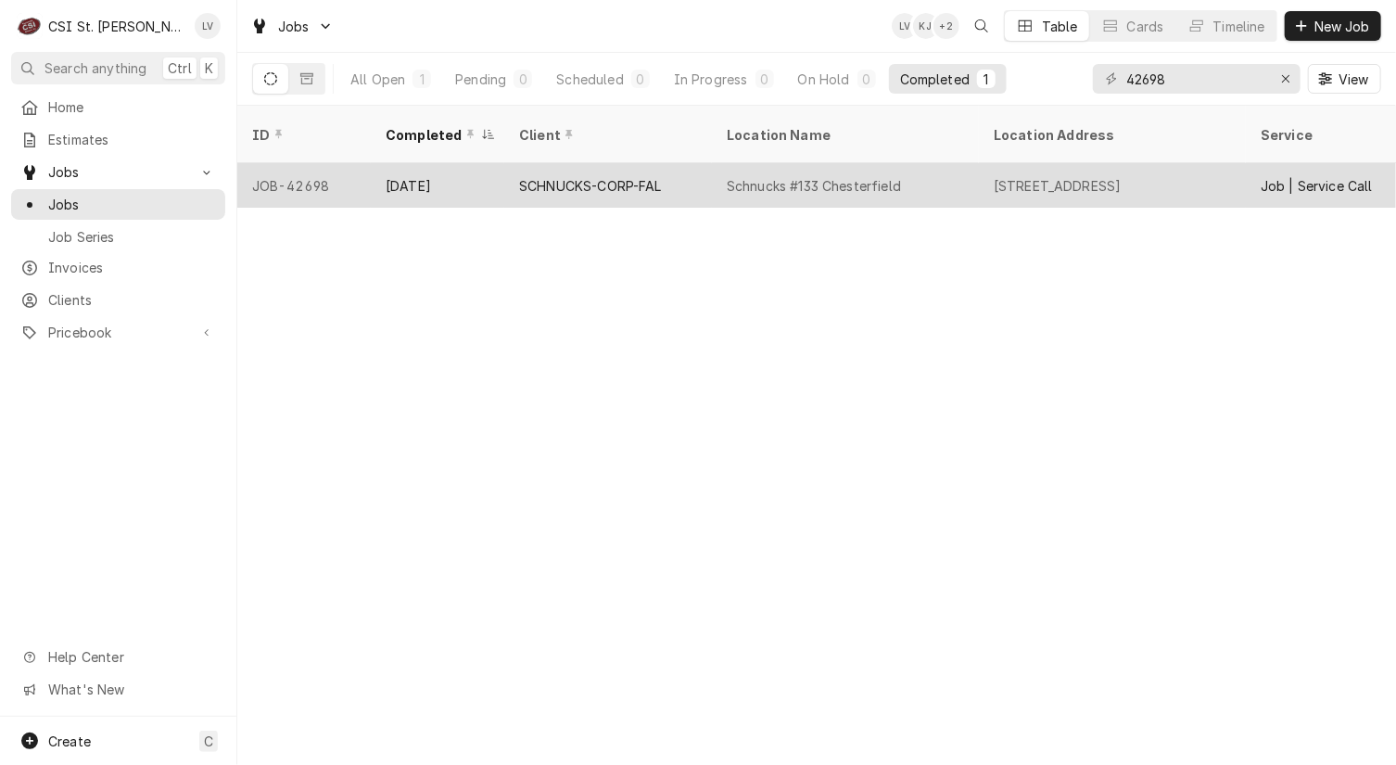
click at [511, 175] on div "SCHNUCKS-CORP-FAL" at bounding box center [608, 185] width 208 height 45
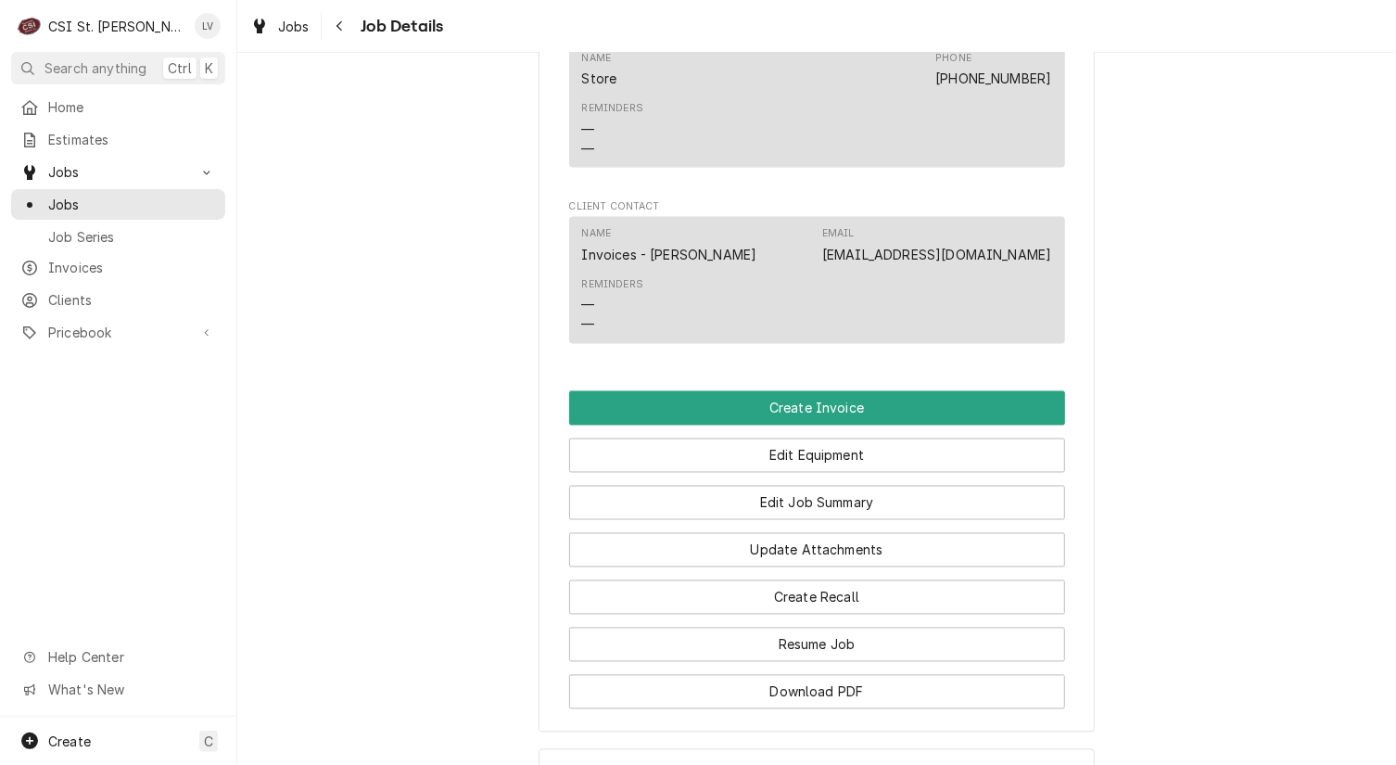
scroll to position [1854, 0]
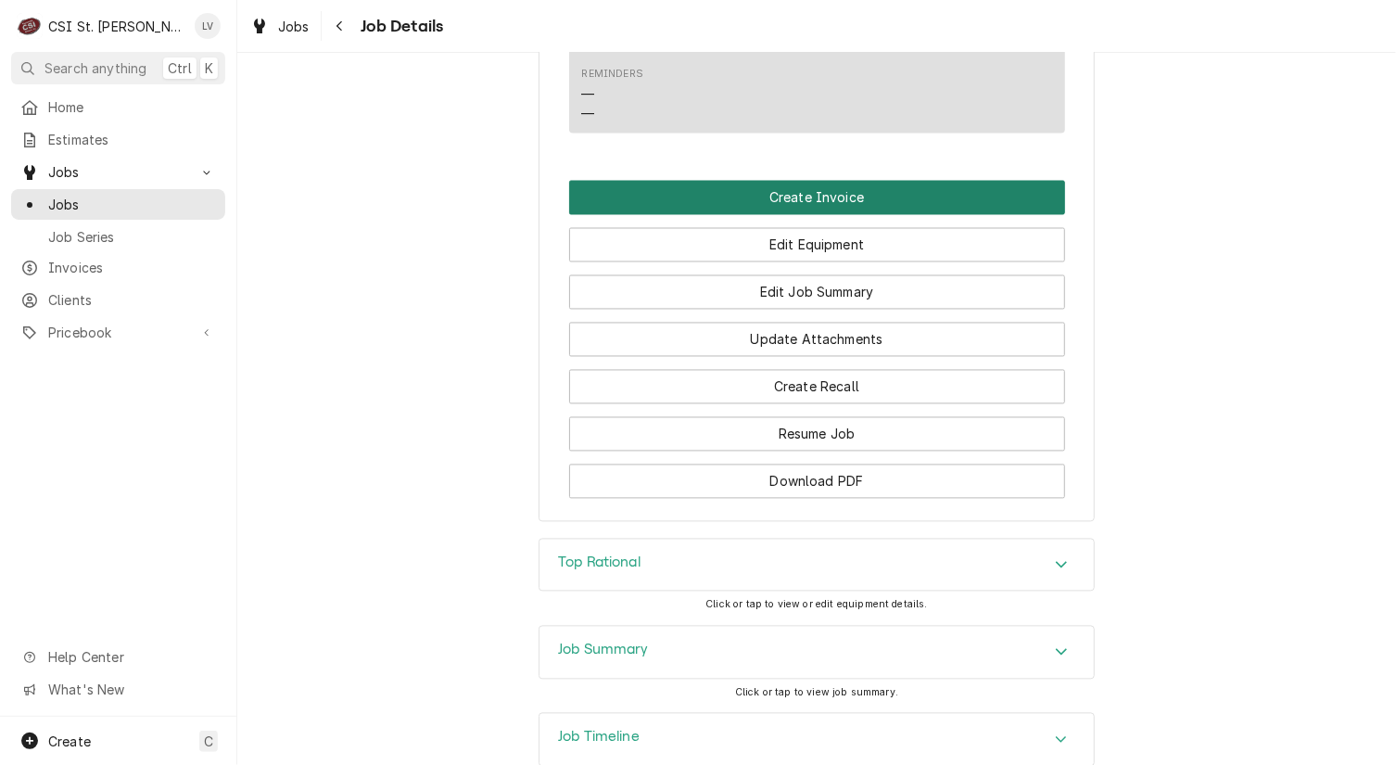
click at [631, 215] on button "Create Invoice" at bounding box center [817, 198] width 496 height 34
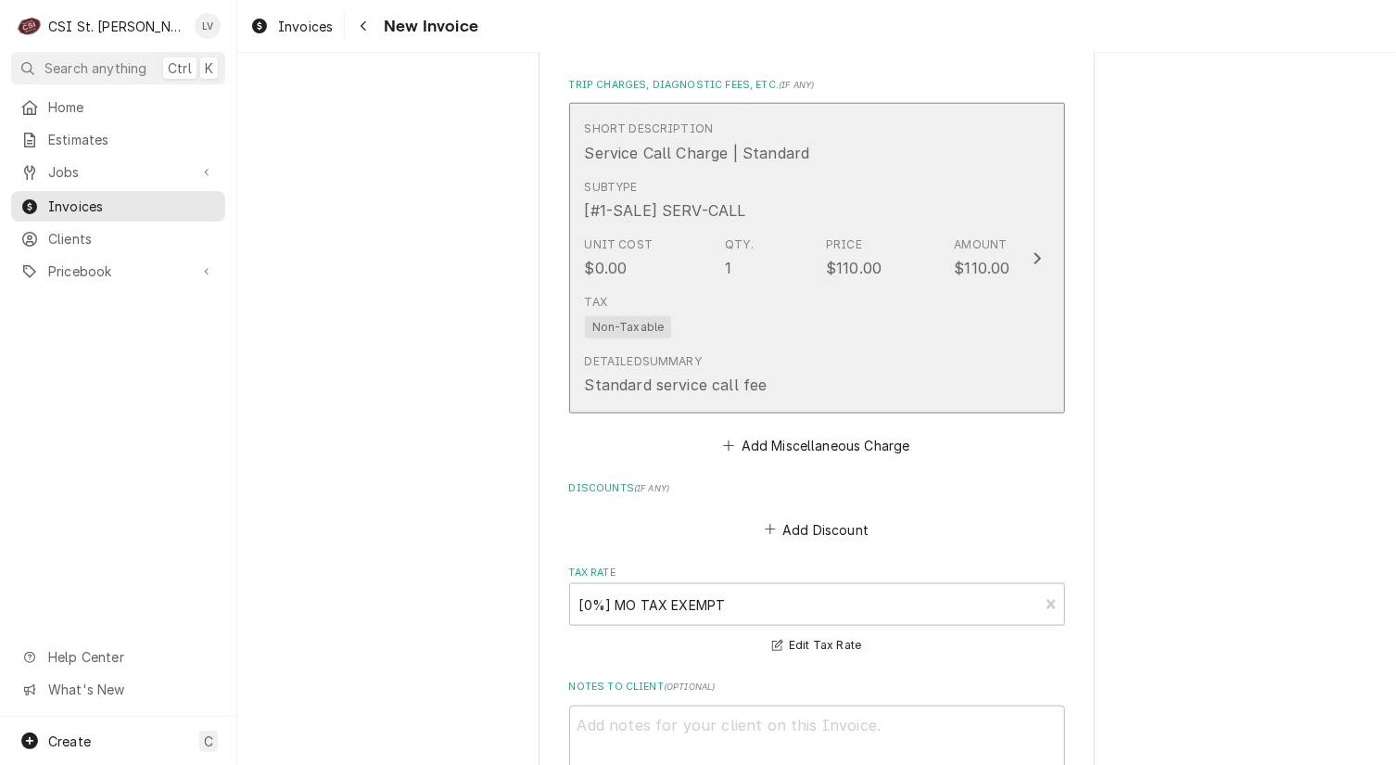
scroll to position [5411, 0]
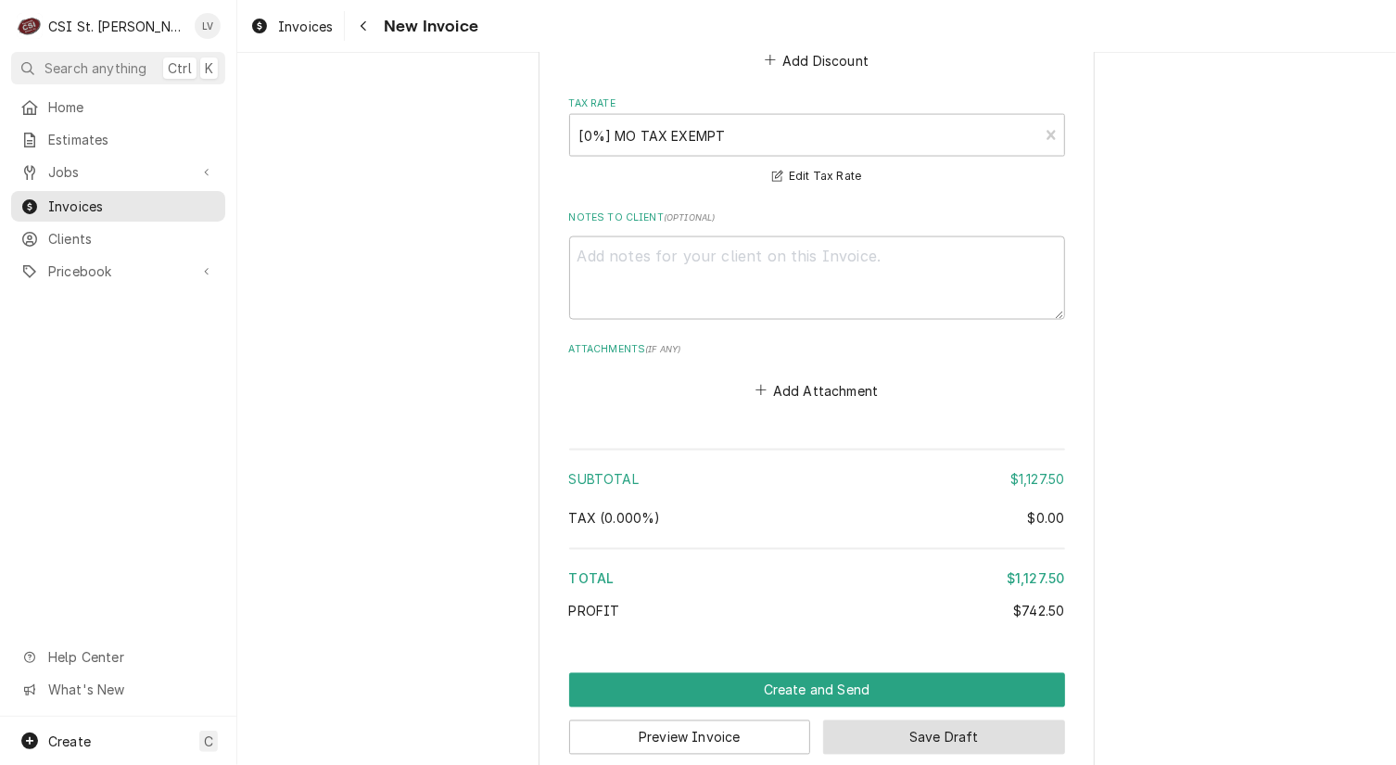
click at [937, 720] on button "Save Draft" at bounding box center [944, 737] width 242 height 34
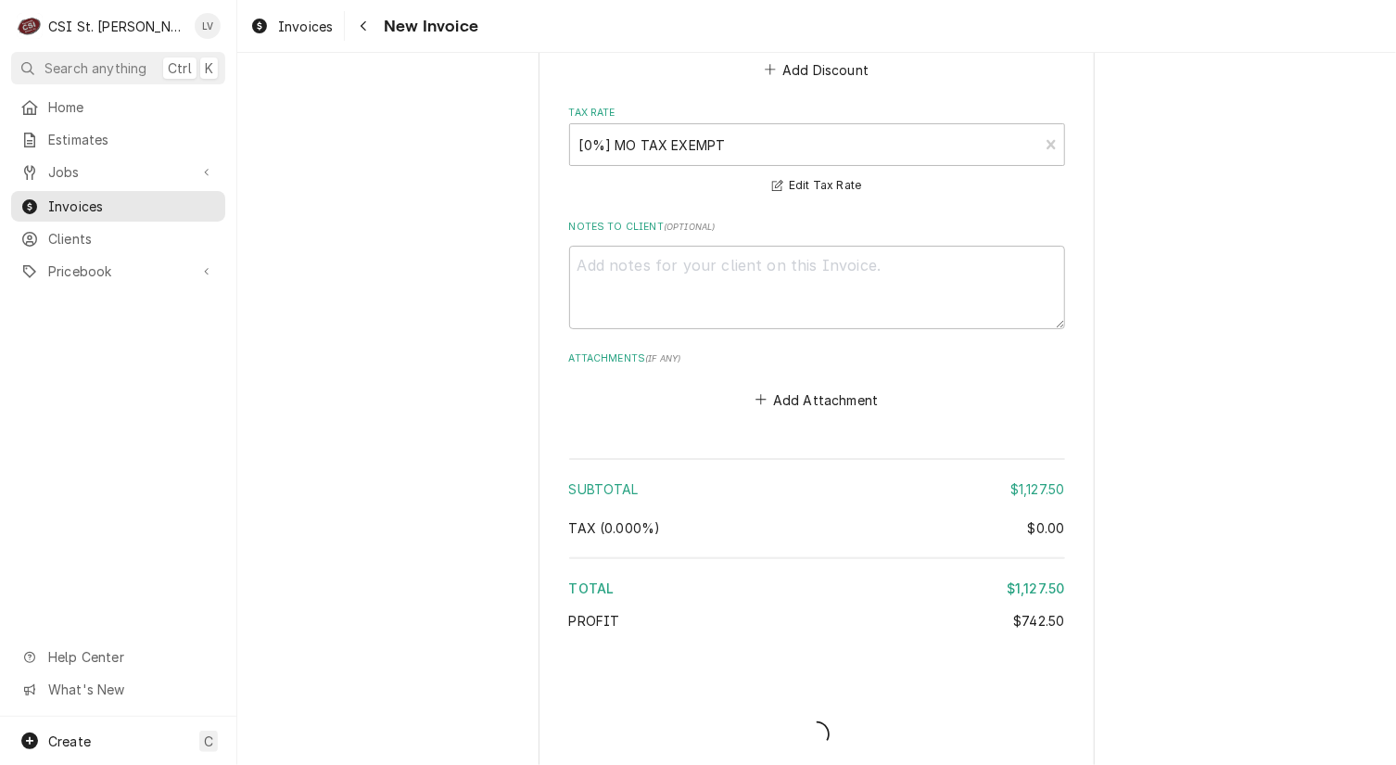
type textarea "x"
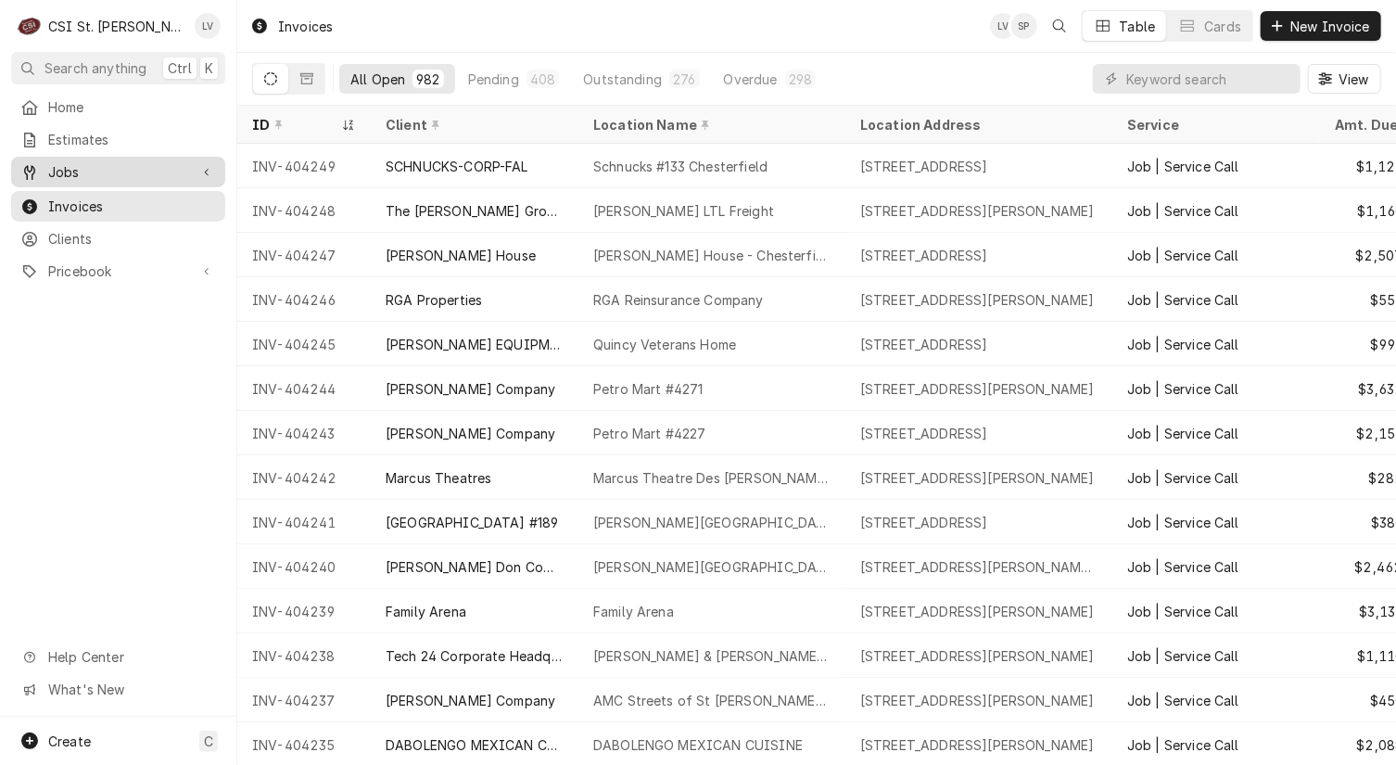
click at [87, 170] on span "Jobs" at bounding box center [118, 171] width 140 height 19
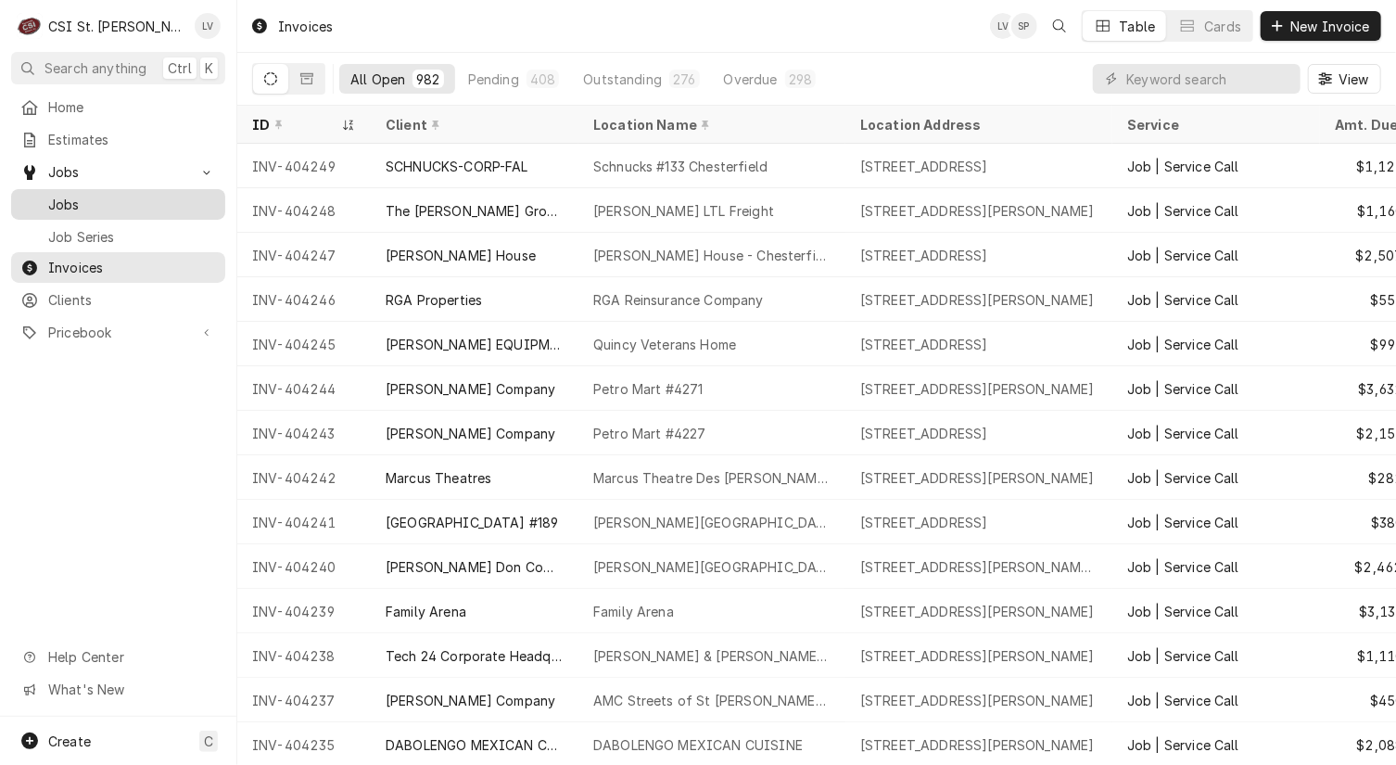
click at [95, 200] on span "Jobs" at bounding box center [132, 204] width 168 height 19
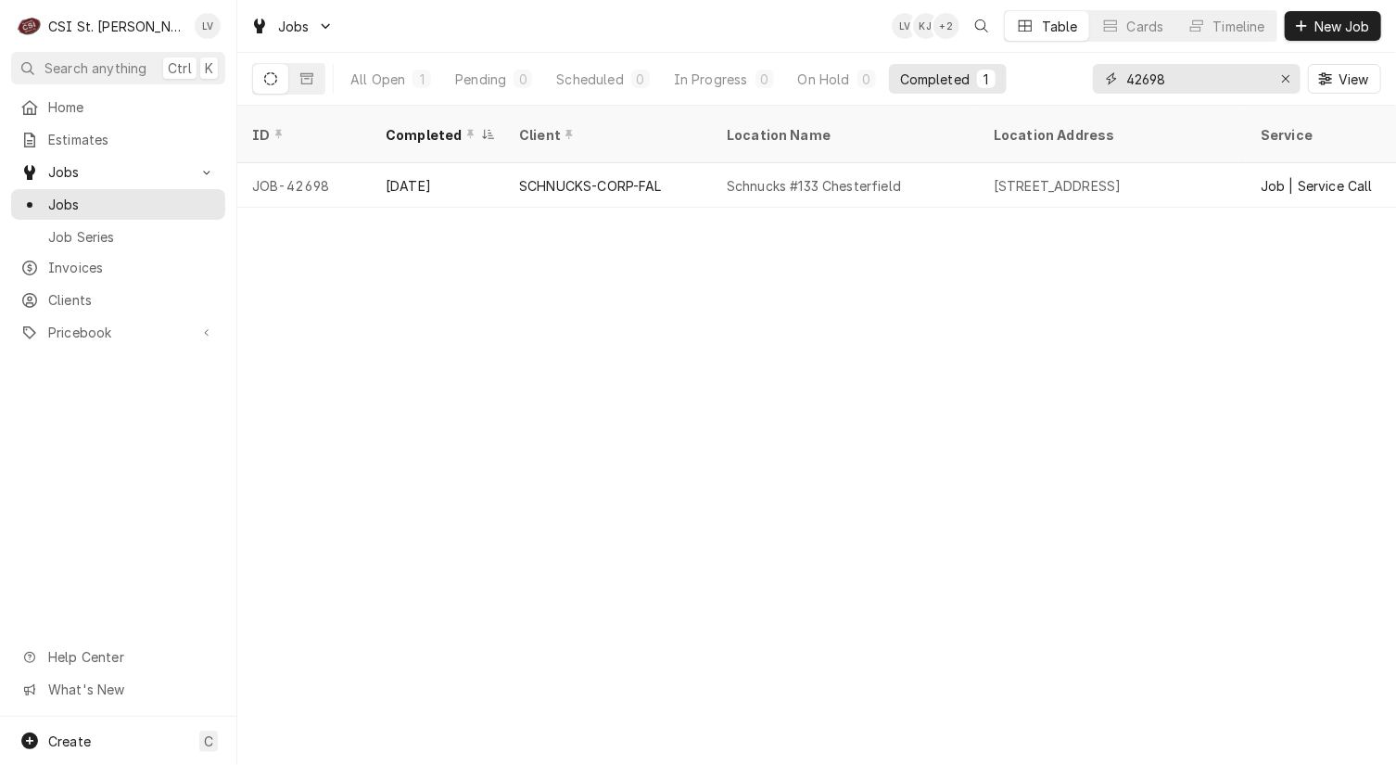
drag, startPoint x: 1204, startPoint y: 76, endPoint x: 1067, endPoint y: 100, distance: 139.3
click at [1067, 100] on div "All Open 1 Pending 0 Scheduled 0 In Progress 0 On Hold 0 Completed 1 42698 View" at bounding box center [816, 79] width 1129 height 52
type input "42768"
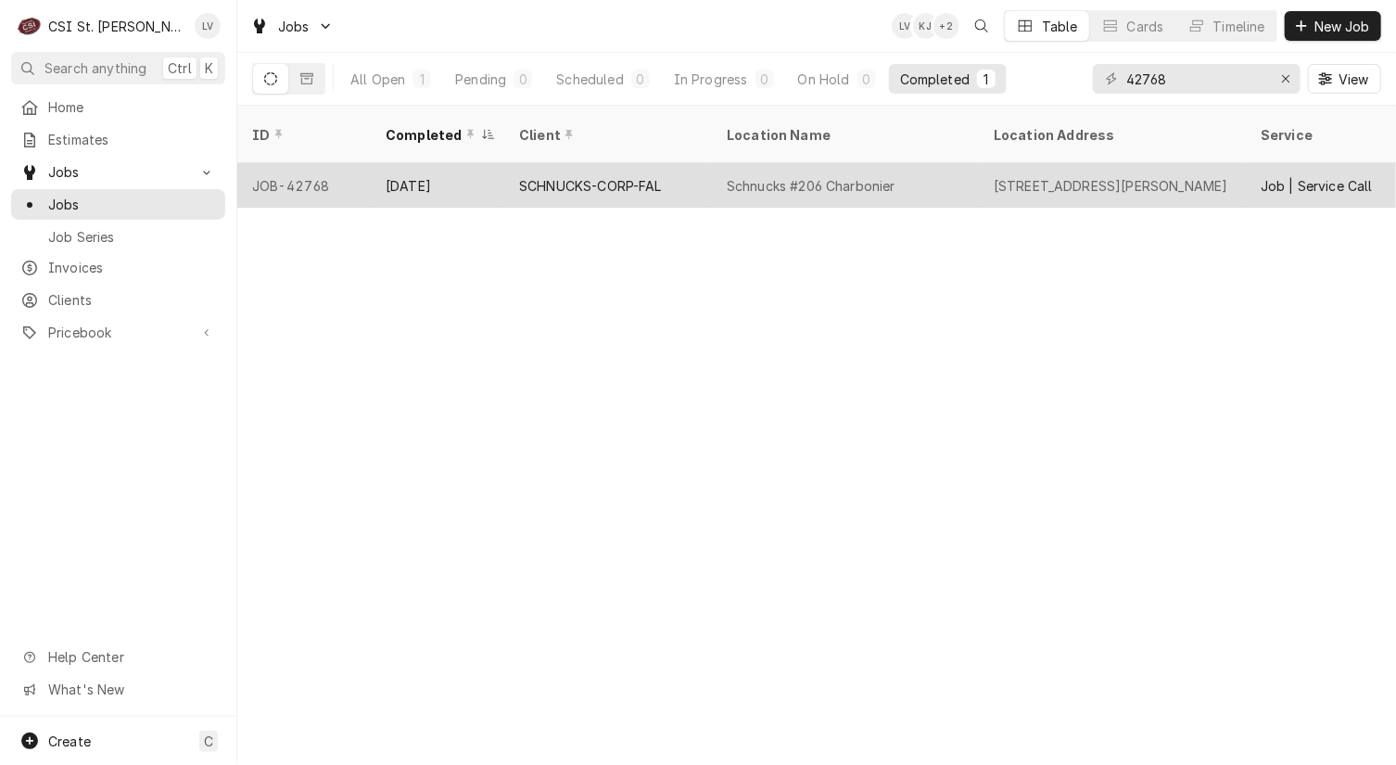
click at [729, 163] on div "Schnucks #206 Charbonier" at bounding box center [845, 185] width 267 height 45
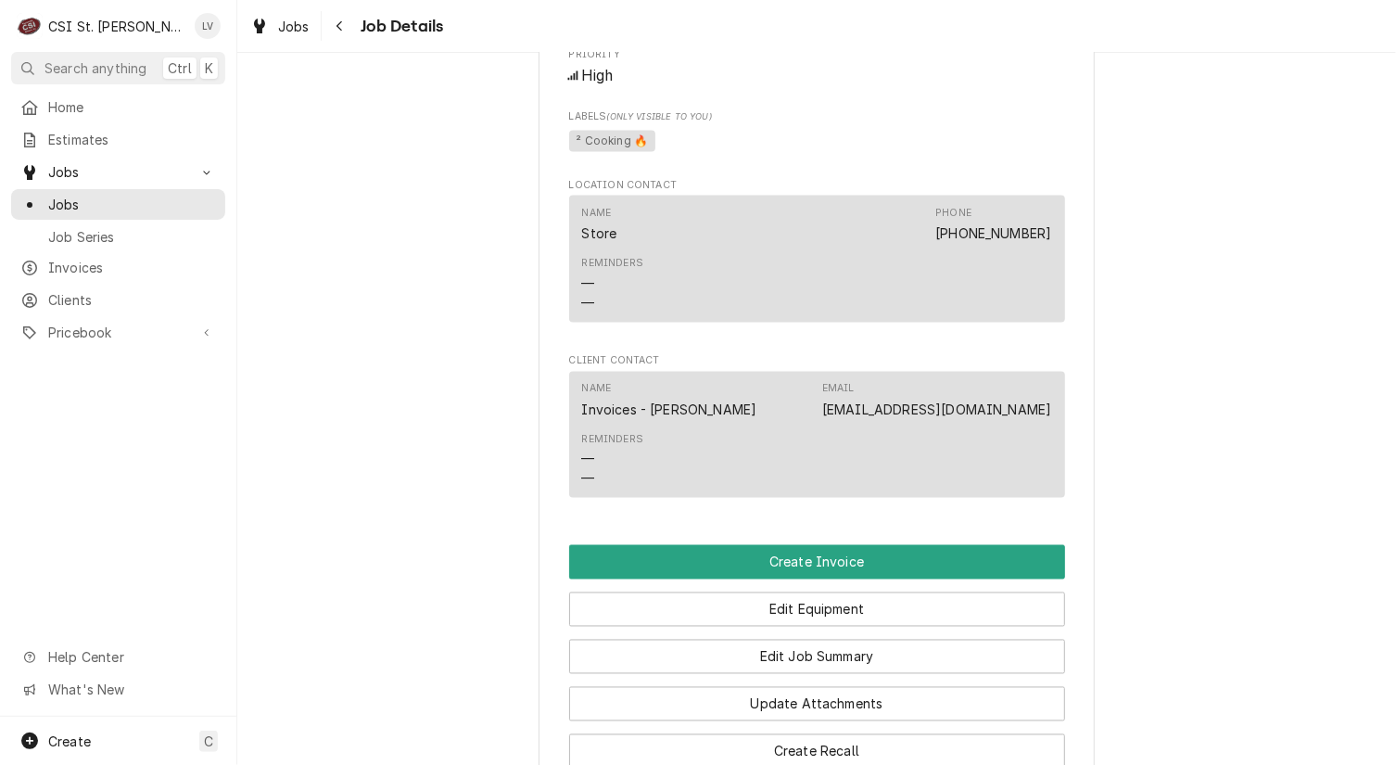
scroll to position [1947, 0]
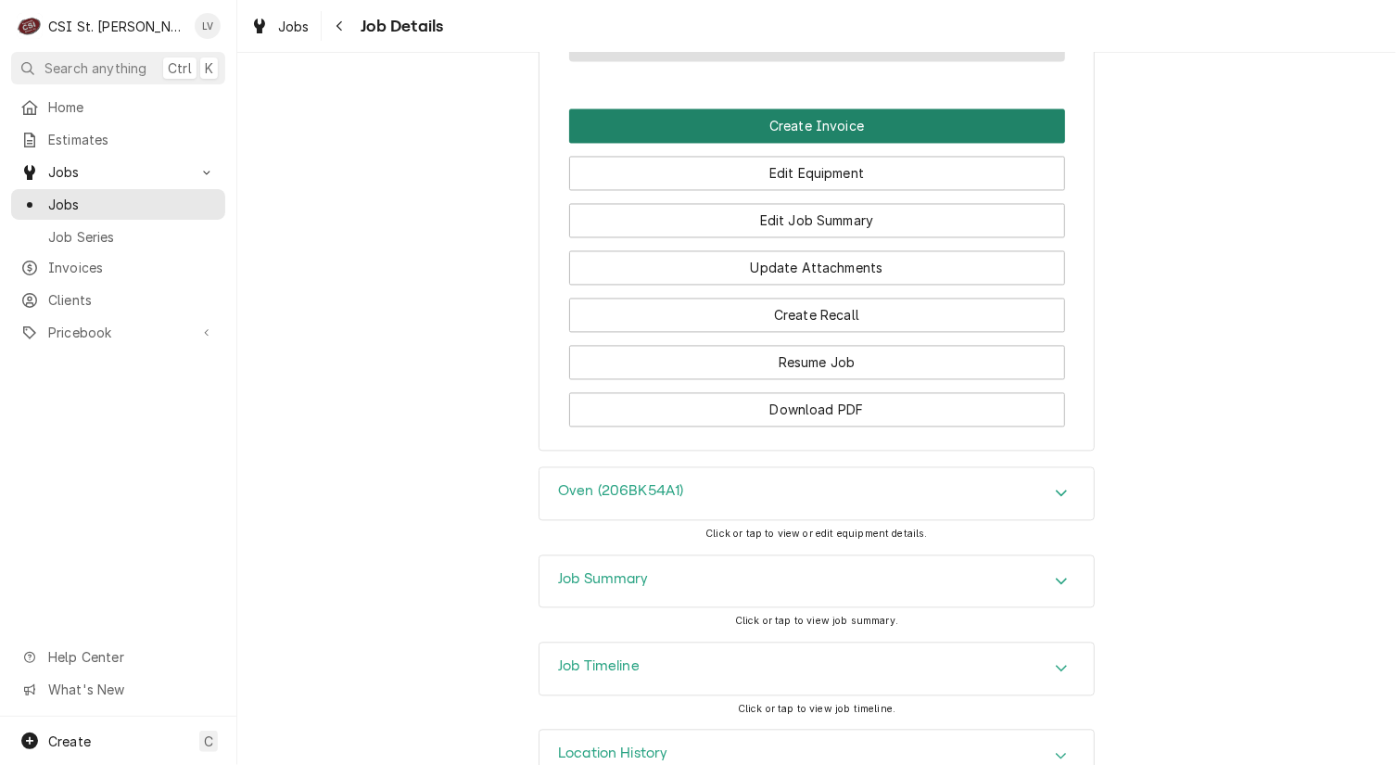
click at [769, 117] on button "Create Invoice" at bounding box center [817, 126] width 496 height 34
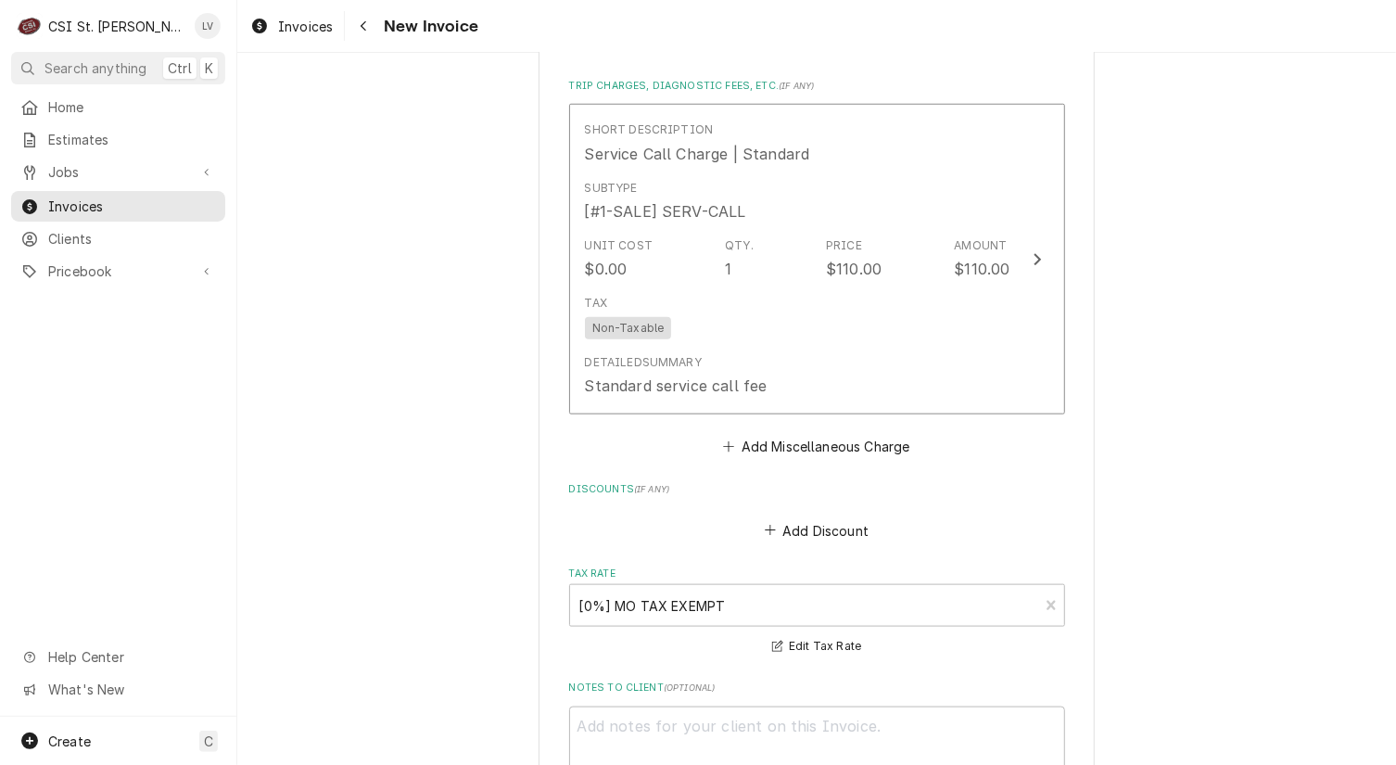
scroll to position [5277, 0]
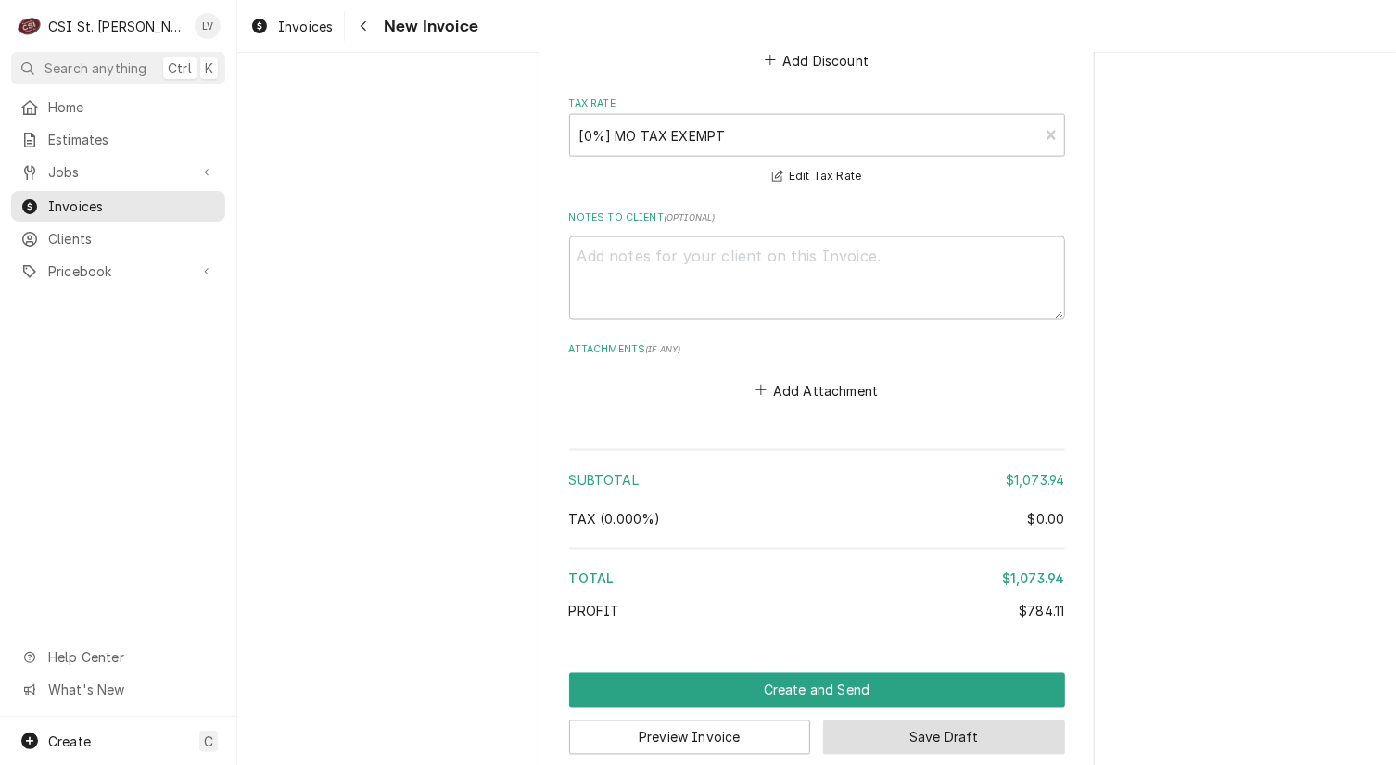
drag, startPoint x: 1001, startPoint y: 719, endPoint x: 1211, endPoint y: 712, distance: 209.6
click at [998, 720] on button "Save Draft" at bounding box center [944, 737] width 242 height 34
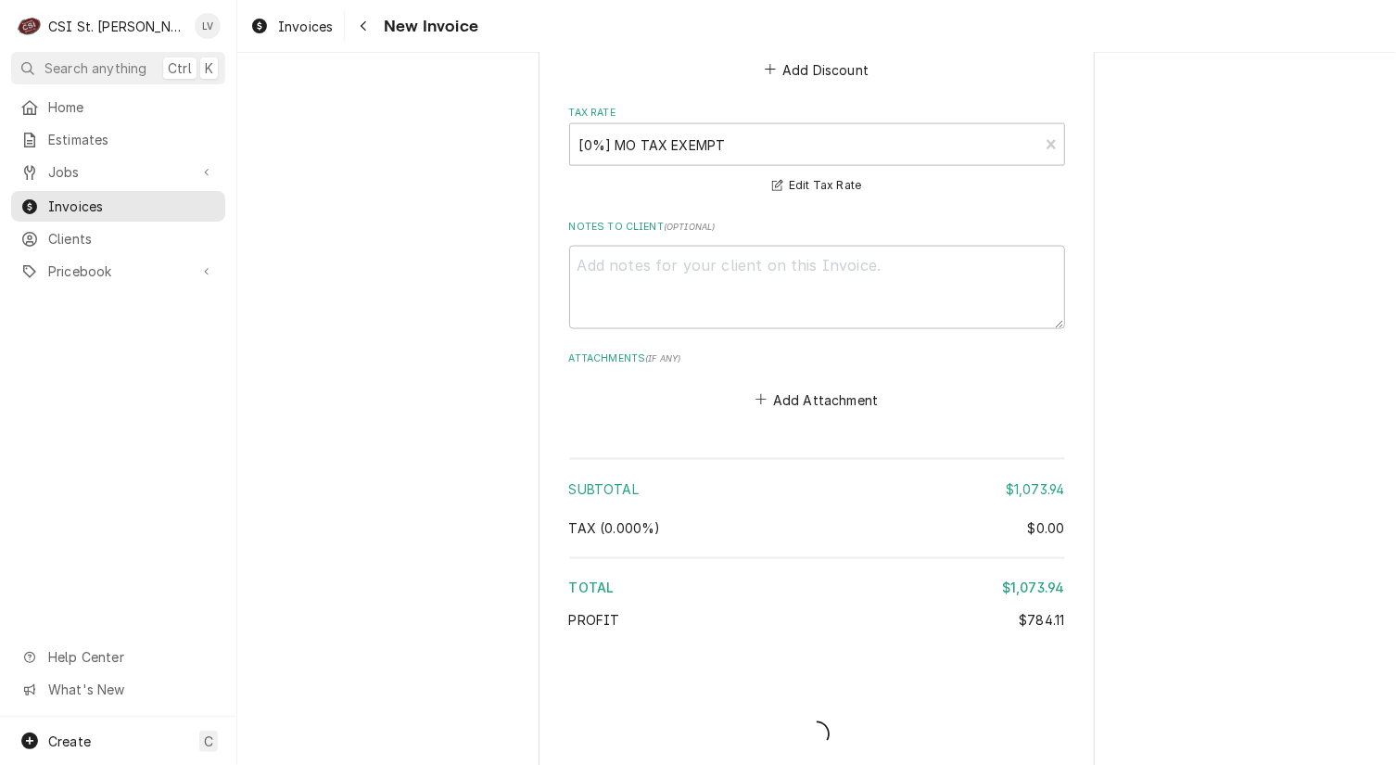
type textarea "x"
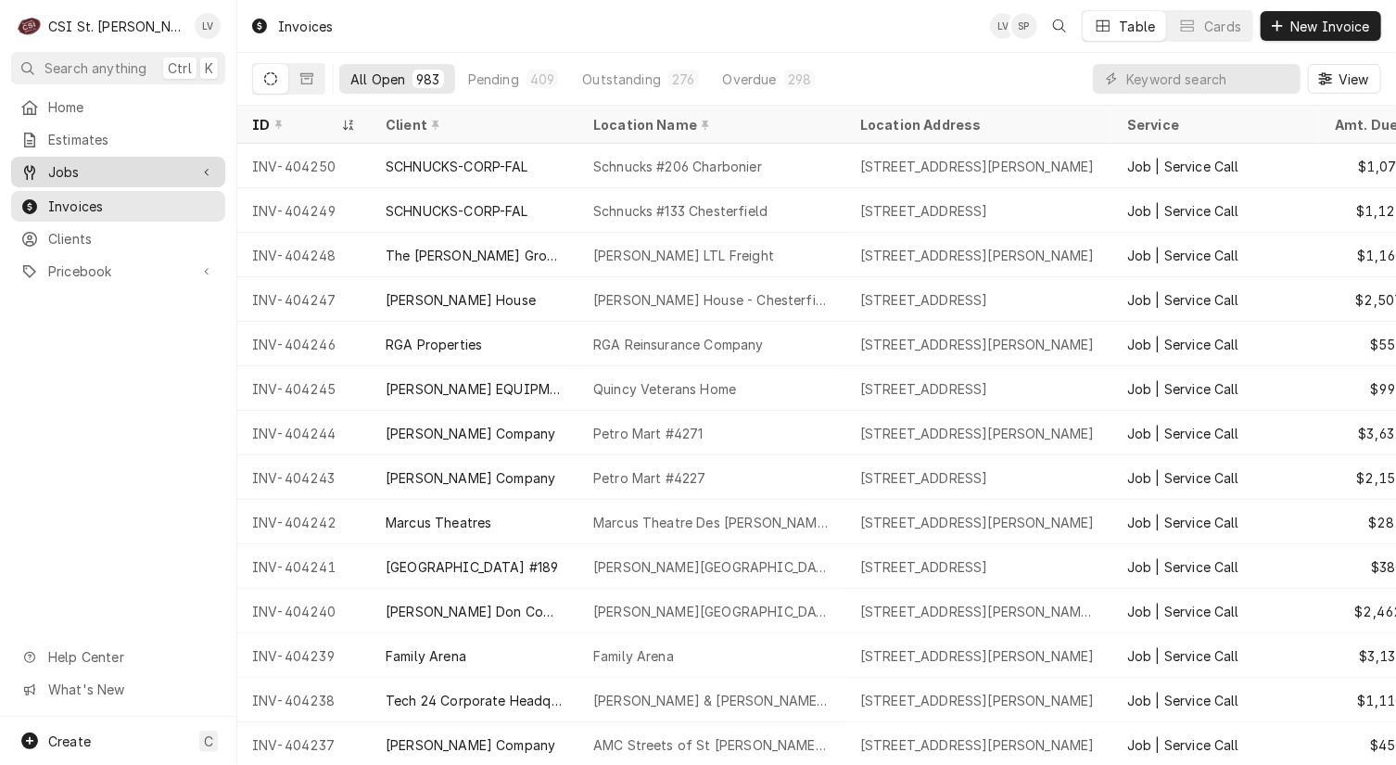
click at [69, 173] on span "Jobs" at bounding box center [118, 171] width 140 height 19
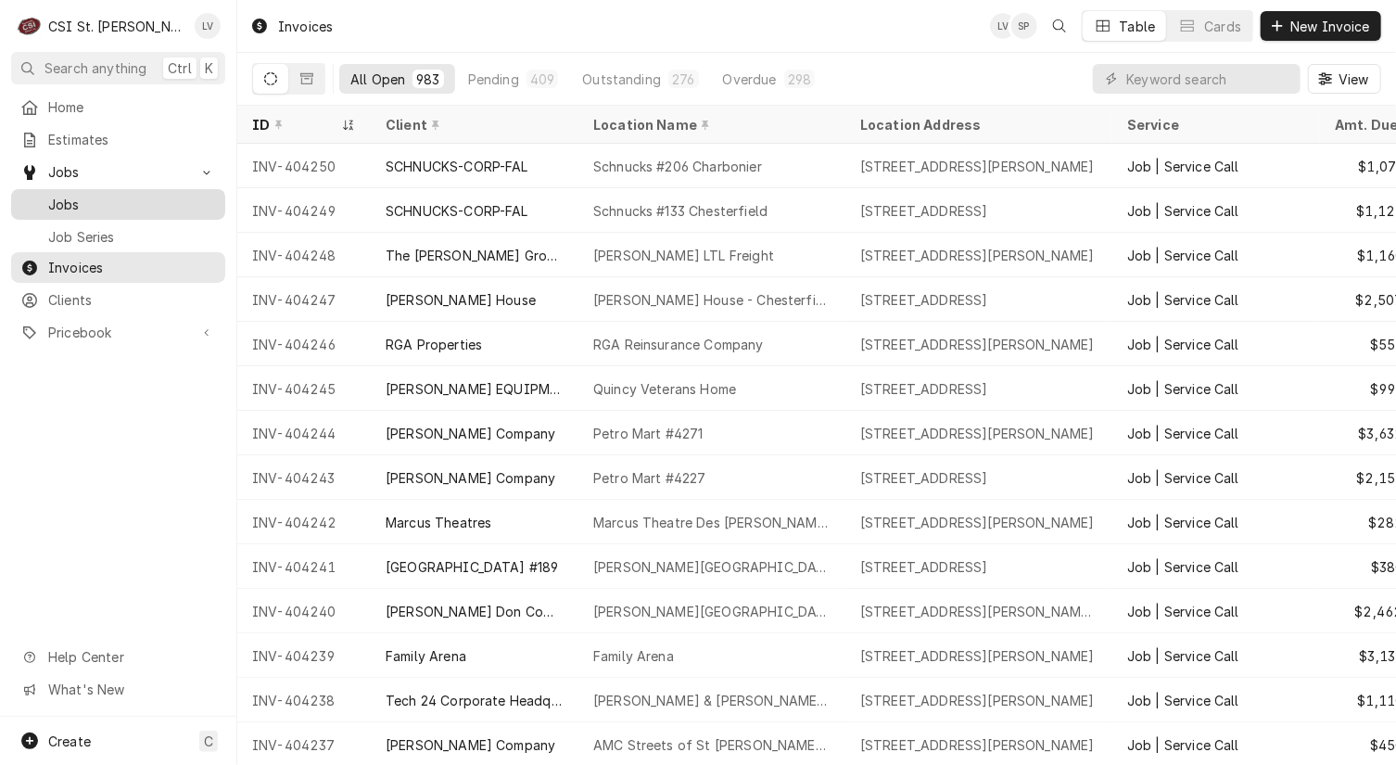
click at [96, 197] on span "Jobs" at bounding box center [132, 204] width 168 height 19
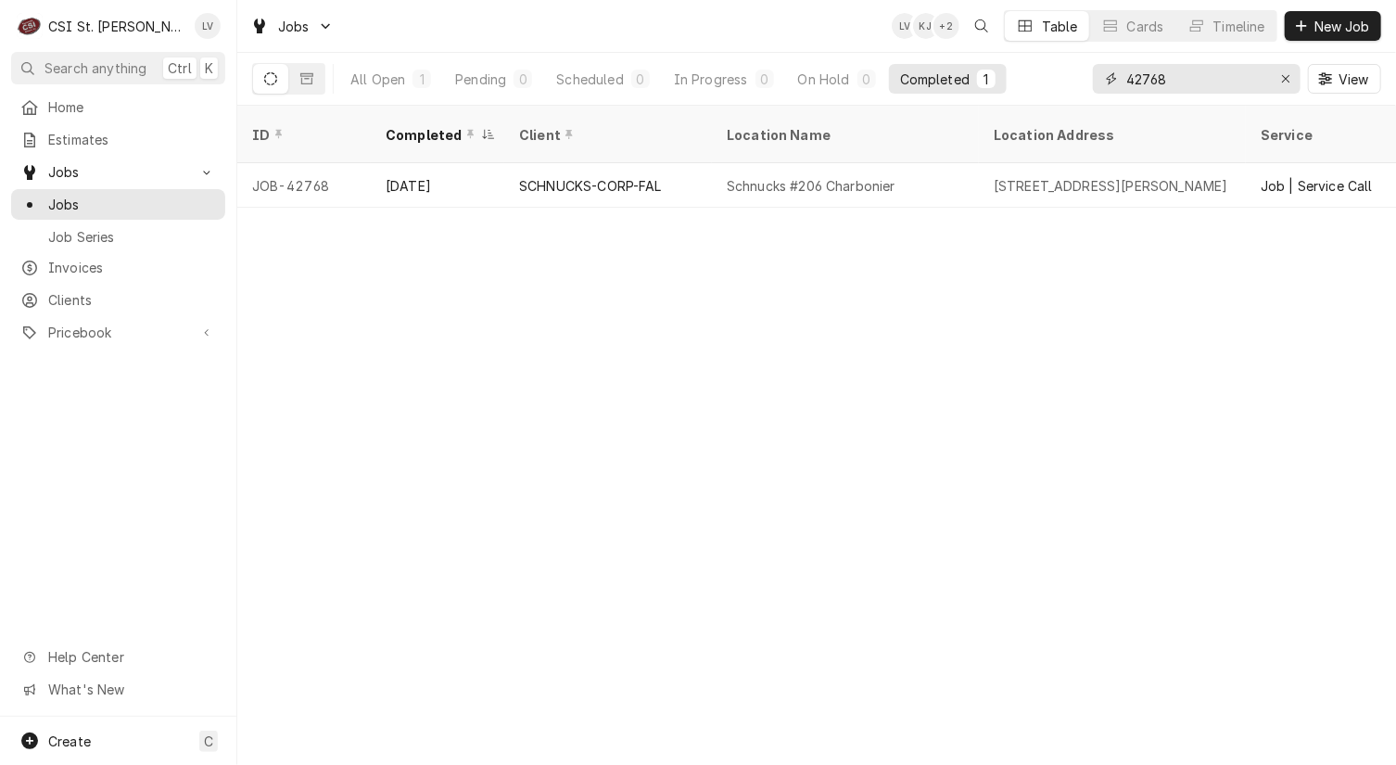
drag, startPoint x: 1197, startPoint y: 77, endPoint x: 1094, endPoint y: 80, distance: 102.9
click at [1094, 80] on div "42768" at bounding box center [1197, 79] width 208 height 30
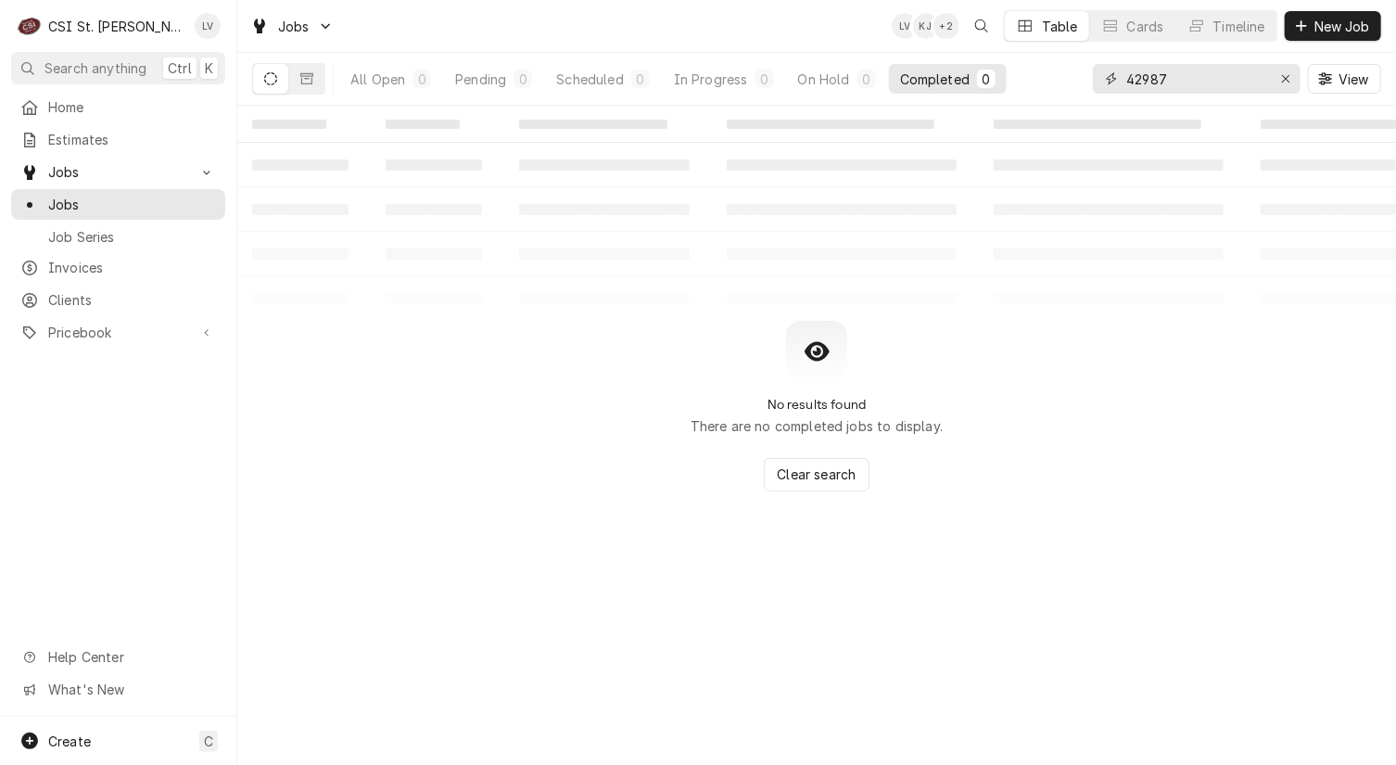
drag, startPoint x: 1145, startPoint y: 73, endPoint x: 1209, endPoint y: 79, distance: 64.2
click at [1209, 79] on input "42987" at bounding box center [1195, 79] width 139 height 30
type input "42897"
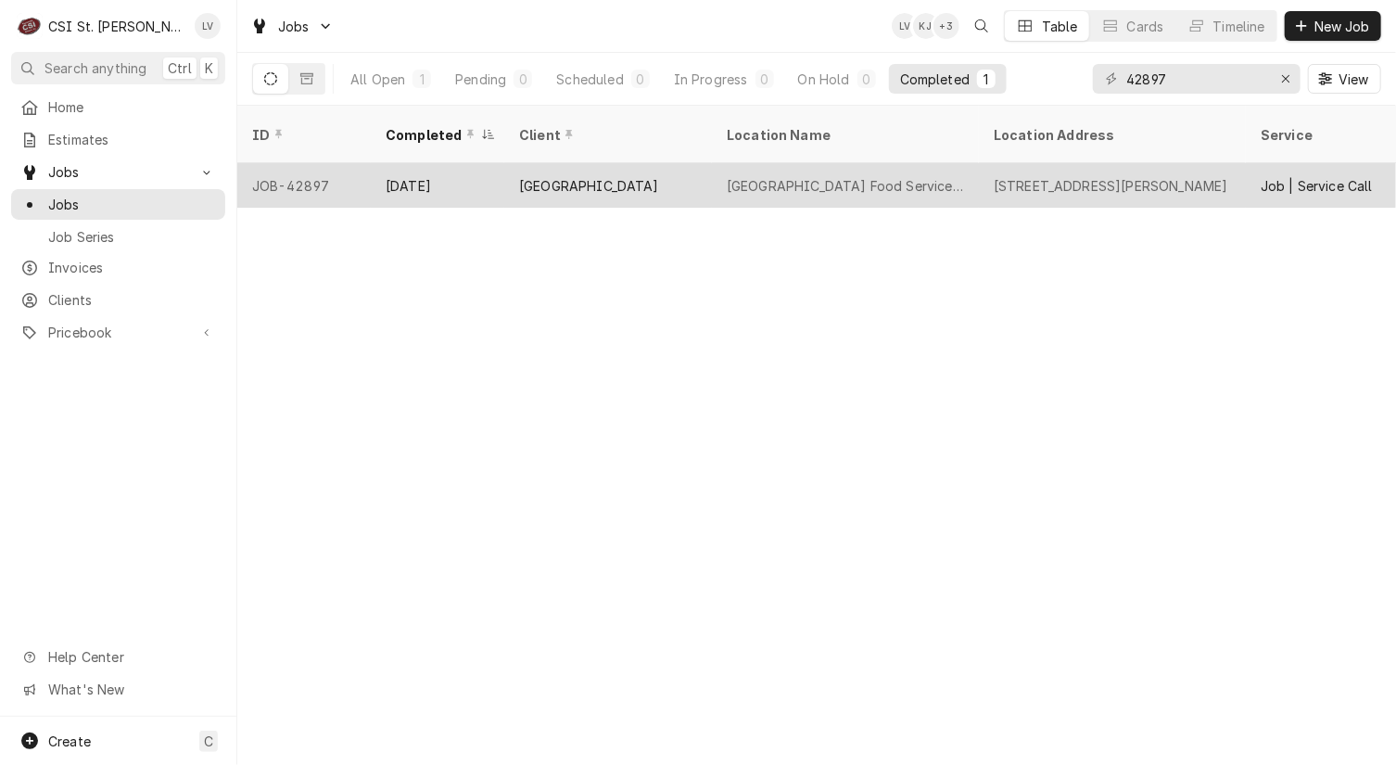
click at [462, 172] on div "Sep 25" at bounding box center [438, 185] width 134 height 45
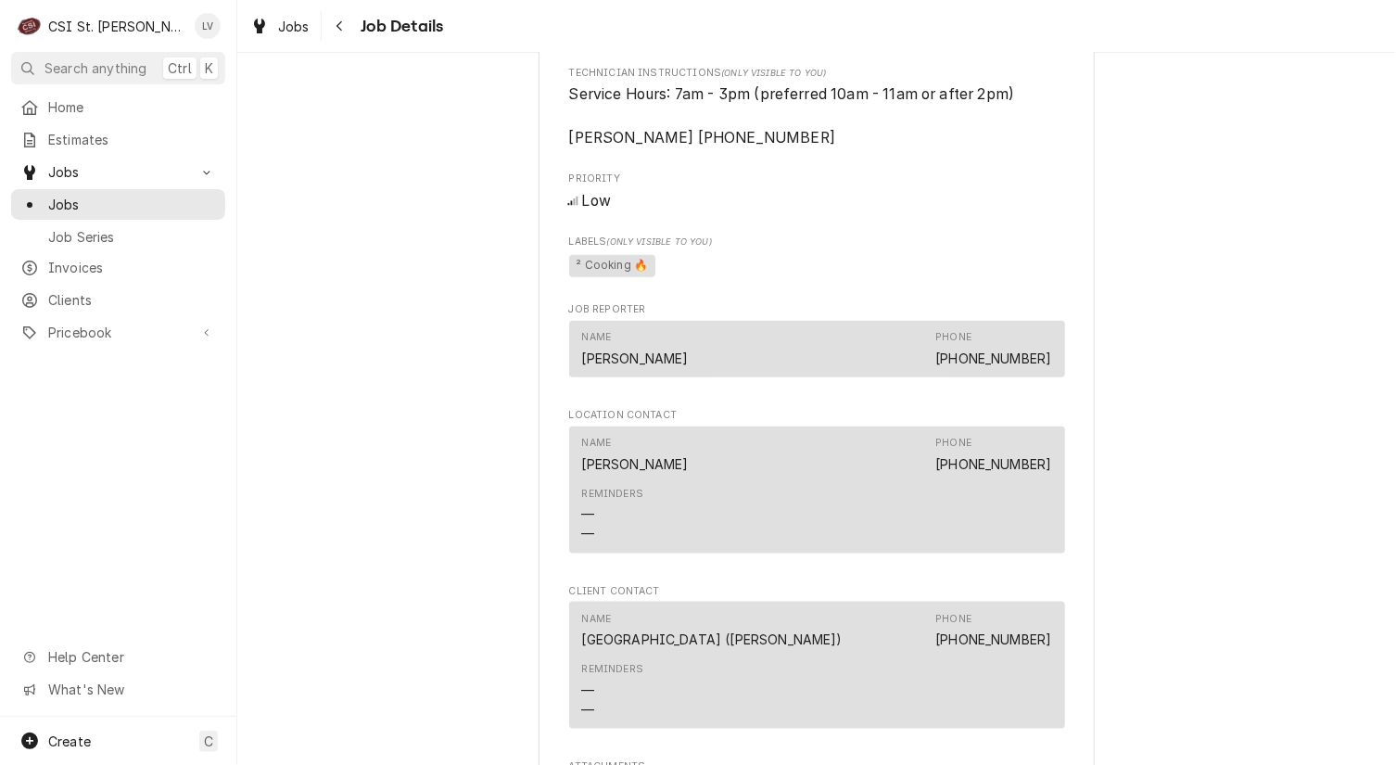
scroll to position [1483, 0]
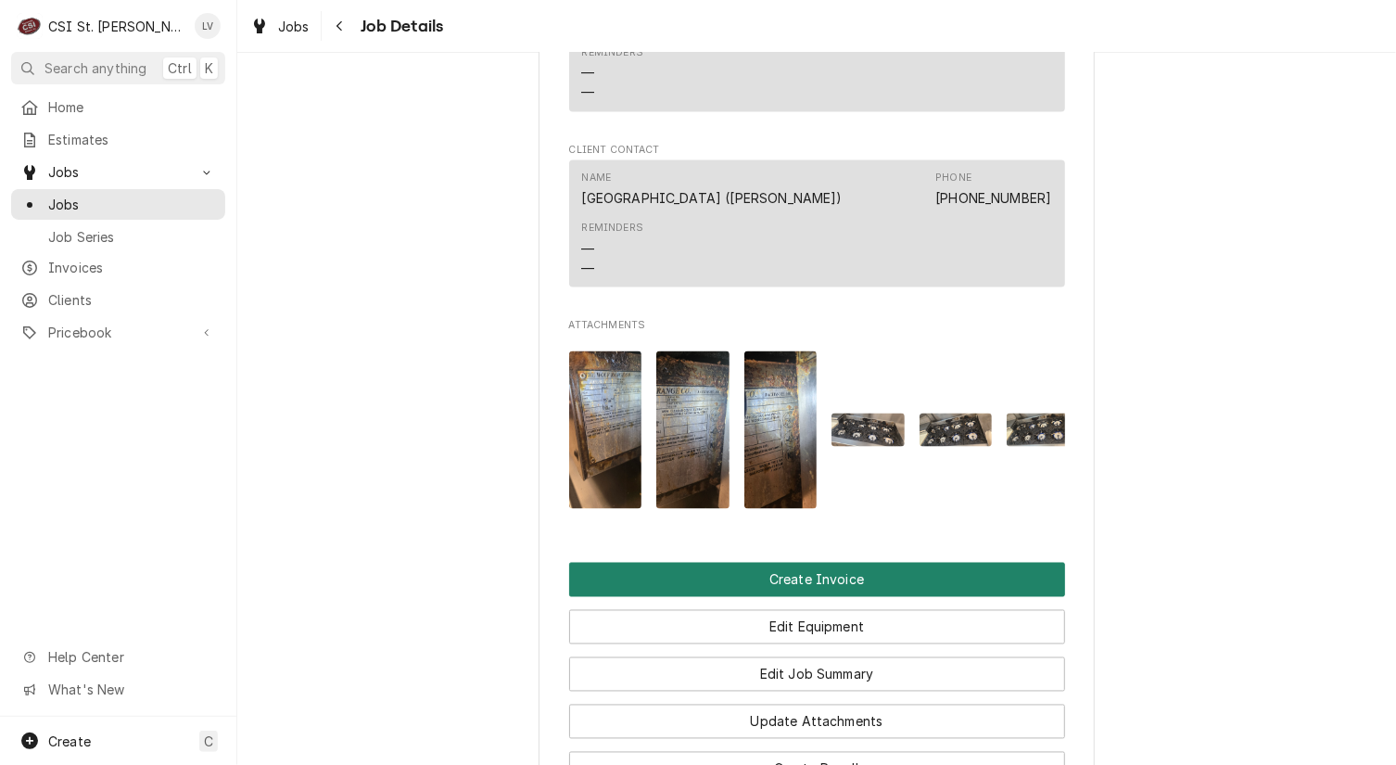
click at [769, 597] on button "Create Invoice" at bounding box center [817, 580] width 496 height 34
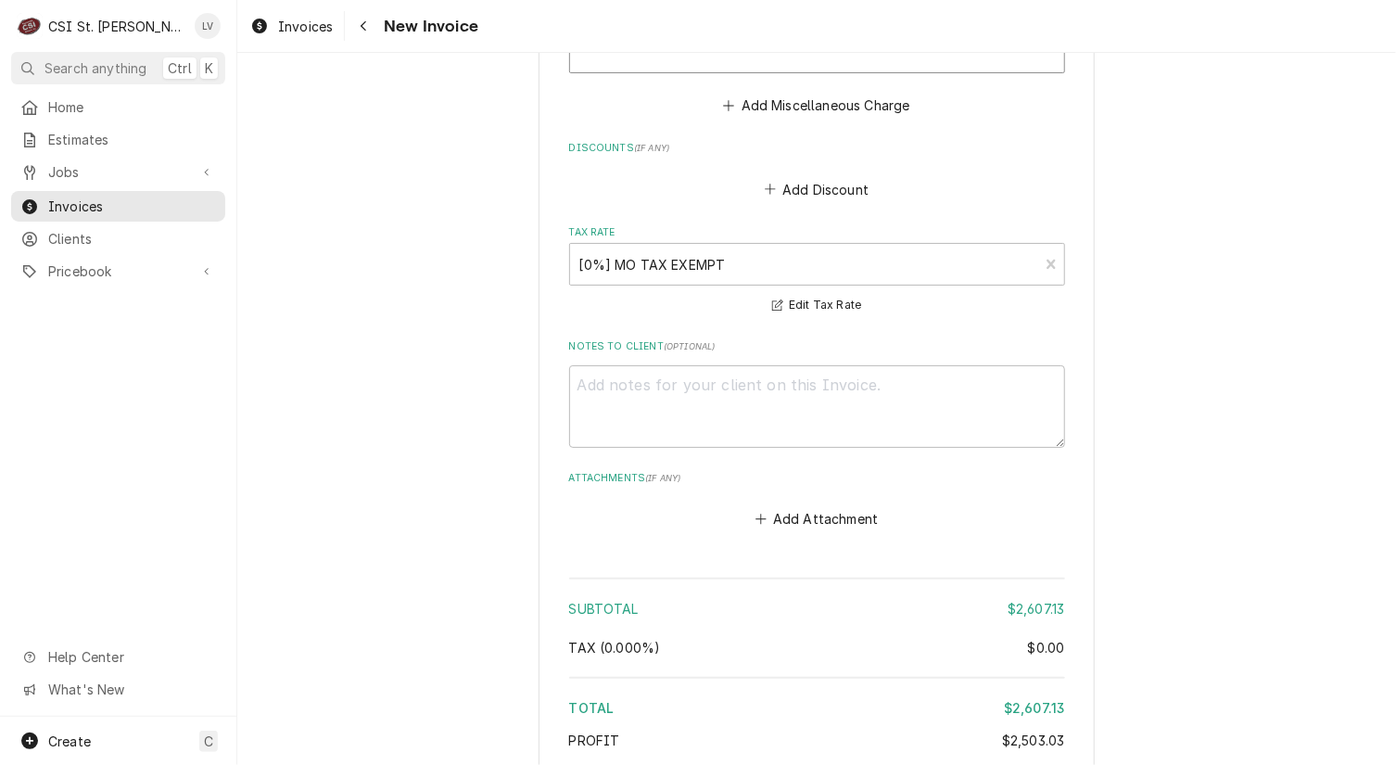
scroll to position [8106, 0]
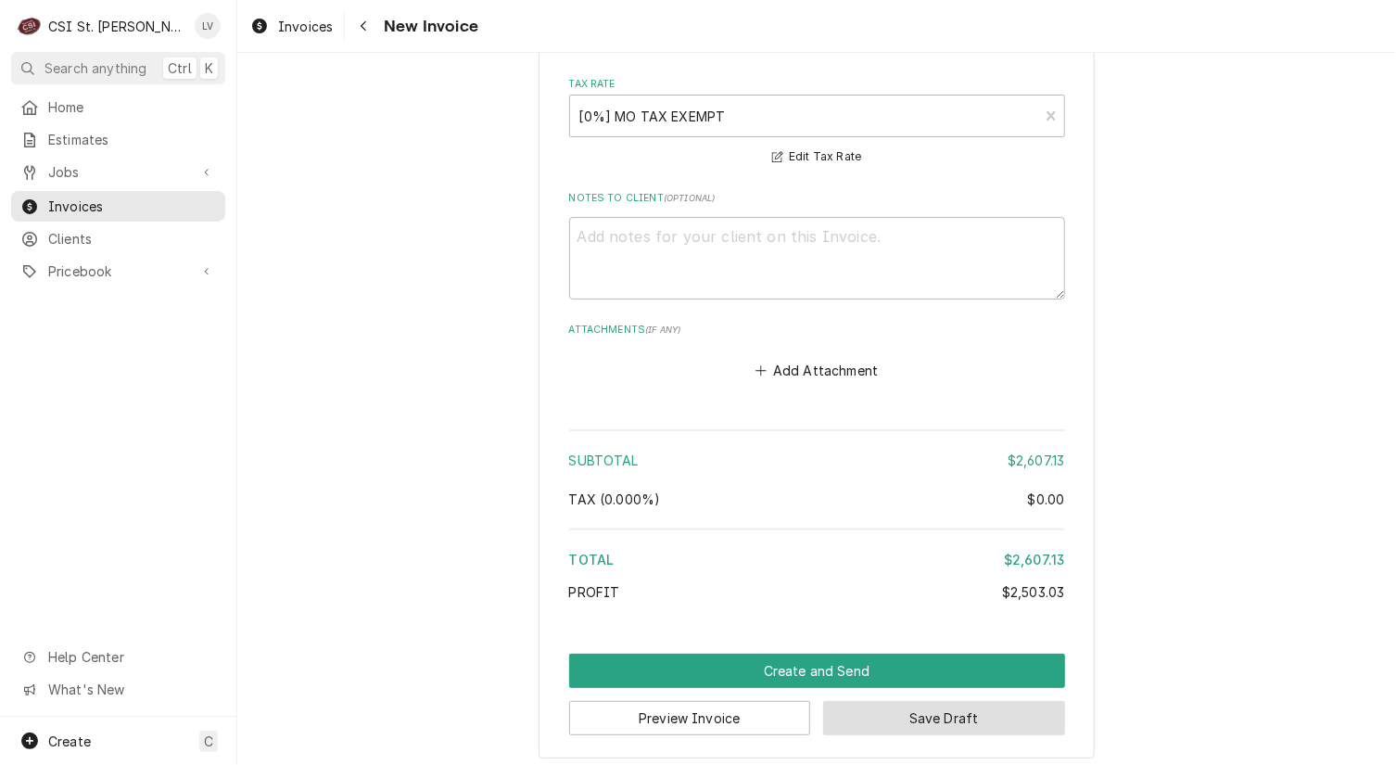
click at [950, 709] on button "Save Draft" at bounding box center [944, 718] width 242 height 34
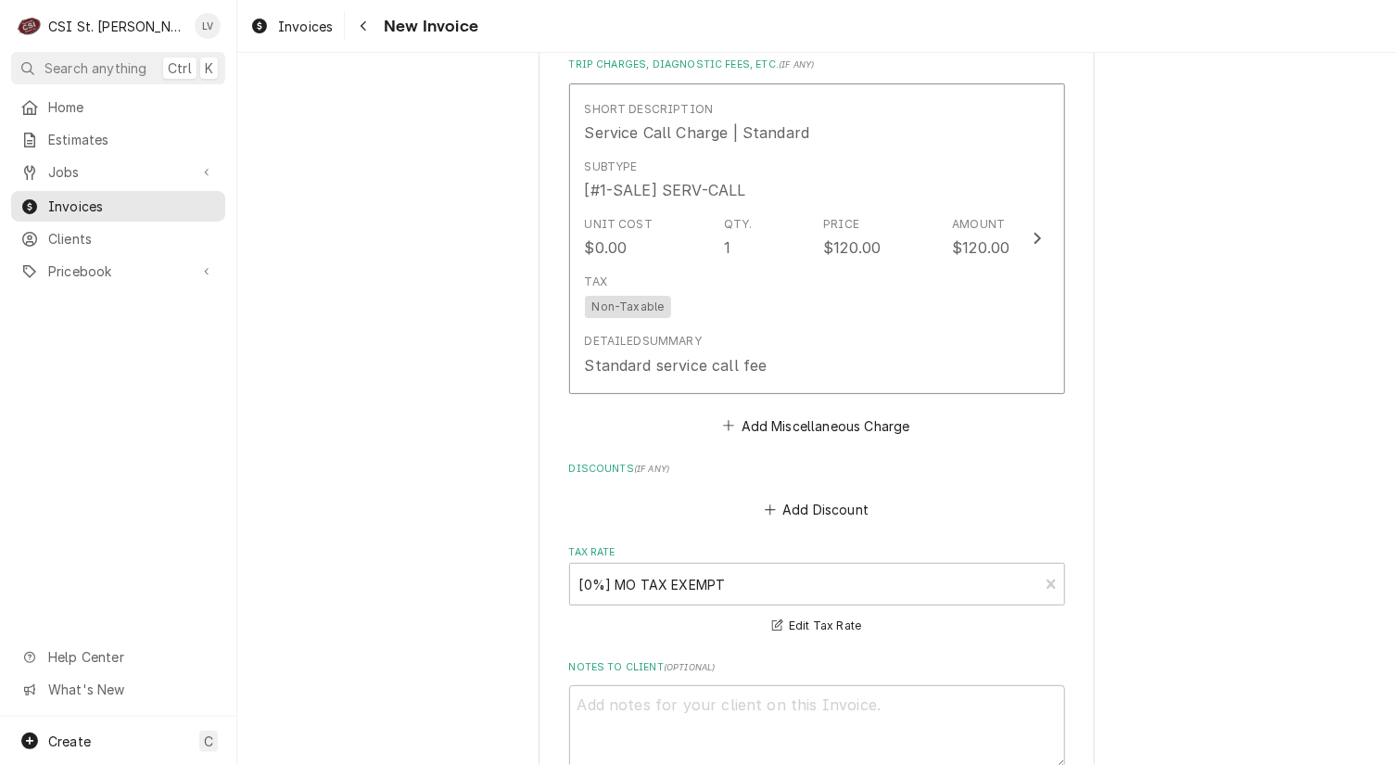
scroll to position [8360, 0]
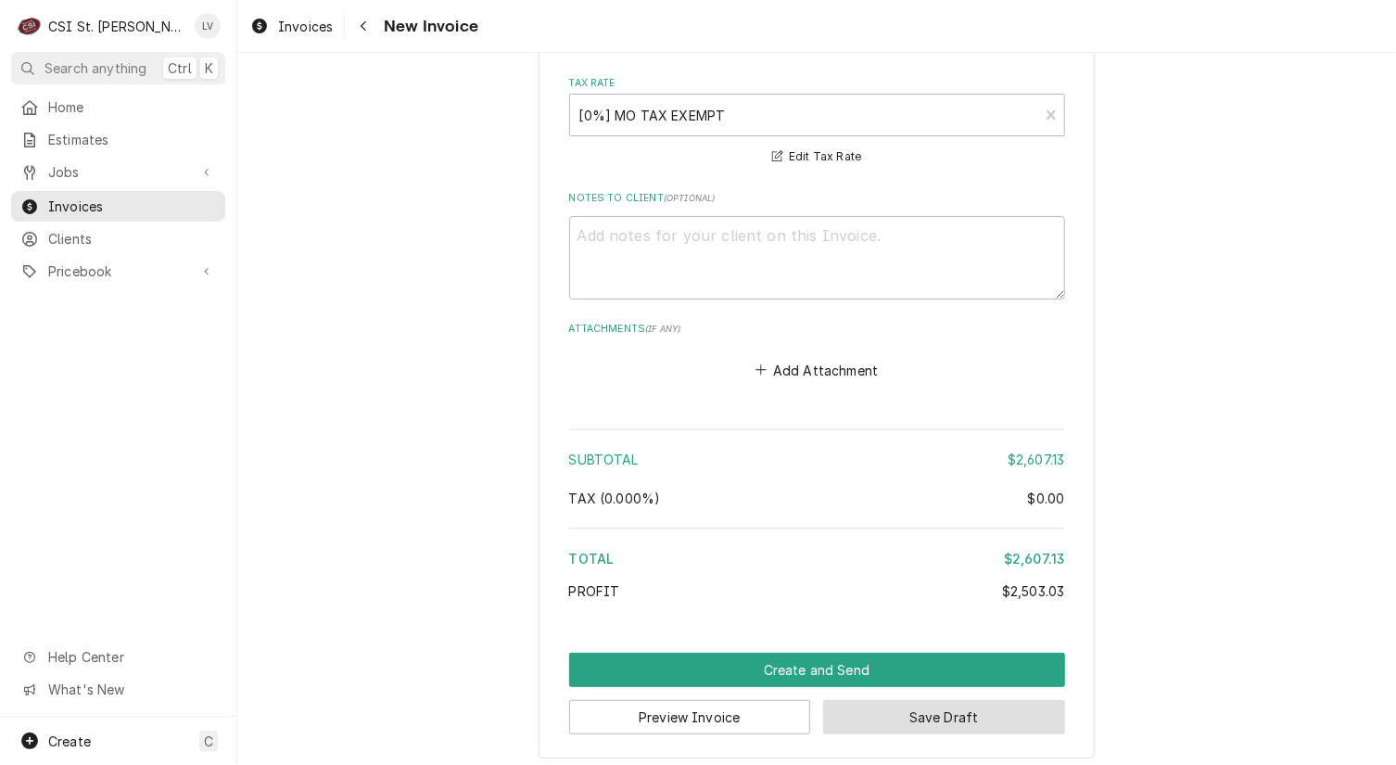
click at [935, 711] on button "Save Draft" at bounding box center [944, 717] width 242 height 34
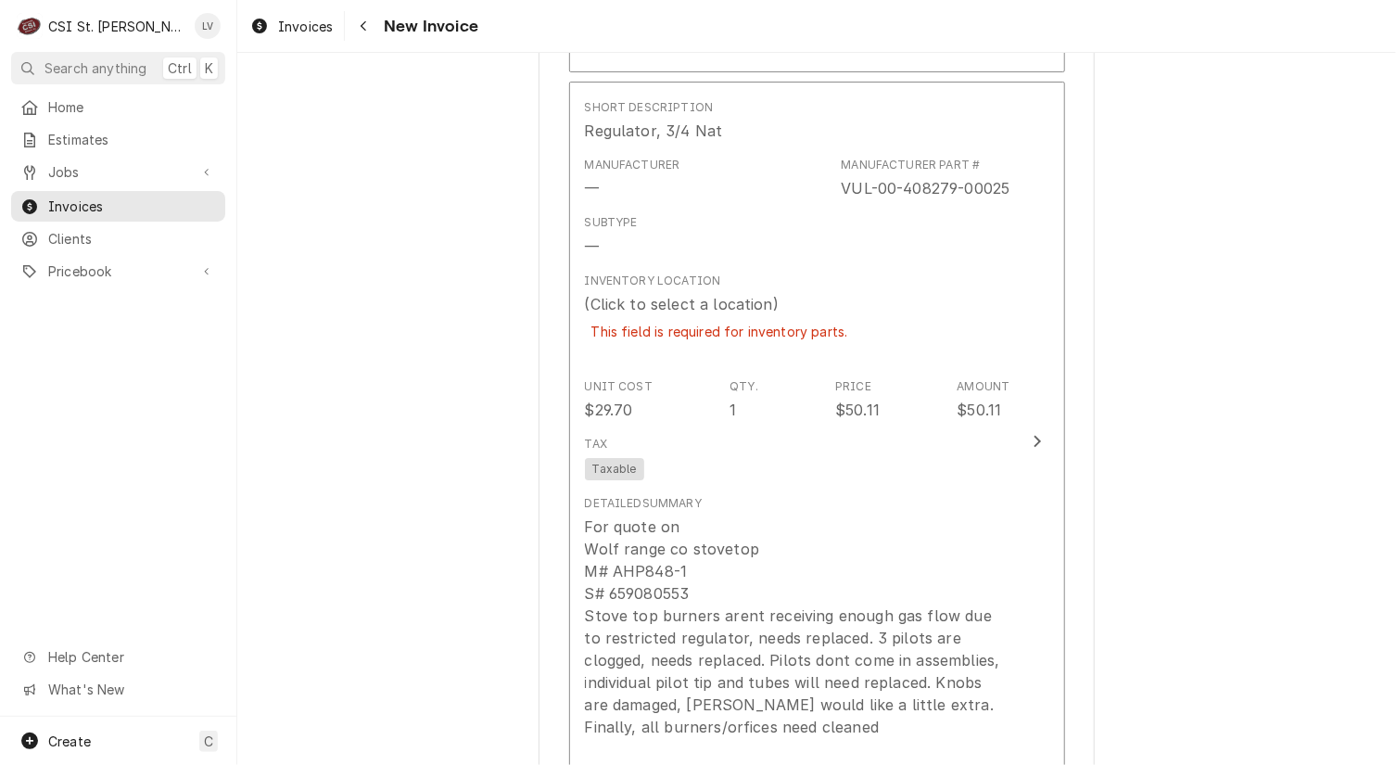
scroll to position [7062, 0]
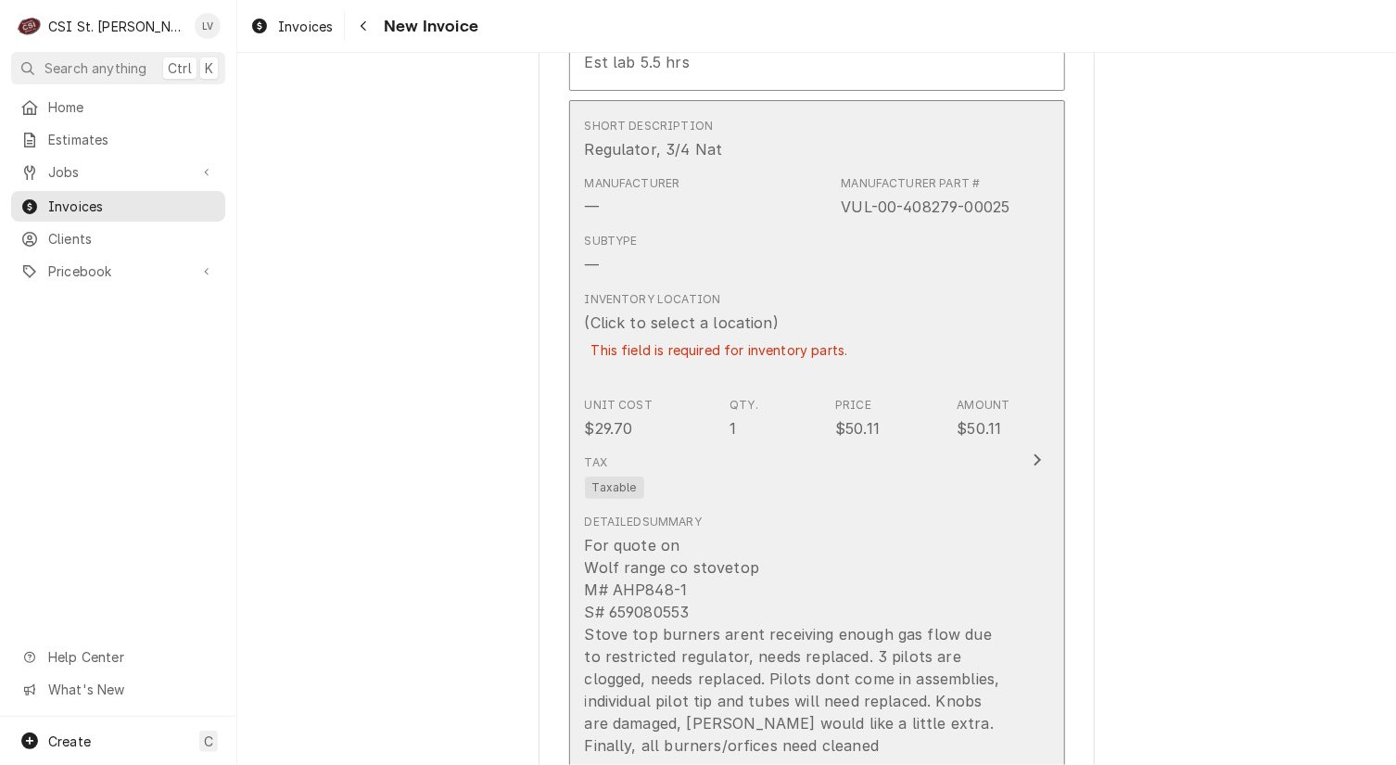
click at [716, 291] on div "Inventory Location (Click to select a location) This field is required for inve…" at bounding box center [720, 336] width 270 height 91
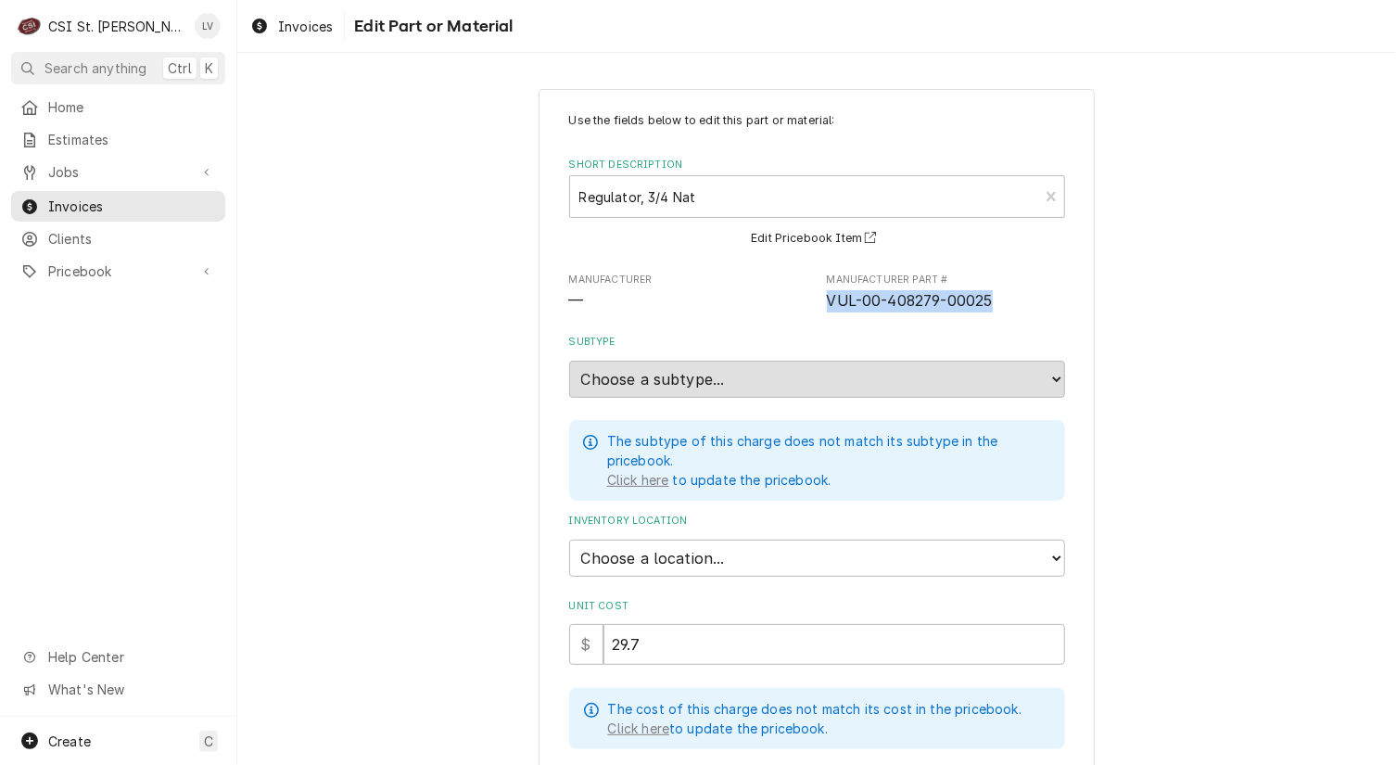
drag, startPoint x: 820, startPoint y: 299, endPoint x: 990, endPoint y: 313, distance: 170.2
click at [990, 313] on div "Use the fields below to edit this part or material: Short Description Regulator…" at bounding box center [817, 669] width 496 height 1114
copy span "VUL-00-408279-00025"
drag, startPoint x: 663, startPoint y: 644, endPoint x: 588, endPoint y: 630, distance: 76.5
click at [588, 630] on div "$ 29.7" at bounding box center [817, 644] width 496 height 41
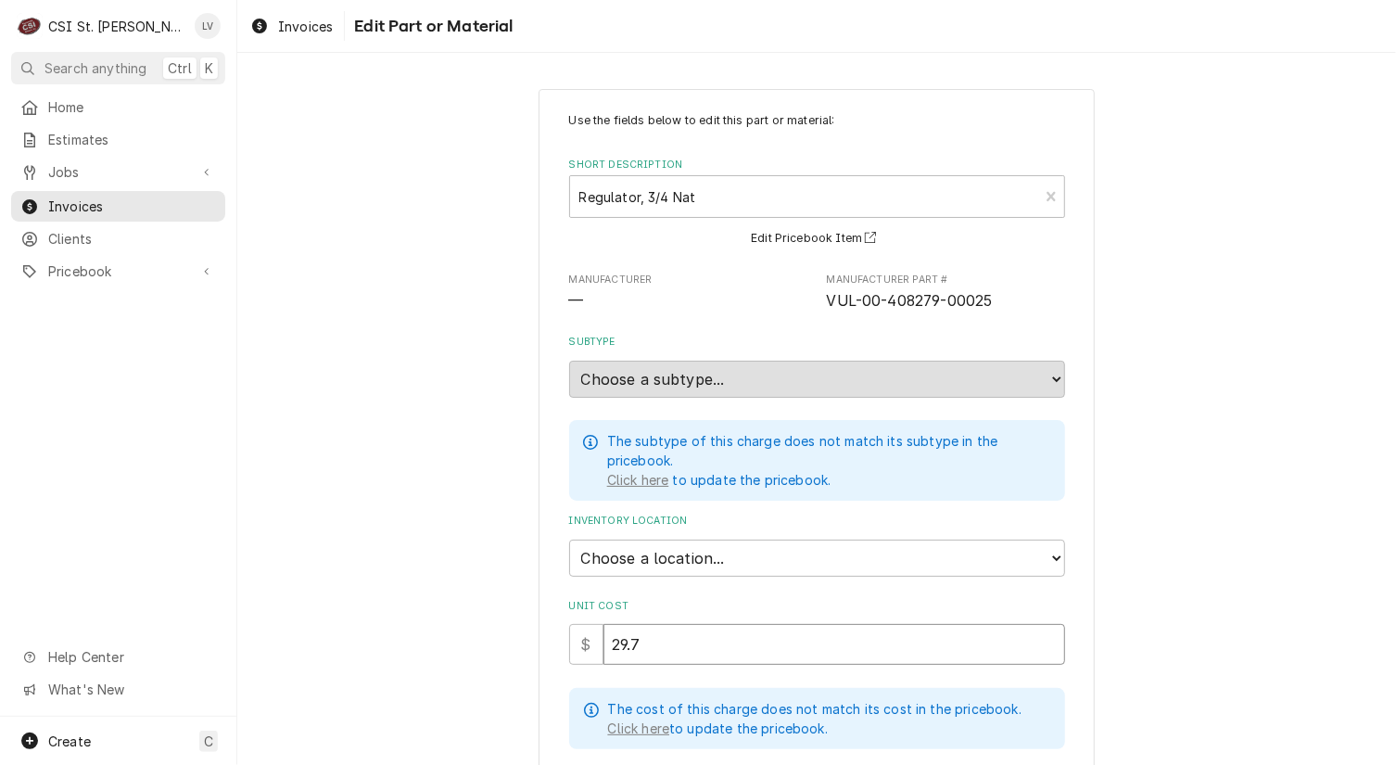
type textarea "x"
type input "3"
type textarea "x"
type input "32"
type textarea "x"
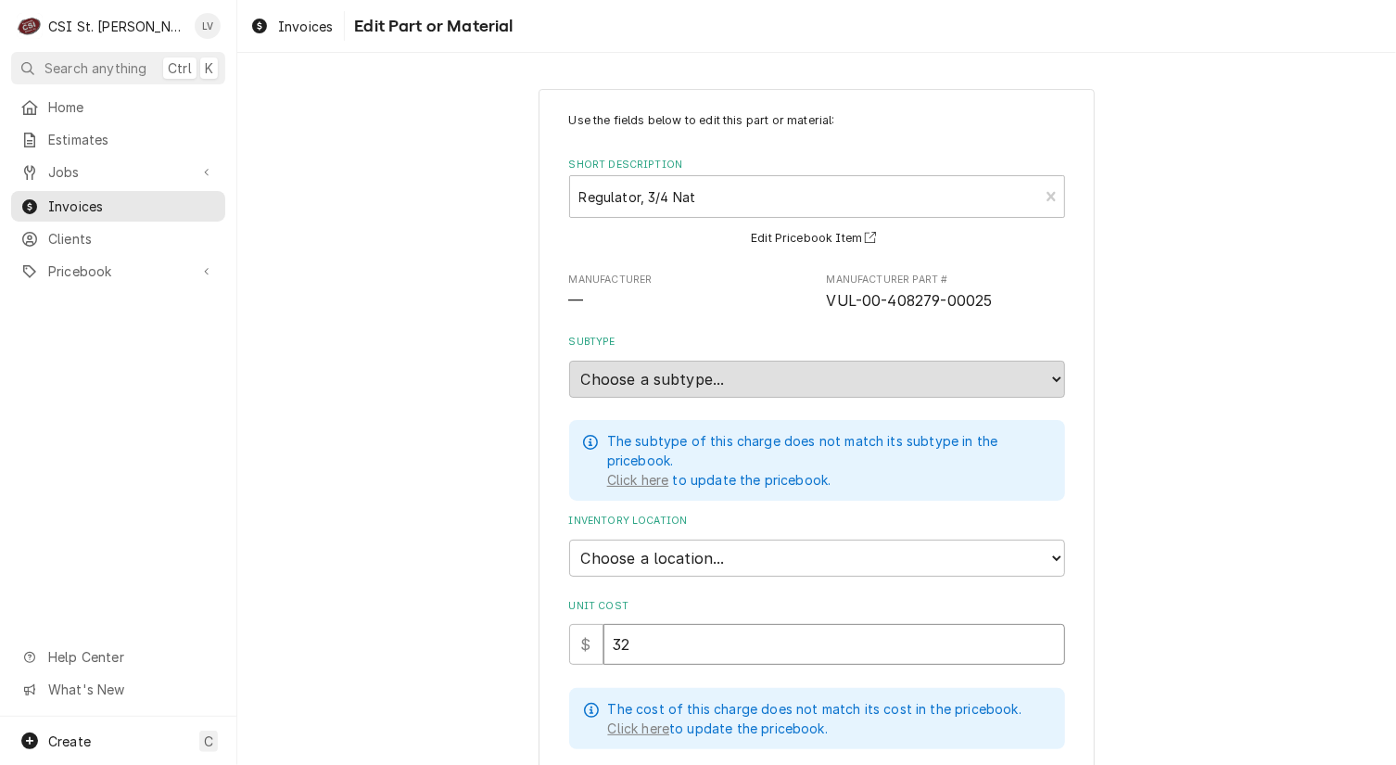
type input "32.5"
type textarea "x"
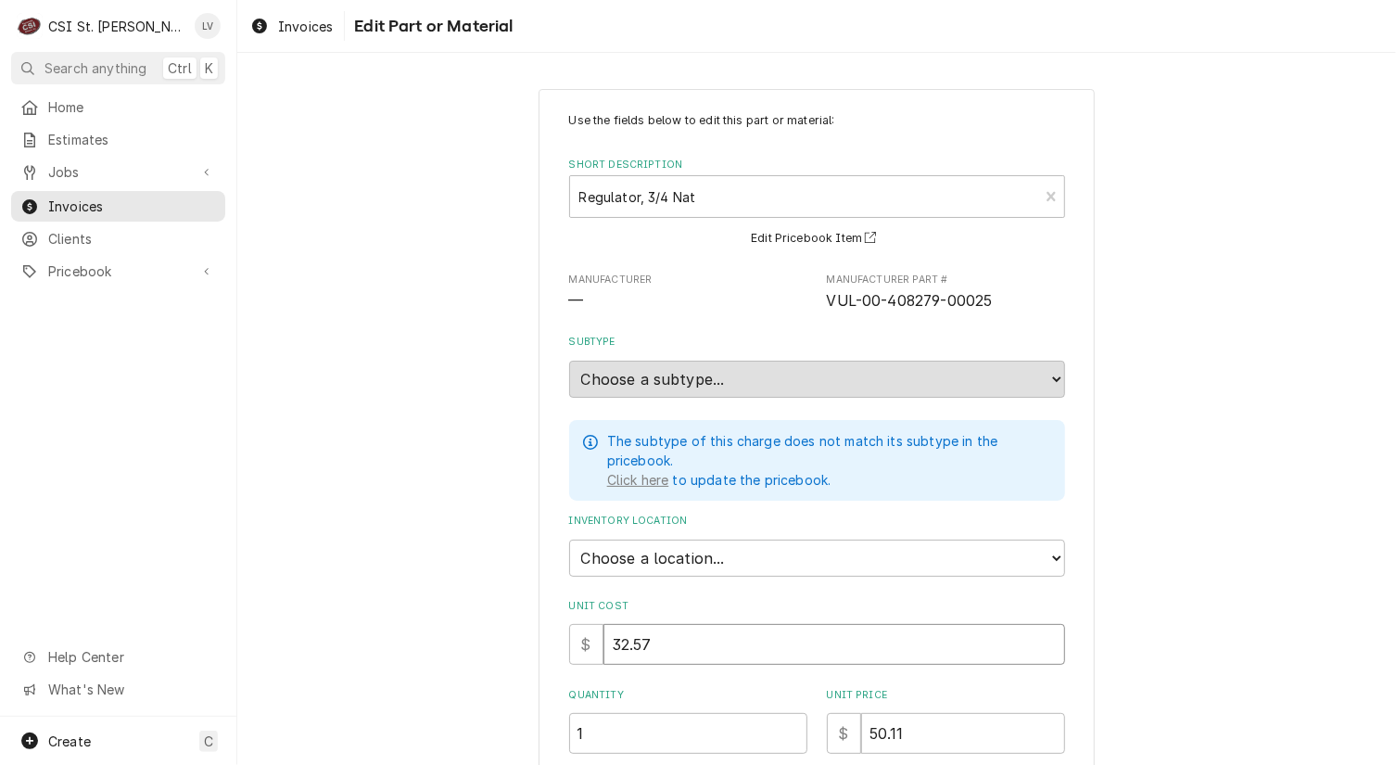
type input "32.57"
click at [624, 553] on select "Choose a location... 00 | STL WAREHOUSE 01 | CHUCK WAMBOLDT V#93 01 | COURTNEY …" at bounding box center [817, 558] width 496 height 37
click at [354, 375] on div "Use the fields below to edit this part or material: Short Description Regulator…" at bounding box center [816, 692] width 1159 height 1240
click at [635, 557] on select "Choose a location... 00 | STL WAREHOUSE 01 | CHUCK WAMBOLDT V#93 01 | COURTNEY …" at bounding box center [817, 558] width 496 height 37
select select "1468"
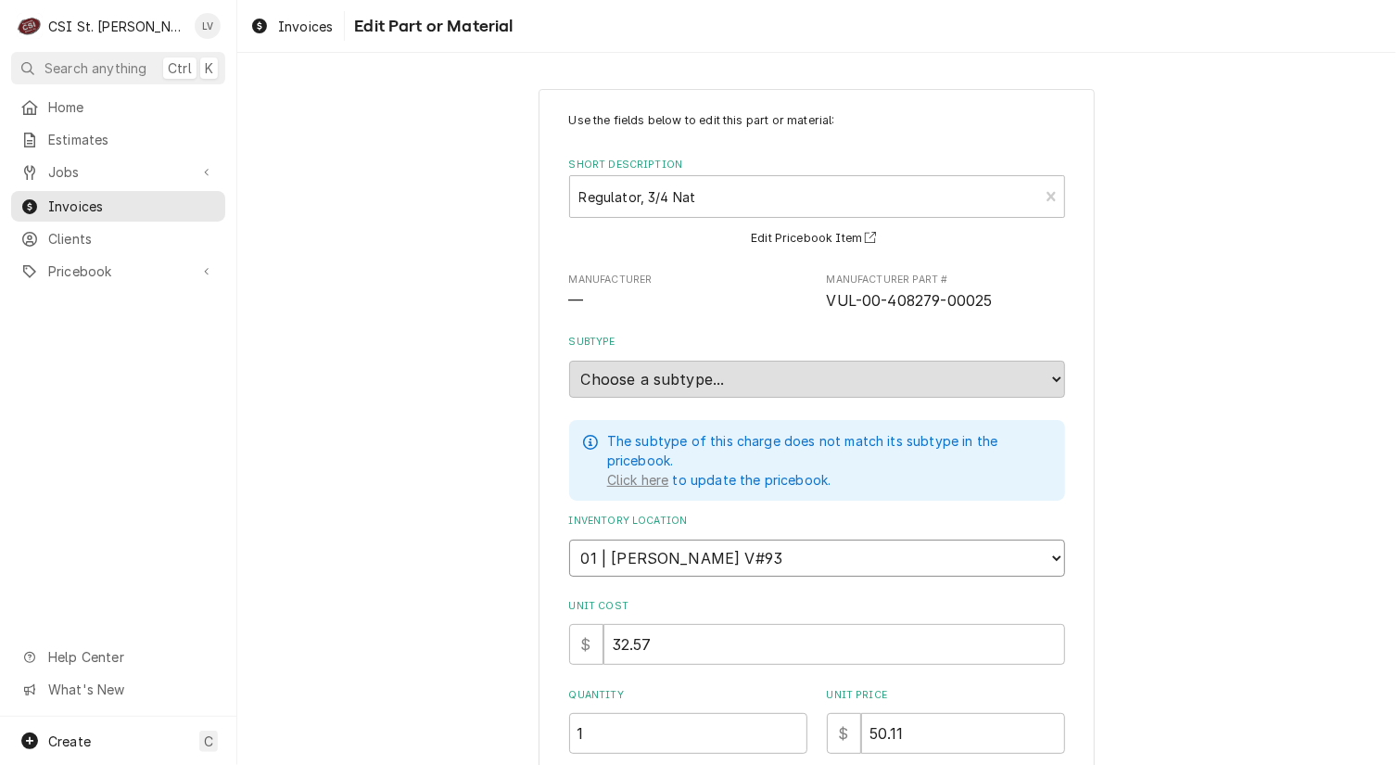
click at [569, 540] on select "Choose a location... 00 | STL WAREHOUSE 01 | CHUCK WAMBOLDT V#93 01 | COURTNEY …" at bounding box center [817, 558] width 496 height 37
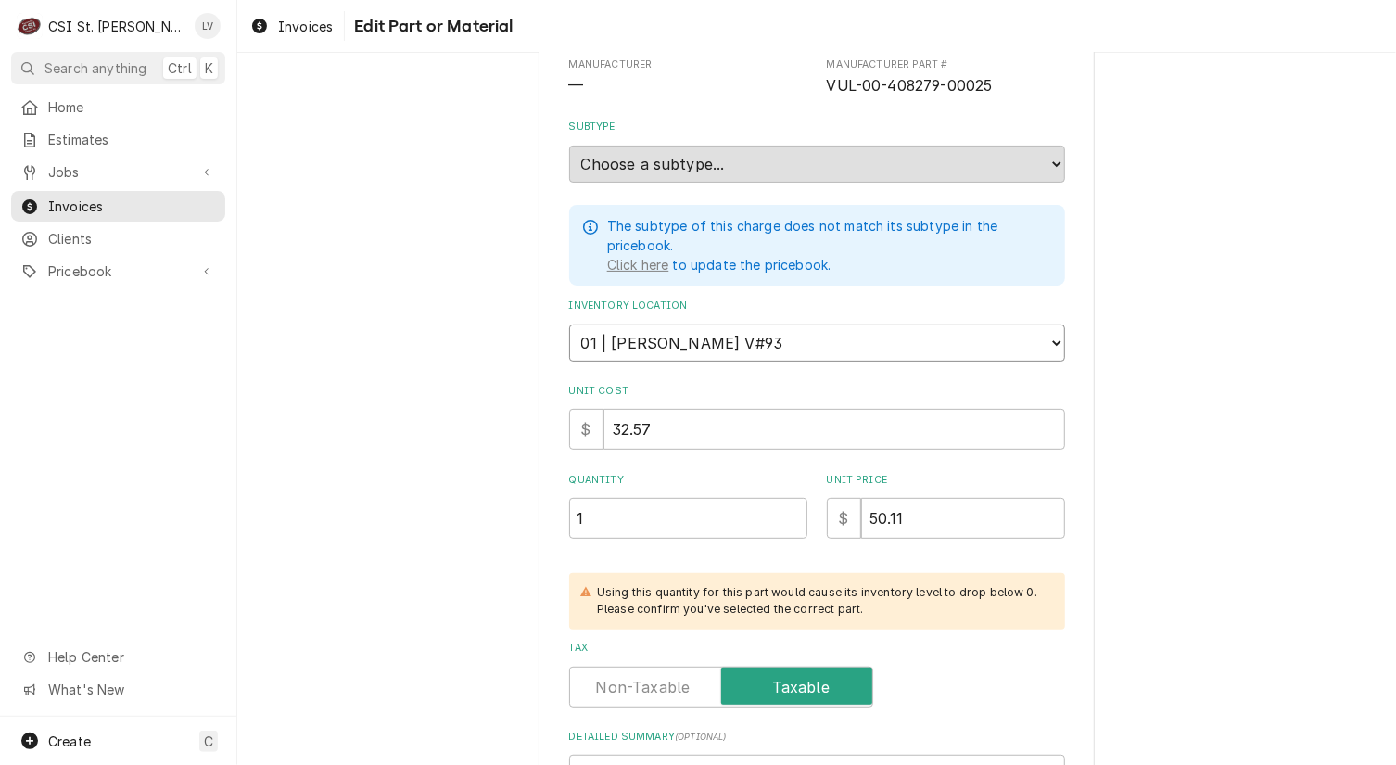
scroll to position [621, 0]
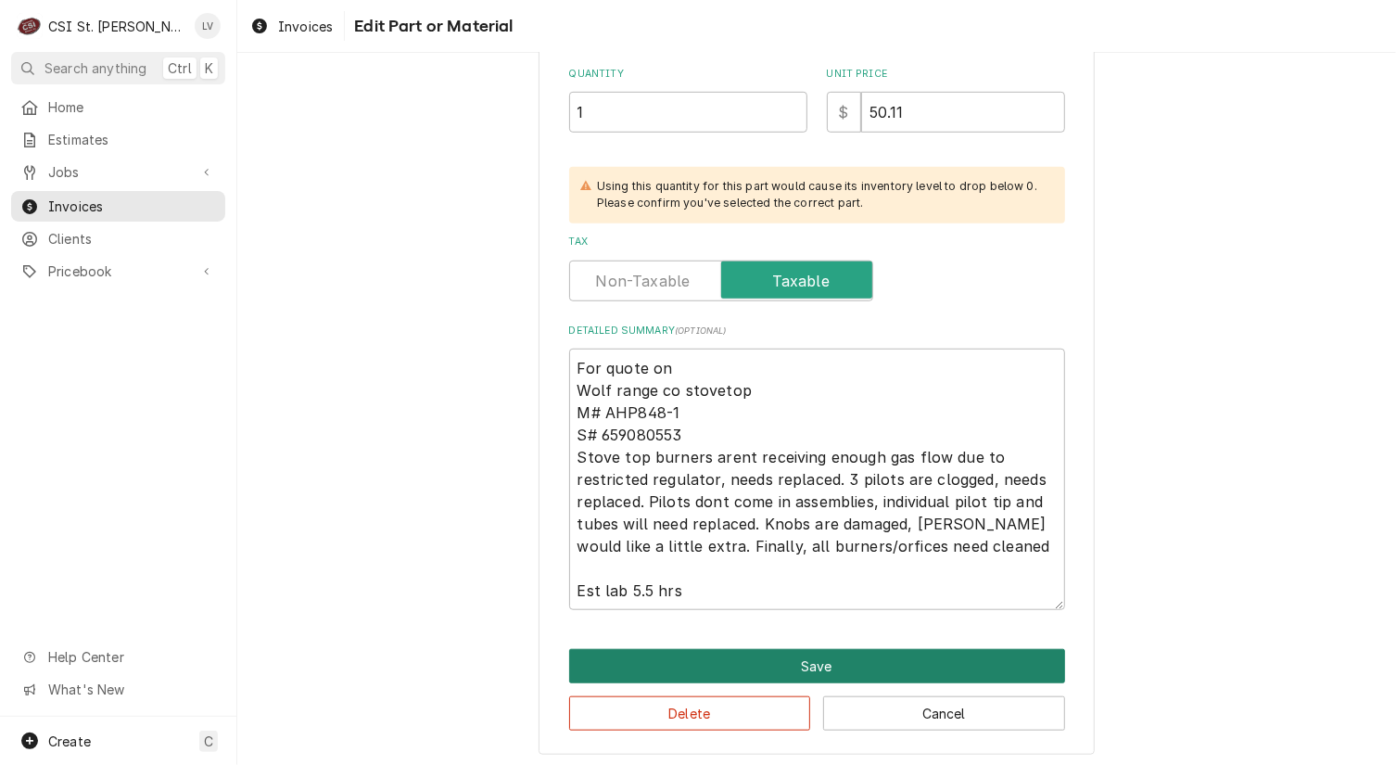
click at [793, 661] on button "Save" at bounding box center [817, 666] width 496 height 34
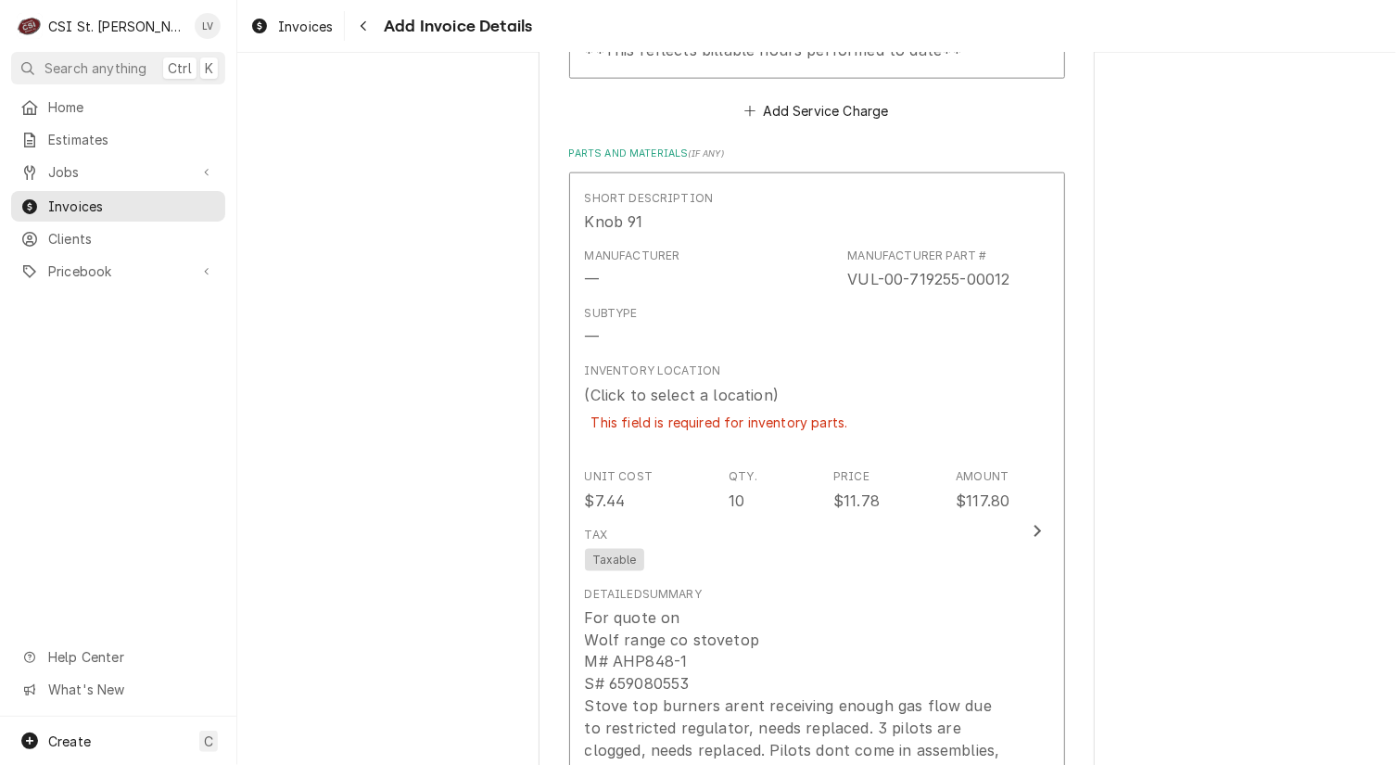
scroll to position [5368, 0]
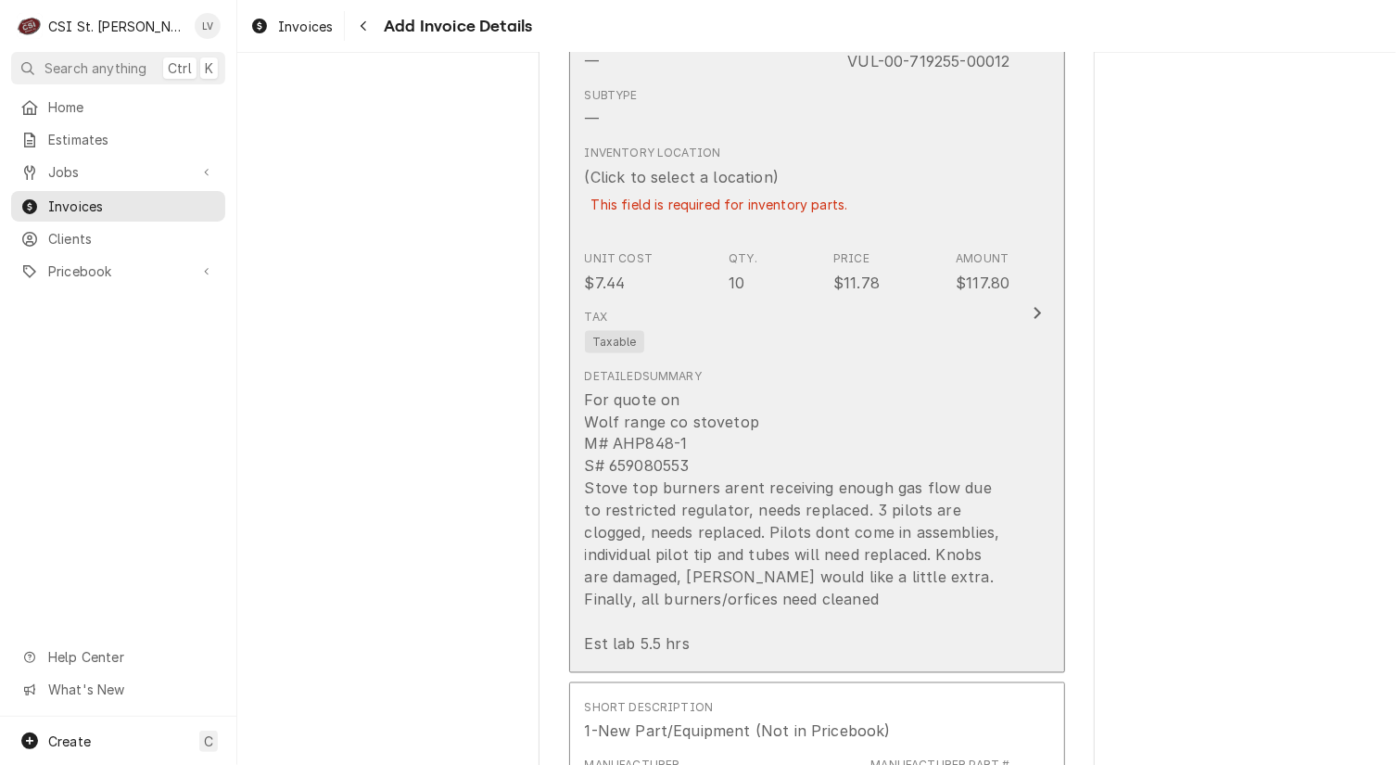
click at [748, 463] on div "For quote on Wolf range co stovetop M# AHP848-1 S# 659080553 Stove top burners …" at bounding box center [798, 521] width 426 height 267
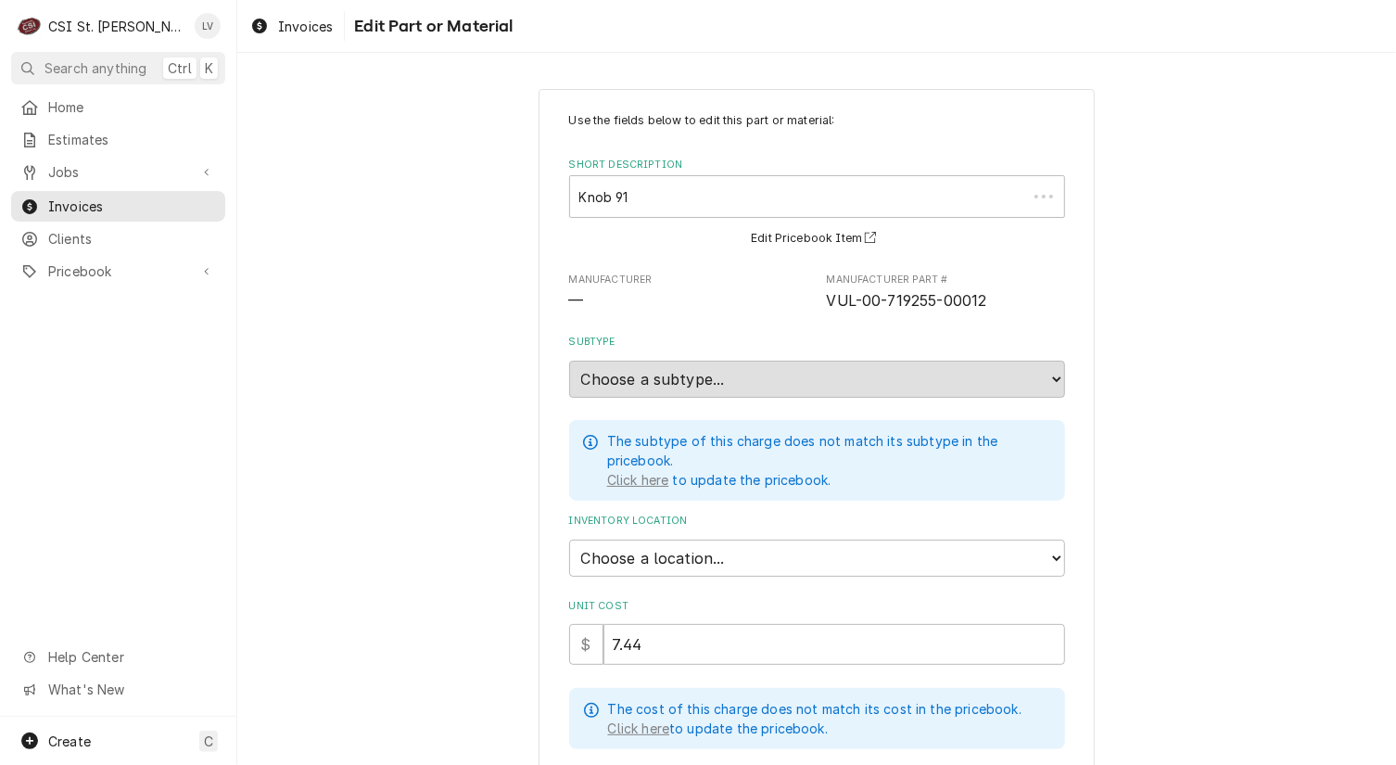
type textarea "x"
click at [656, 552] on select "Choose a location... 00 | STL WAREHOUSE 01 | CHUCK WAMBOLDT V#93 01 | COURTNEY …" at bounding box center [817, 558] width 496 height 37
select select "1527"
click at [569, 540] on select "Choose a location... 00 | STL WAREHOUSE 01 | CHUCK WAMBOLDT V#93 01 | COURTNEY …" at bounding box center [817, 558] width 496 height 37
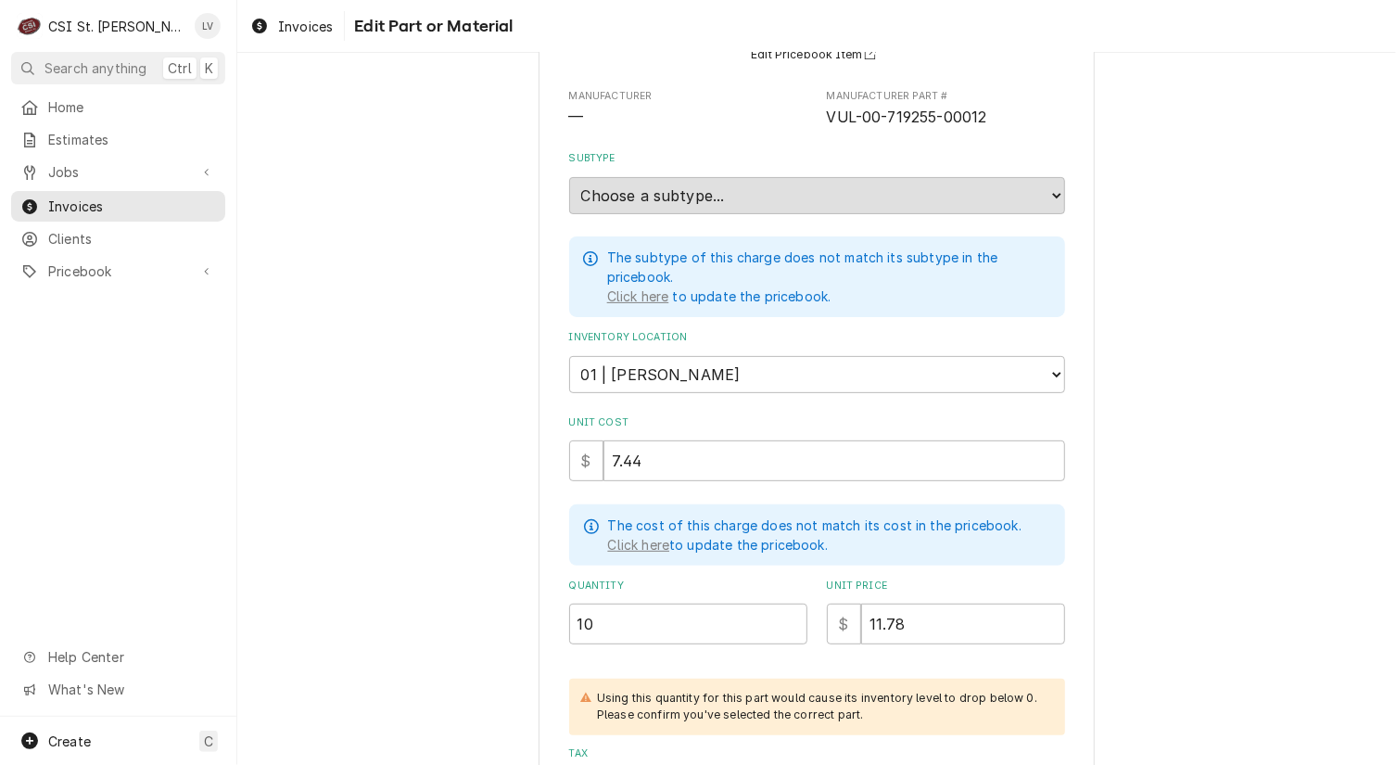
scroll to position [185, 0]
drag, startPoint x: 823, startPoint y: 110, endPoint x: 977, endPoint y: 125, distance: 154.6
click at [977, 125] on span "VUL-00-719255-00012" at bounding box center [946, 116] width 238 height 22
copy span "VUL-00-719255-00012"
click at [669, 453] on input "7.44" at bounding box center [835, 459] width 462 height 41
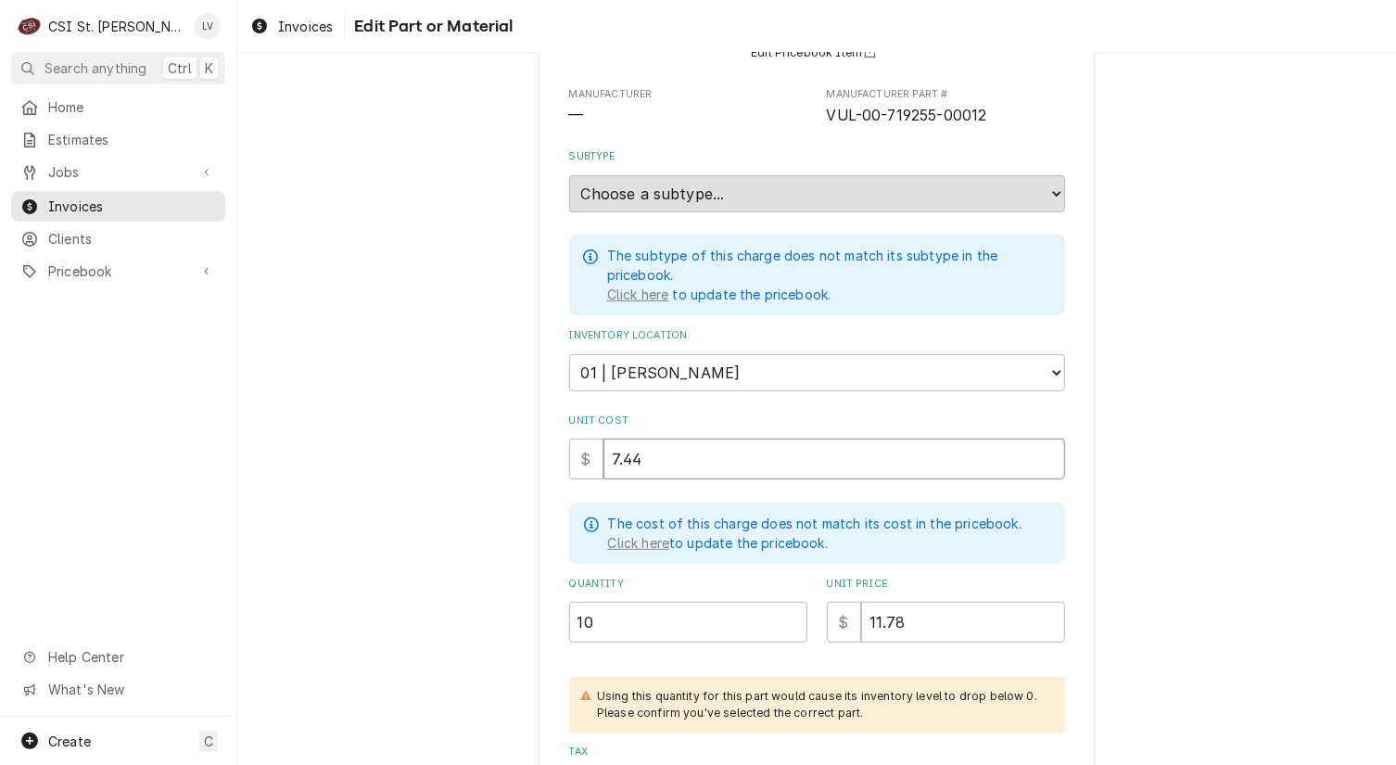
type textarea "x"
type input "7.4"
type textarea "x"
type input "7"
type textarea "x"
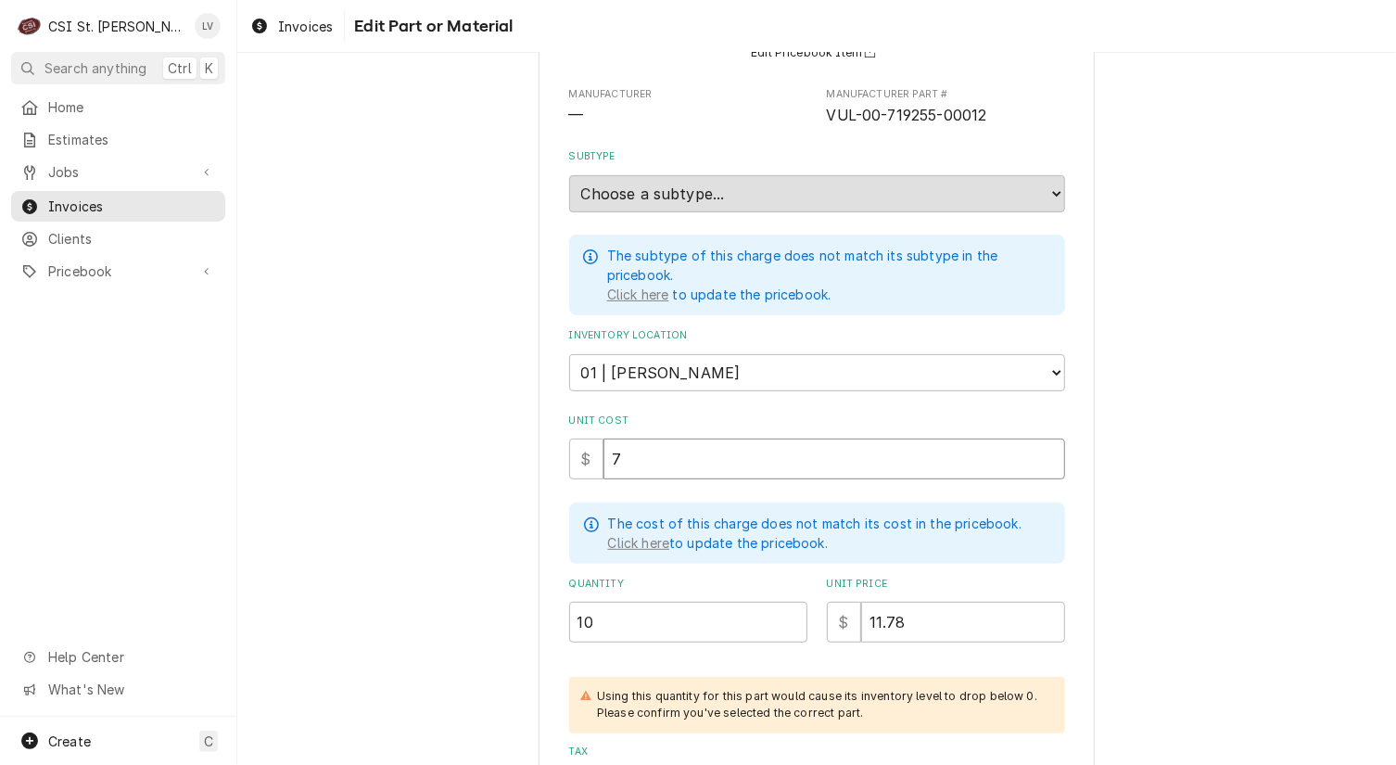
type input "7.6"
type textarea "x"
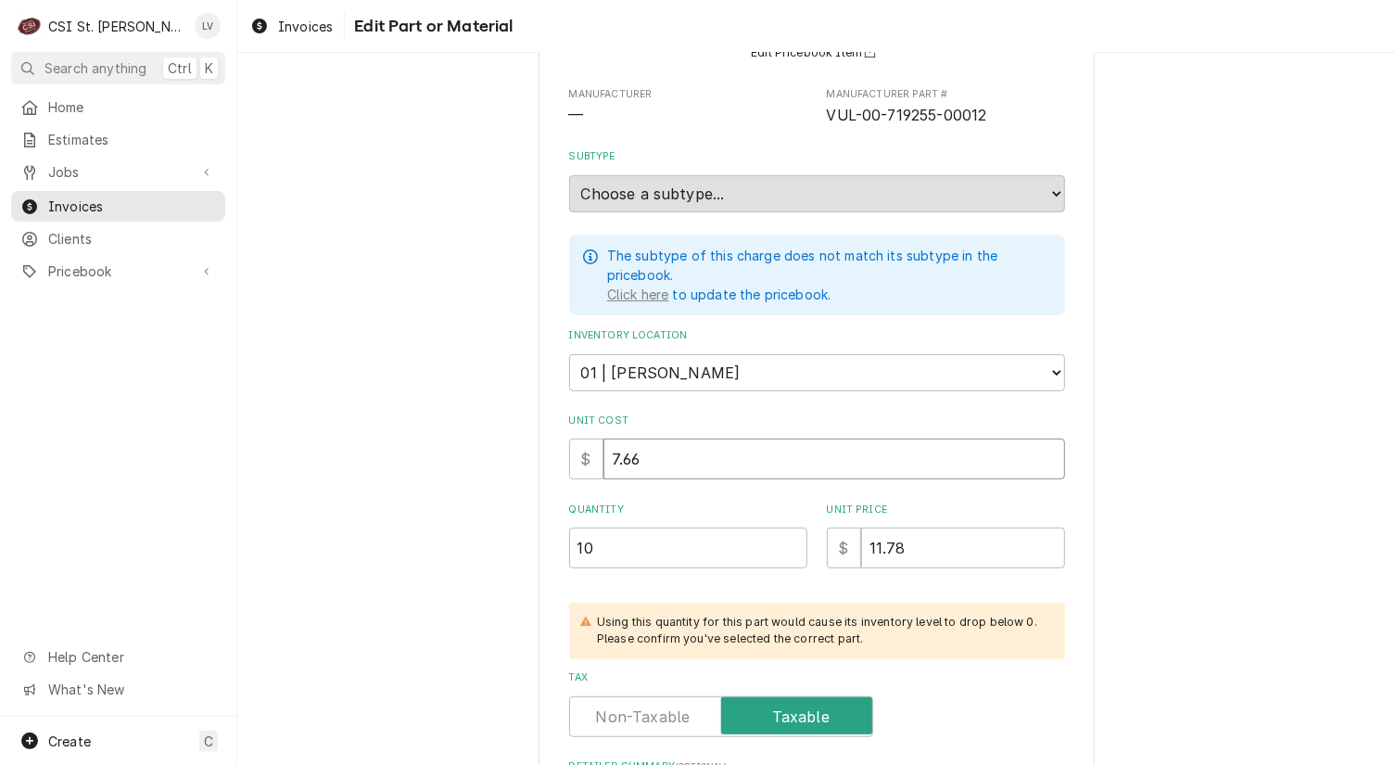
type input "7.66"
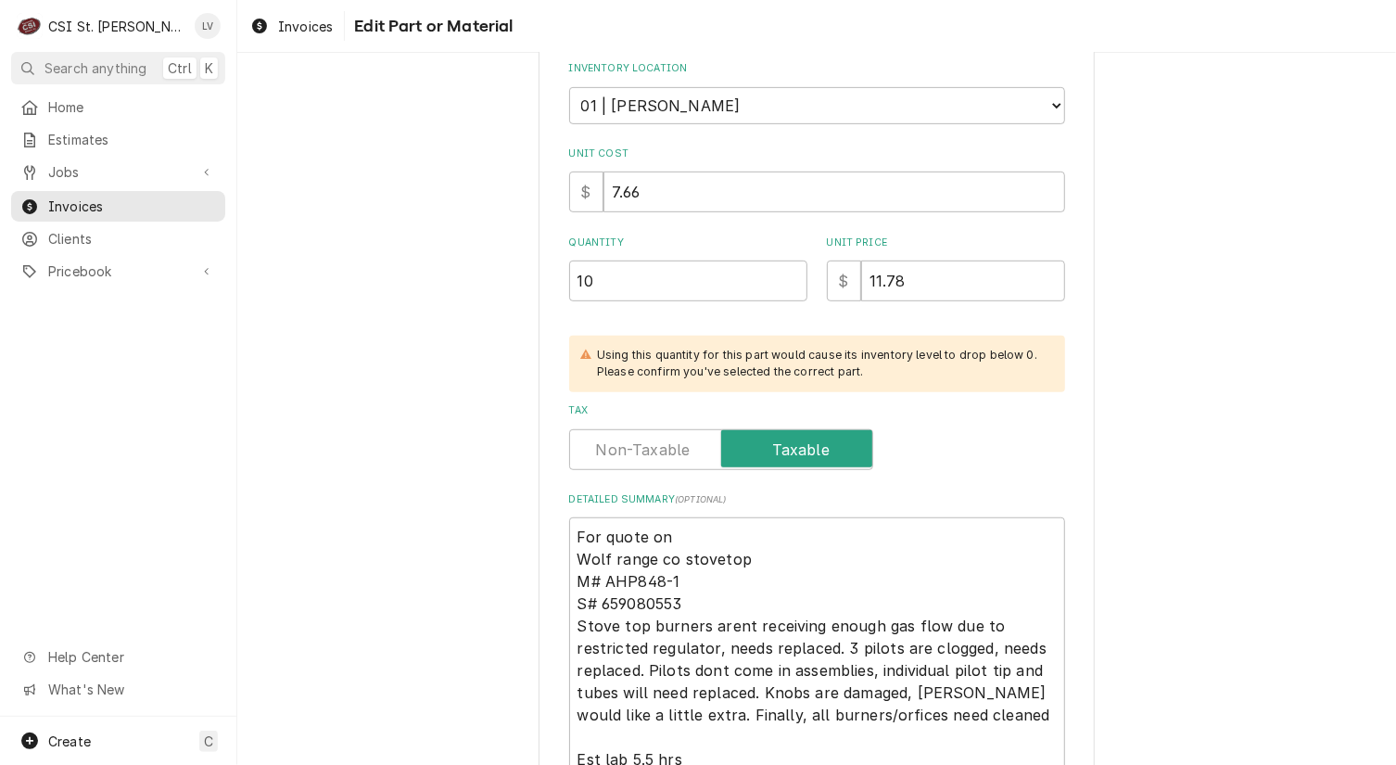
scroll to position [621, 0]
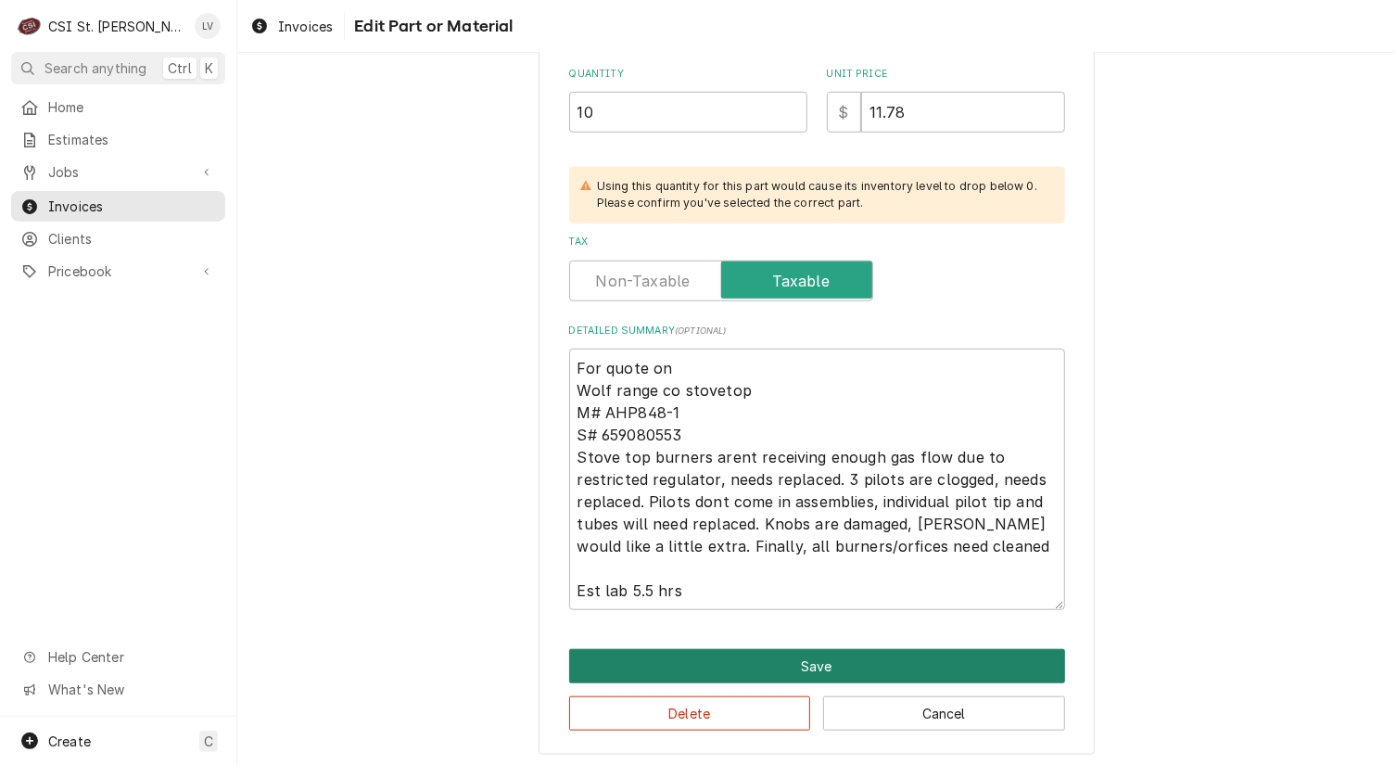
click at [803, 655] on button "Save" at bounding box center [817, 666] width 496 height 34
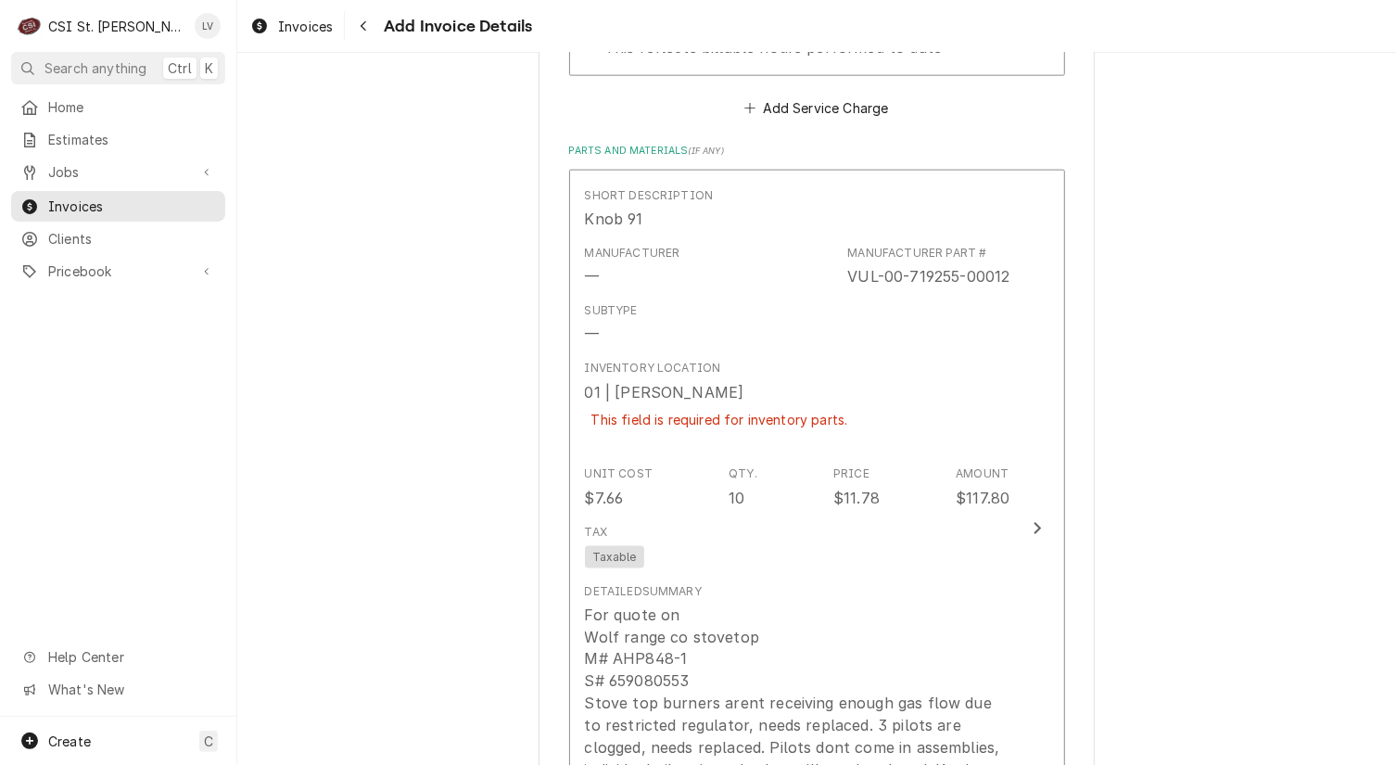
scroll to position [5134, 0]
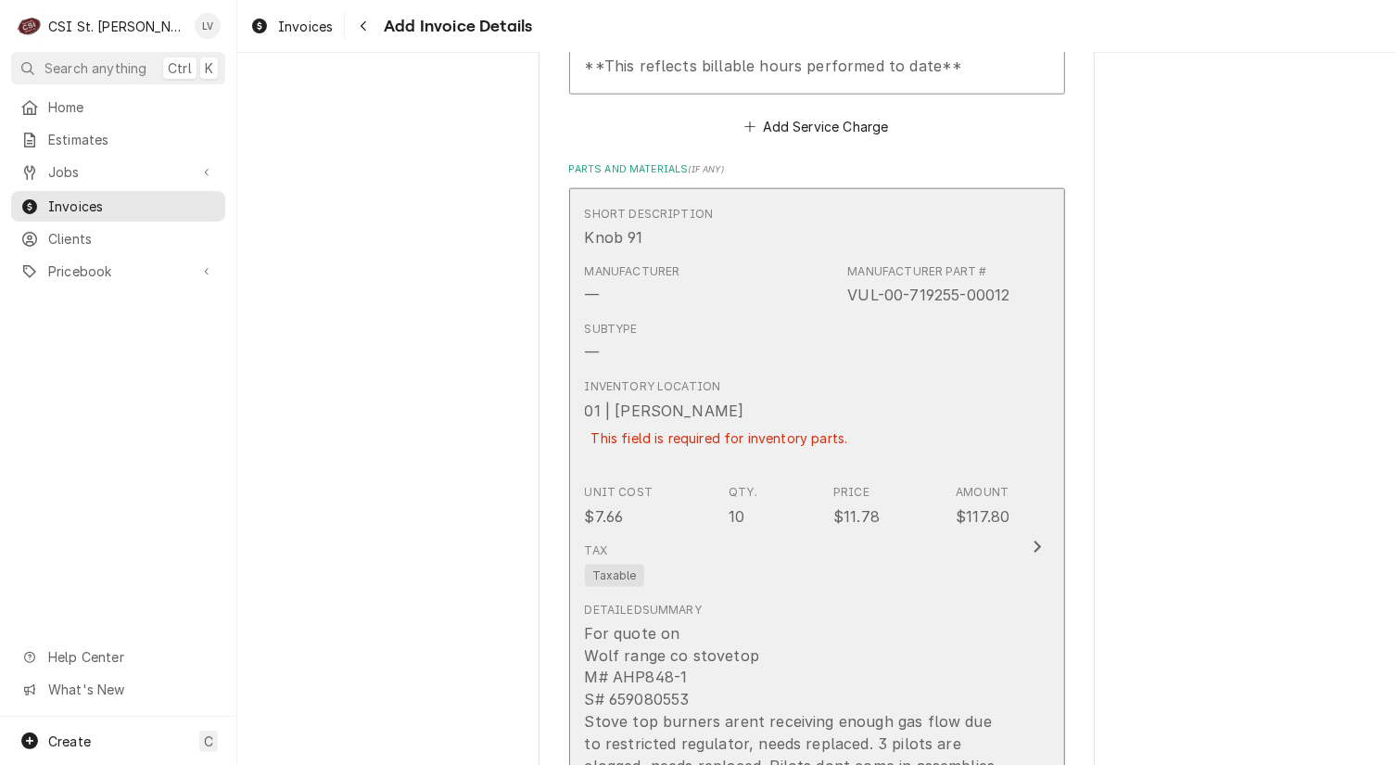
click at [897, 563] on div "Tax Taxable" at bounding box center [798, 564] width 426 height 59
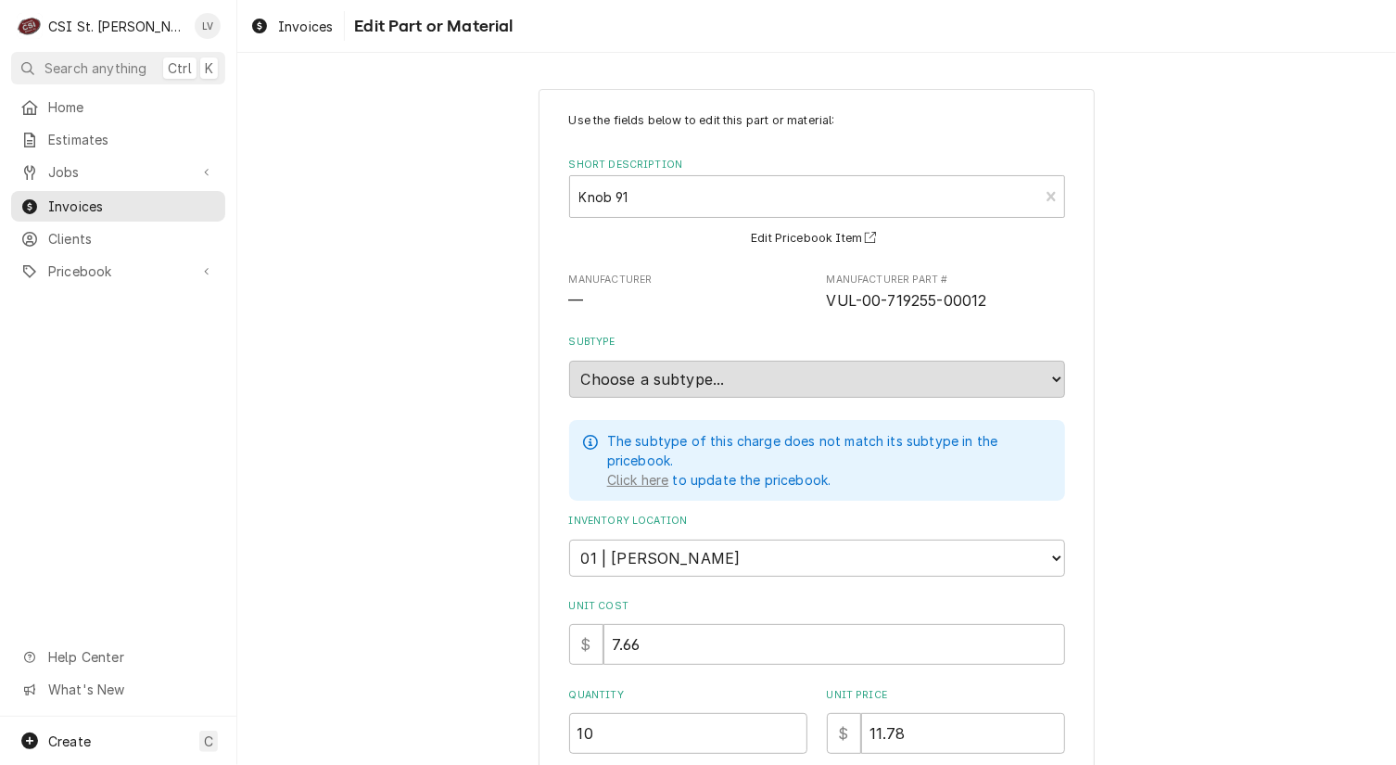
click at [1159, 443] on div "Use the fields below to edit this part or material: Short Description Knob 91 V…" at bounding box center [816, 731] width 1159 height 1319
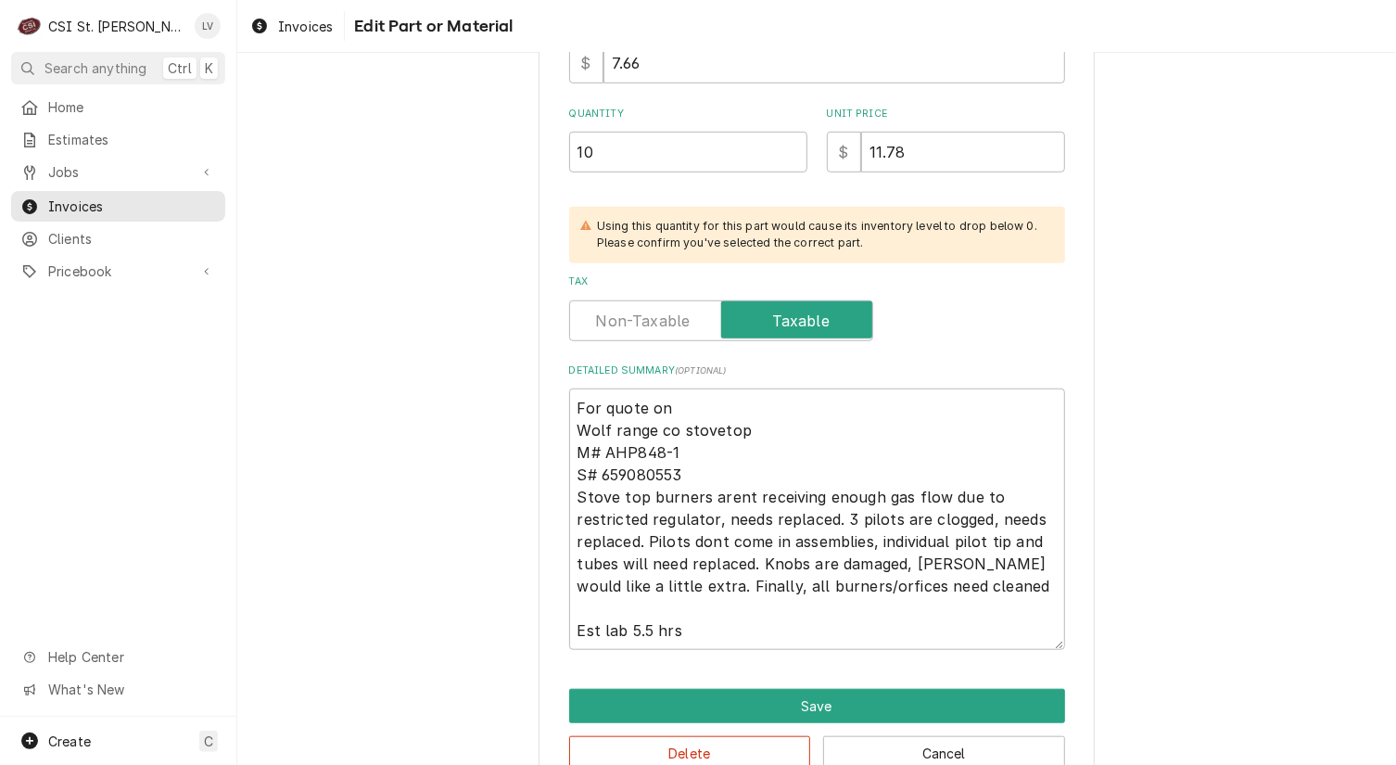
scroll to position [621, 0]
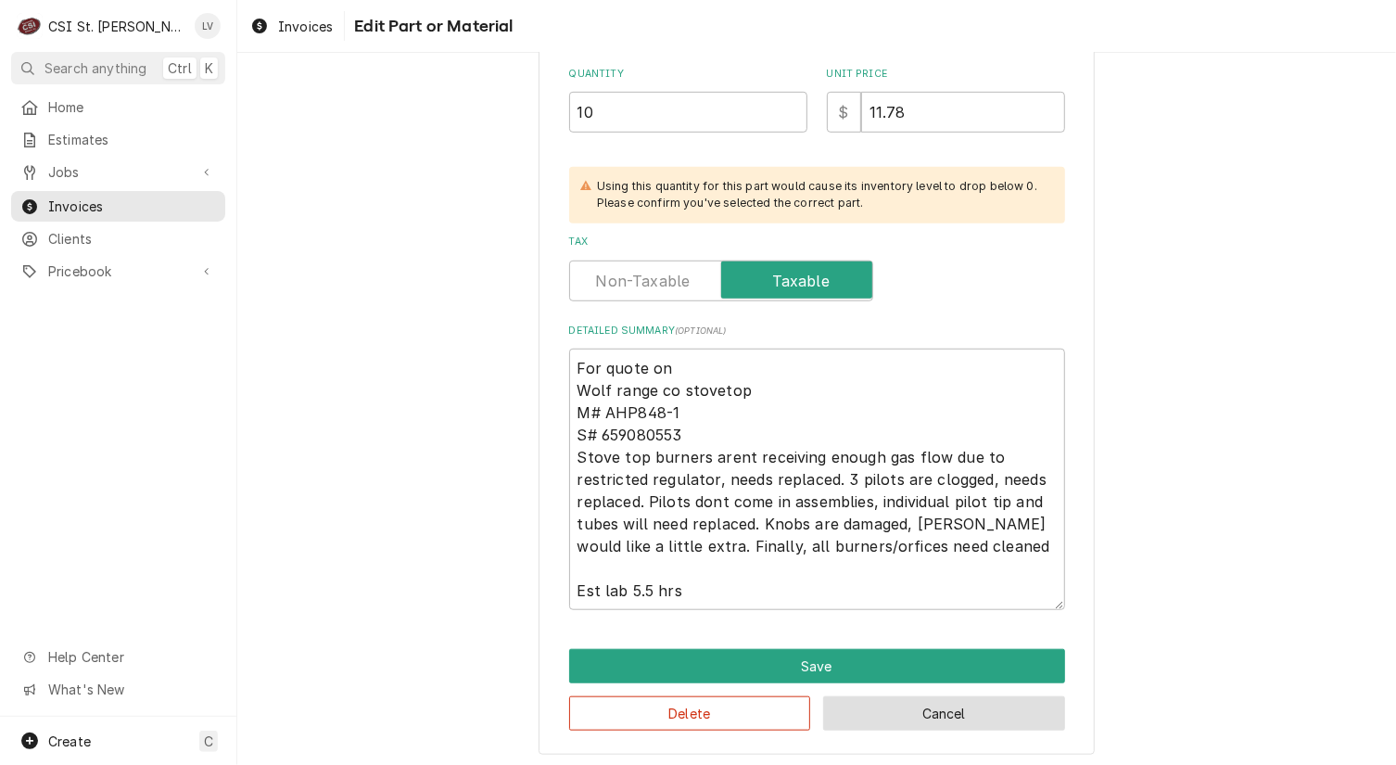
click at [1025, 709] on button "Cancel" at bounding box center [944, 713] width 242 height 34
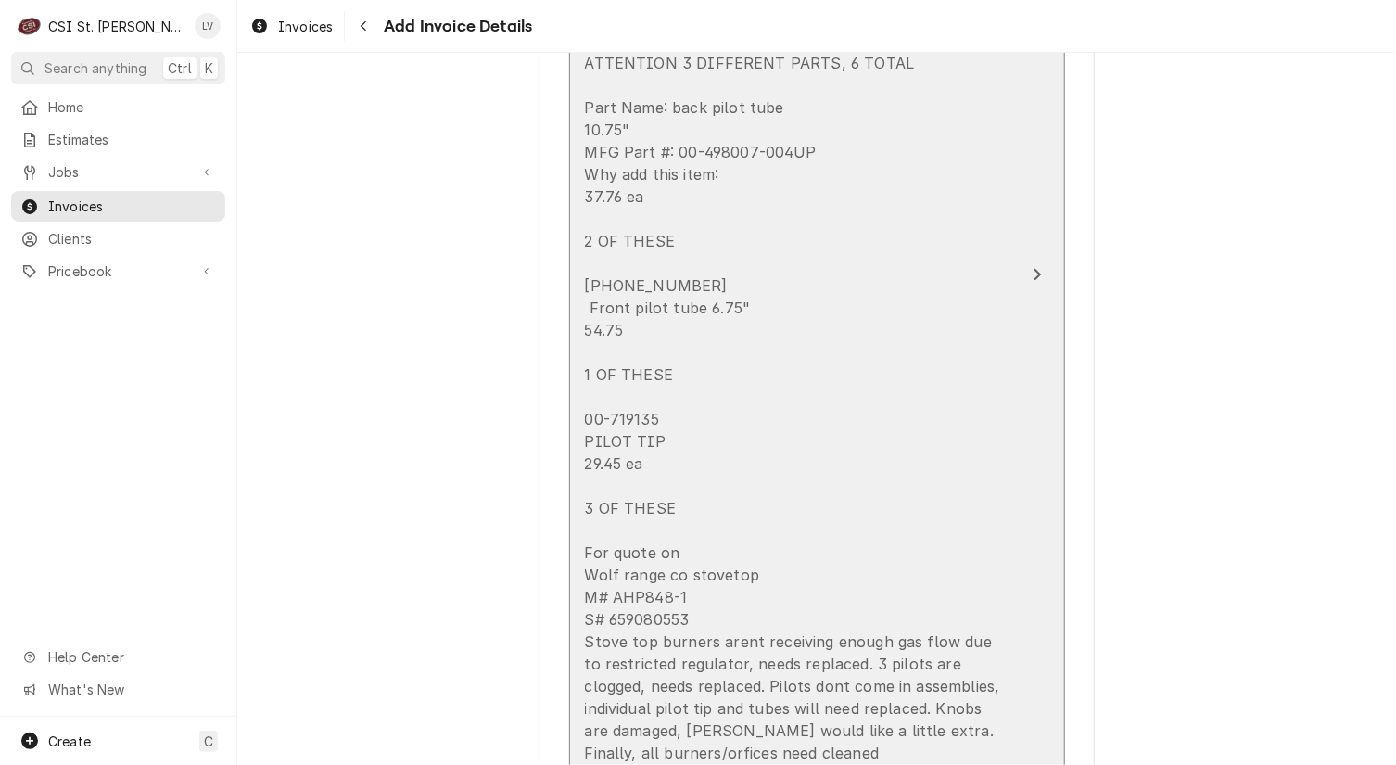
click at [905, 454] on div "ATTENTION 3 DIFFERENT PARTS, 6 TOTAL Part Name: back pilot tube 10.75" MFG Part…" at bounding box center [798, 430] width 426 height 757
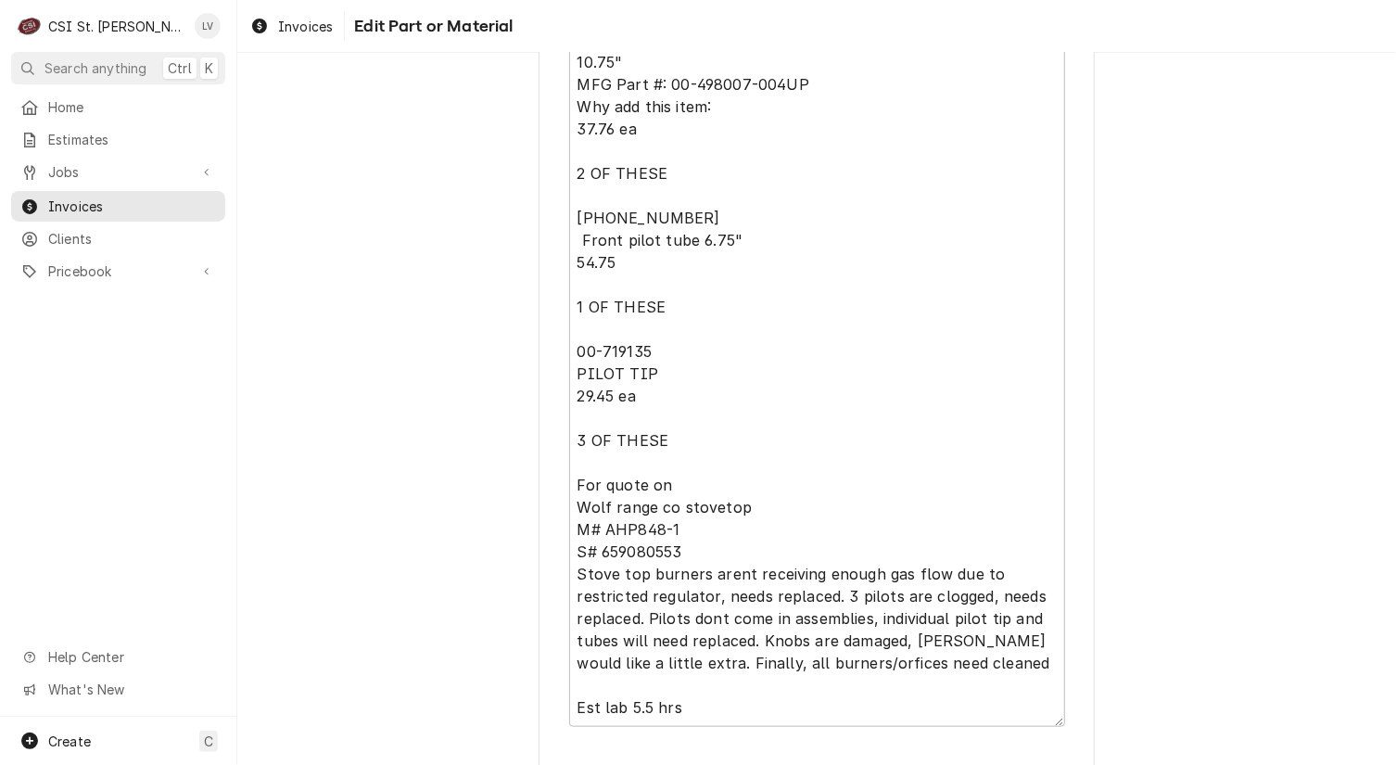
scroll to position [856, 0]
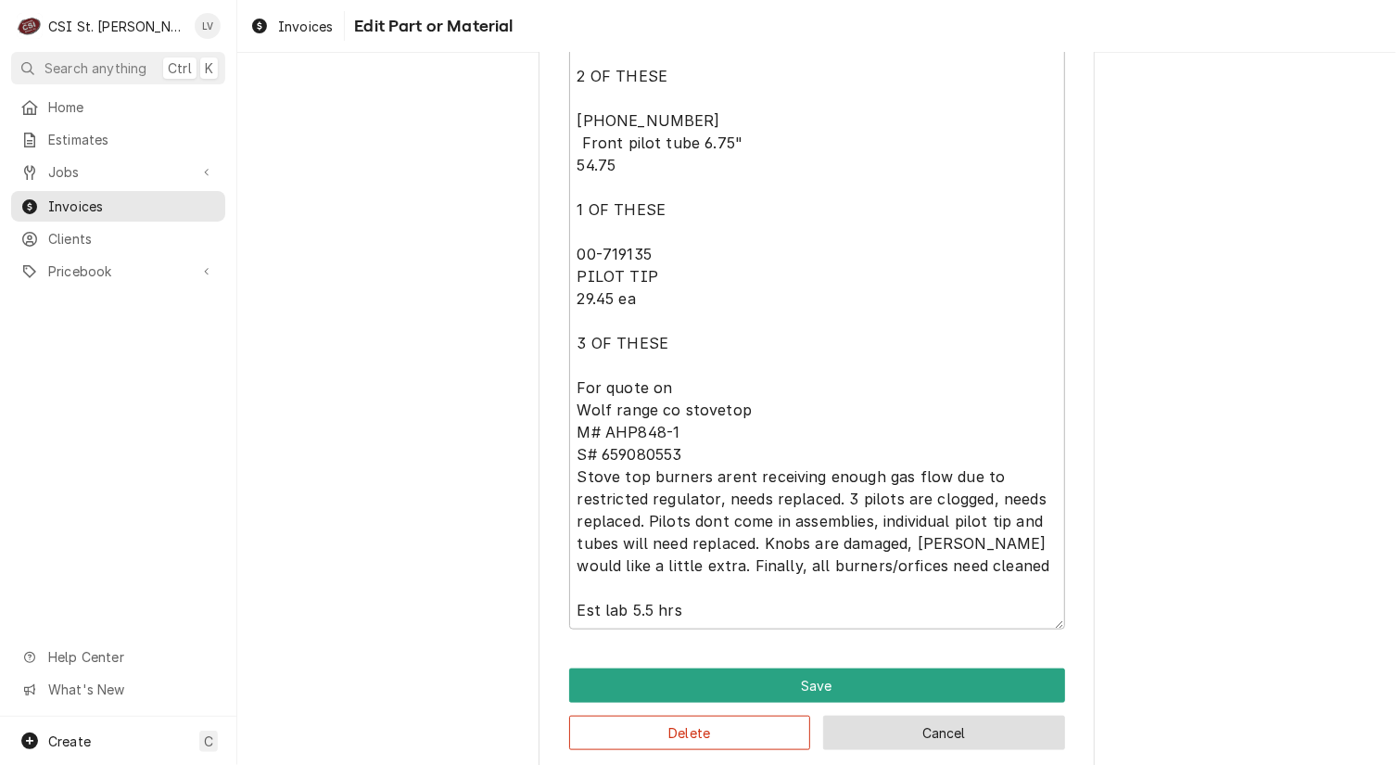
click at [944, 716] on button "Cancel" at bounding box center [944, 733] width 242 height 34
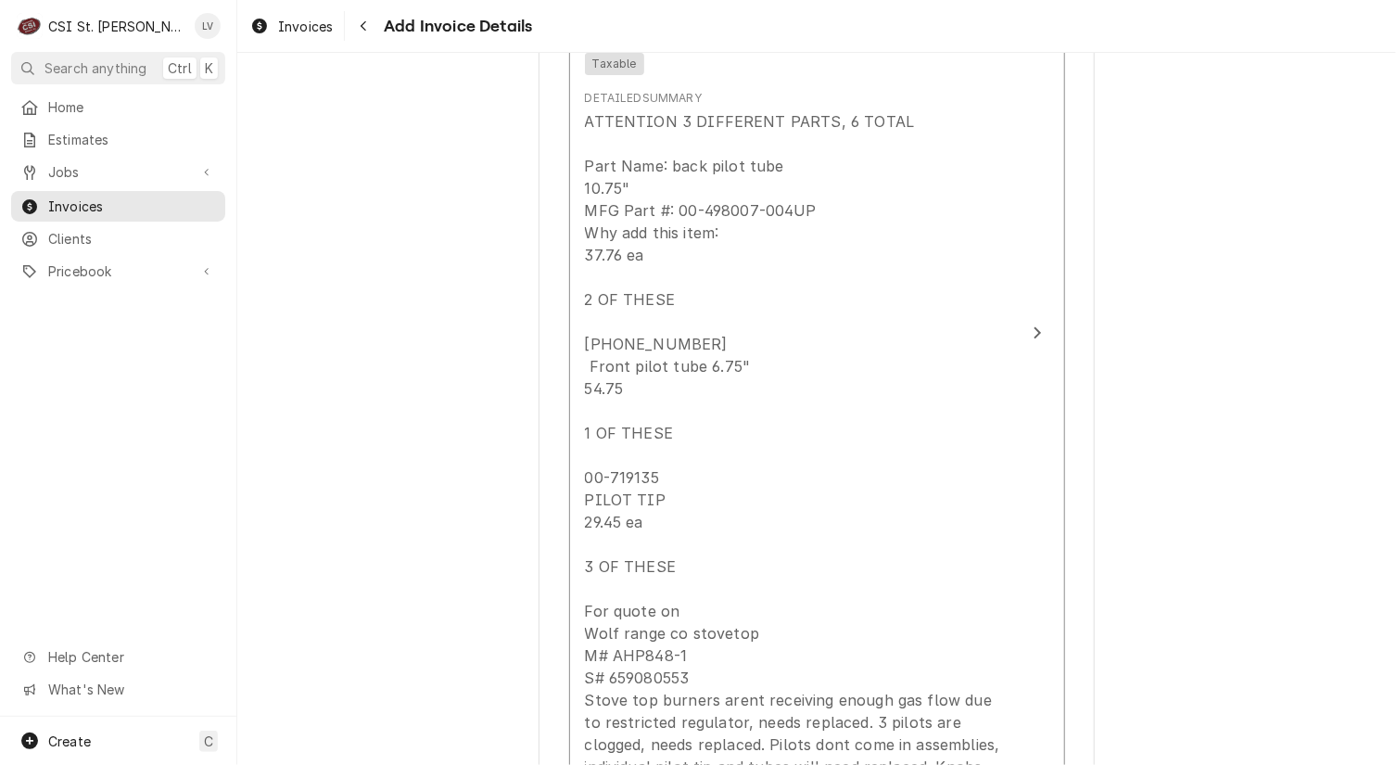
scroll to position [6059, 0]
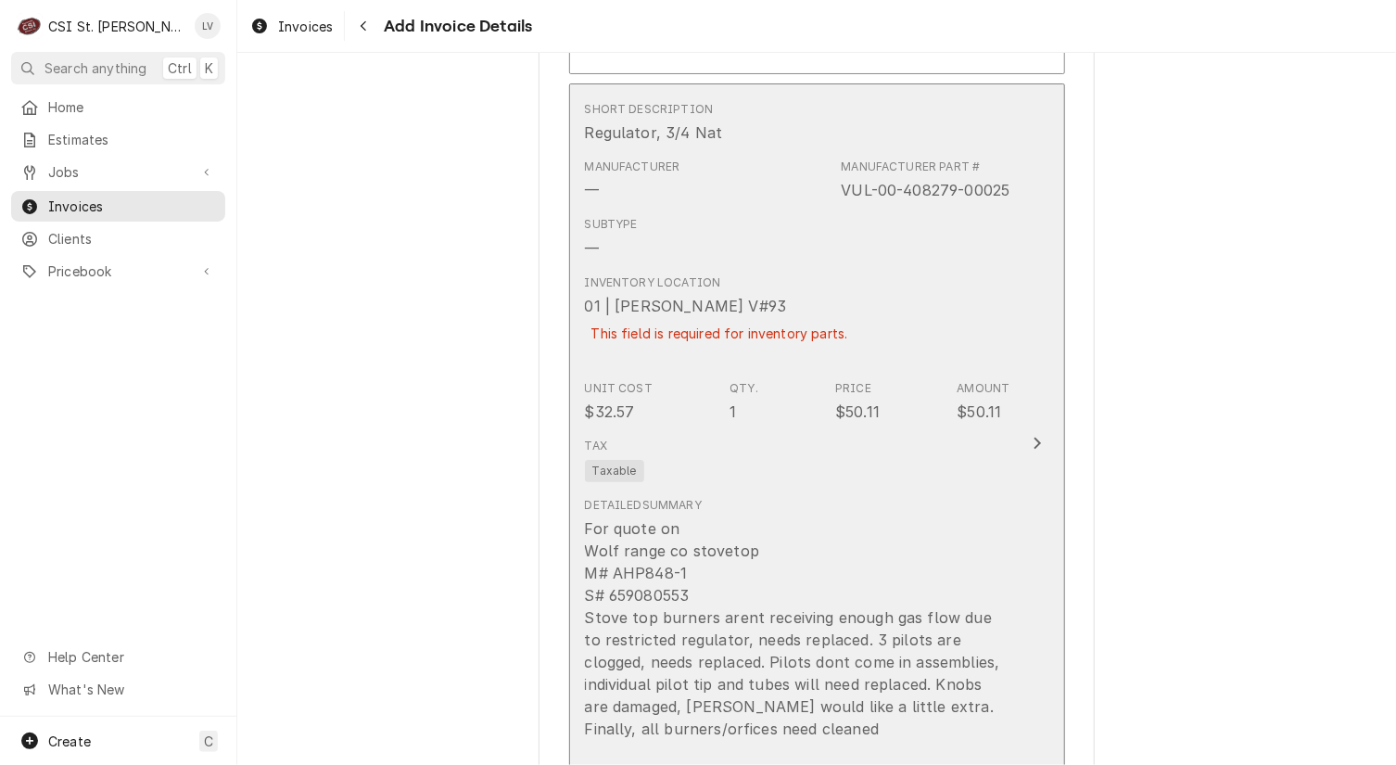
click at [795, 441] on div "Tax Taxable" at bounding box center [798, 459] width 426 height 59
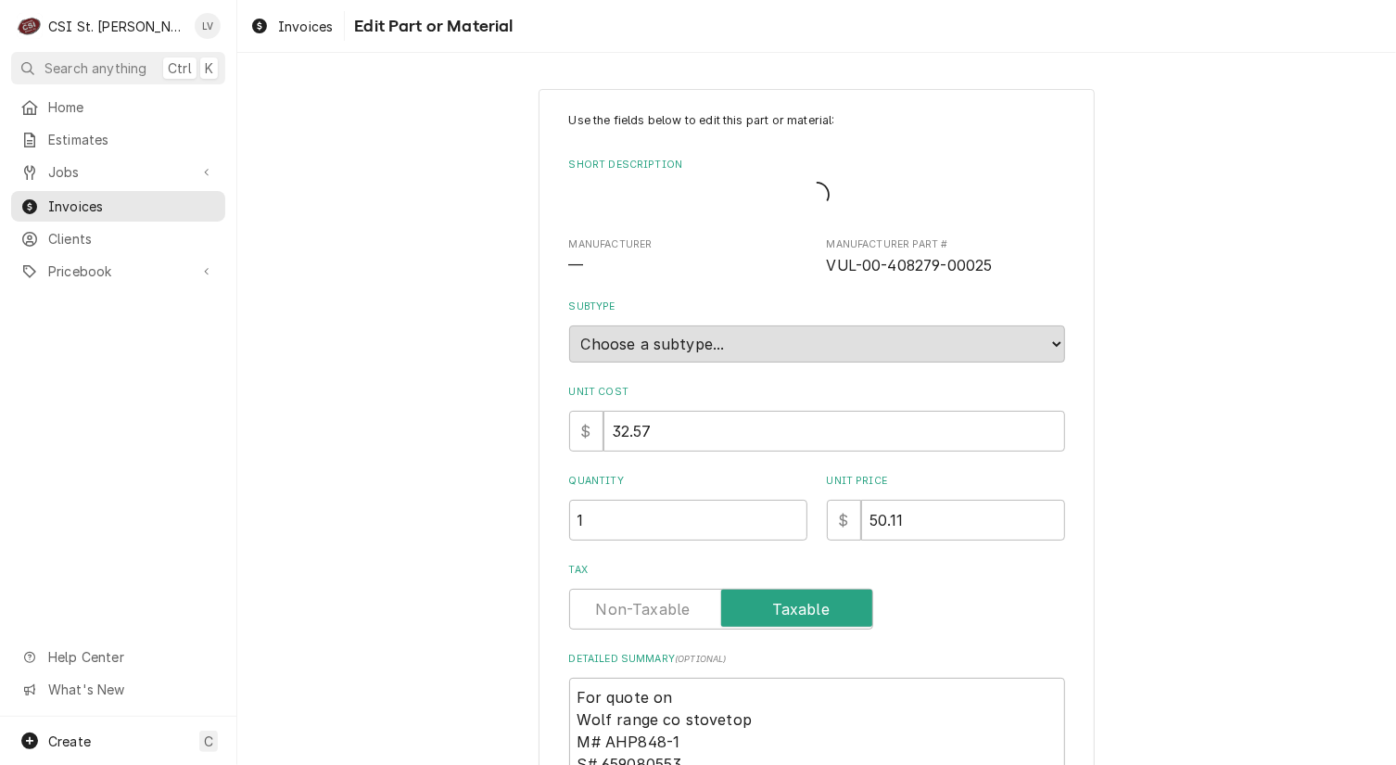
type textarea "x"
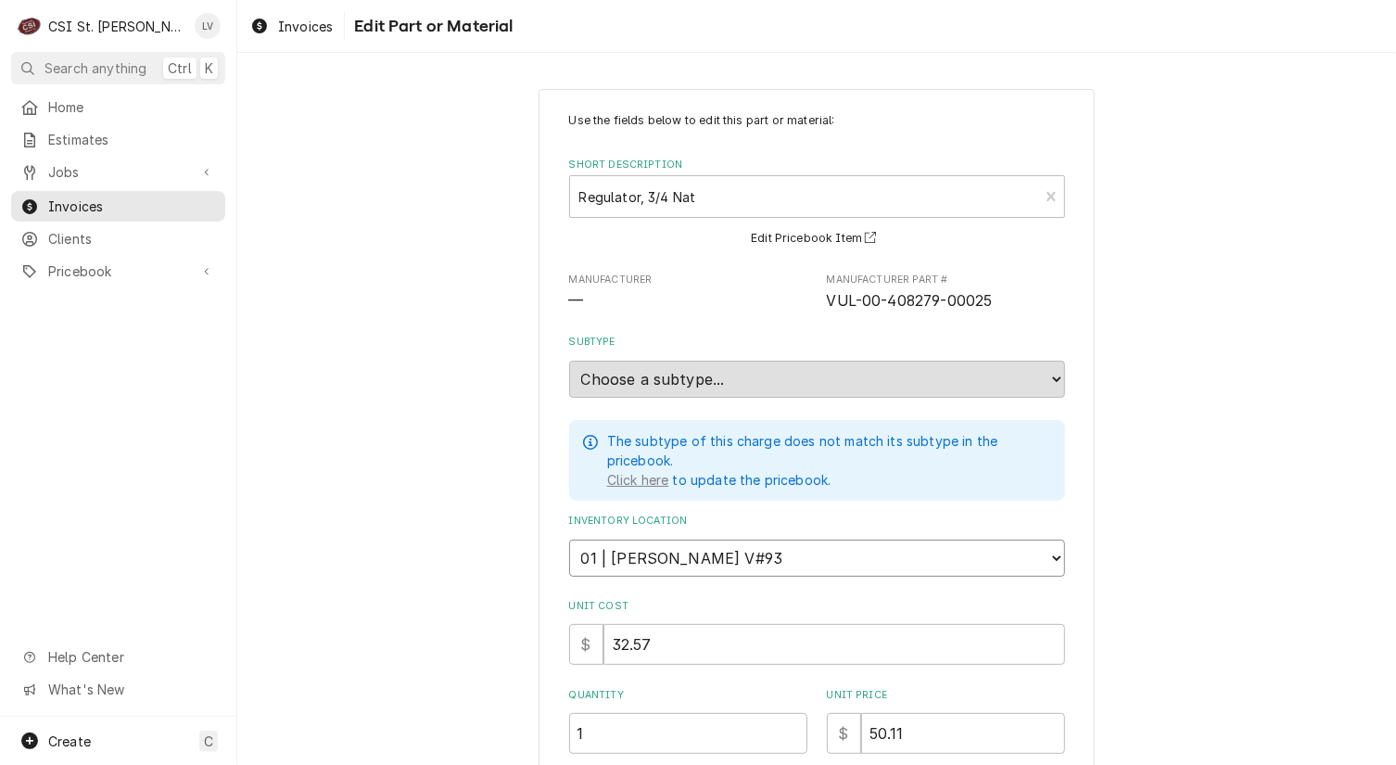
click at [817, 553] on select "Choose a location... 00 | STL WAREHOUSE 01 | CHUCK WAMBOLDT V#93 01 | COURTNEY …" at bounding box center [817, 558] width 496 height 37
select select "1527"
click at [569, 540] on select "Choose a location... 00 | STL WAREHOUSE 01 | CHUCK WAMBOLDT V#93 01 | COURTNEY …" at bounding box center [817, 558] width 496 height 37
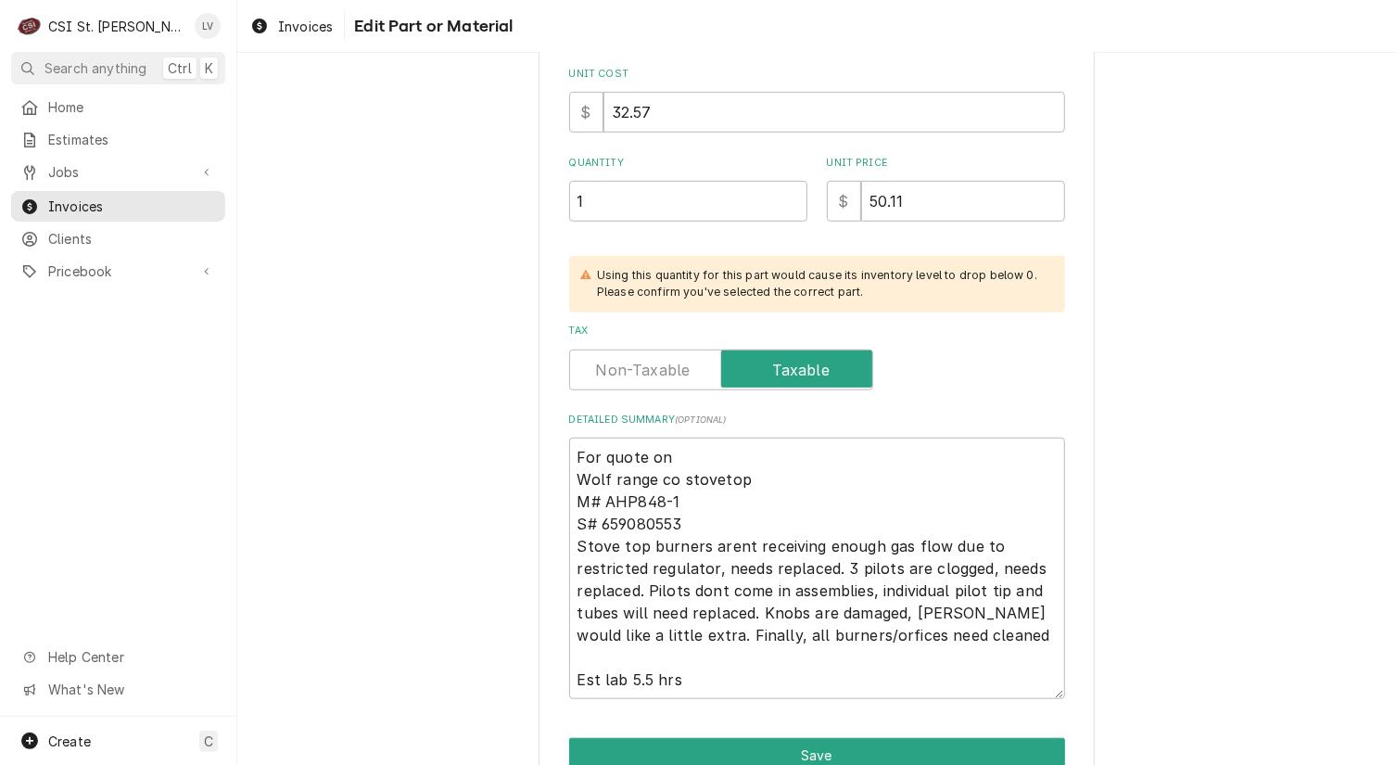
scroll to position [621, 0]
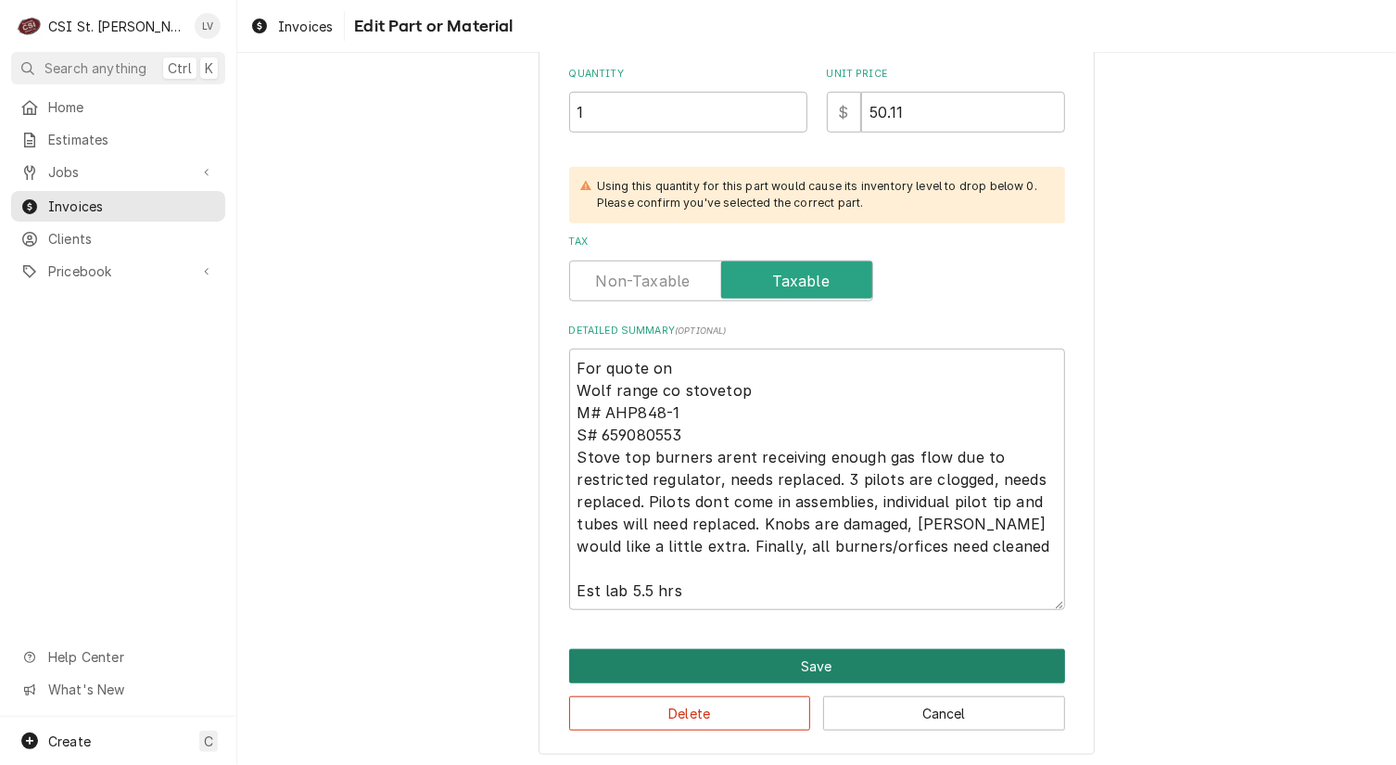
click at [960, 664] on button "Save" at bounding box center [817, 666] width 496 height 34
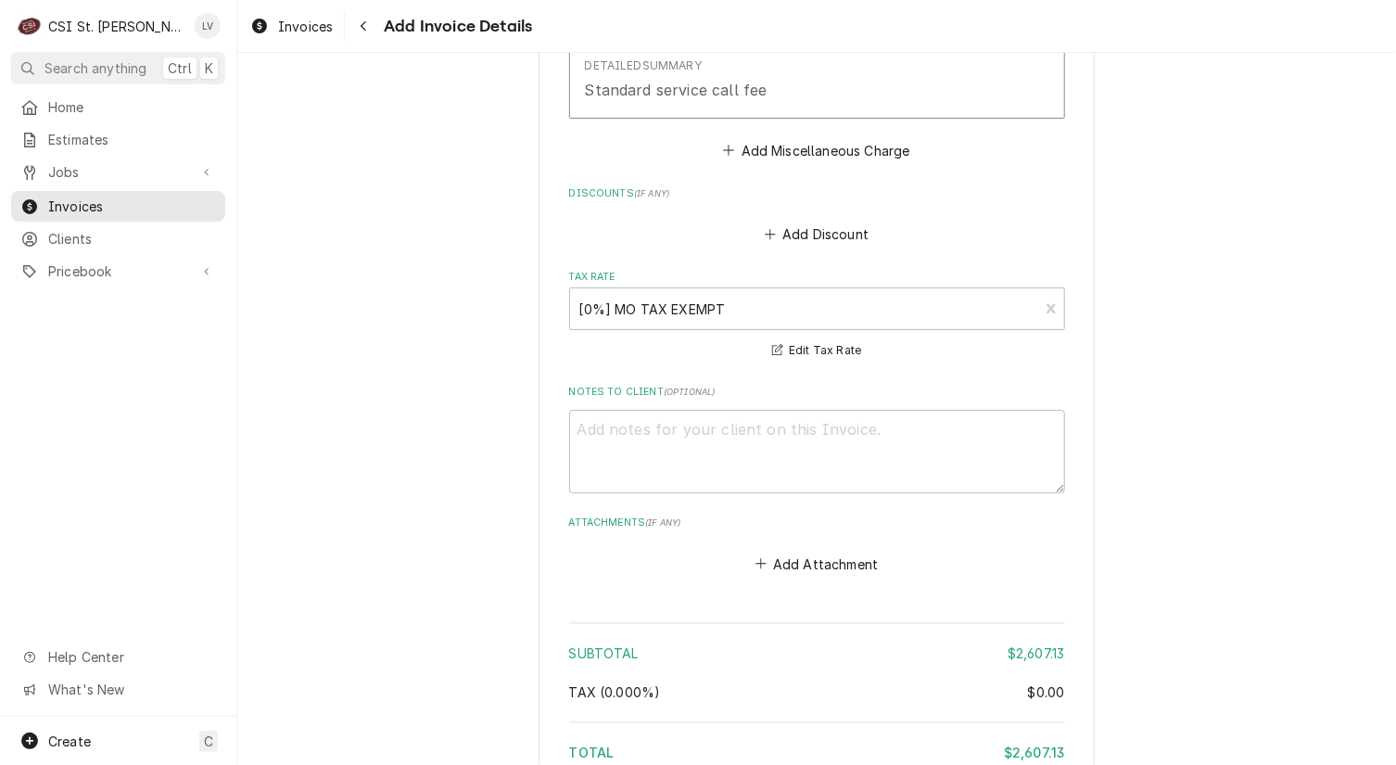
scroll to position [8360, 0]
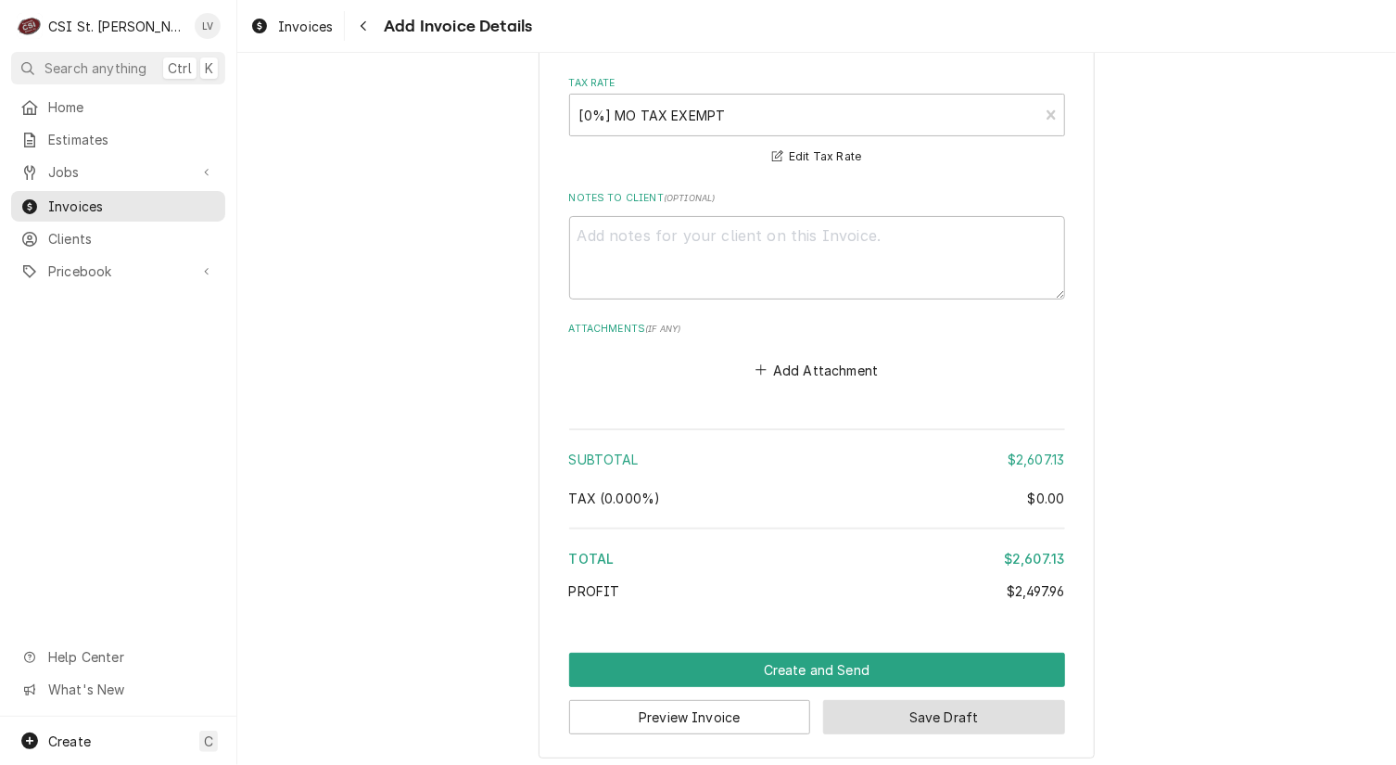
click at [1045, 700] on button "Save Draft" at bounding box center [944, 717] width 242 height 34
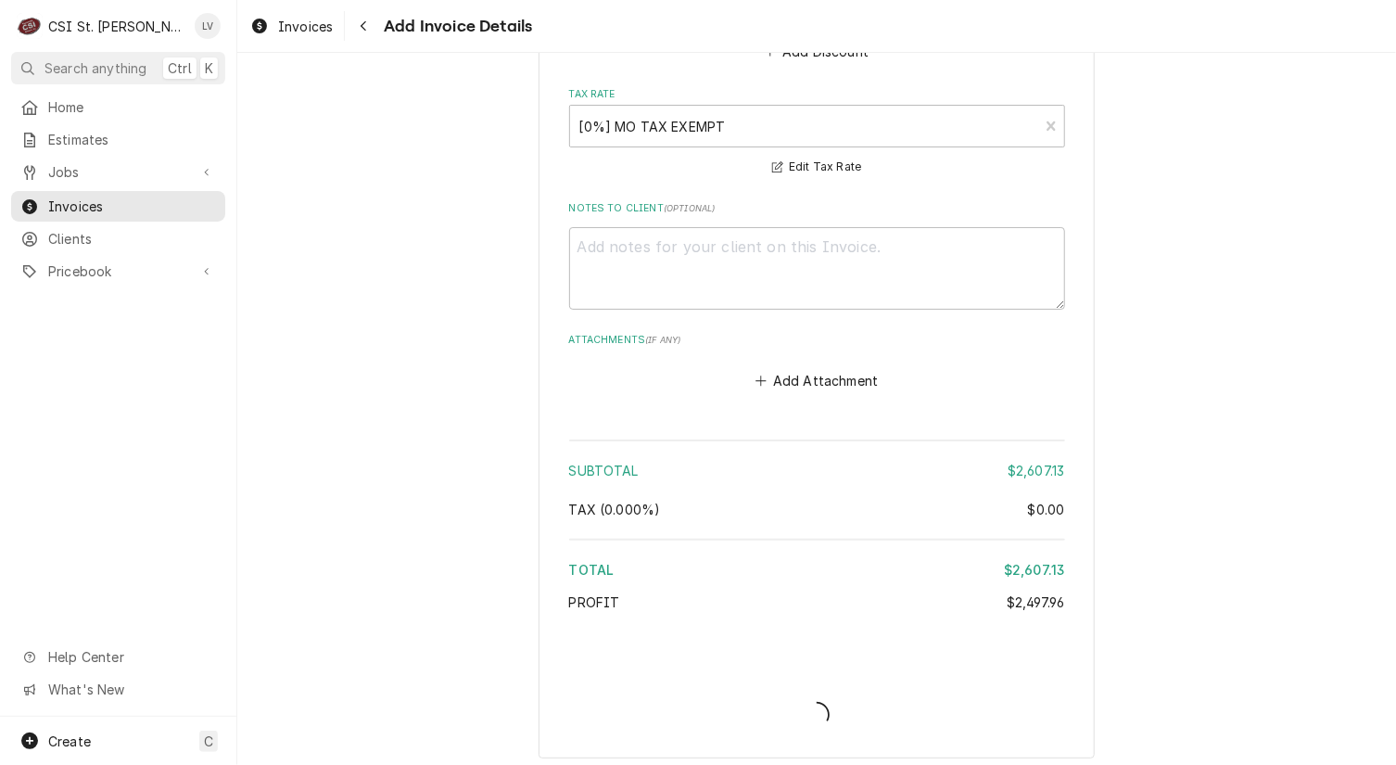
type textarea "x"
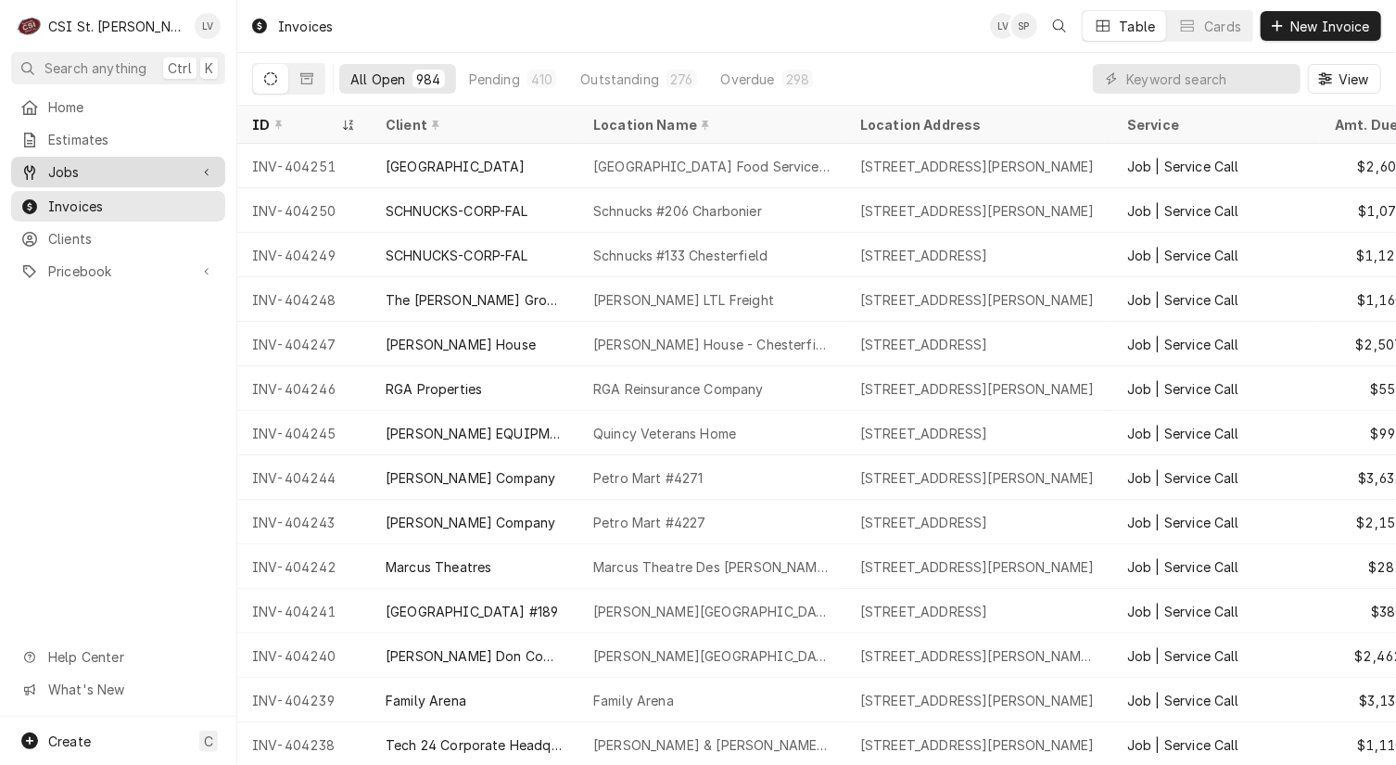
click at [57, 162] on span "Jobs" at bounding box center [118, 171] width 140 height 19
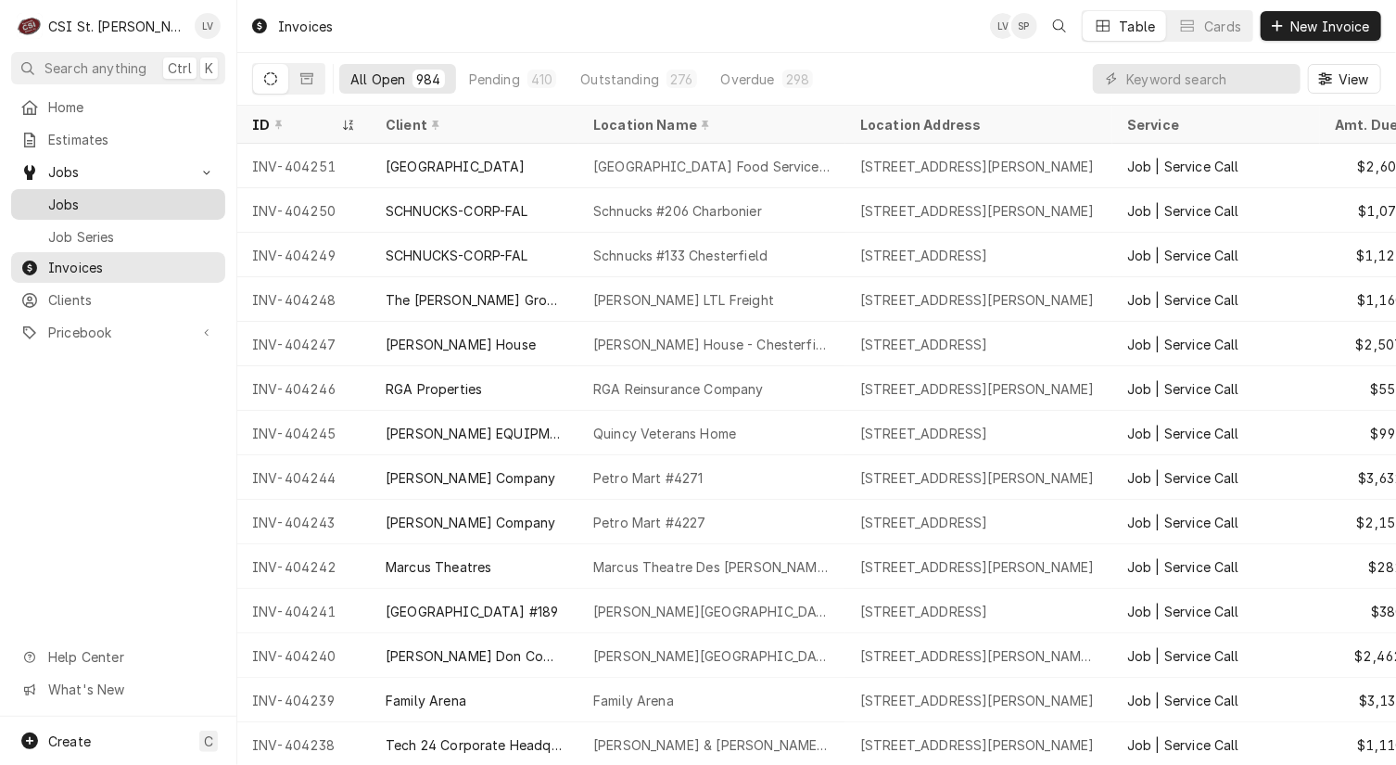
click at [79, 195] on span "Jobs" at bounding box center [132, 204] width 168 height 19
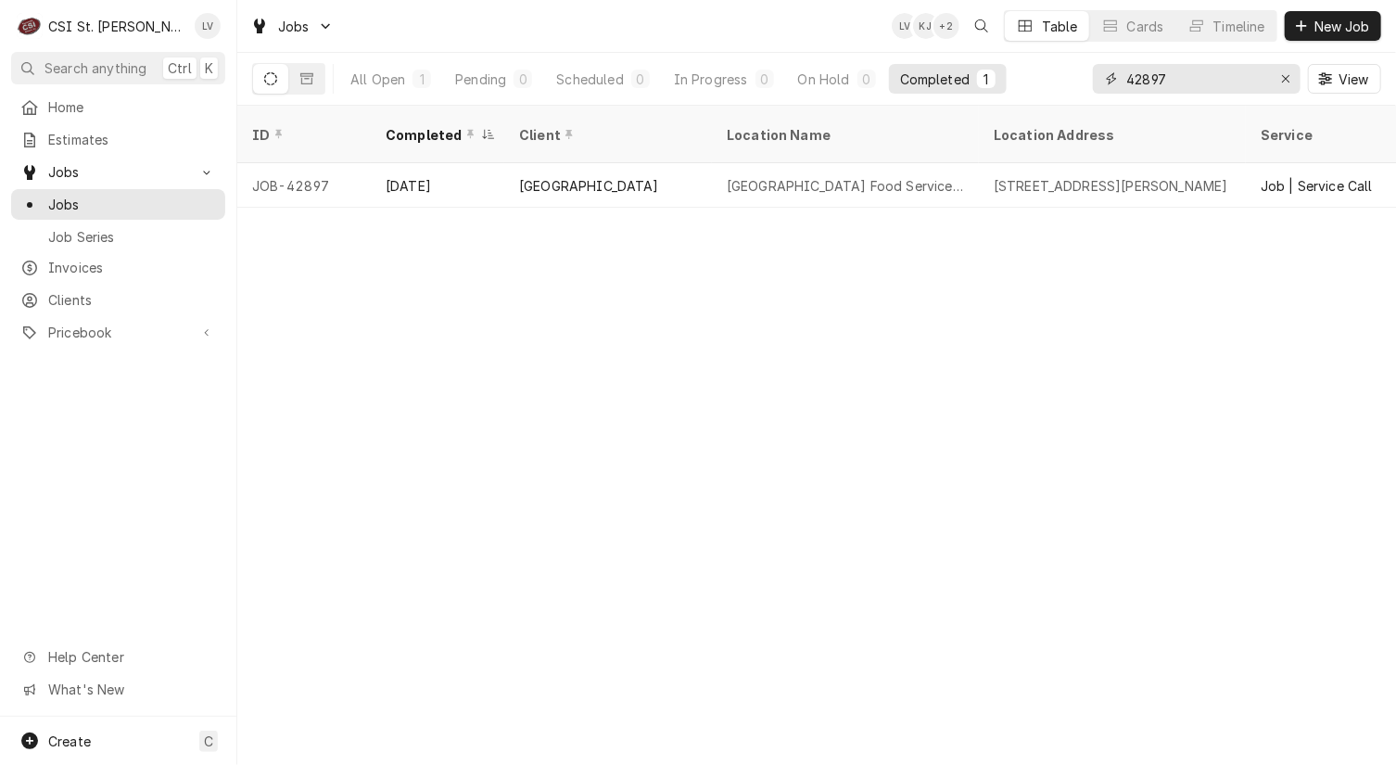
drag, startPoint x: 1181, startPoint y: 81, endPoint x: 1079, endPoint y: 90, distance: 102.4
click at [1079, 90] on div "All Open 1 Pending 0 Scheduled 0 In Progress 0 On Hold 0 Completed 1 42897 View" at bounding box center [816, 79] width 1129 height 52
type input "42813"
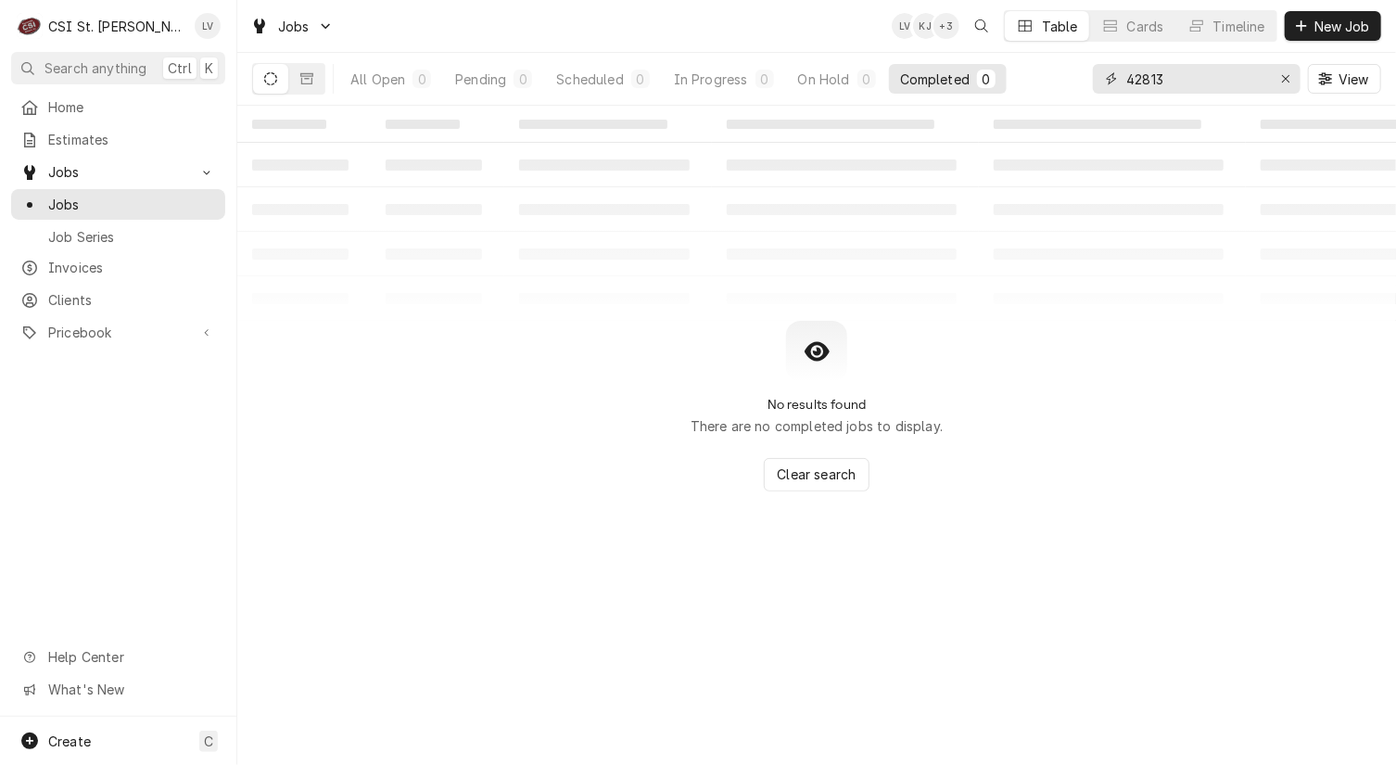
drag, startPoint x: 1281, startPoint y: 79, endPoint x: 1267, endPoint y: 83, distance: 14.4
click at [1281, 79] on icon "Erase input" at bounding box center [1286, 78] width 10 height 13
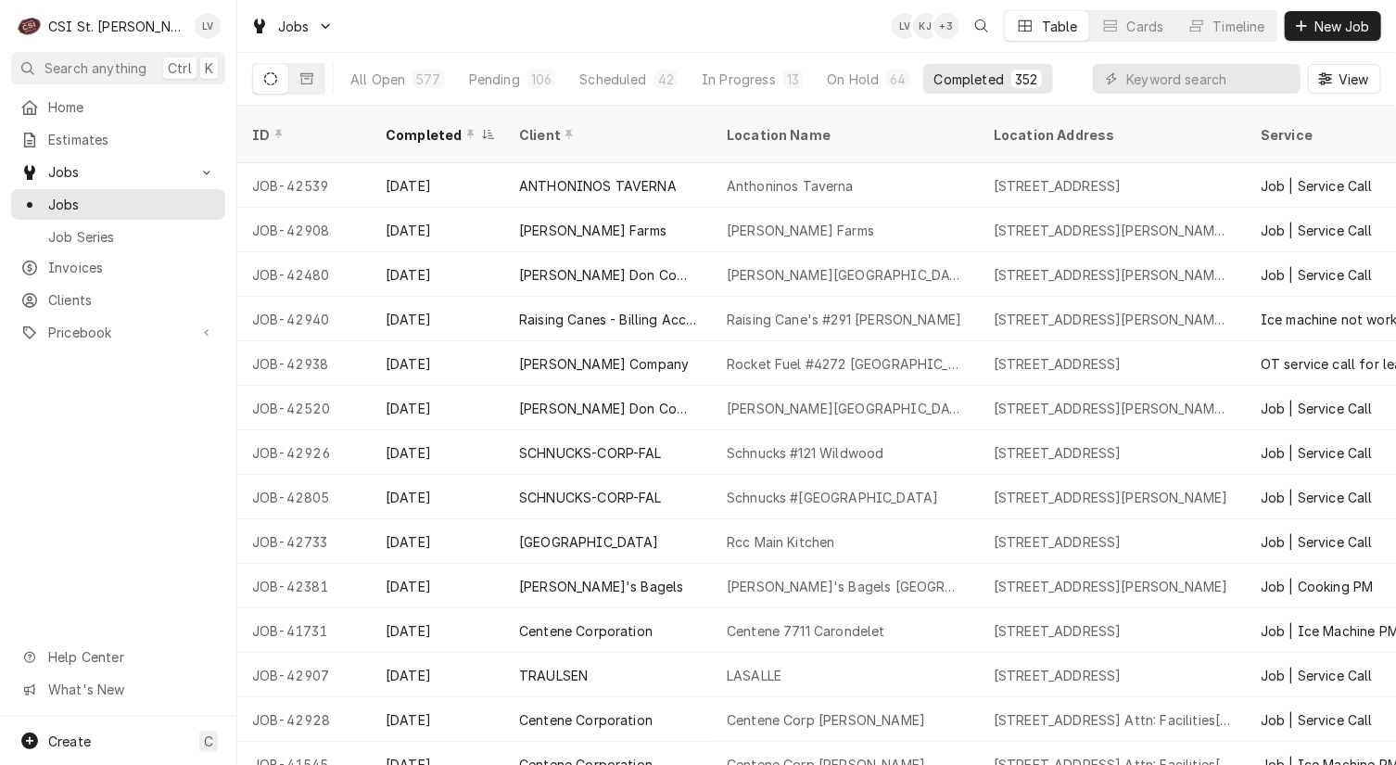
click at [111, 509] on div "Home Estimates Jobs Jobs Job Series Invoices Clients Pricebook Services Parts &…" at bounding box center [118, 404] width 236 height 625
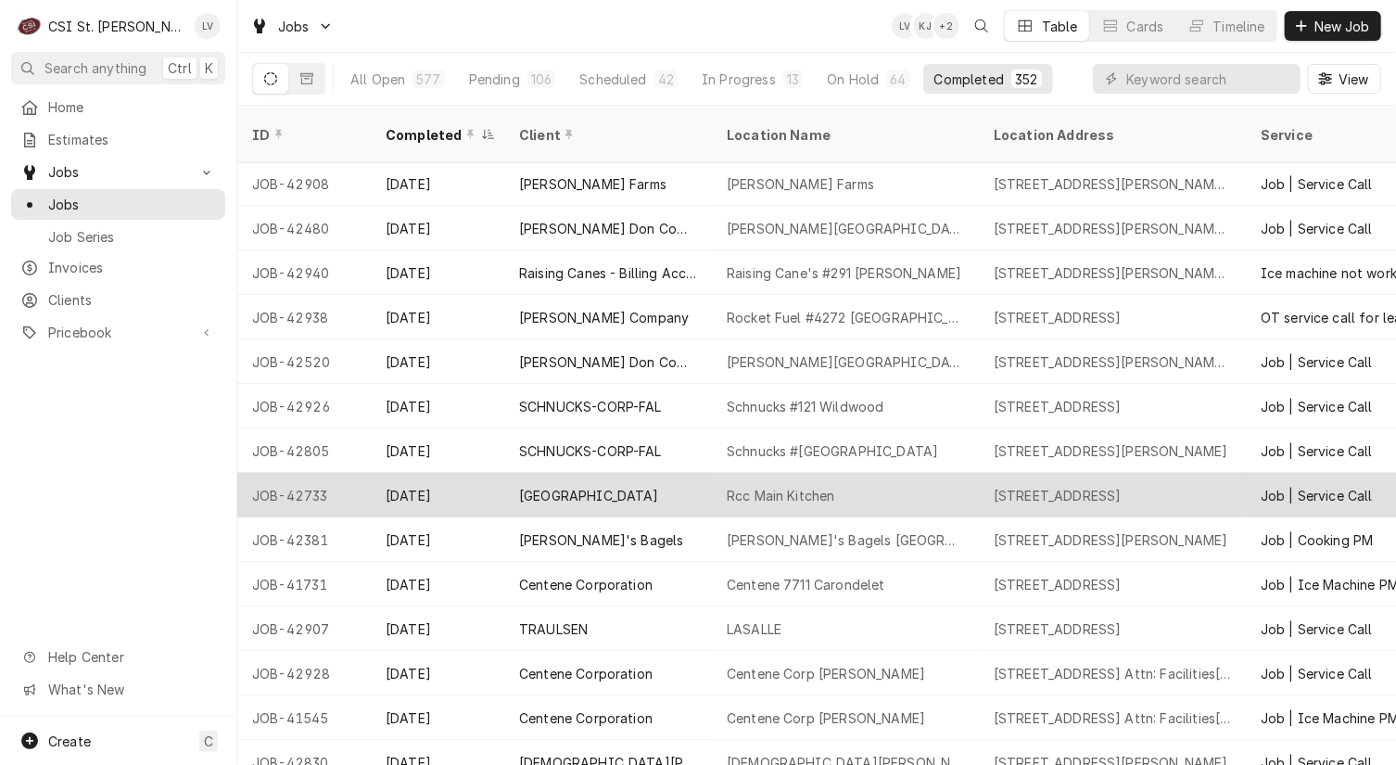
scroll to position [93, 0]
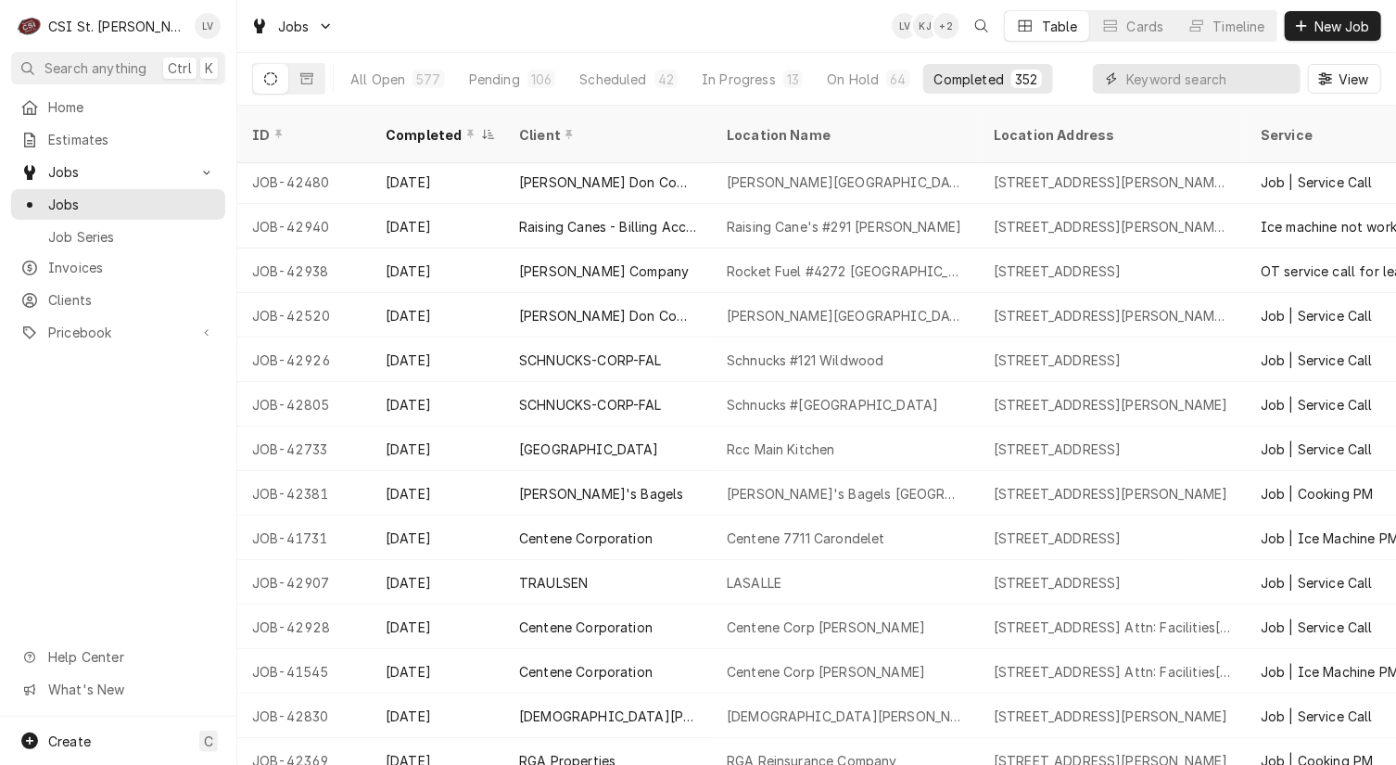
click at [1142, 75] on input "Dynamic Content Wrapper" at bounding box center [1208, 79] width 165 height 30
type input "42813"
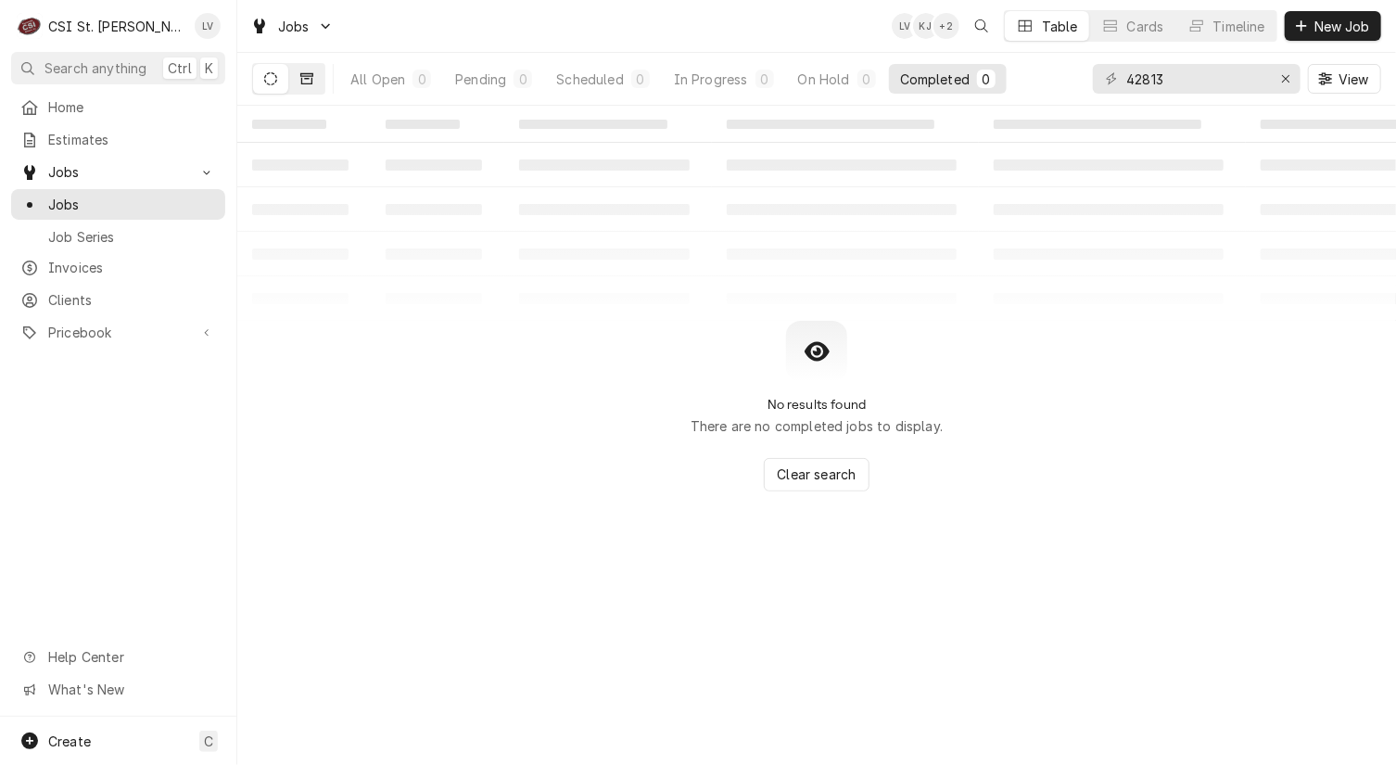
click at [302, 76] on icon "Dynamic Content Wrapper" at bounding box center [306, 78] width 13 height 11
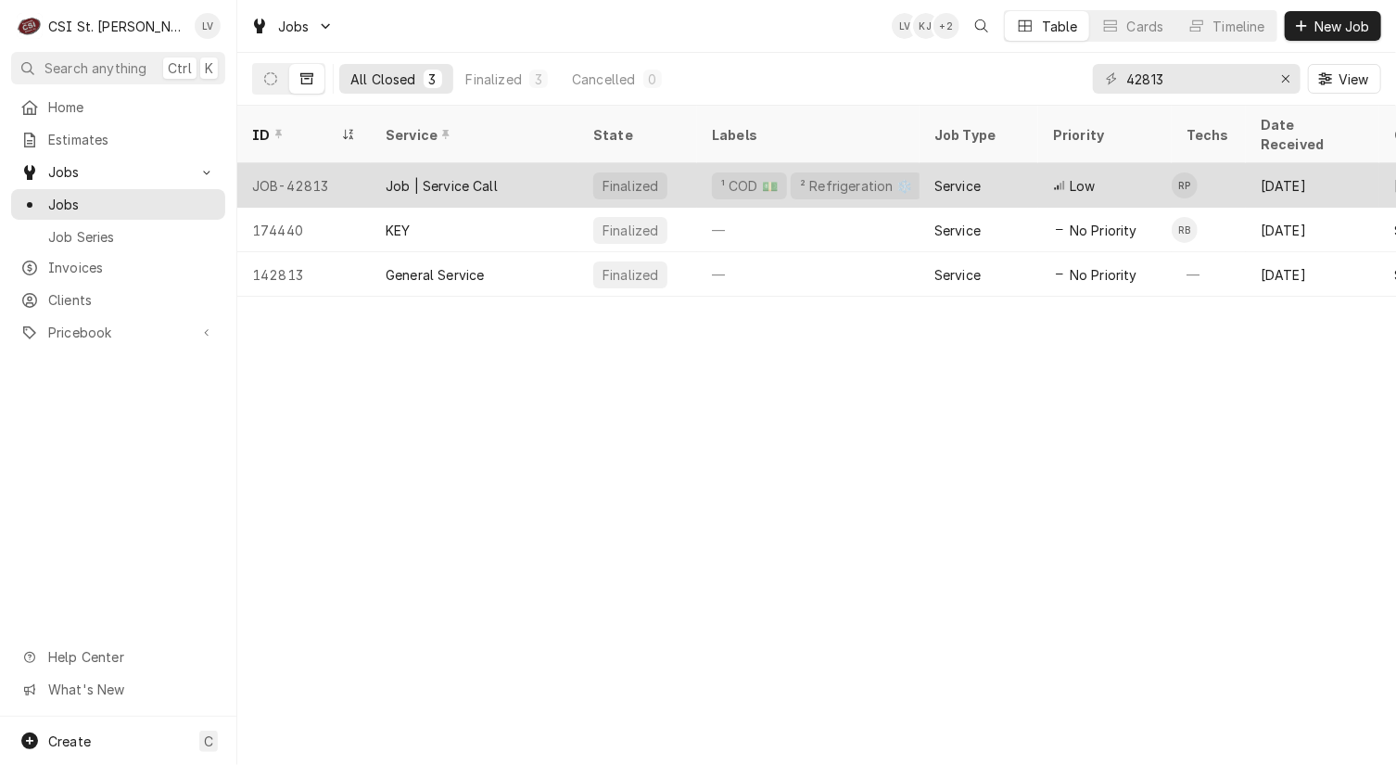
click at [376, 168] on div "Job | Service Call" at bounding box center [475, 185] width 208 height 45
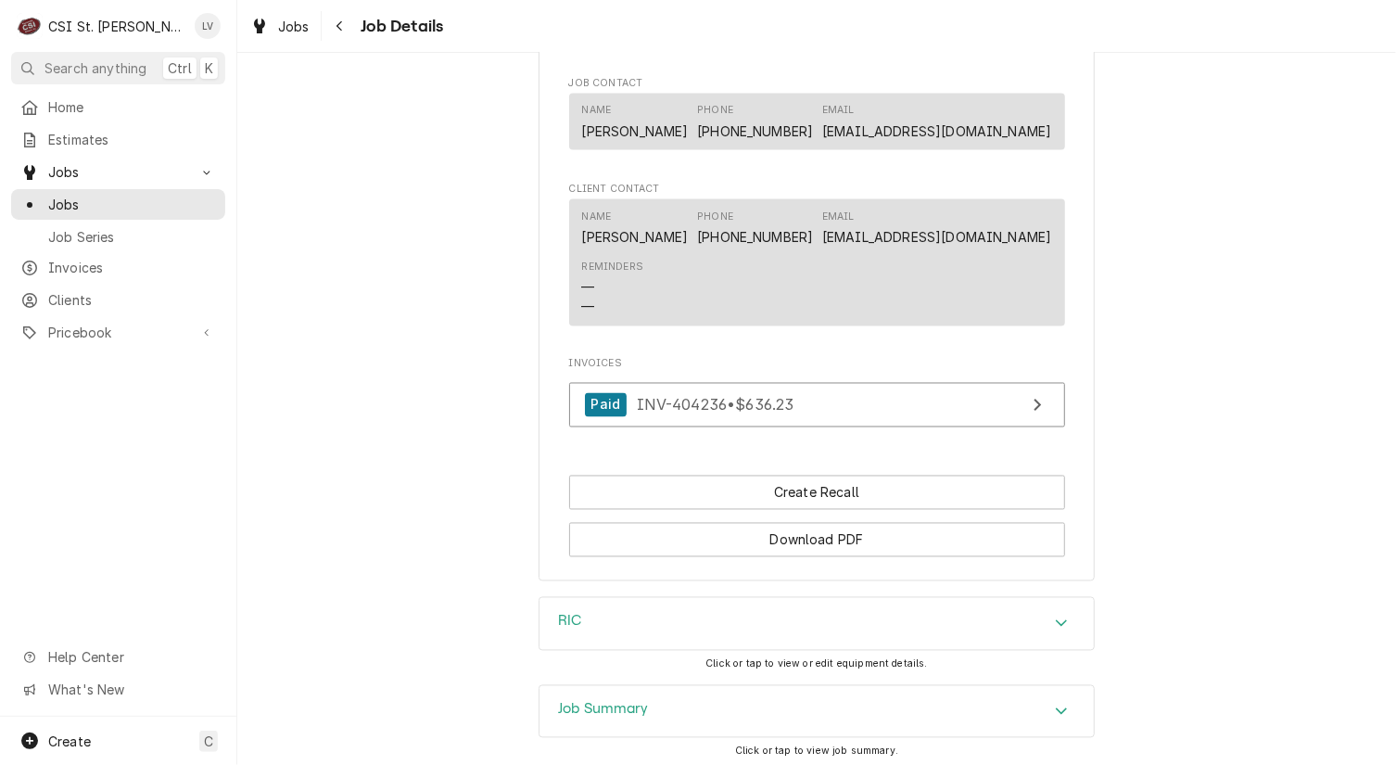
scroll to position [1817, 0]
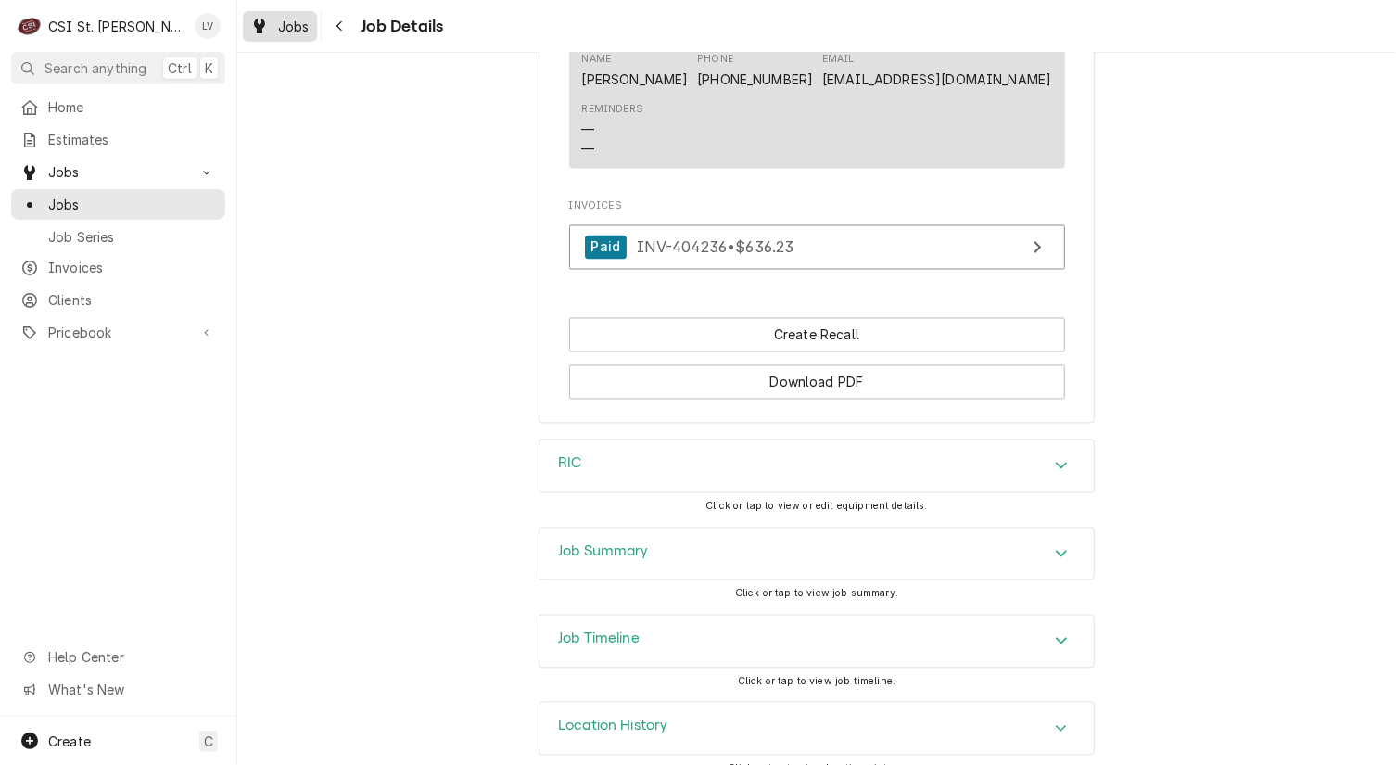
click at [285, 29] on span "Jobs" at bounding box center [294, 26] width 32 height 19
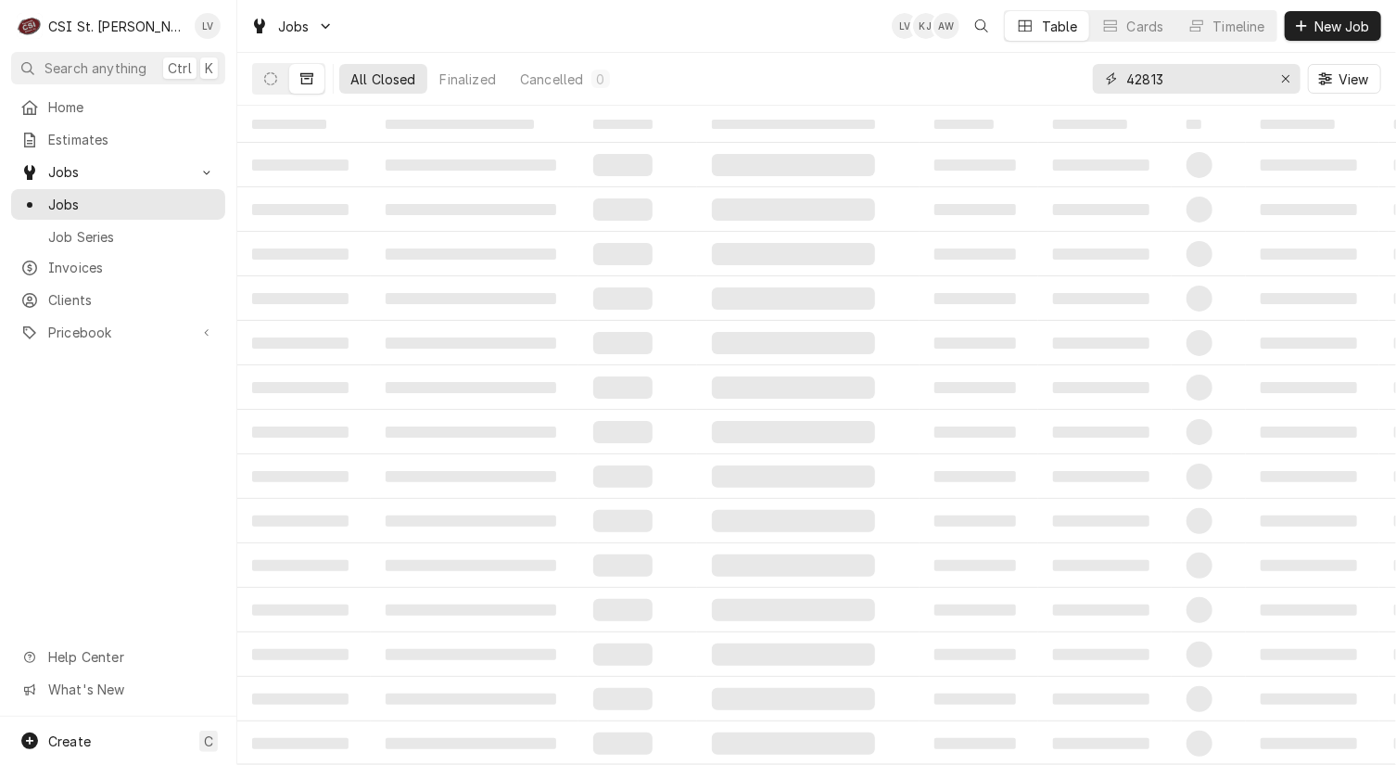
drag, startPoint x: 1177, startPoint y: 83, endPoint x: 1041, endPoint y: 97, distance: 137.0
click at [1042, 98] on div "All Closed Finalized Cancelled 0 42813 View" at bounding box center [816, 79] width 1129 height 52
type input "42910"
click at [264, 80] on icon "Dynamic Content Wrapper" at bounding box center [270, 78] width 13 height 13
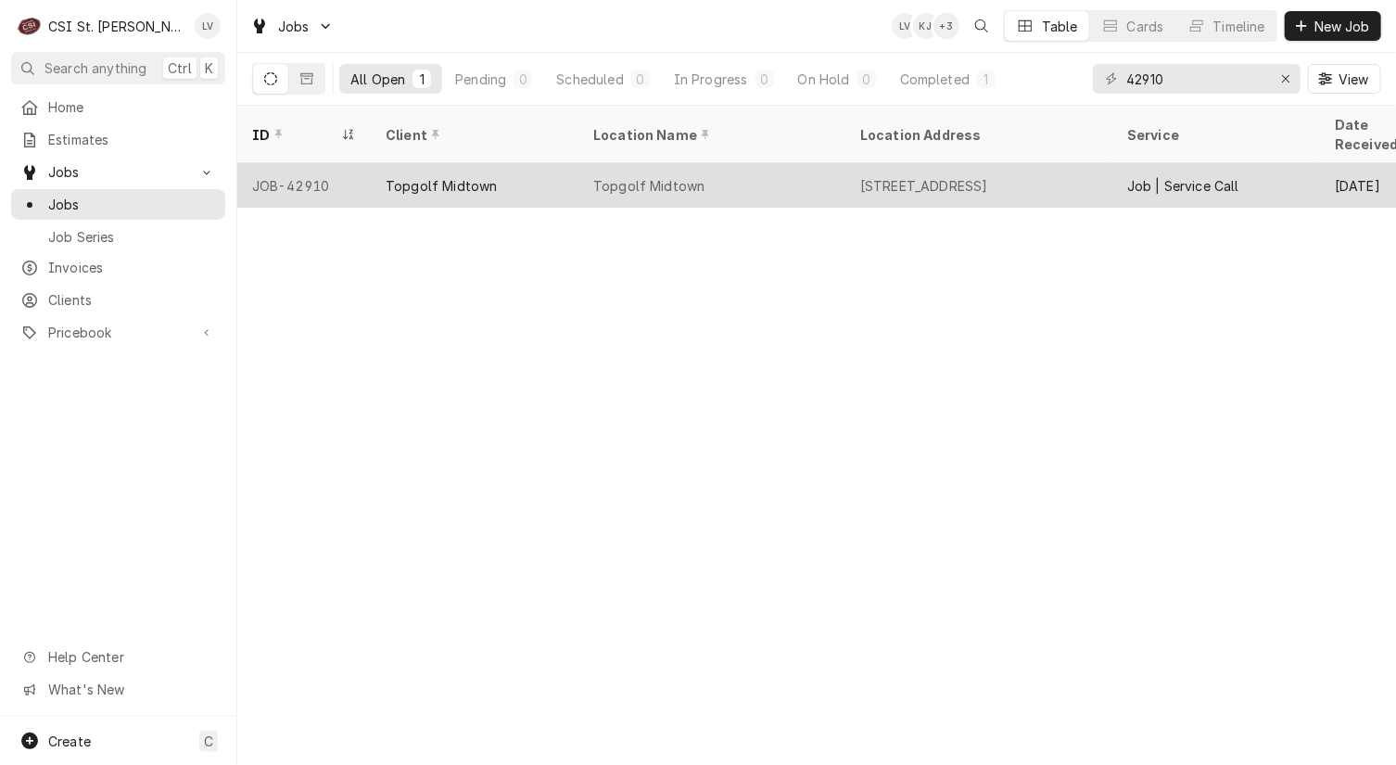
click at [391, 176] on div "Topgolf Midtown" at bounding box center [441, 185] width 111 height 19
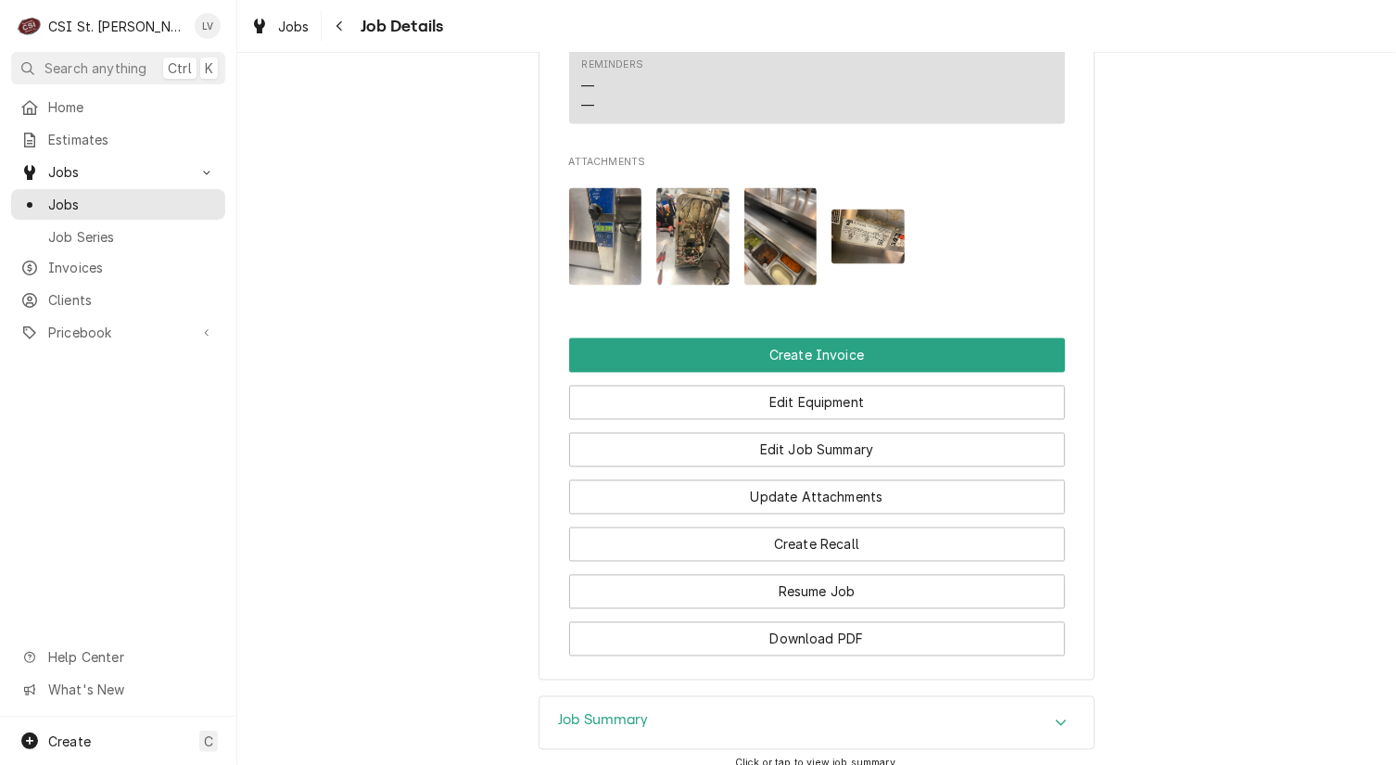
scroll to position [1669, 0]
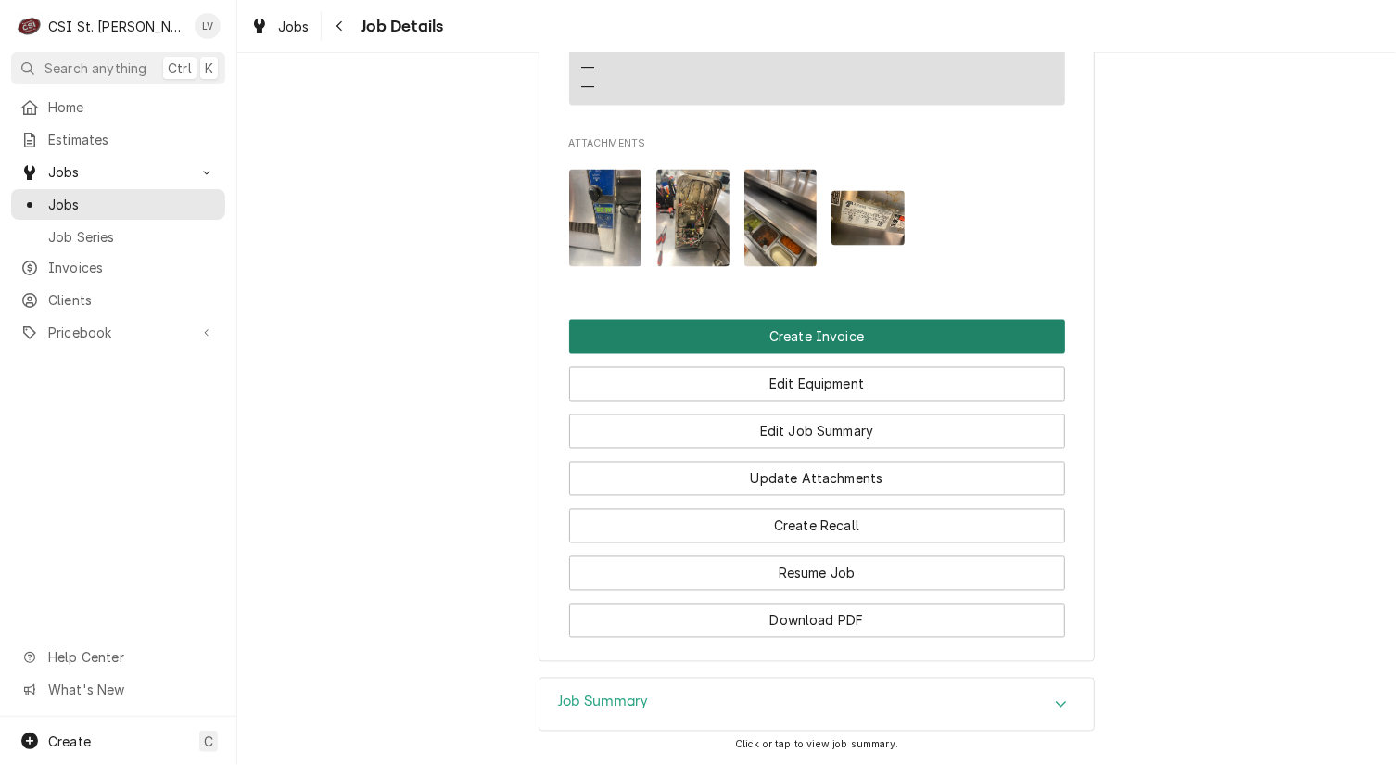
click at [749, 354] on button "Create Invoice" at bounding box center [817, 337] width 496 height 34
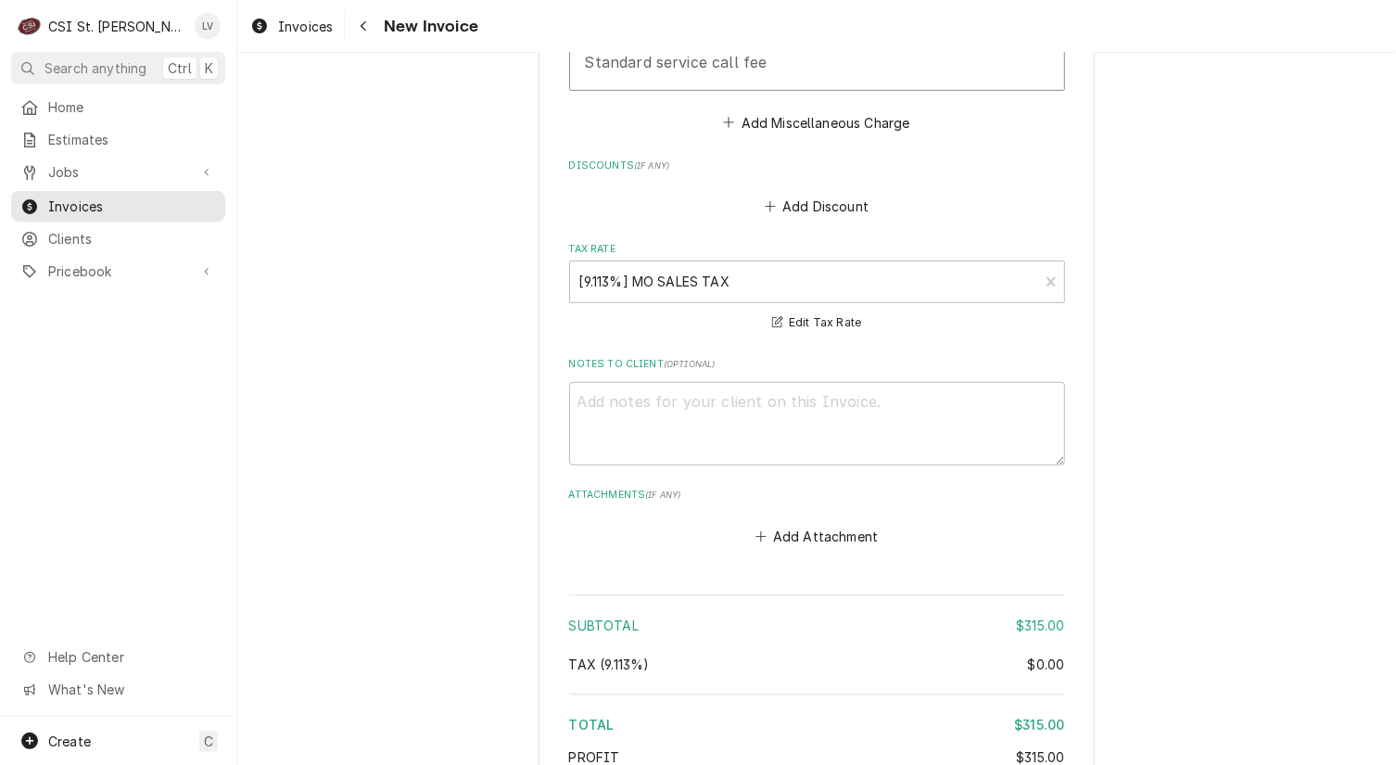
scroll to position [4486, 0]
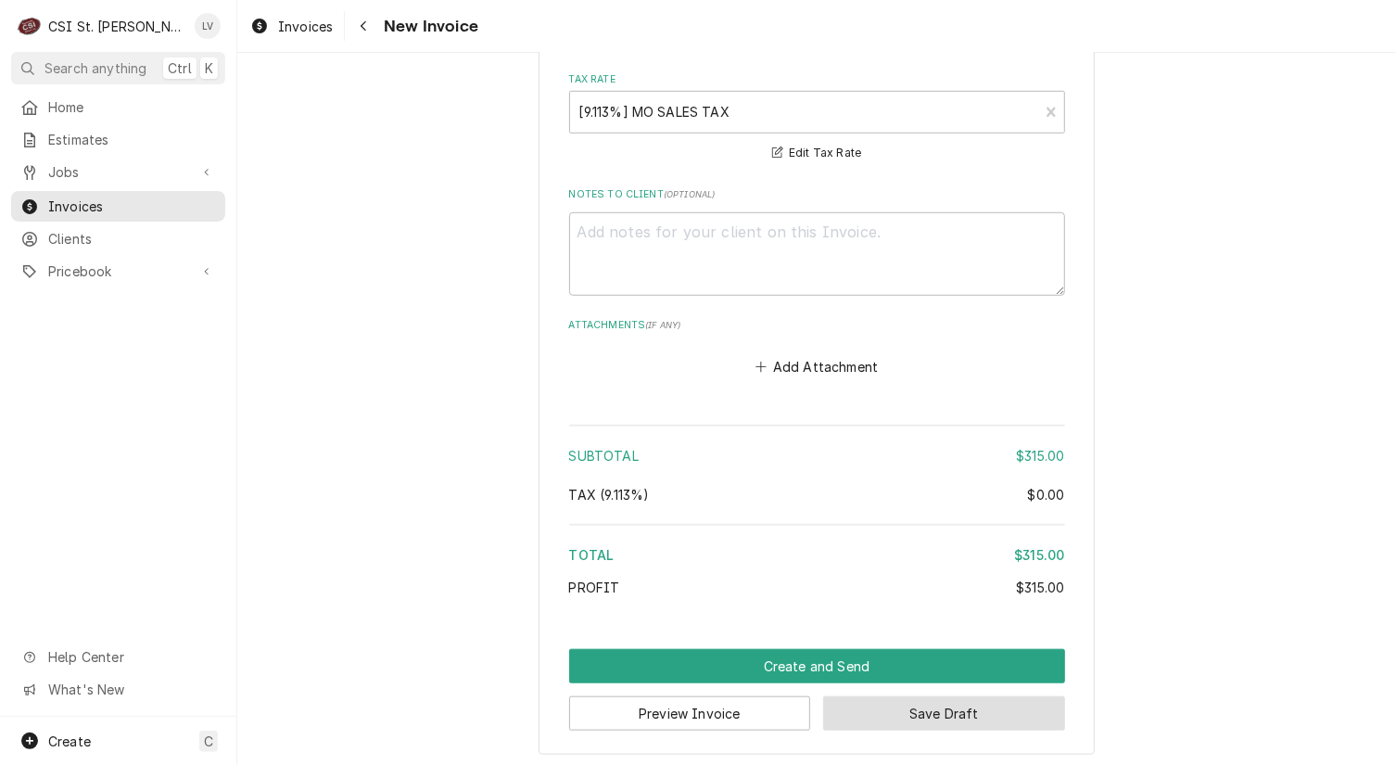
click at [968, 708] on button "Save Draft" at bounding box center [944, 713] width 242 height 34
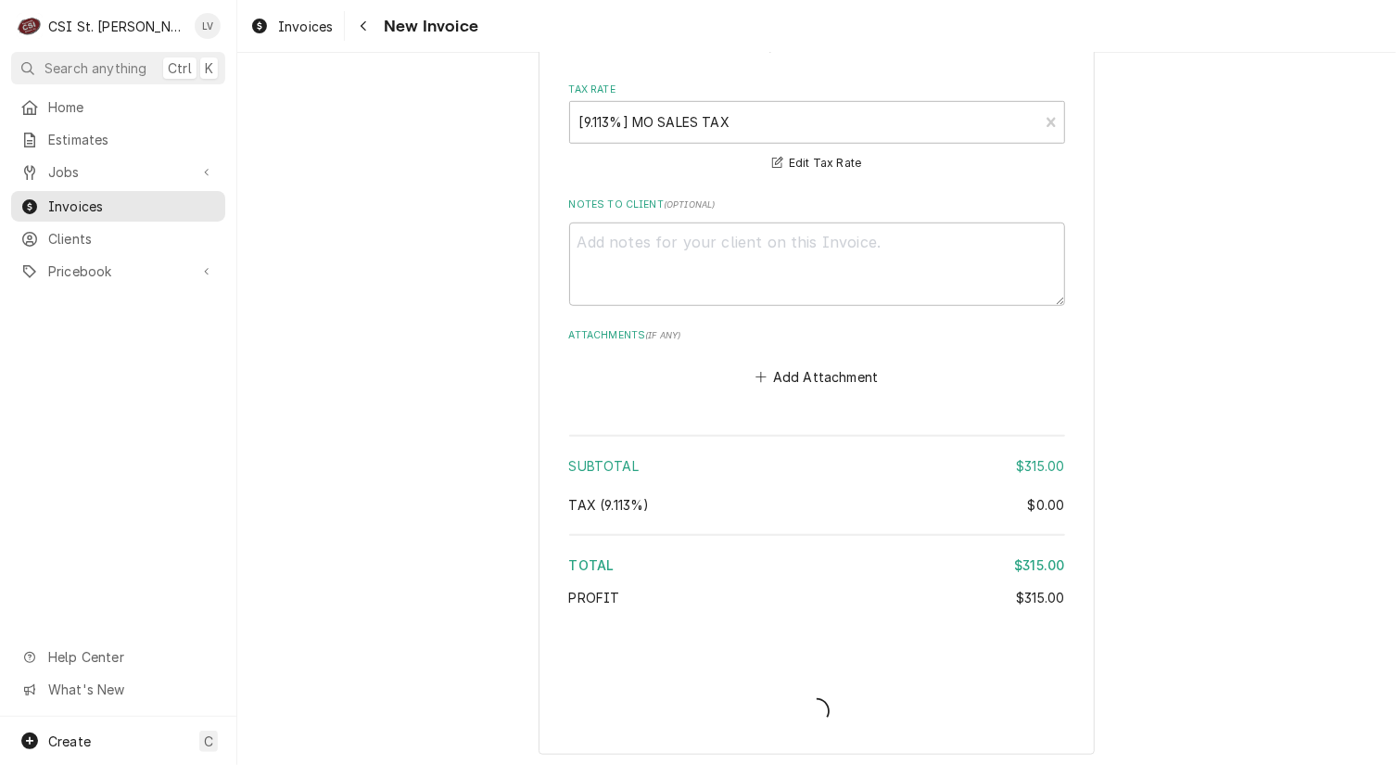
type textarea "x"
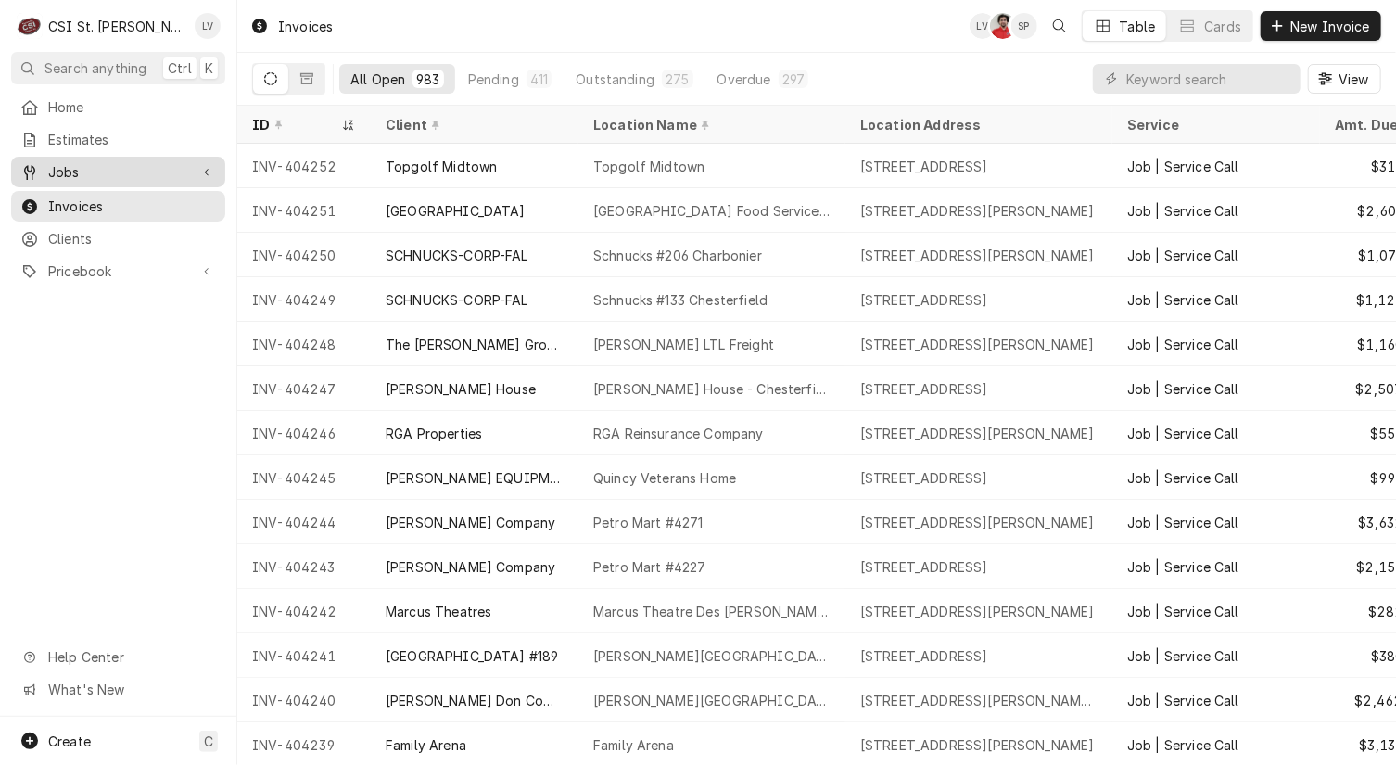
click at [96, 165] on span "Jobs" at bounding box center [118, 171] width 140 height 19
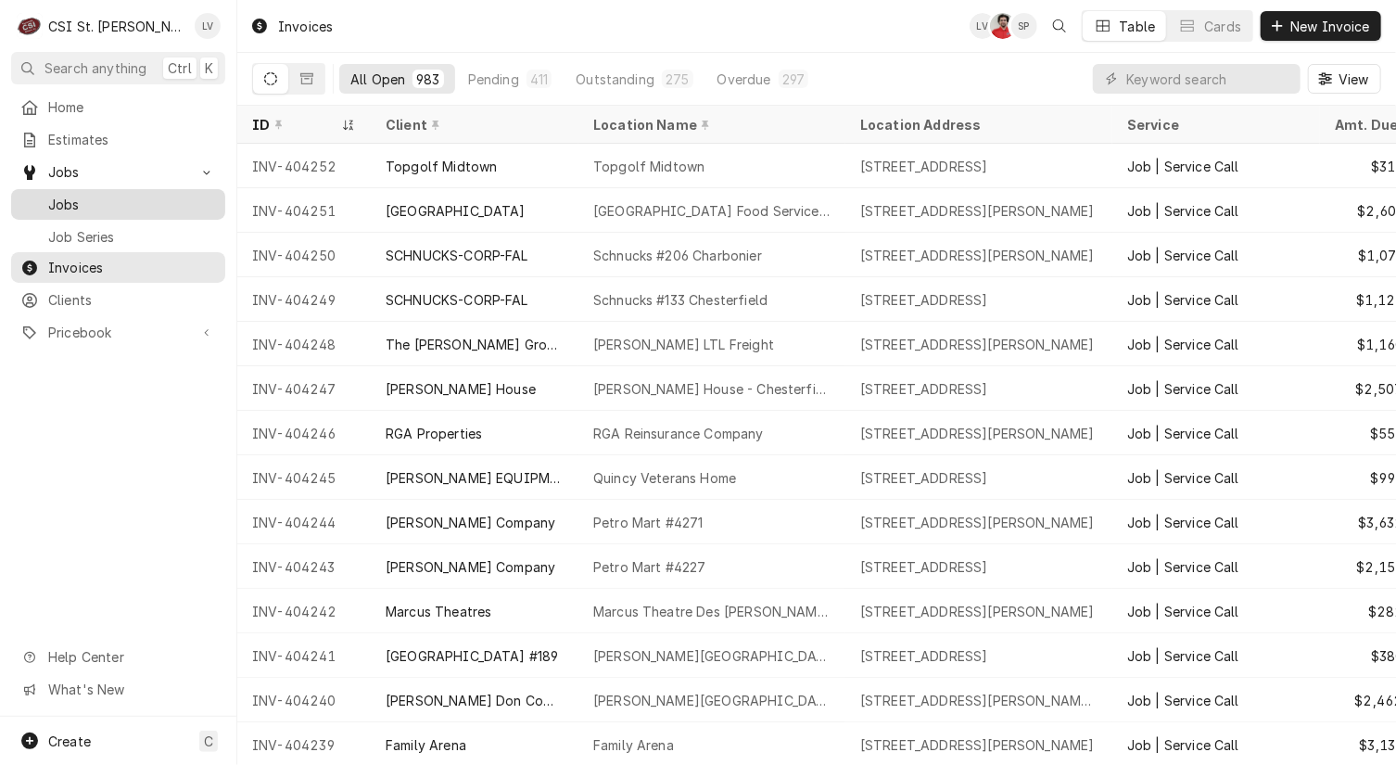
click at [95, 195] on span "Jobs" at bounding box center [132, 204] width 168 height 19
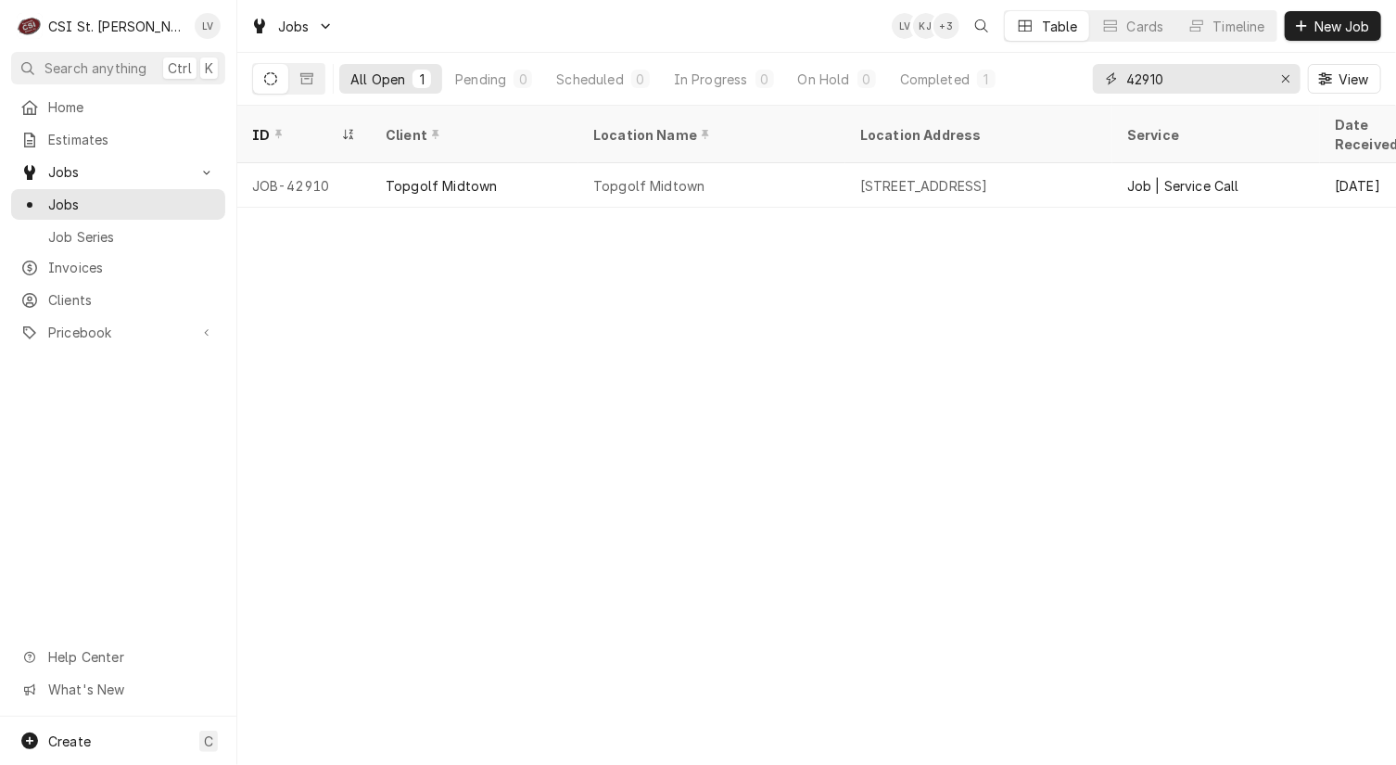
drag, startPoint x: 1176, startPoint y: 77, endPoint x: 1109, endPoint y: 83, distance: 67.0
click at [1108, 83] on div "42910" at bounding box center [1197, 79] width 208 height 30
type input "42764"
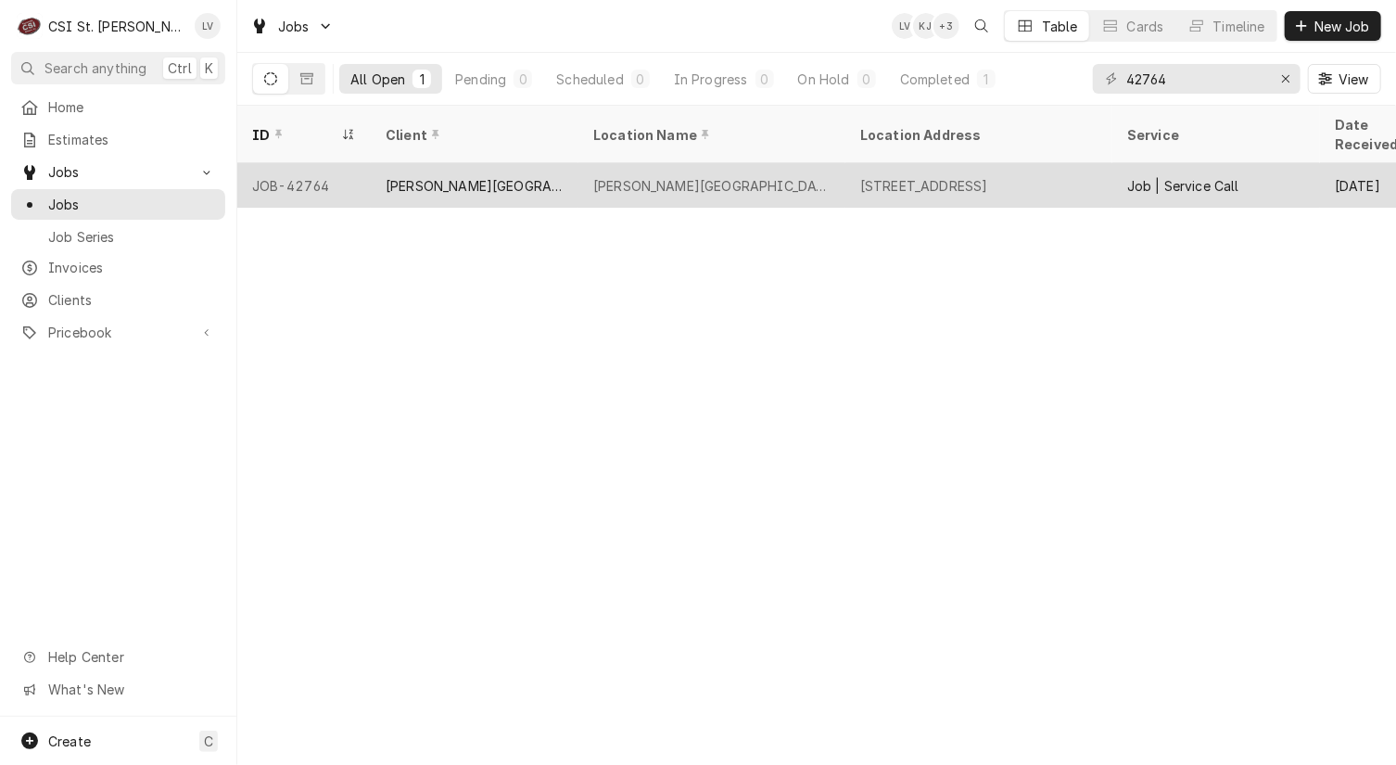
click at [519, 176] on div "[PERSON_NAME][GEOGRAPHIC_DATA]" at bounding box center [475, 185] width 178 height 19
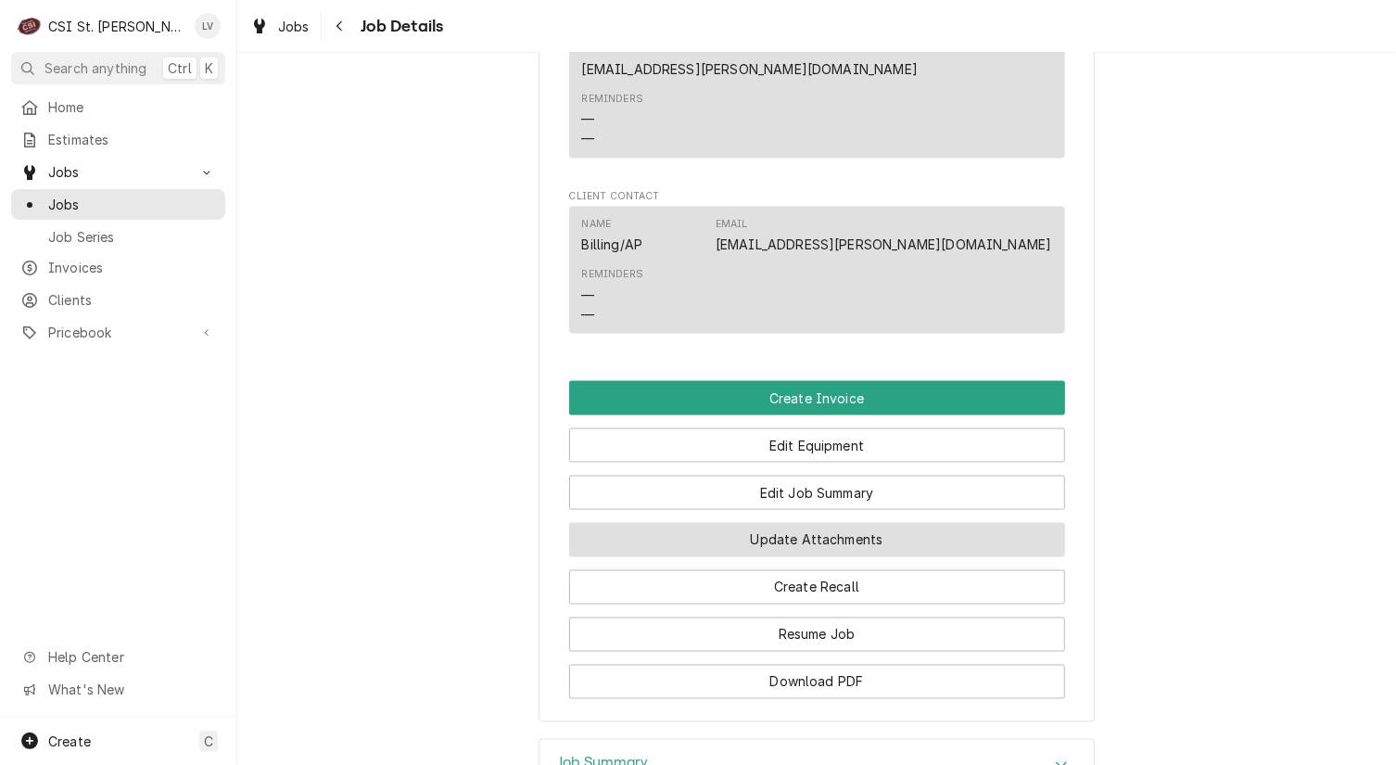
scroll to position [1483, 0]
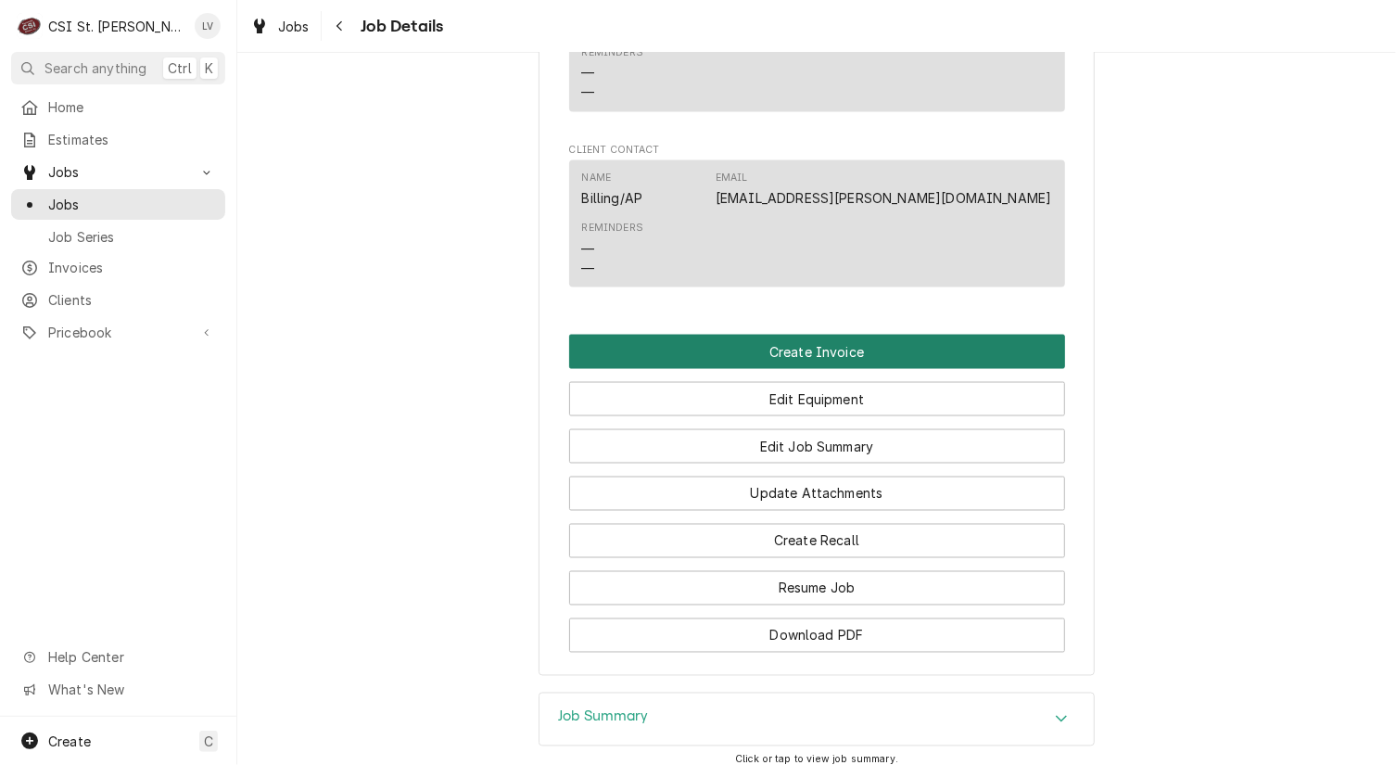
click at [795, 369] on button "Create Invoice" at bounding box center [817, 352] width 496 height 34
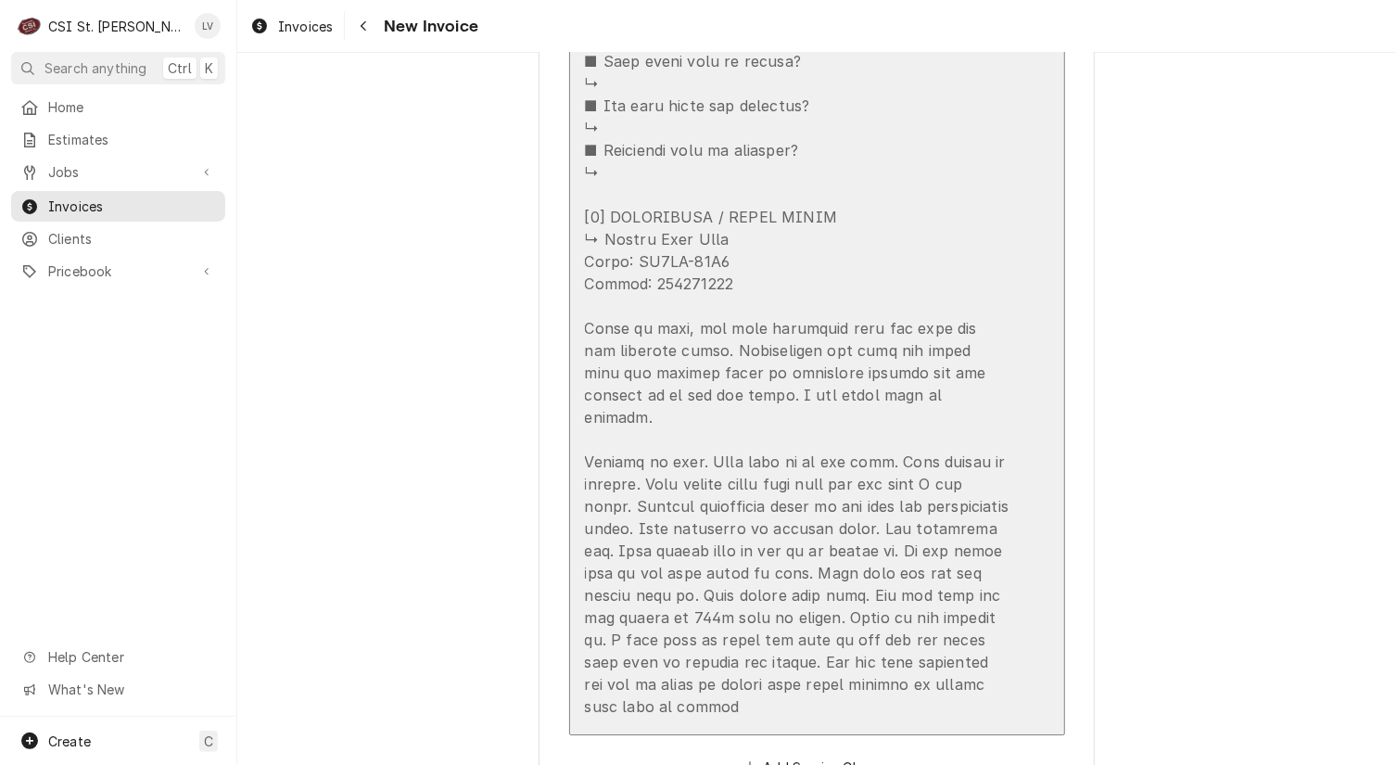
scroll to position [3152, 0]
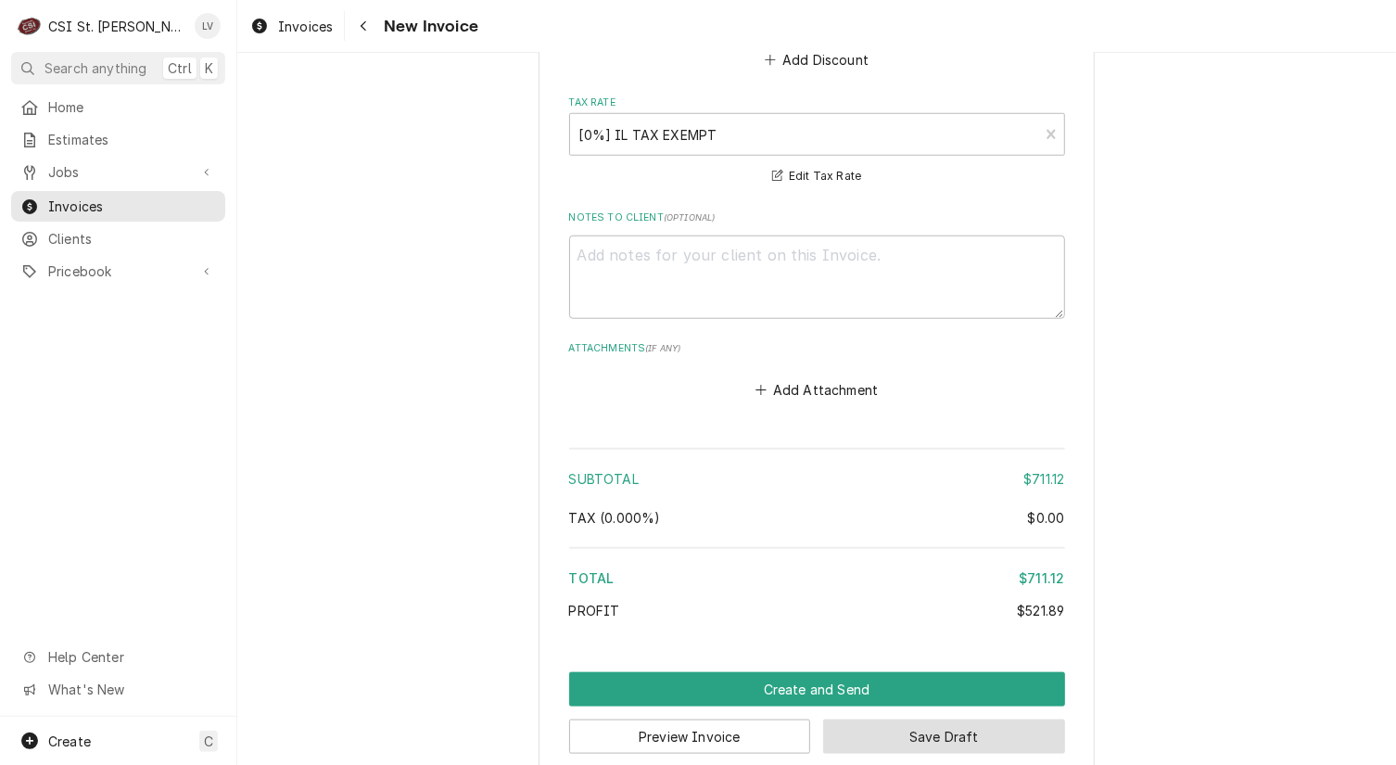
click at [908, 719] on button "Save Draft" at bounding box center [944, 736] width 242 height 34
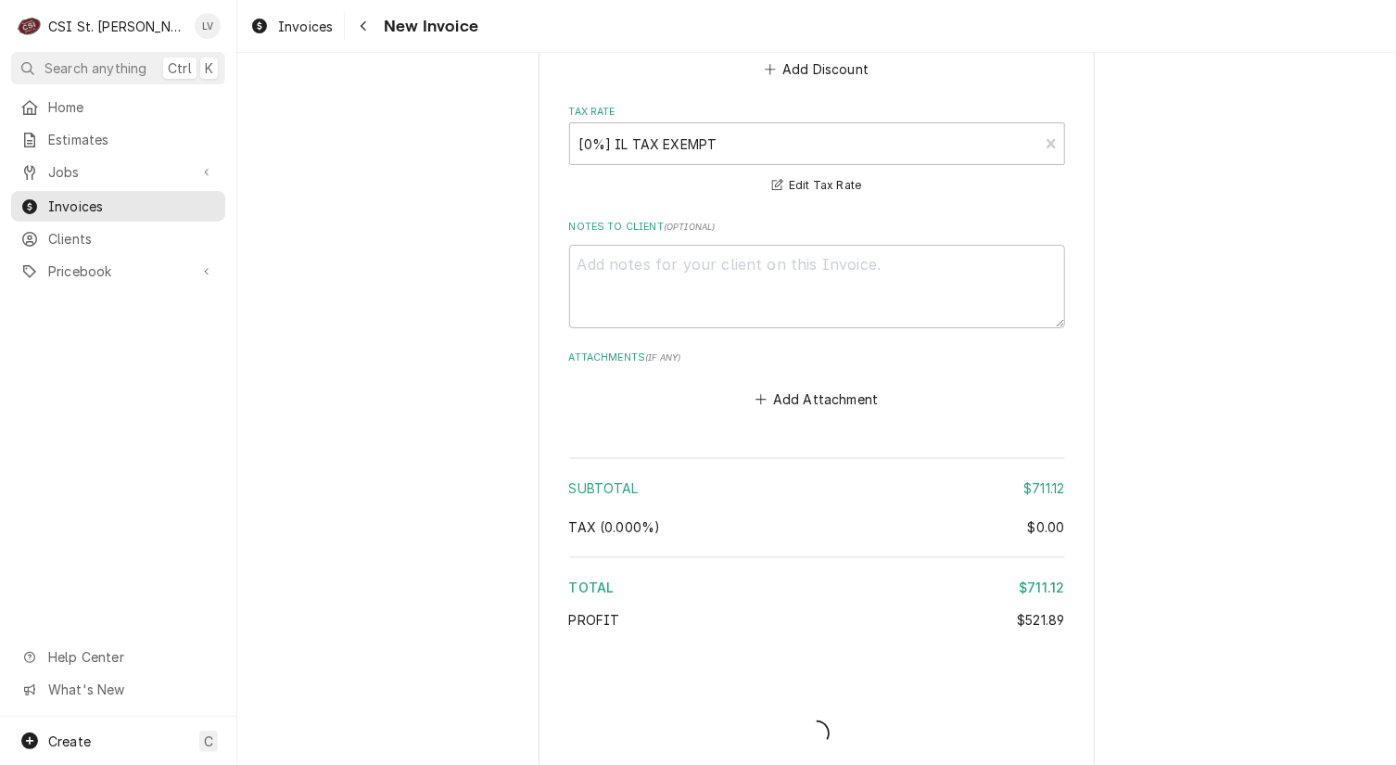
type textarea "x"
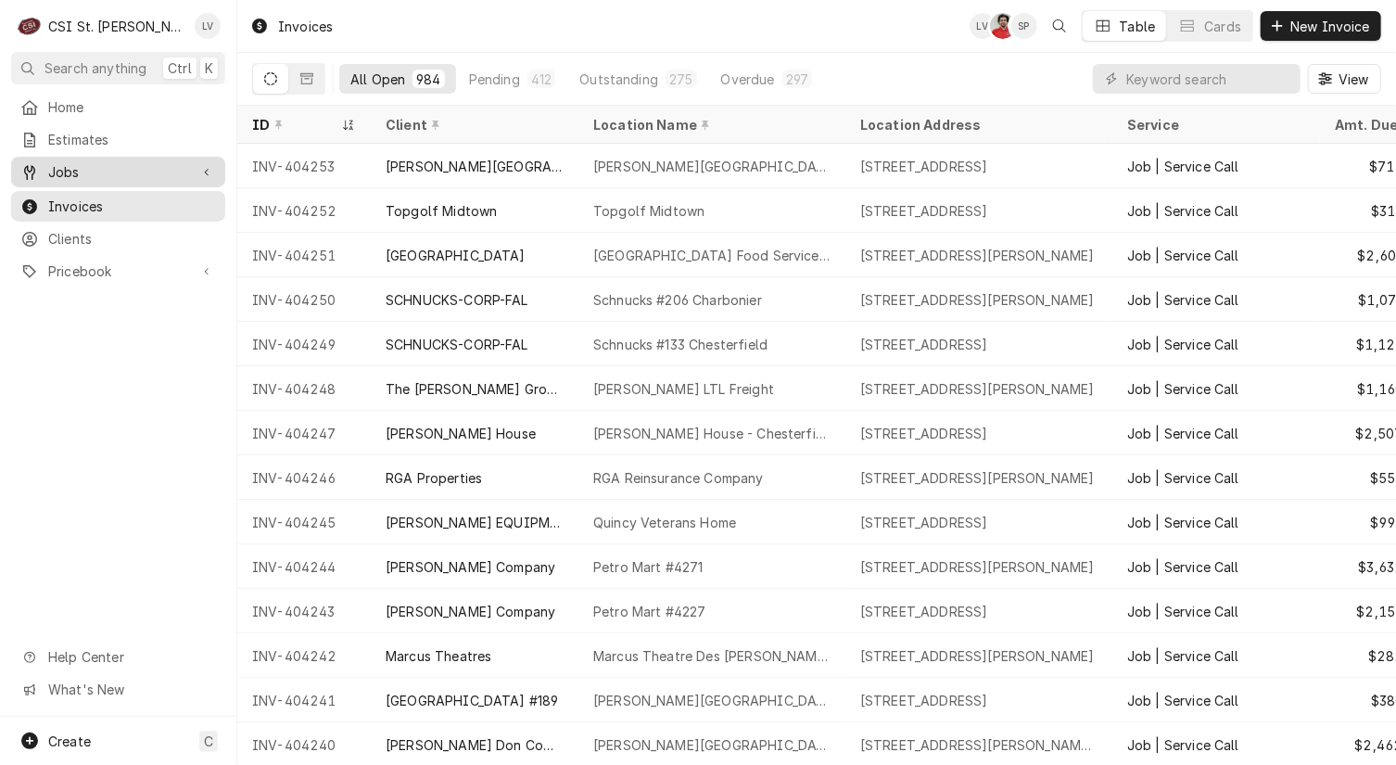
click at [129, 175] on div "Jobs" at bounding box center [118, 171] width 207 height 23
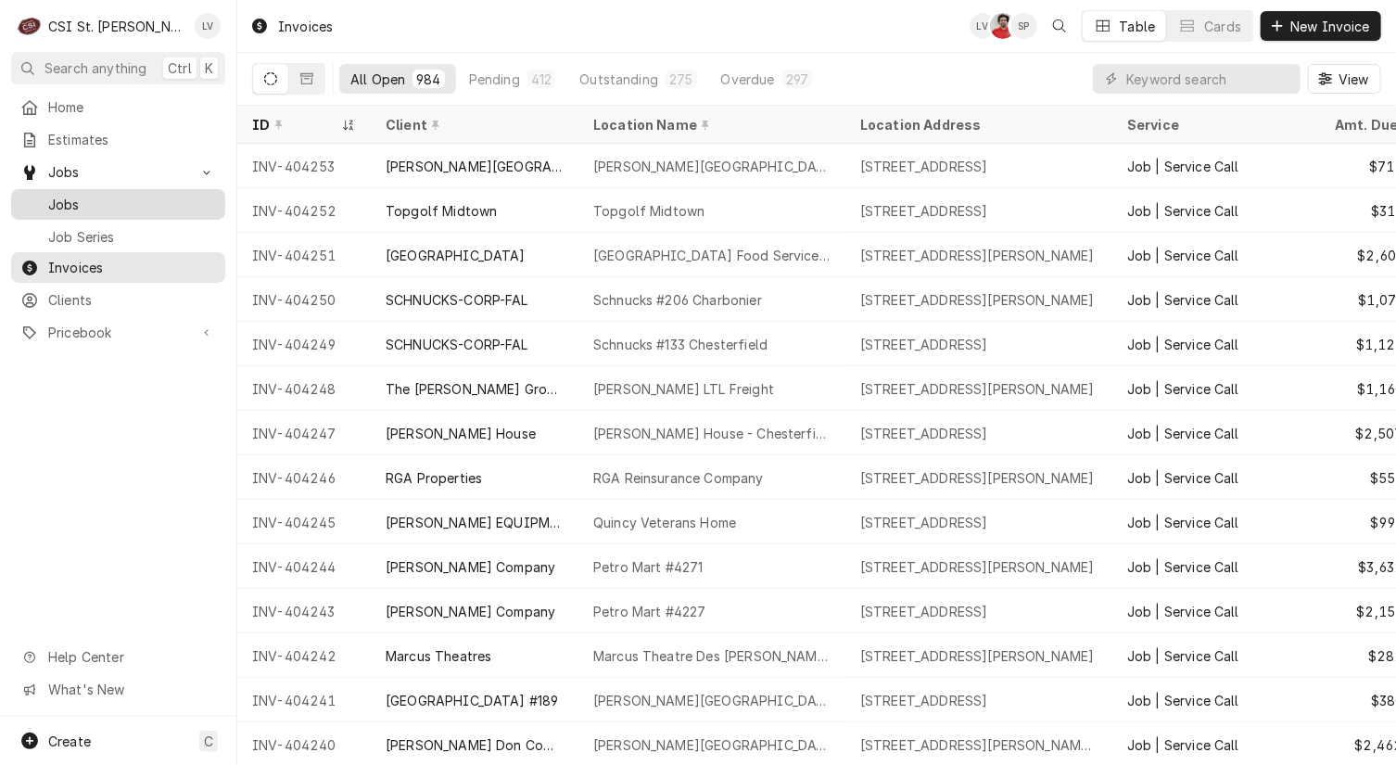
click at [129, 195] on span "Jobs" at bounding box center [132, 204] width 168 height 19
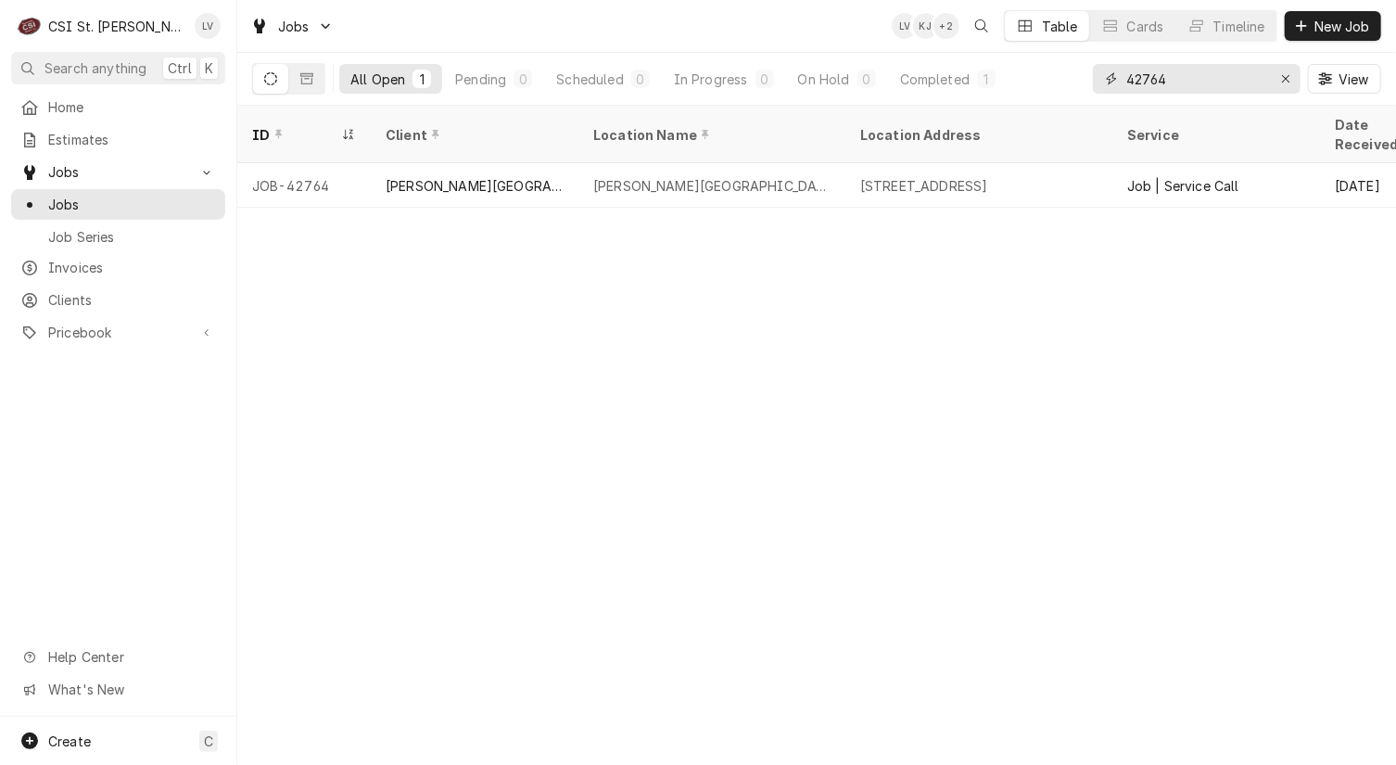
drag, startPoint x: 1177, startPoint y: 85, endPoint x: 1123, endPoint y: 83, distance: 54.8
click at [1123, 83] on div "42764" at bounding box center [1197, 79] width 208 height 30
type input "42888"
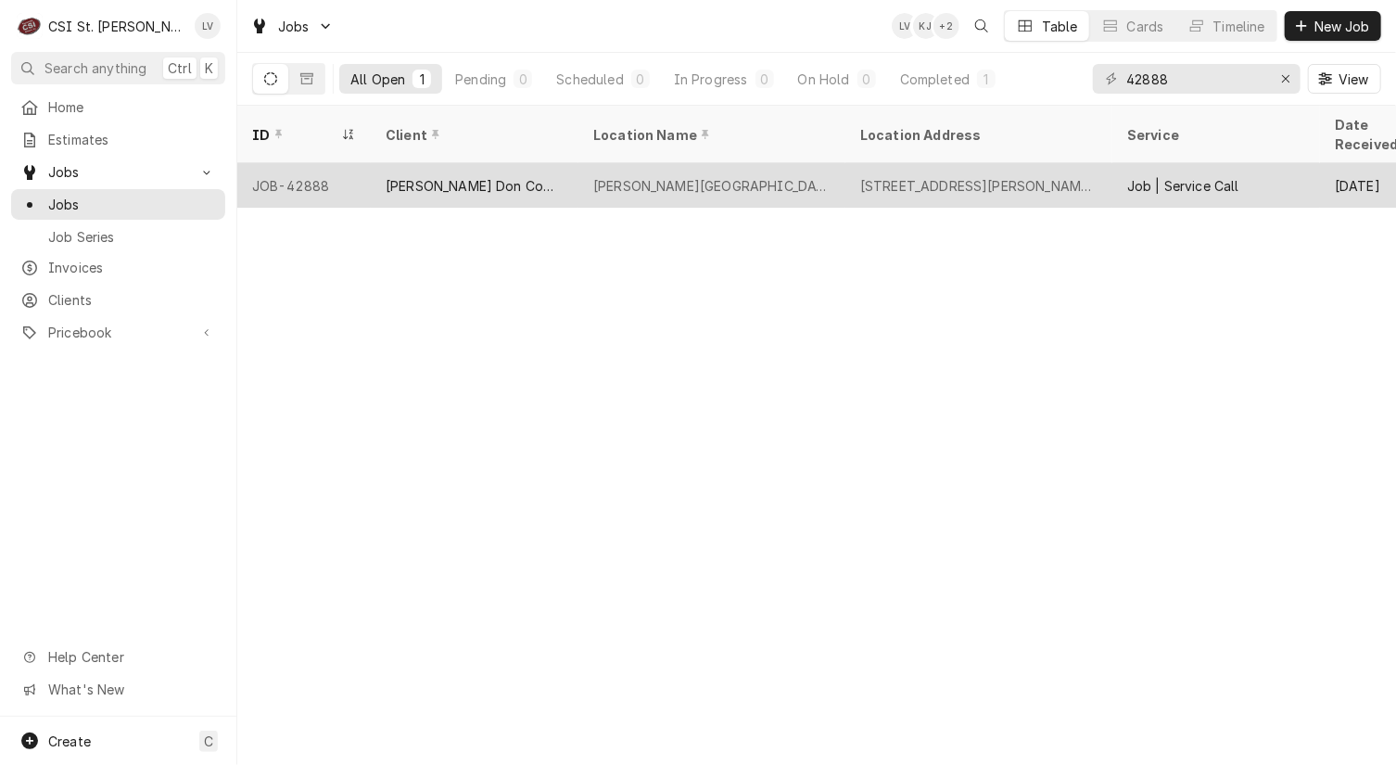
click at [515, 174] on div "[PERSON_NAME] Don Company" at bounding box center [475, 185] width 208 height 45
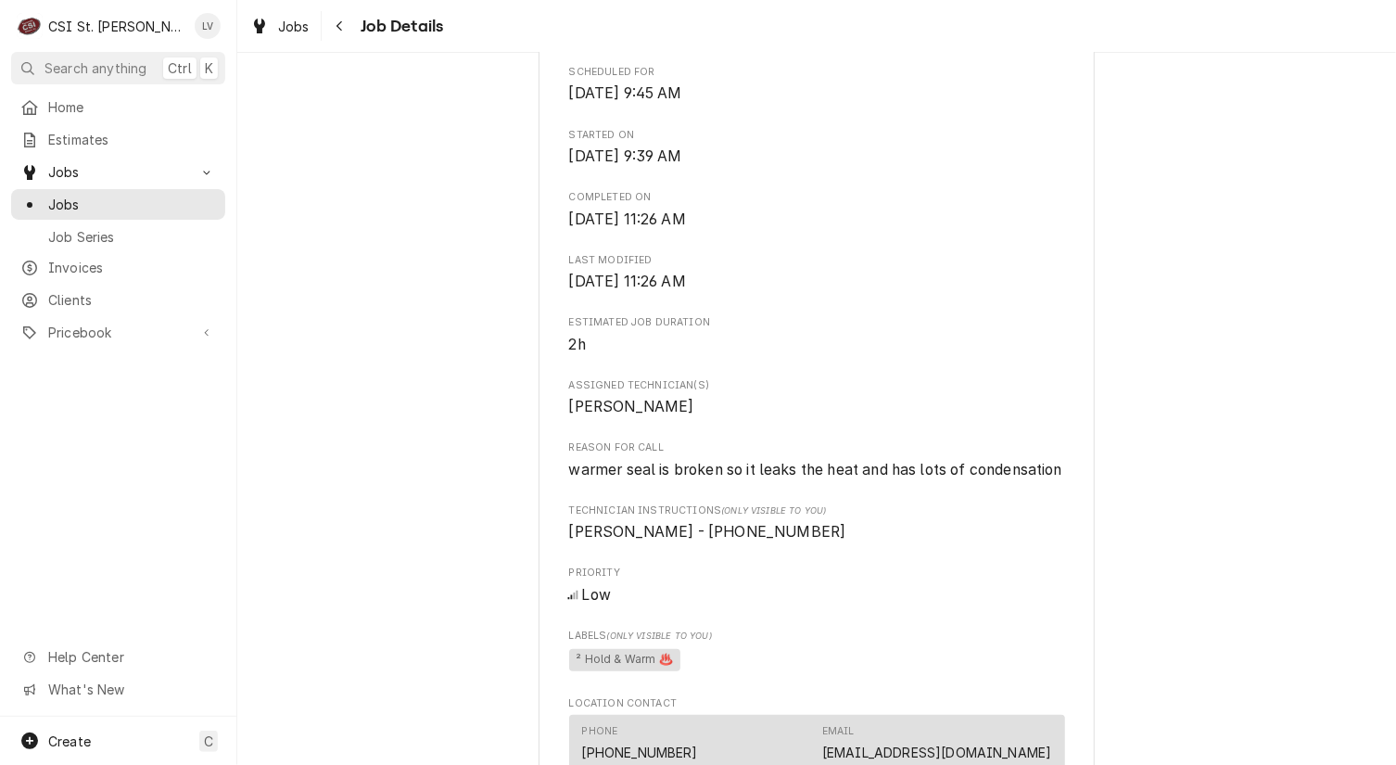
scroll to position [1205, 0]
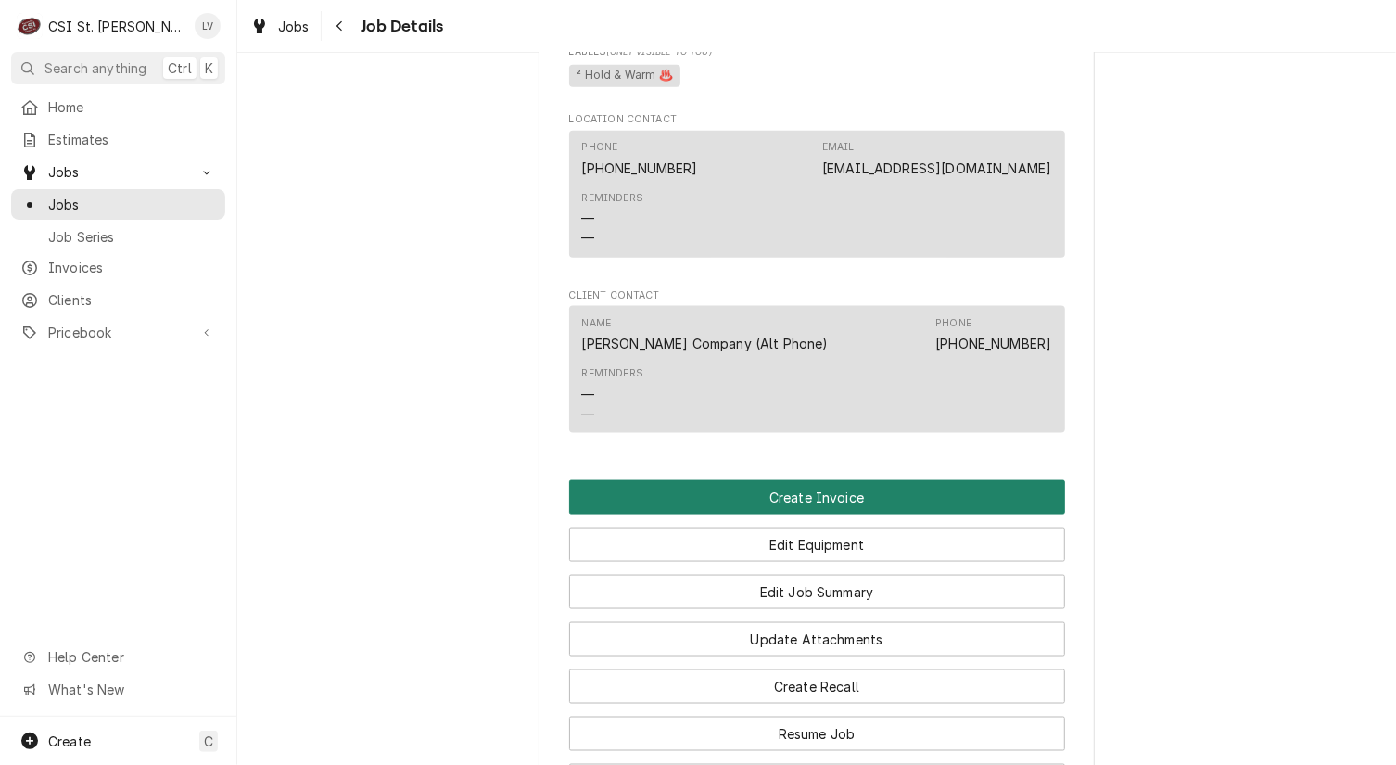
click at [747, 515] on button "Create Invoice" at bounding box center [817, 497] width 496 height 34
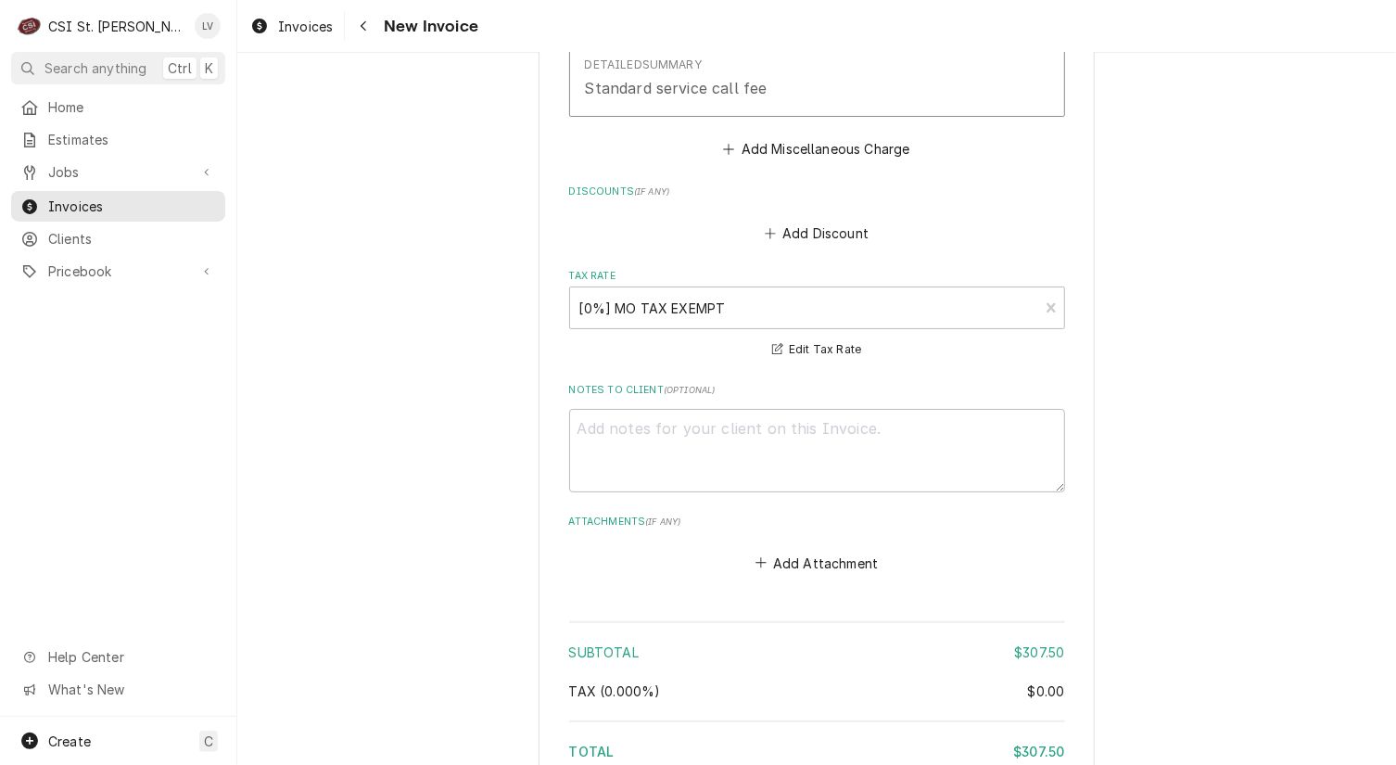
scroll to position [3990, 0]
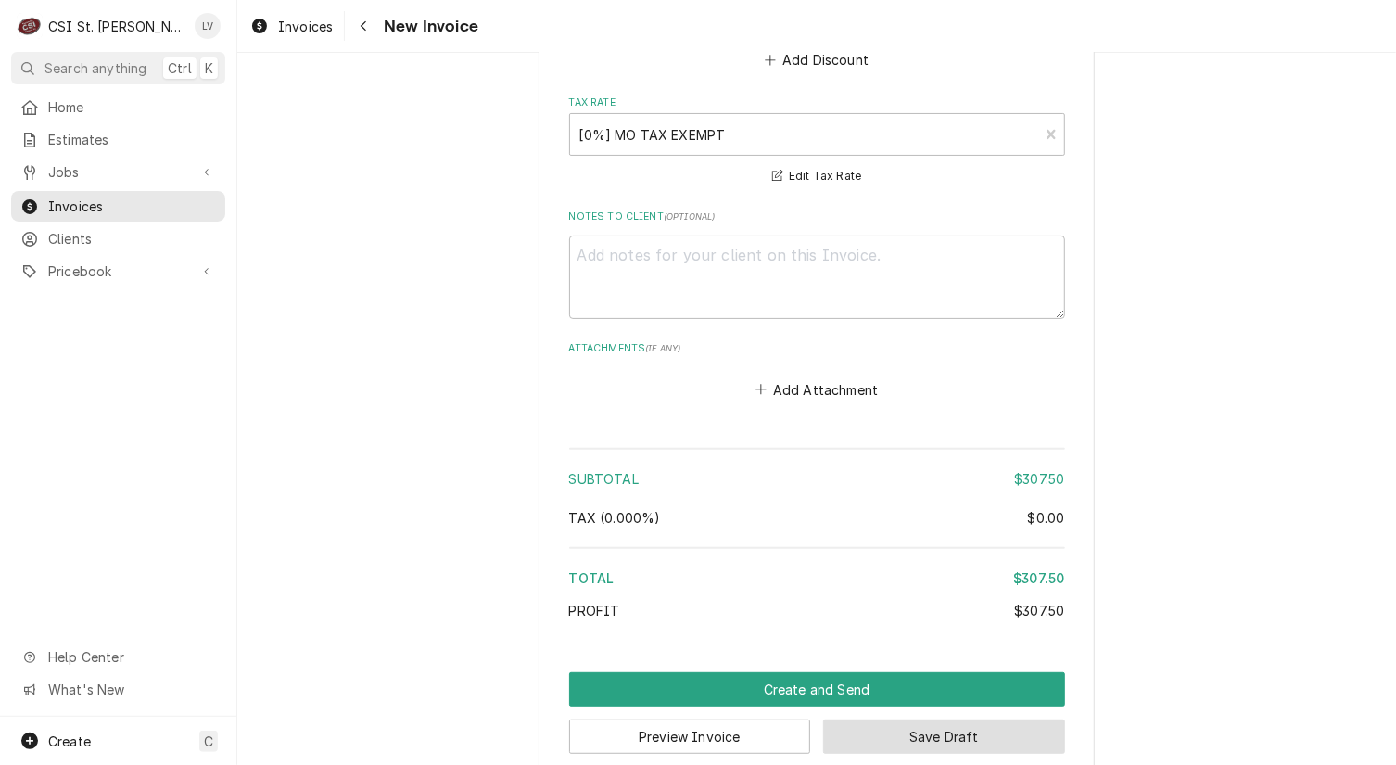
click at [929, 719] on button "Save Draft" at bounding box center [944, 736] width 242 height 34
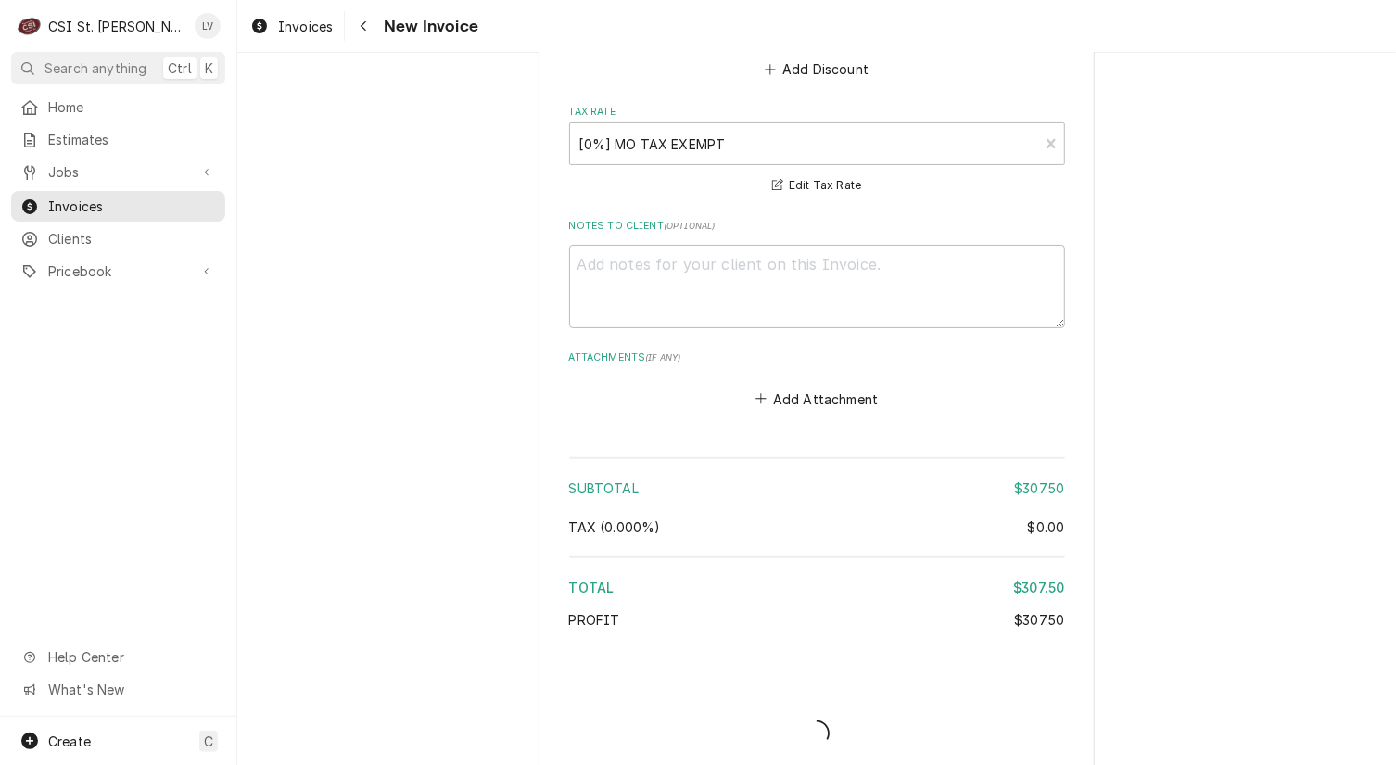
type textarea "x"
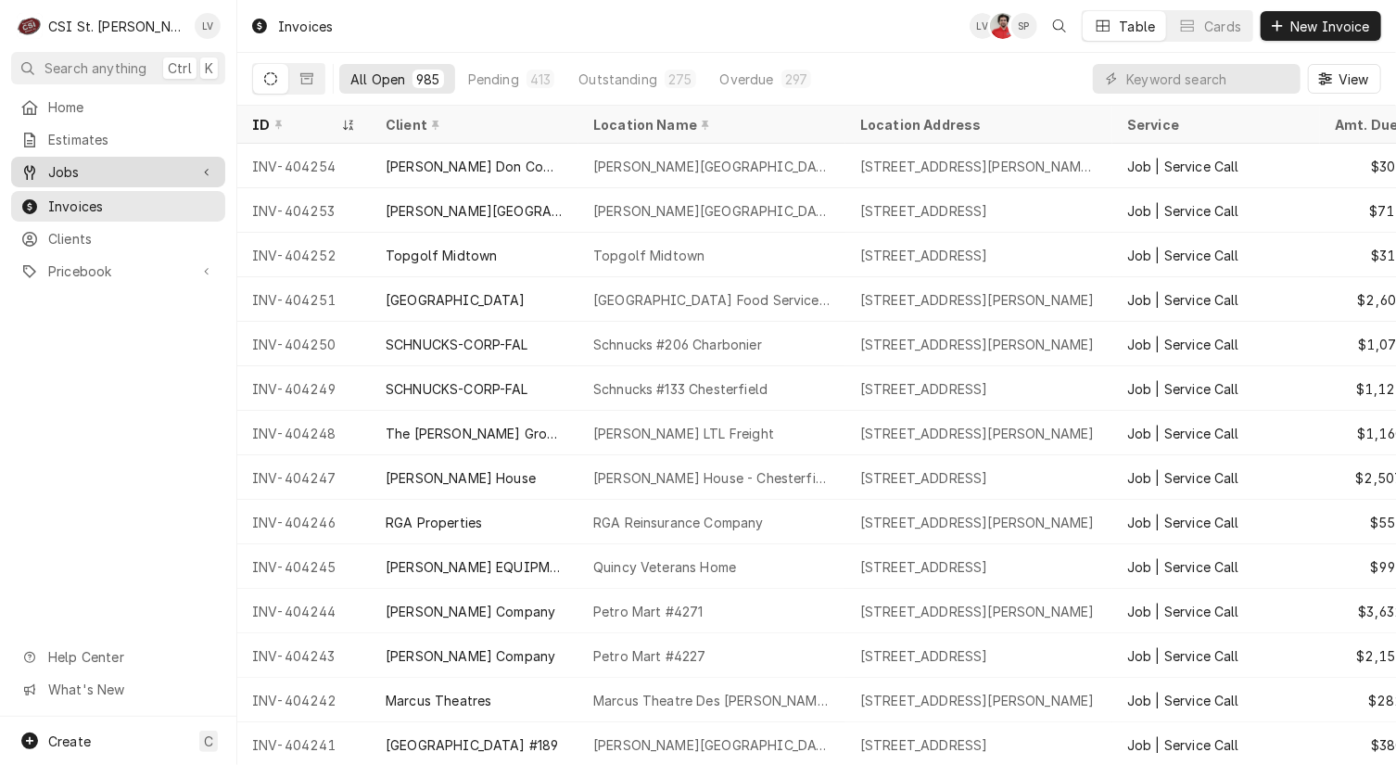
click at [97, 167] on span "Jobs" at bounding box center [118, 171] width 140 height 19
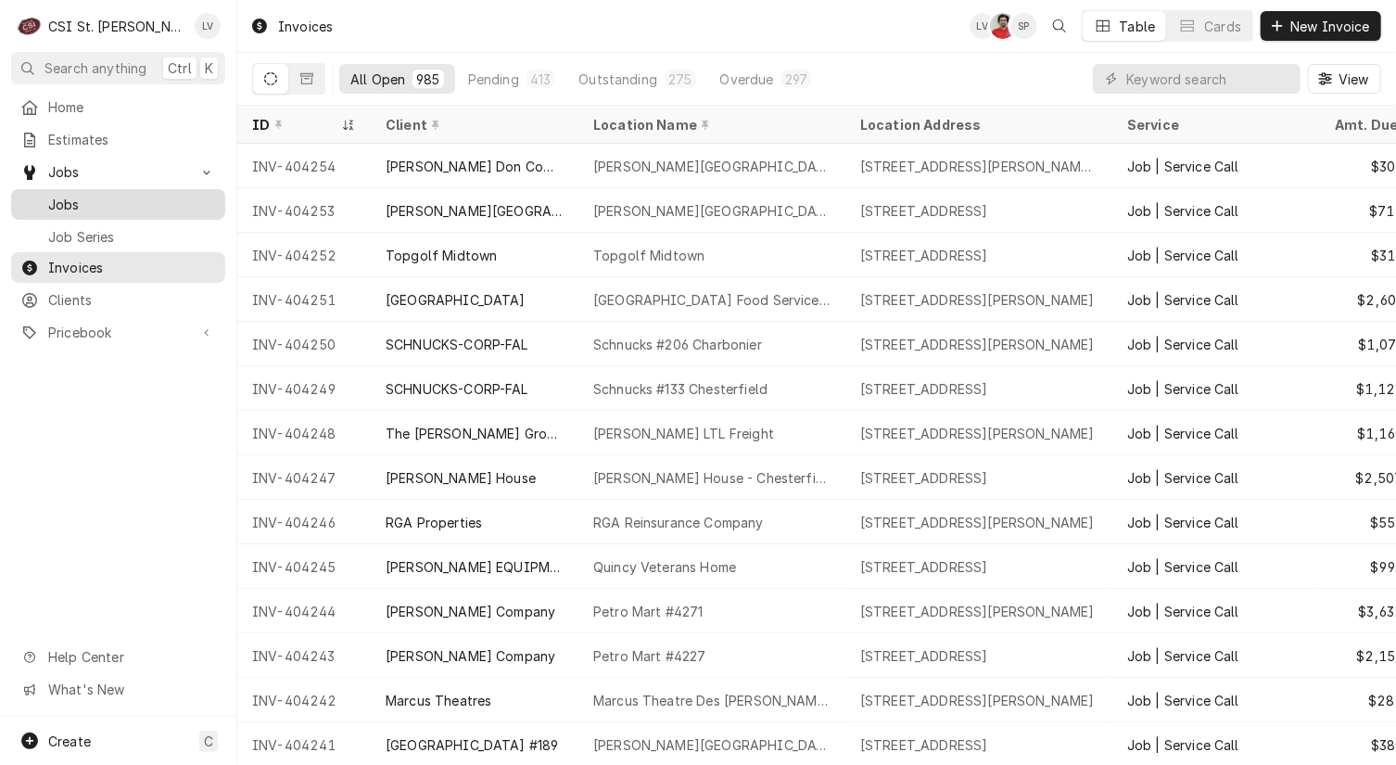
click at [85, 196] on span "Jobs" at bounding box center [132, 204] width 168 height 19
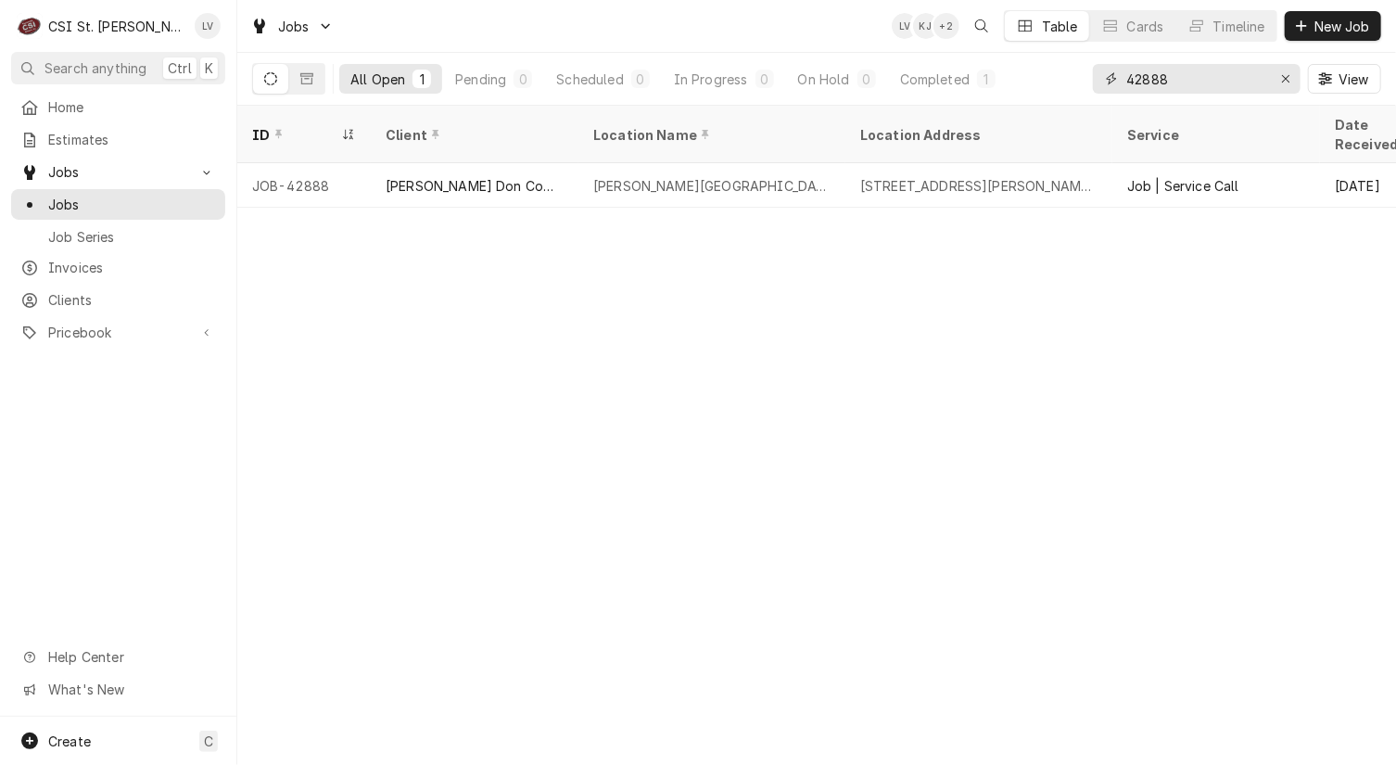
drag, startPoint x: 1176, startPoint y: 72, endPoint x: 1114, endPoint y: 79, distance: 61.5
click at [1114, 79] on div "42888" at bounding box center [1197, 79] width 208 height 30
type input "42895"
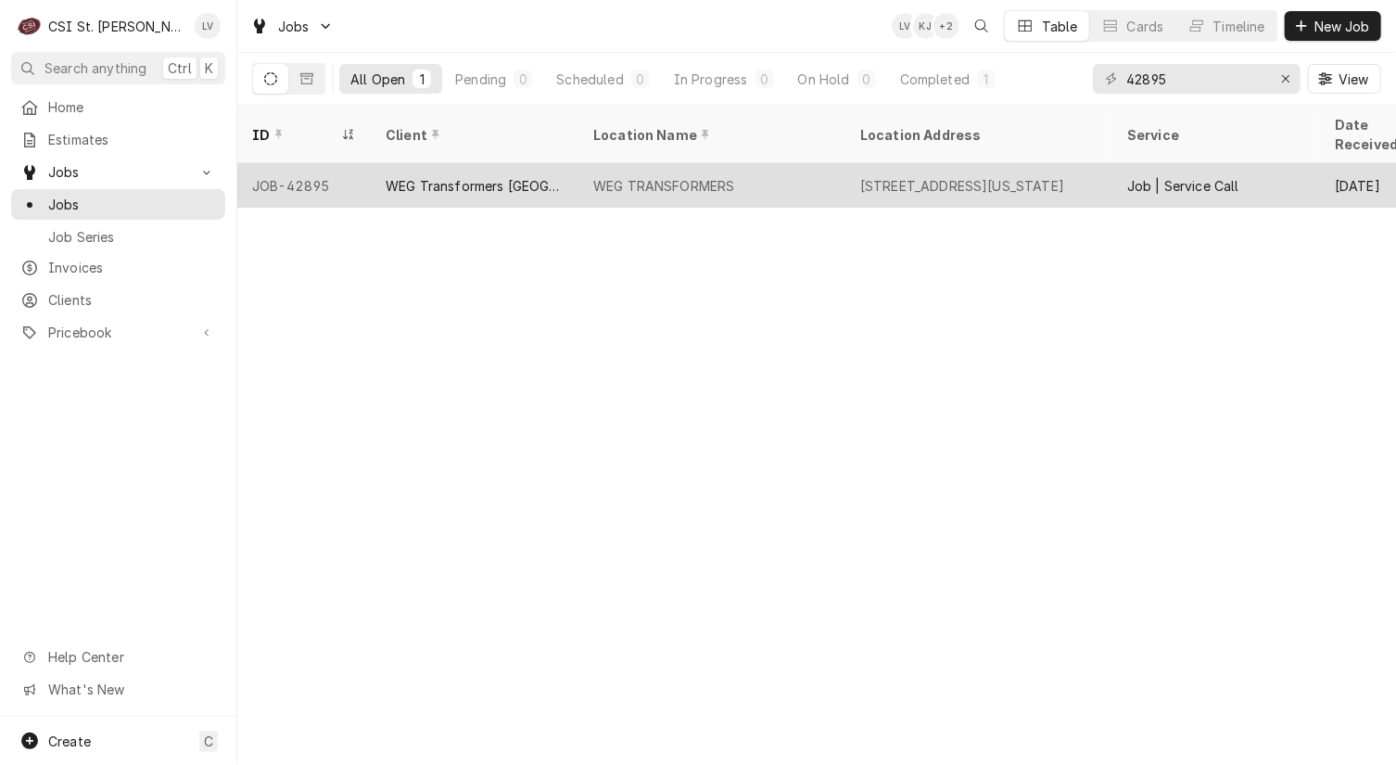
click at [444, 176] on div "WEG Transformers [GEOGRAPHIC_DATA]" at bounding box center [475, 185] width 178 height 19
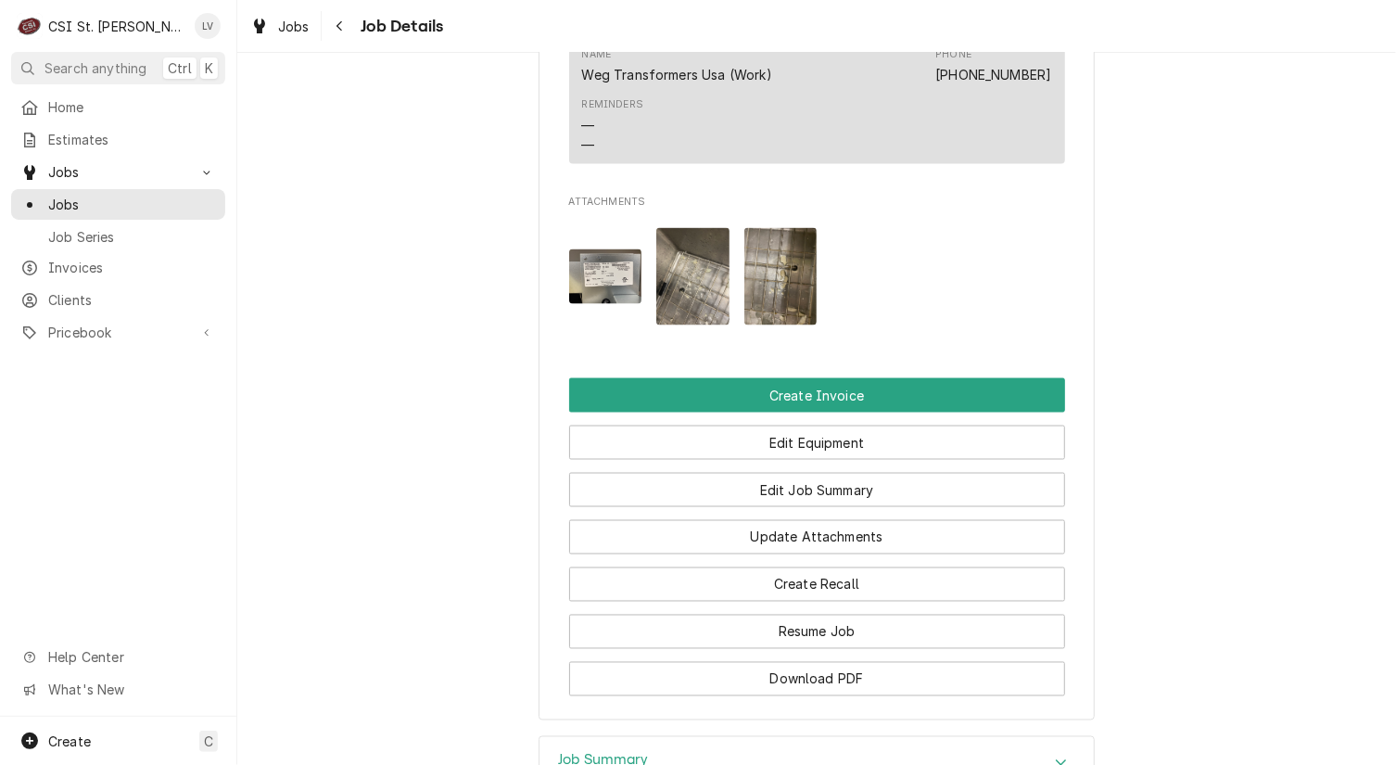
scroll to position [1483, 0]
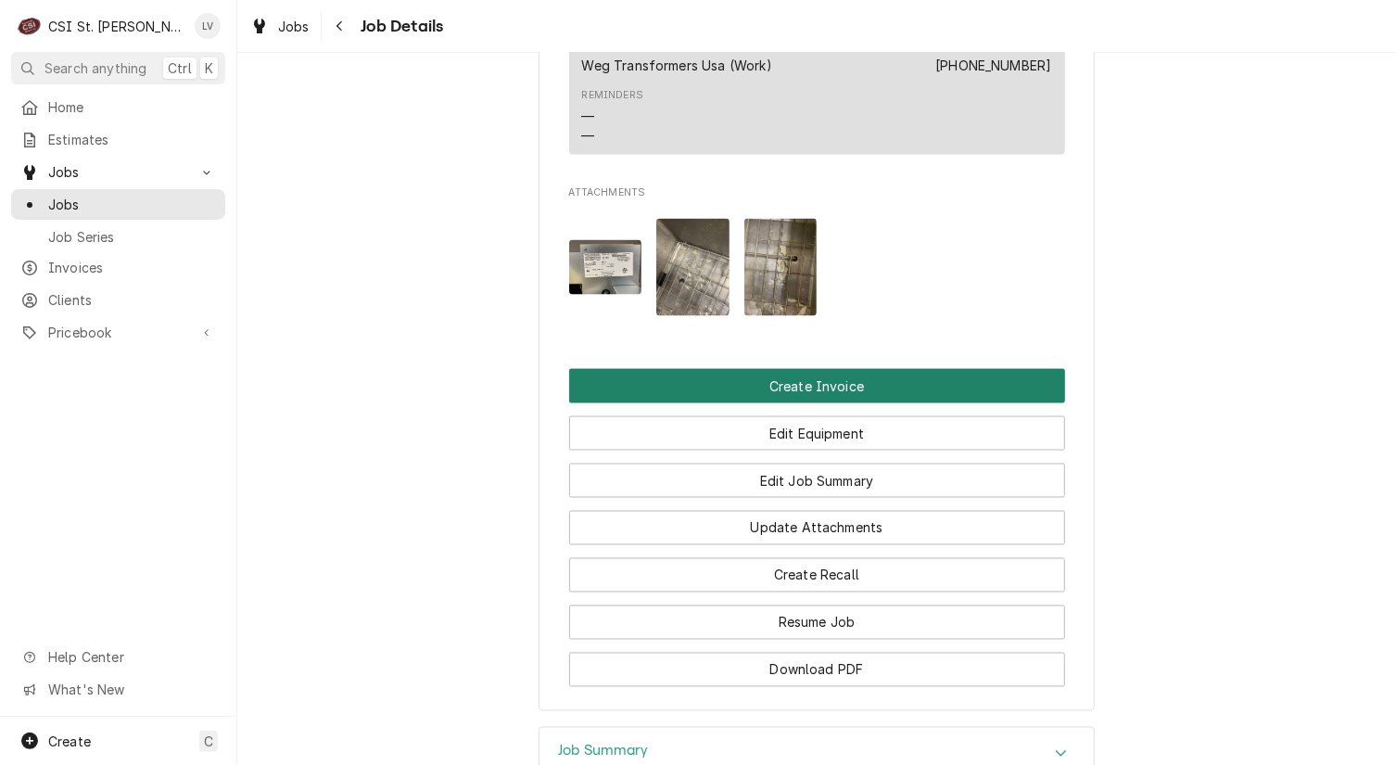
click at [872, 401] on button "Create Invoice" at bounding box center [817, 386] width 496 height 34
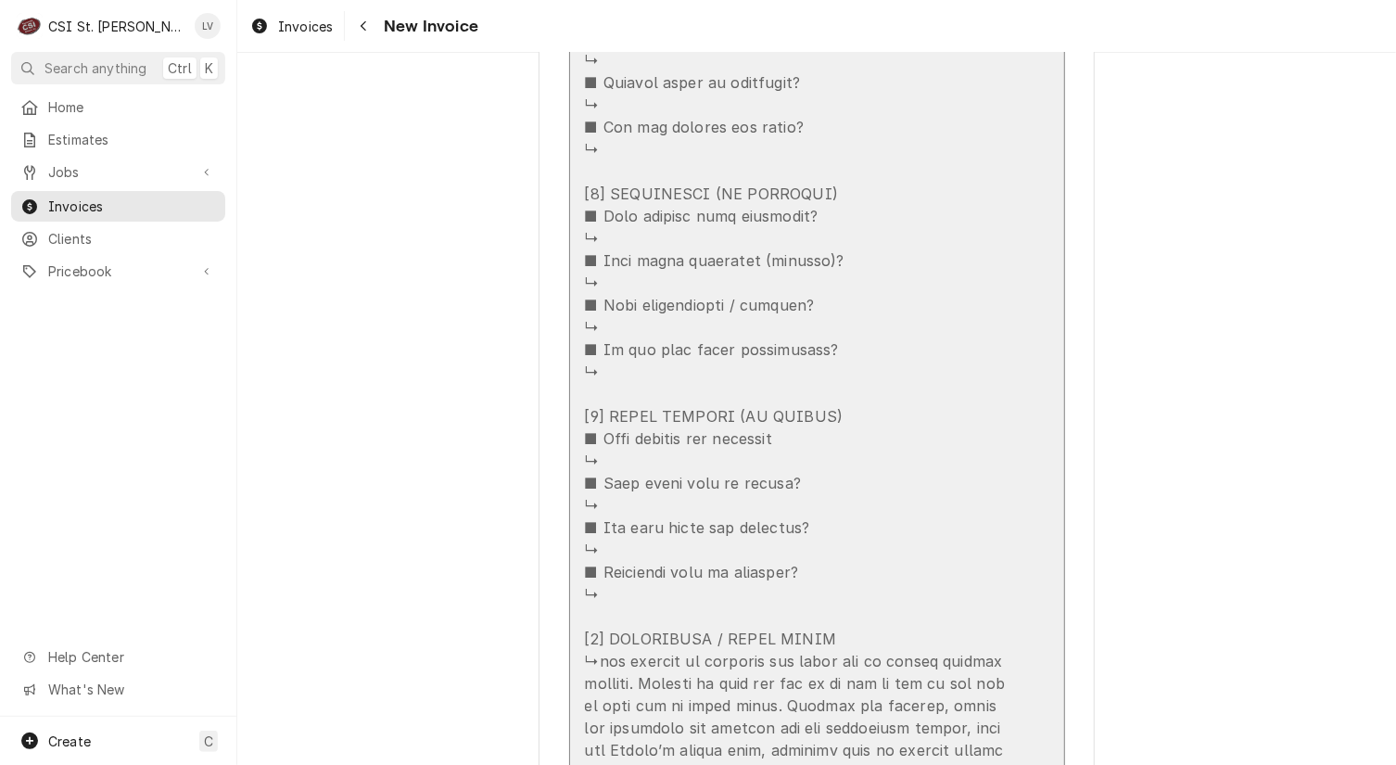
scroll to position [2410, 0]
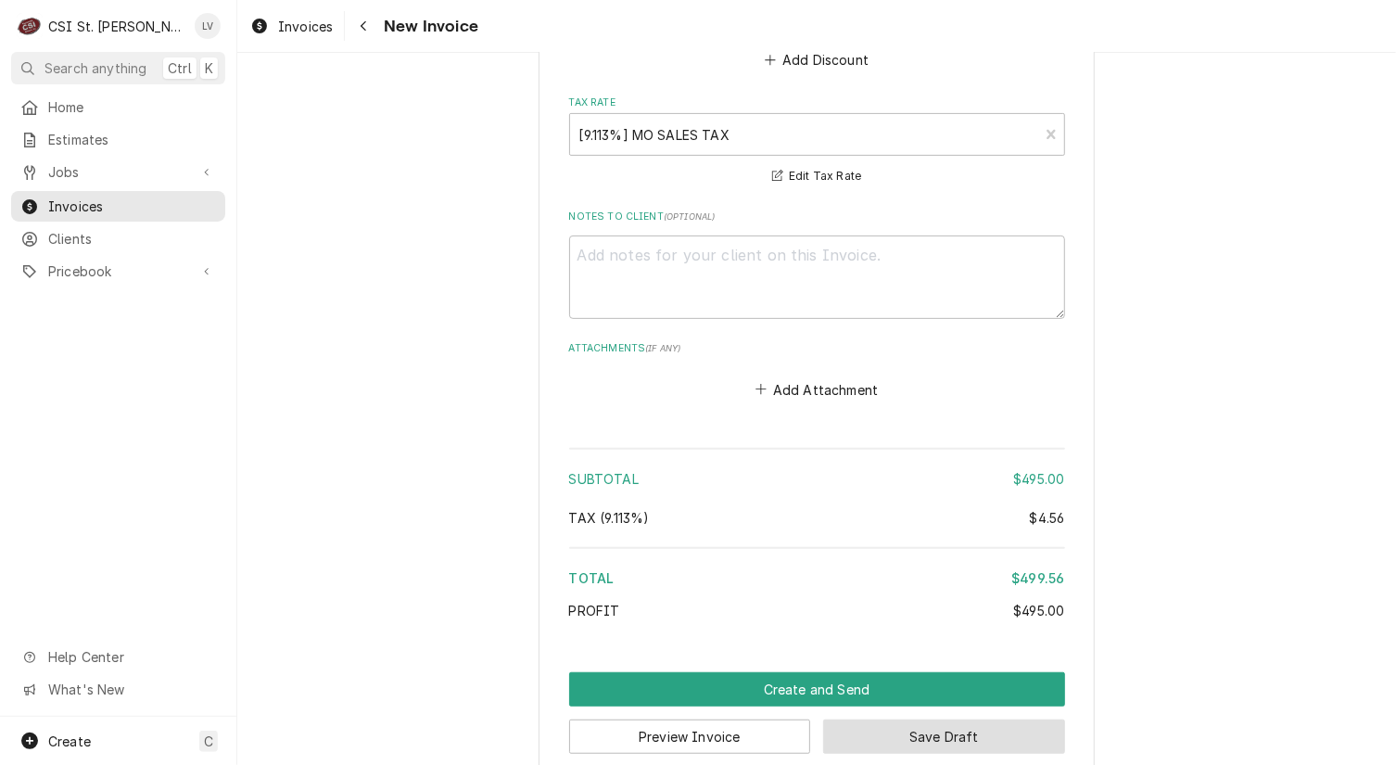
click at [1000, 719] on button "Save Draft" at bounding box center [944, 736] width 242 height 34
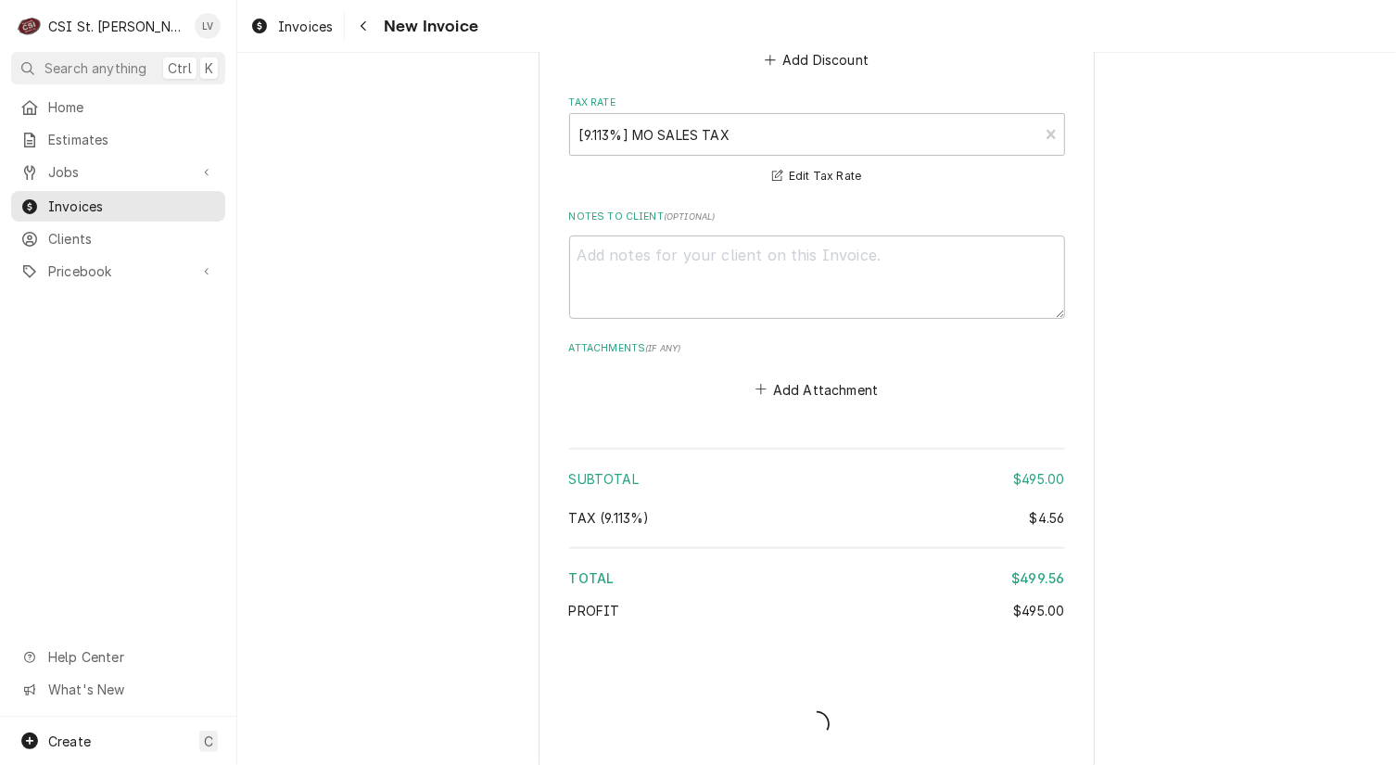
scroll to position [4148, 0]
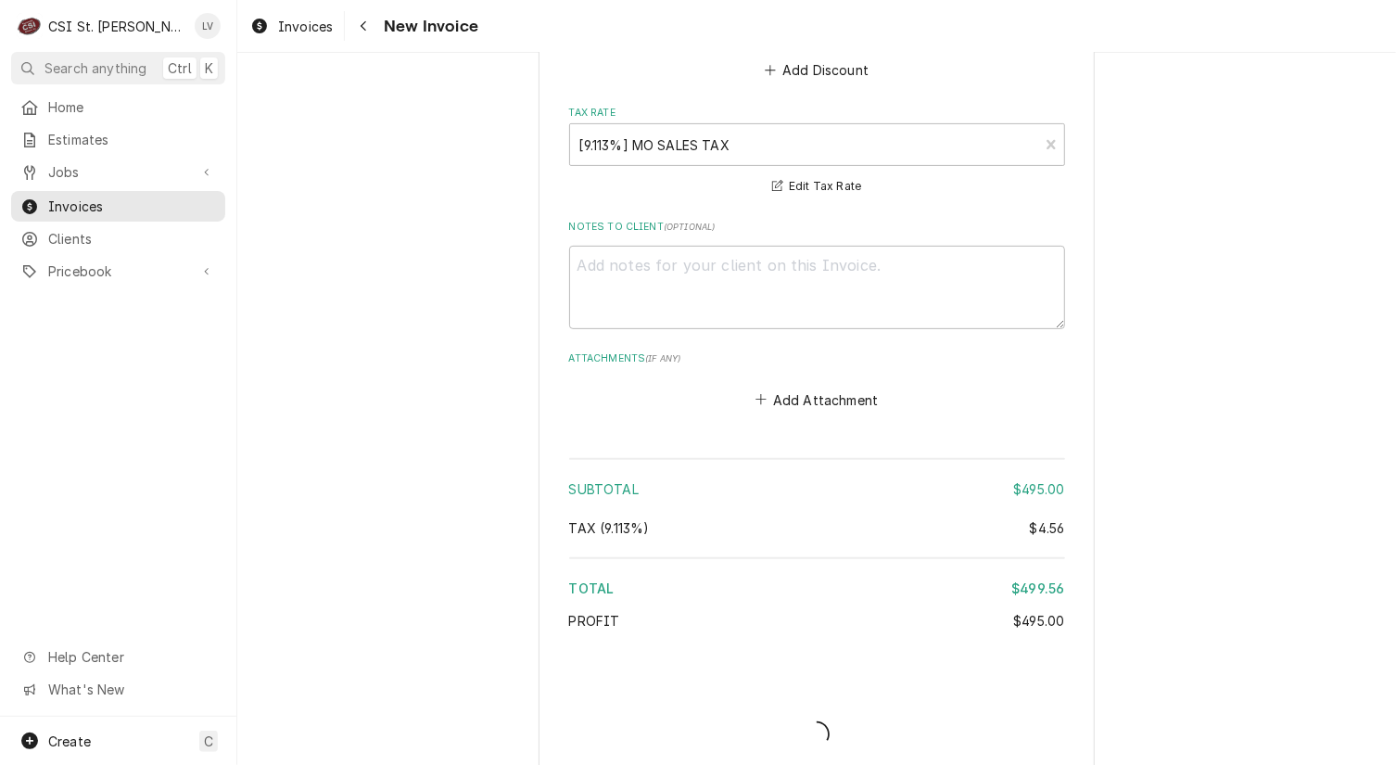
type textarea "x"
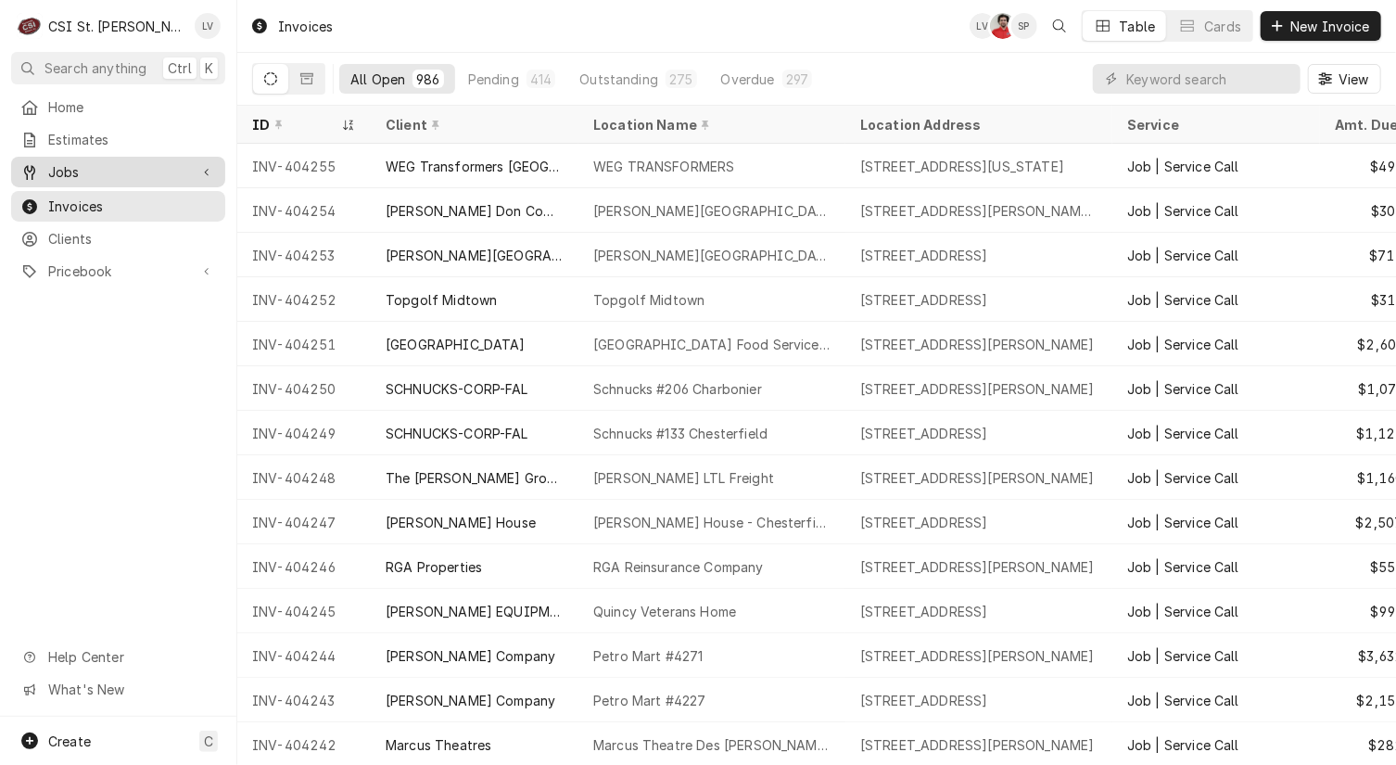
click at [56, 172] on span "Jobs" at bounding box center [118, 171] width 140 height 19
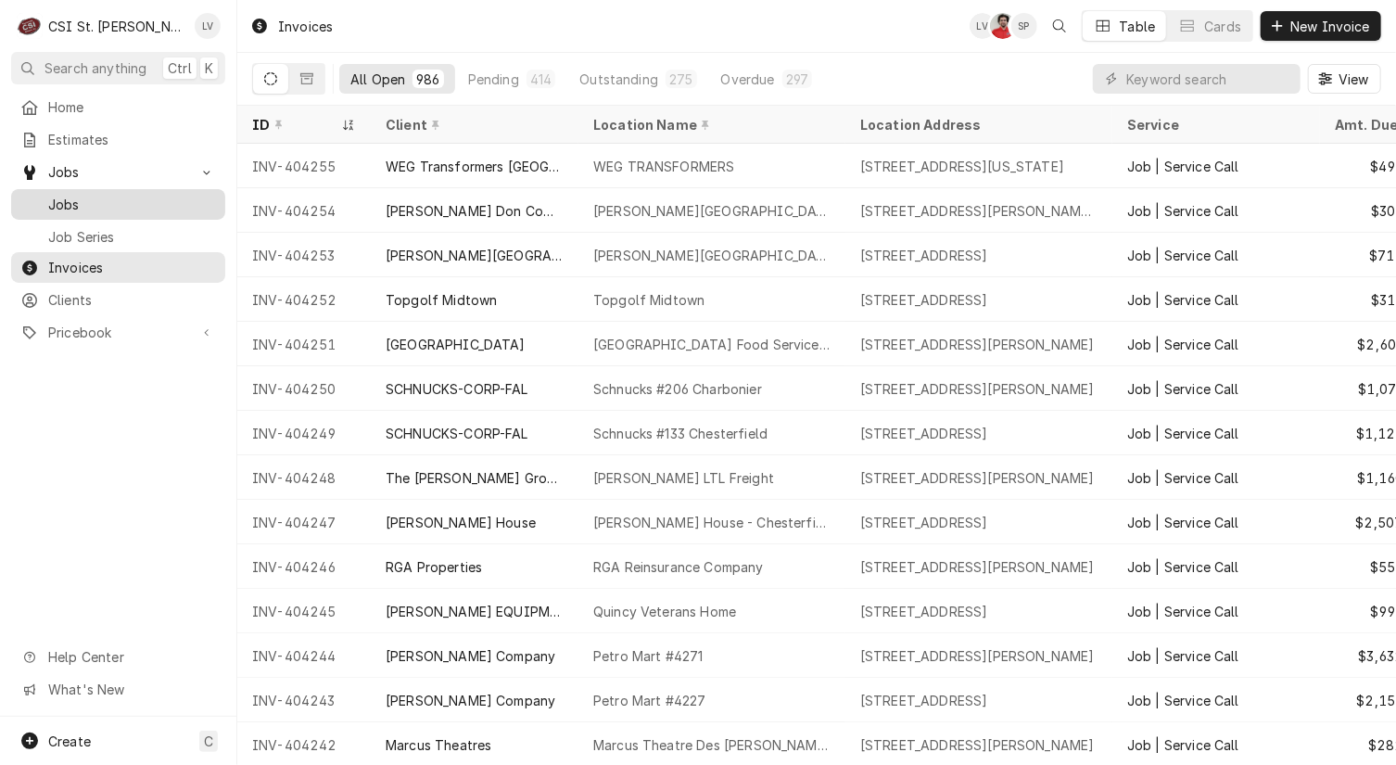
click at [54, 198] on span "Jobs" at bounding box center [132, 204] width 168 height 19
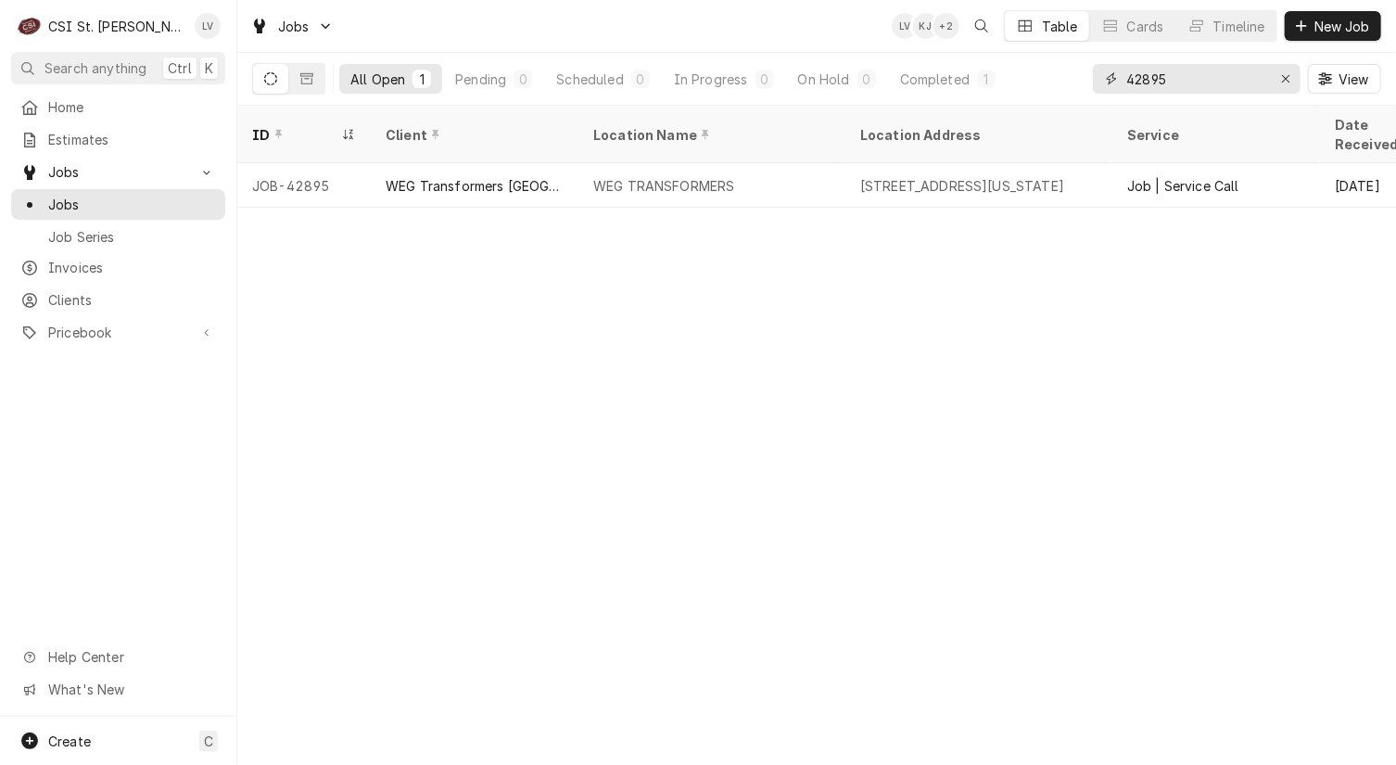
drag, startPoint x: 1191, startPoint y: 74, endPoint x: 1080, endPoint y: 92, distance: 112.6
click at [1080, 92] on div "All Open 1 Pending 0 Scheduled 0 In Progress 0 On Hold 0 Completed 1 42895 View" at bounding box center [816, 79] width 1129 height 52
type input "42887"
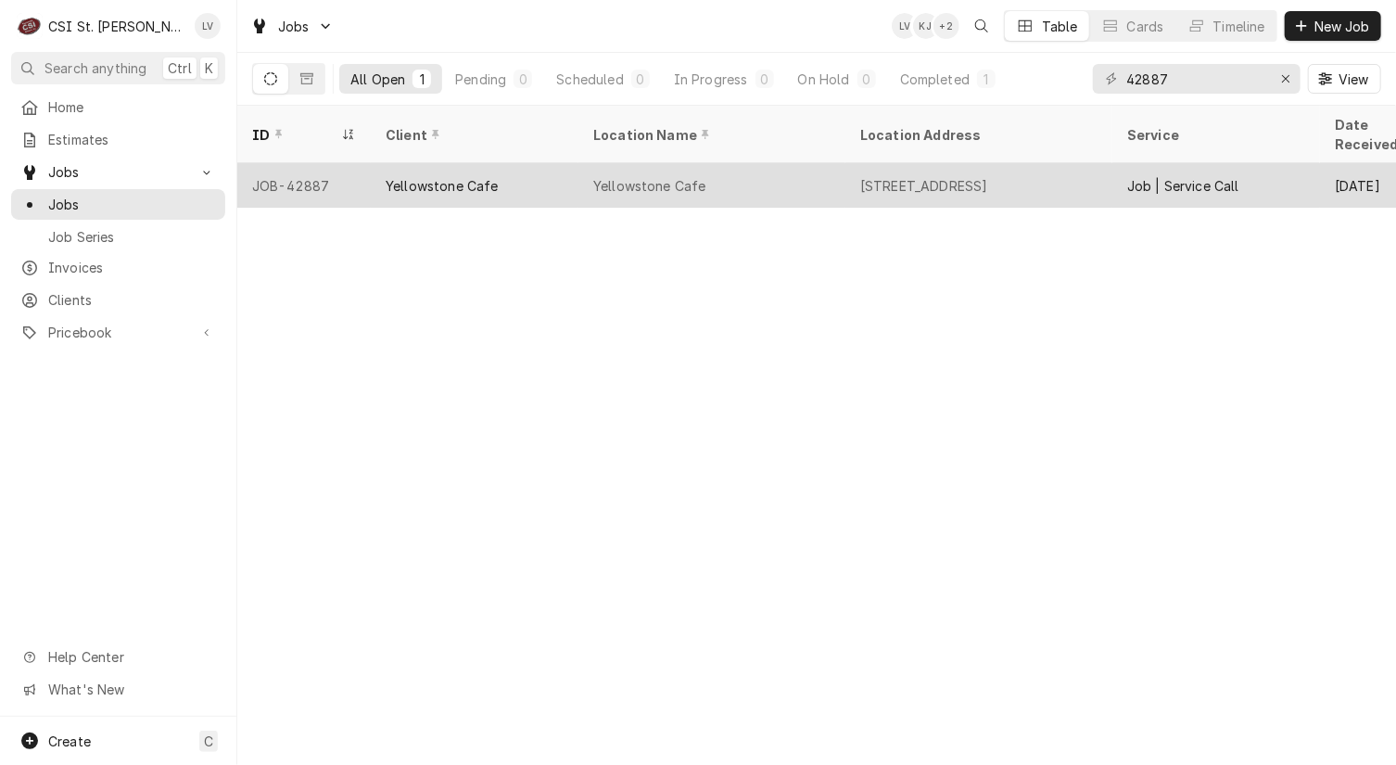
click at [744, 168] on div "Yellowstone Cafe" at bounding box center [712, 185] width 267 height 45
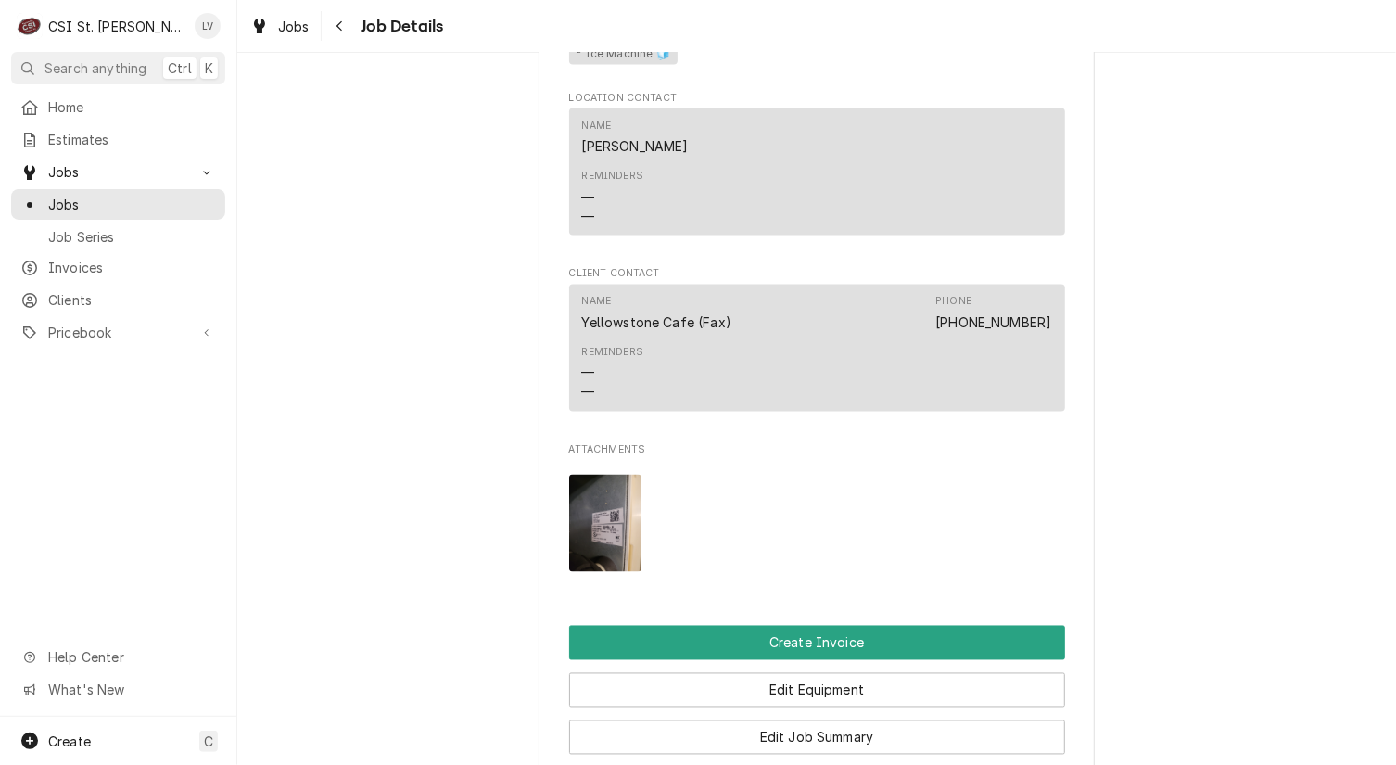
scroll to position [1576, 0]
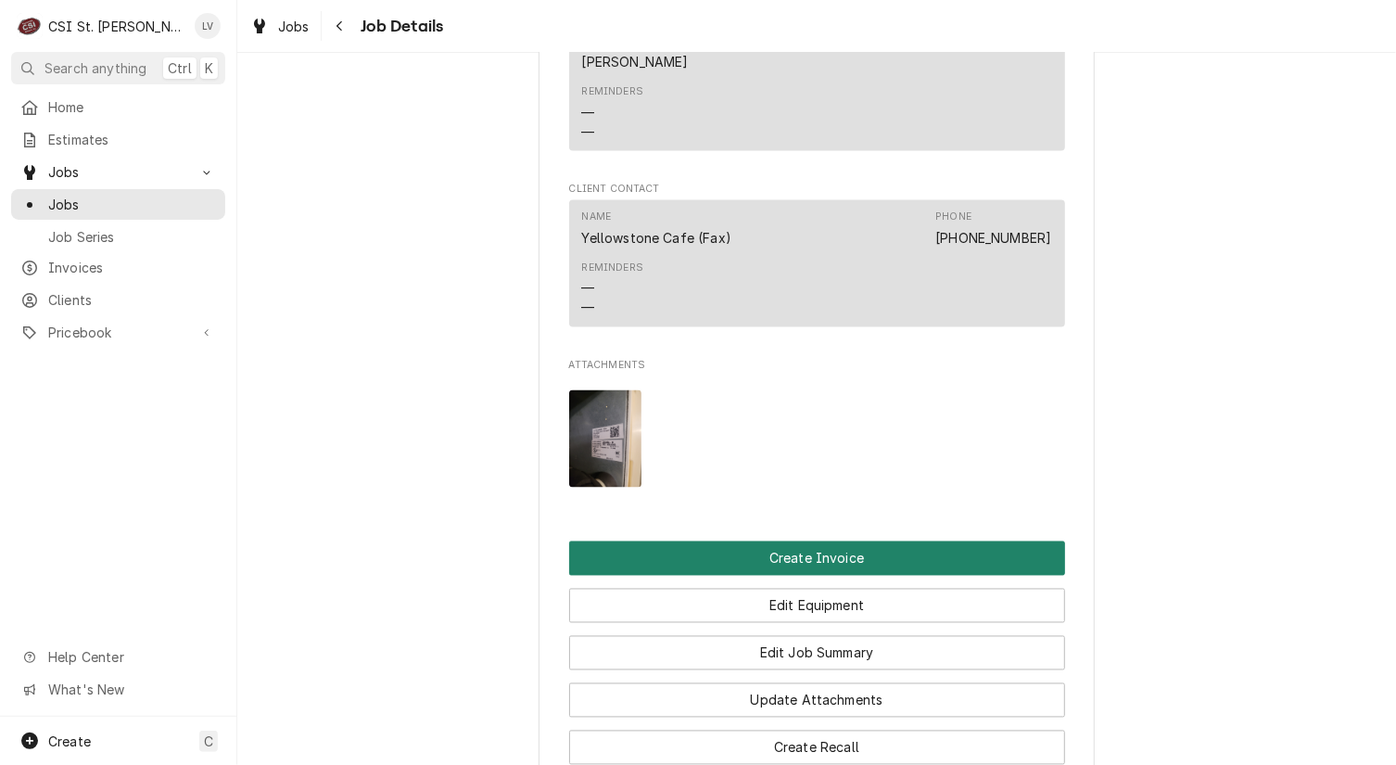
click at [771, 555] on button "Create Invoice" at bounding box center [817, 558] width 496 height 34
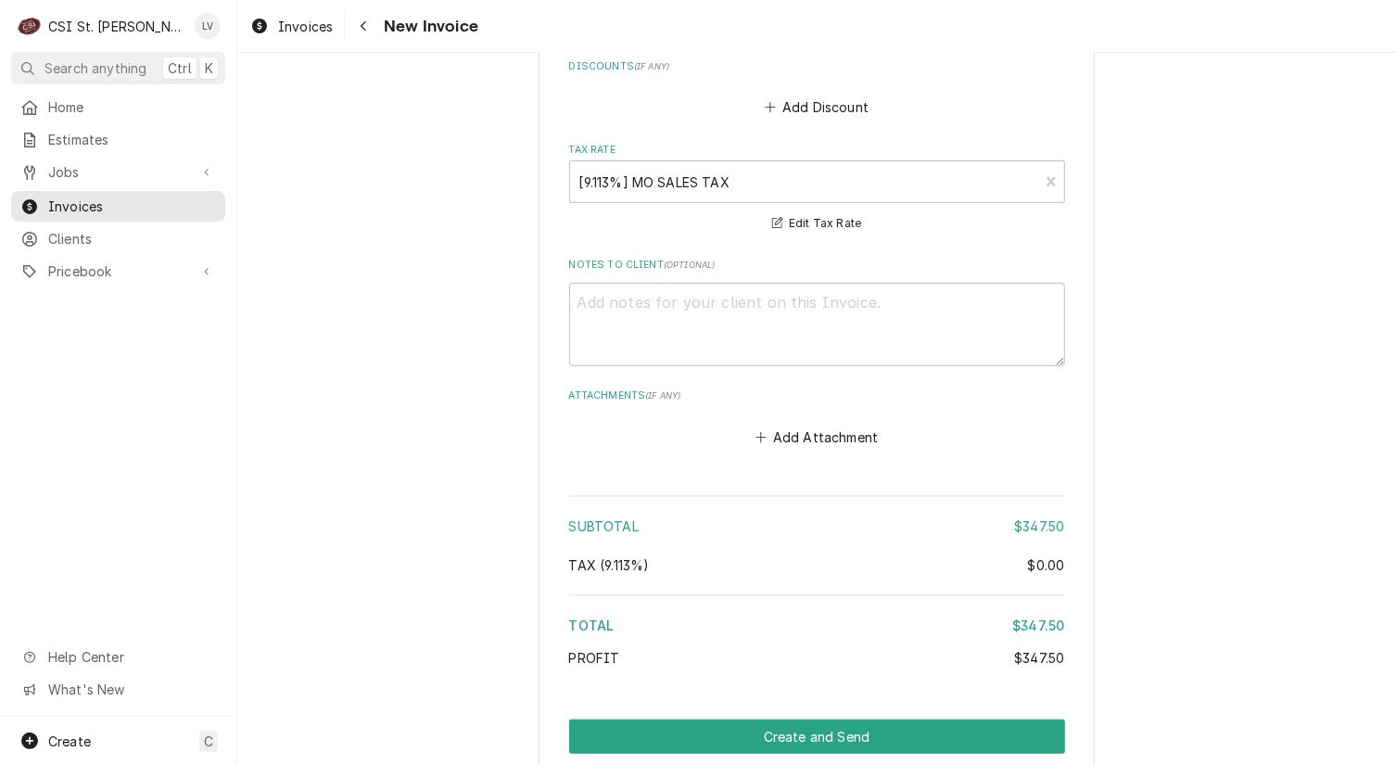
scroll to position [4548, 0]
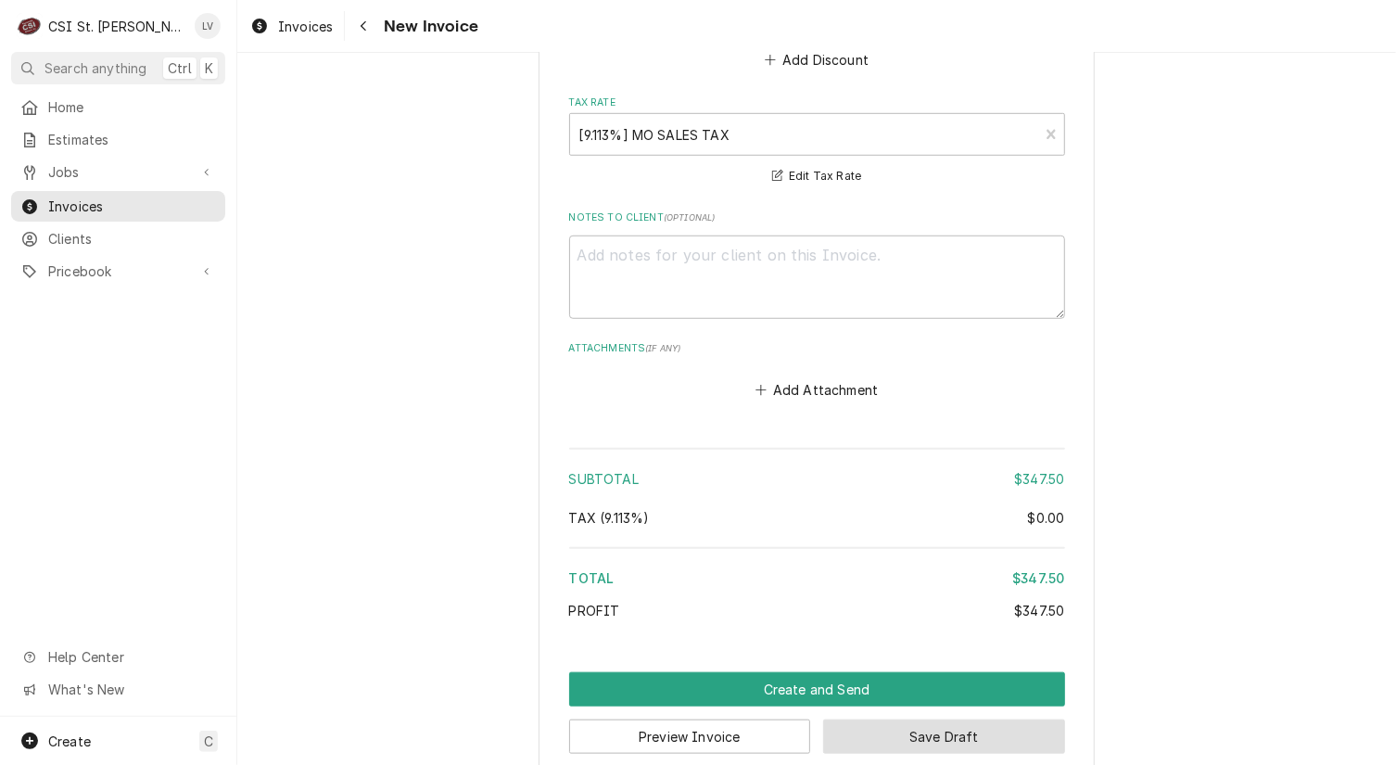
click at [930, 719] on button "Save Draft" at bounding box center [944, 736] width 242 height 34
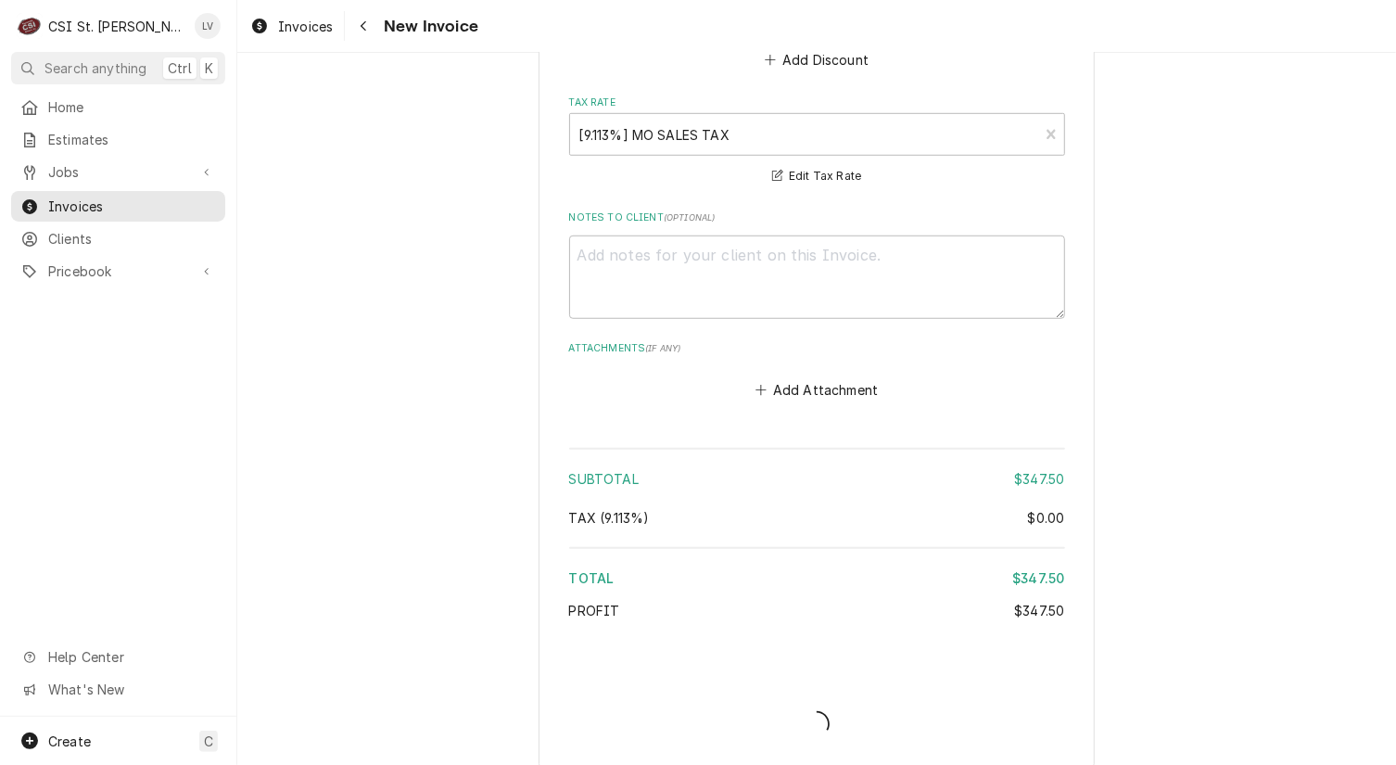
scroll to position [4539, 0]
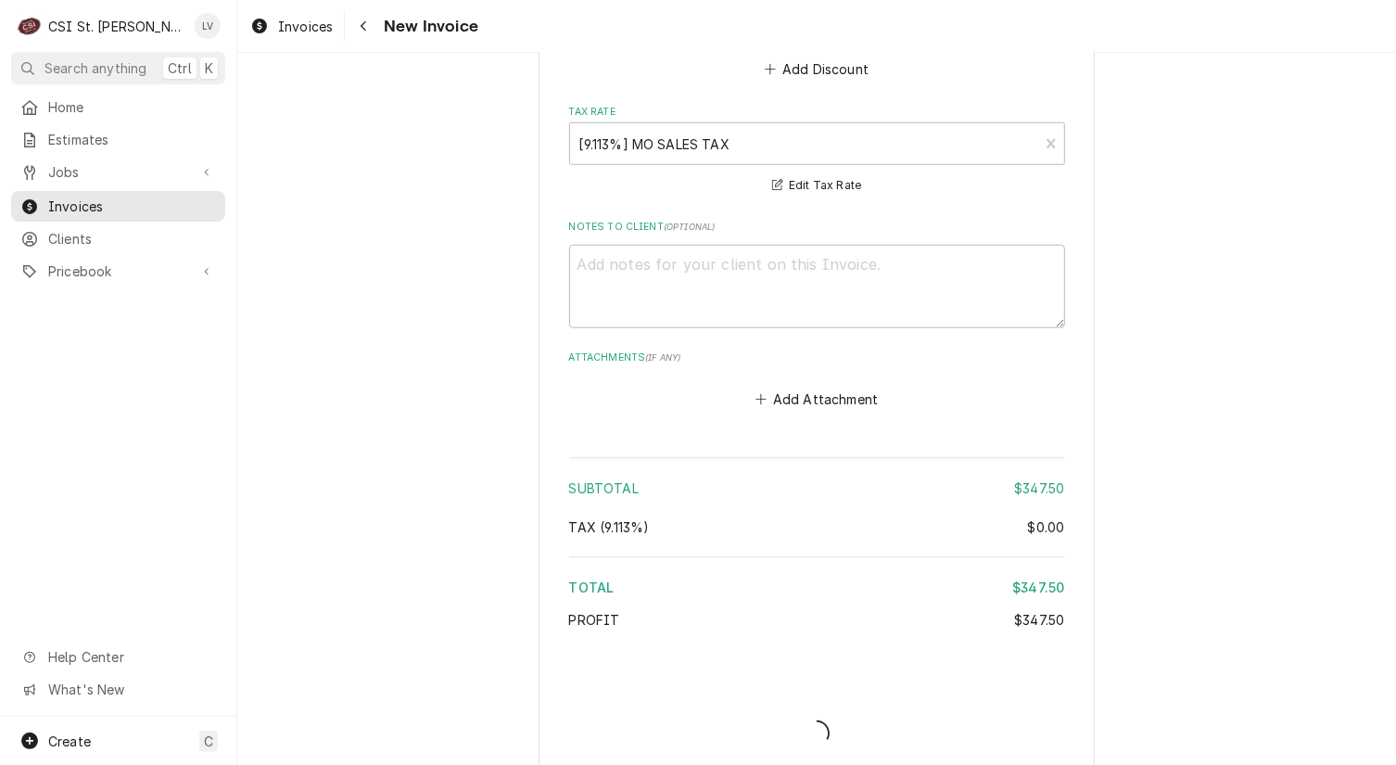
type textarea "x"
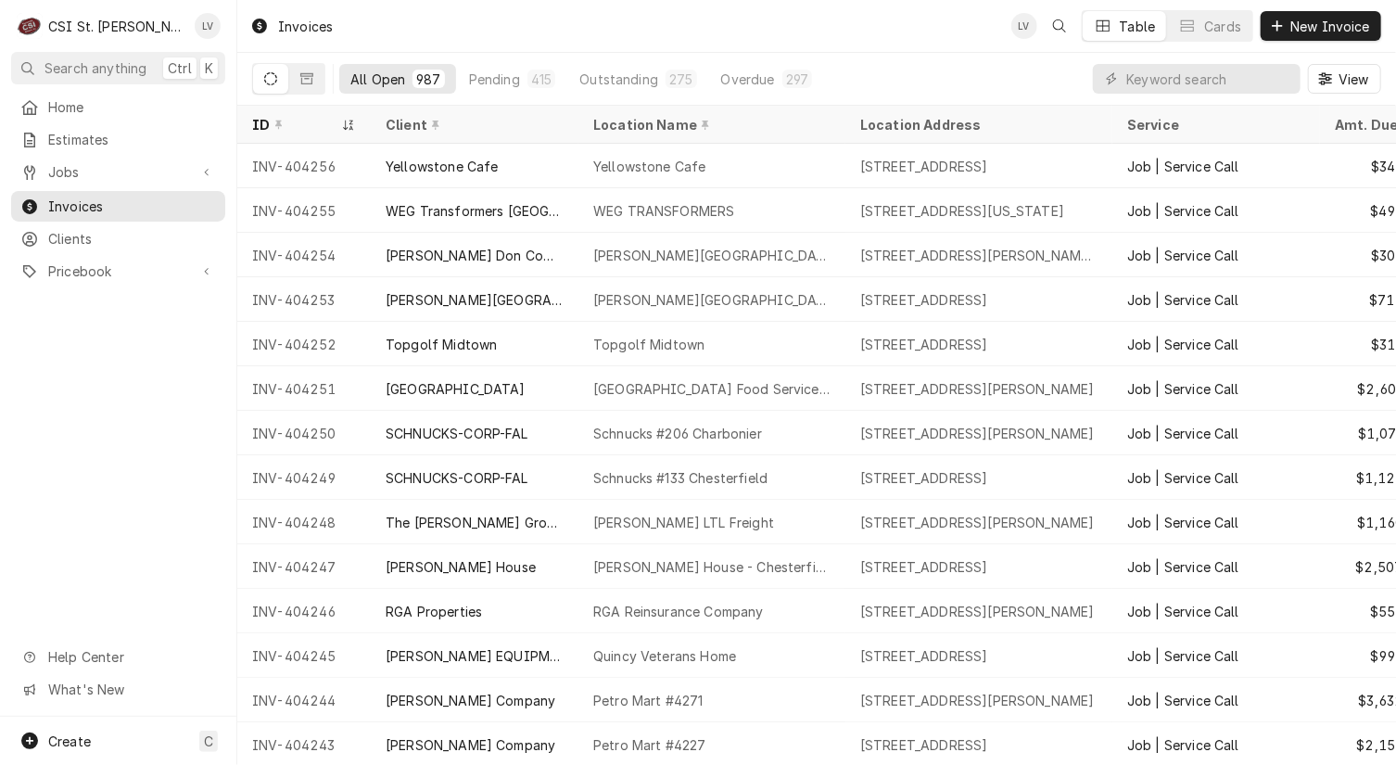
click at [137, 547] on div "Home Estimates Jobs Jobs Job Series Invoices Clients Pricebook Services Parts &…" at bounding box center [118, 404] width 236 height 625
click at [75, 164] on span "Jobs" at bounding box center [118, 171] width 140 height 19
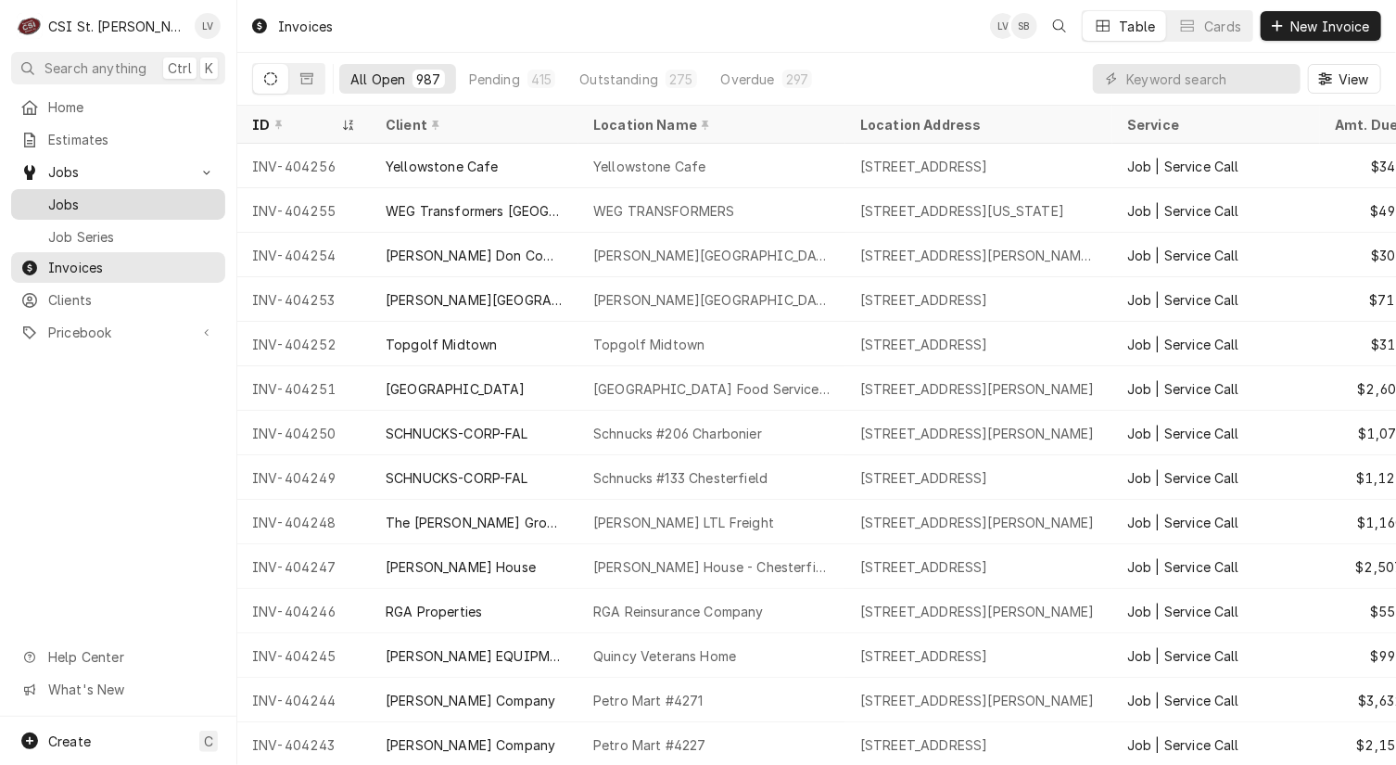
click at [74, 197] on span "Jobs" at bounding box center [132, 204] width 168 height 19
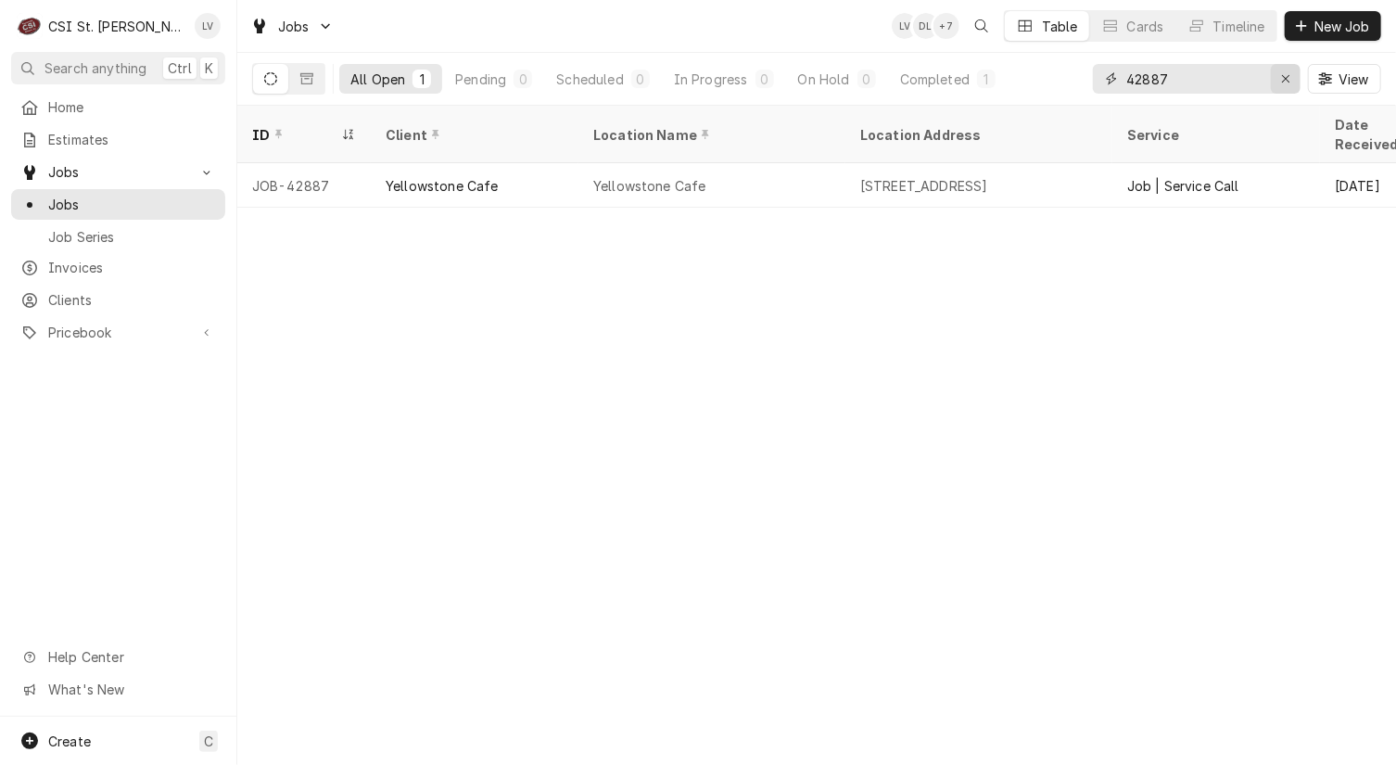
click at [1285, 76] on icon "Erase input" at bounding box center [1286, 78] width 10 height 13
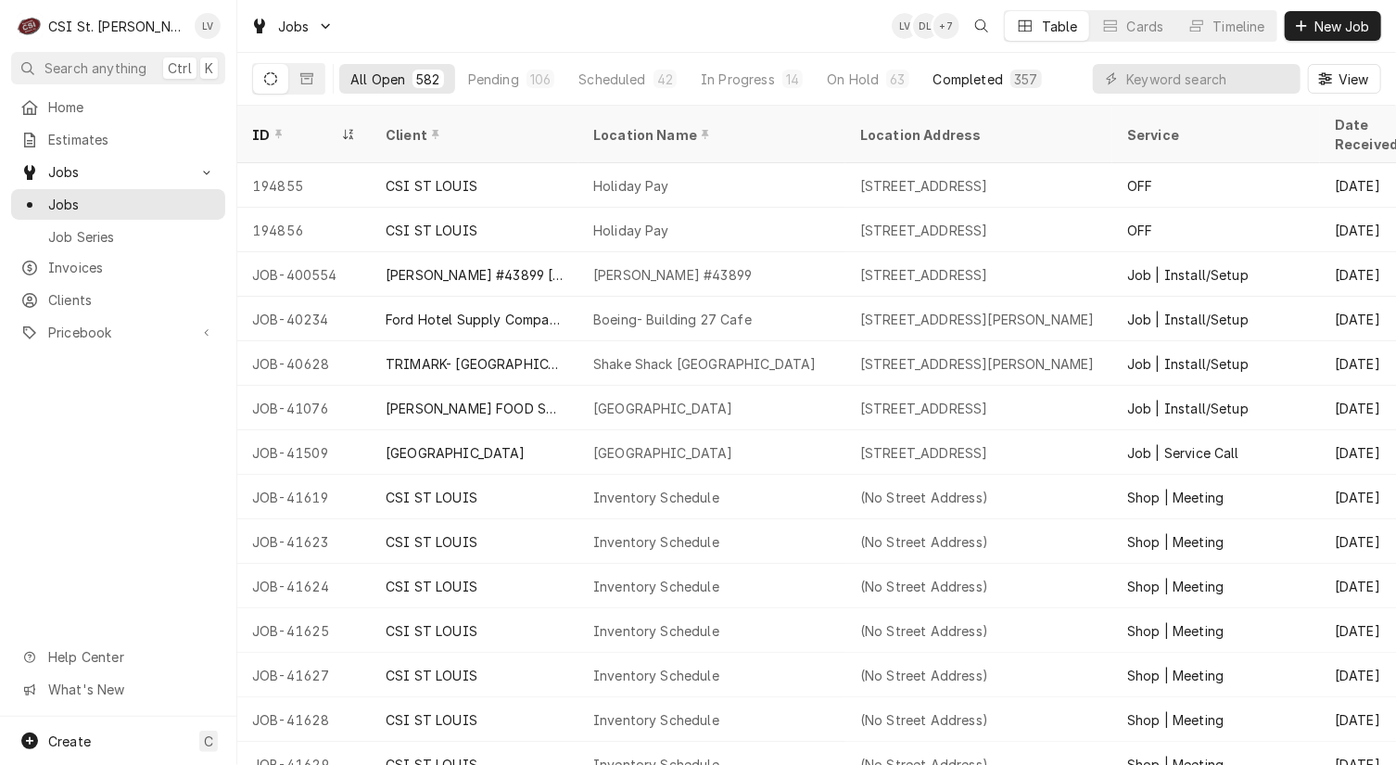
click at [960, 78] on div "Completed" at bounding box center [969, 79] width 70 height 19
